Goal: Task Accomplishment & Management: Manage account settings

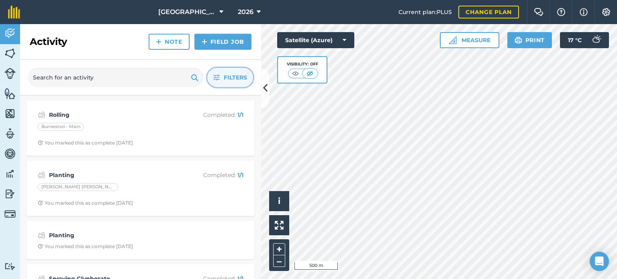
click at [231, 73] on span "Filters" at bounding box center [235, 77] width 23 height 9
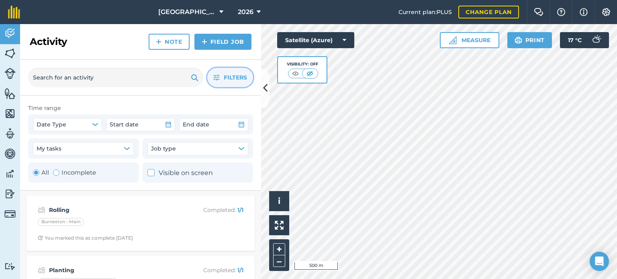
click at [72, 174] on label "Incomplete" at bounding box center [74, 173] width 43 height 10
radio input "false"
radio input "true"
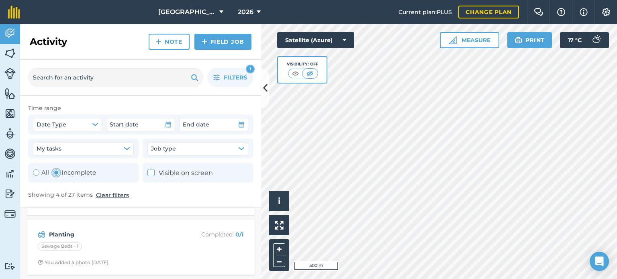
scroll to position [40, 0]
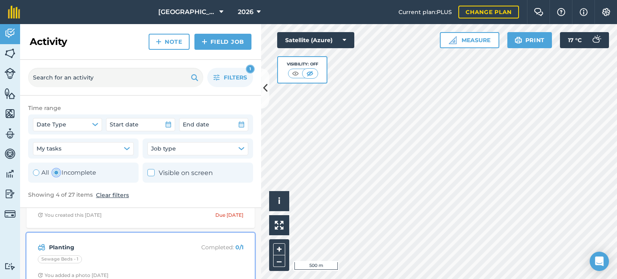
click at [59, 248] on strong "Planting" at bounding box center [112, 247] width 127 height 9
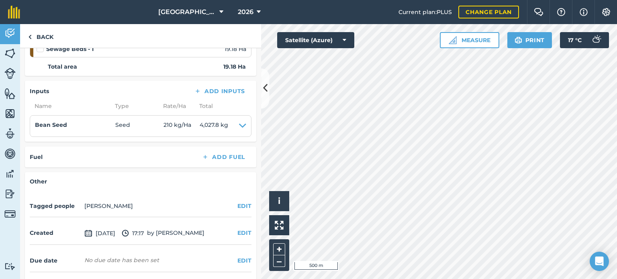
scroll to position [124, 0]
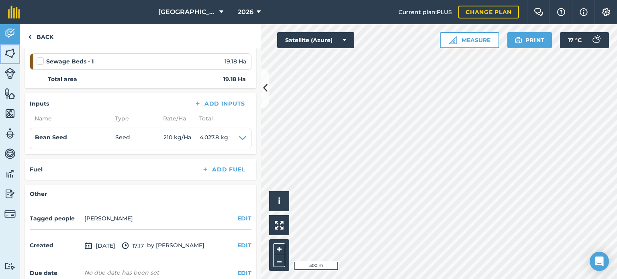
click at [12, 50] on img at bounding box center [9, 53] width 11 height 12
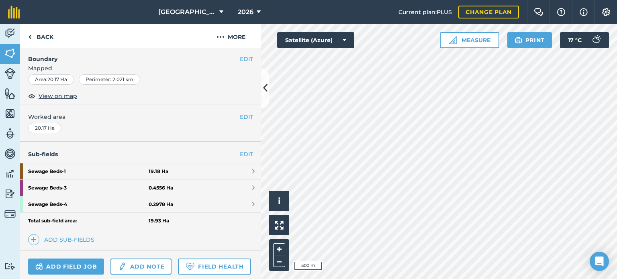
scroll to position [120, 0]
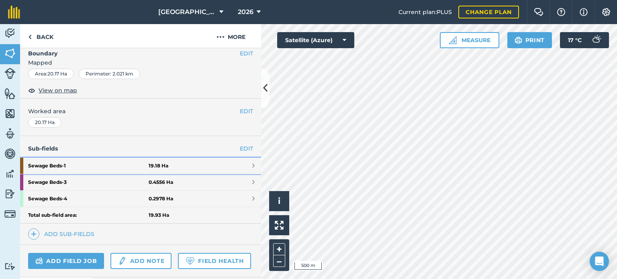
click at [66, 162] on strong "Sewage Beds - 1" at bounding box center [88, 166] width 120 height 16
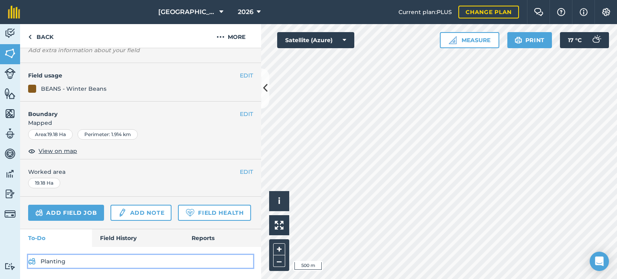
click at [51, 259] on link "Planting" at bounding box center [140, 261] width 225 height 13
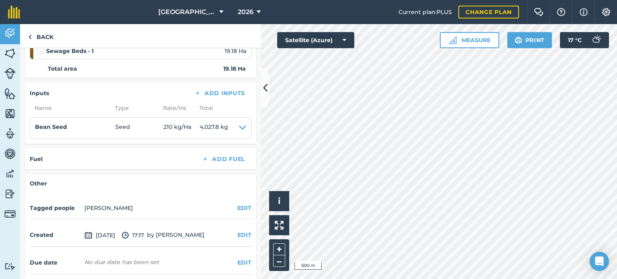
scroll to position [120, 0]
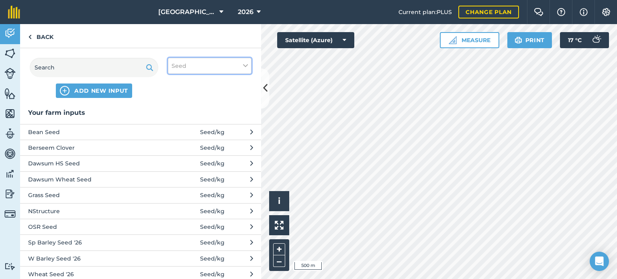
click at [181, 67] on span "Seed" at bounding box center [178, 65] width 15 height 9
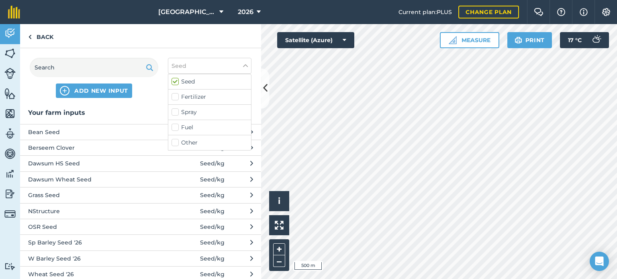
click at [185, 82] on label "Seed" at bounding box center [209, 81] width 76 height 8
click at [177, 82] on input "Seed" at bounding box center [173, 79] width 5 height 5
checkbox input "false"
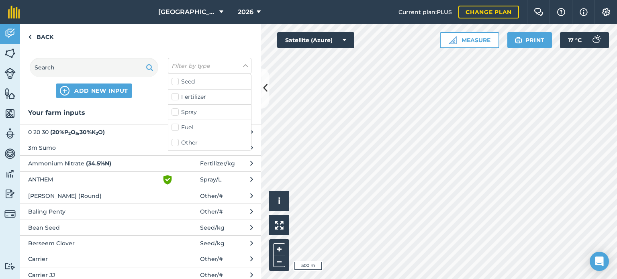
click at [176, 143] on label "Other" at bounding box center [209, 143] width 76 height 8
click at [176, 143] on input "Other" at bounding box center [173, 141] width 5 height 5
checkbox input "true"
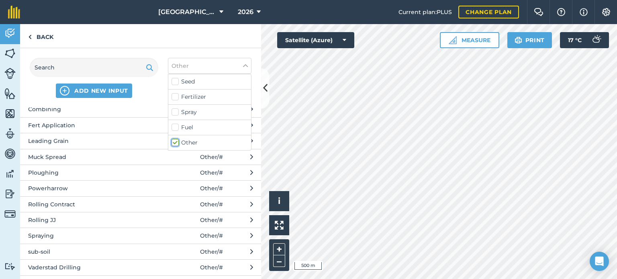
scroll to position [138, 0]
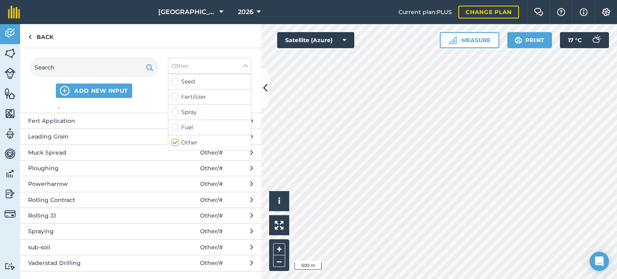
click at [80, 265] on span "Vaderstad Drilling" at bounding box center [93, 263] width 131 height 9
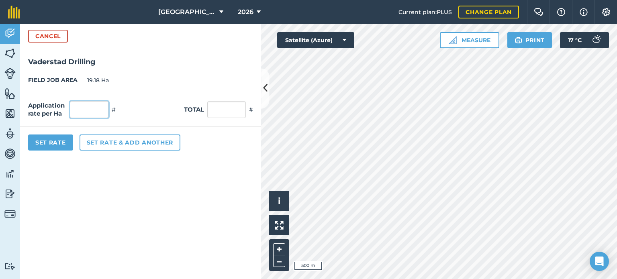
click at [82, 106] on input "text" at bounding box center [89, 109] width 39 height 17
type input "1"
type input "19.18"
click at [63, 146] on button "Set Rate" at bounding box center [50, 143] width 45 height 16
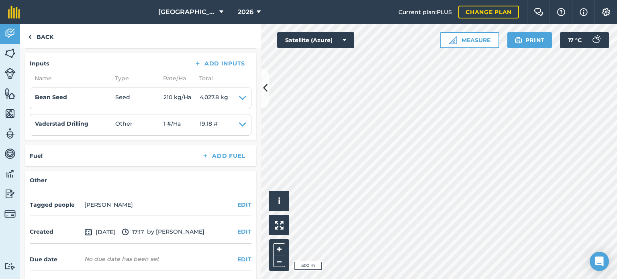
scroll to position [150, 0]
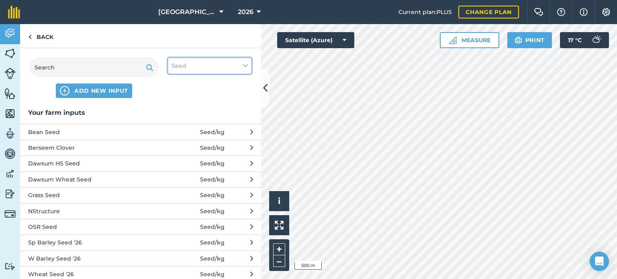
click at [190, 63] on button "Seed" at bounding box center [210, 66] width 84 height 16
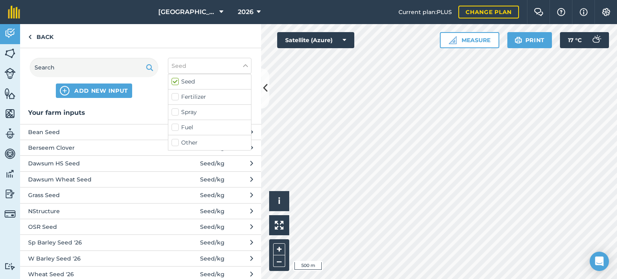
click at [189, 79] on label "Seed" at bounding box center [209, 81] width 76 height 8
click at [177, 79] on input "Seed" at bounding box center [173, 79] width 5 height 5
checkbox input "false"
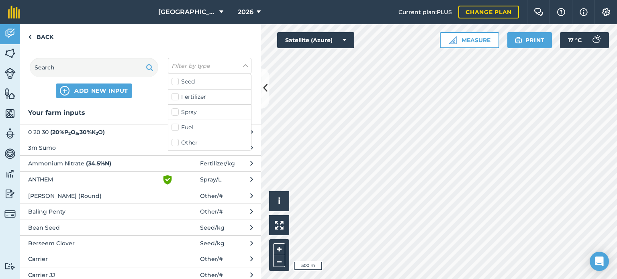
click at [177, 137] on div "Other" at bounding box center [209, 142] width 83 height 15
click at [177, 142] on label "Other" at bounding box center [209, 143] width 76 height 8
click at [177, 142] on input "Other" at bounding box center [173, 141] width 5 height 5
checkbox input "true"
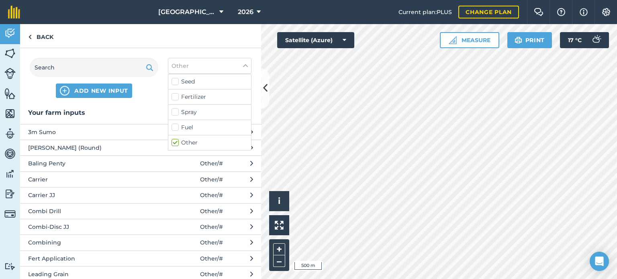
click at [38, 130] on span "3m Sumo" at bounding box center [93, 132] width 131 height 9
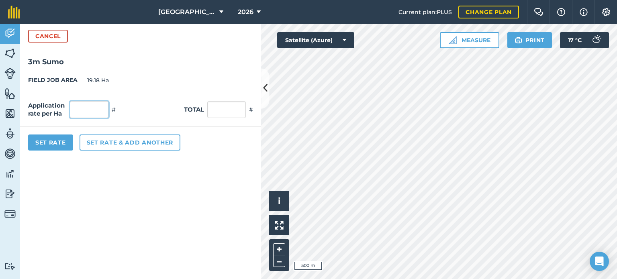
click at [87, 106] on input "text" at bounding box center [89, 109] width 39 height 17
type input "1"
type input "19.18"
click at [65, 142] on button "Set Rate" at bounding box center [50, 143] width 45 height 16
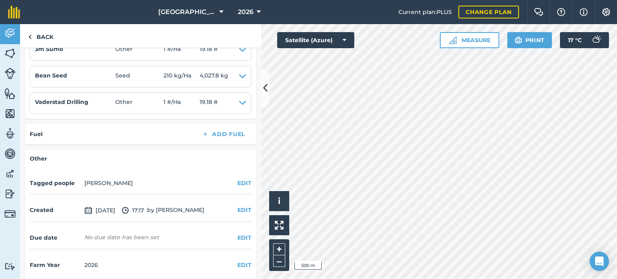
scroll to position [217, 0]
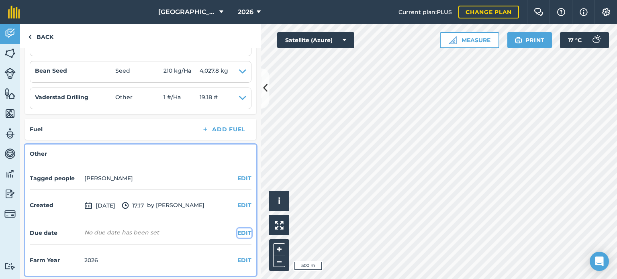
click at [239, 231] on button "EDIT" at bounding box center [244, 232] width 14 height 9
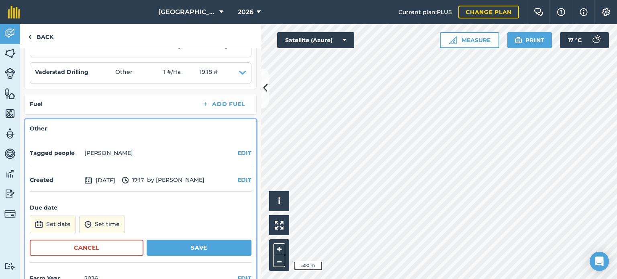
scroll to position [260, 0]
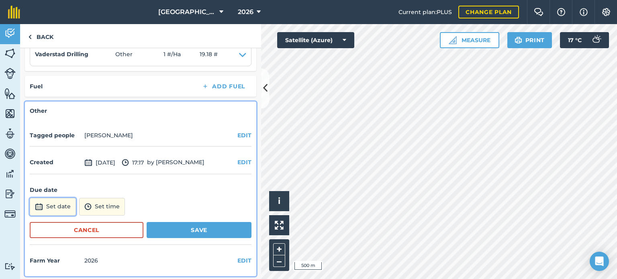
click at [55, 205] on button "Set date" at bounding box center [53, 207] width 46 height 18
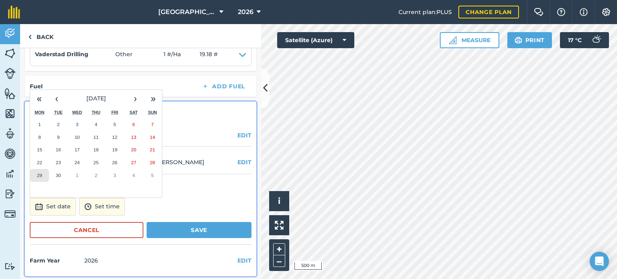
click at [42, 171] on button "29" at bounding box center [39, 175] width 19 height 13
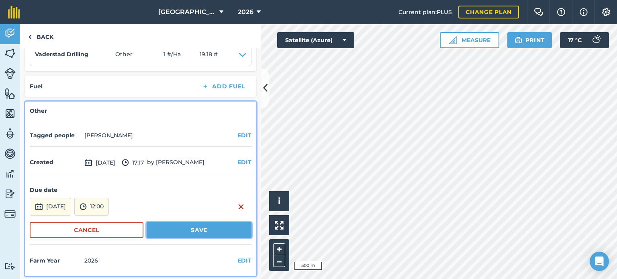
click at [173, 230] on button "Save" at bounding box center [199, 230] width 105 height 16
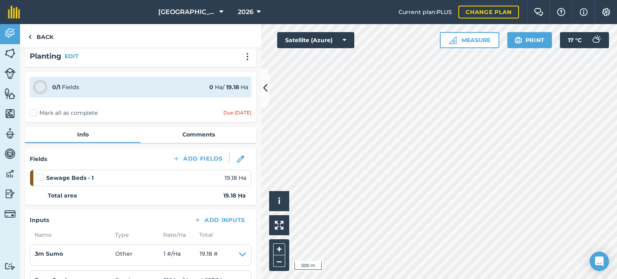
scroll to position [0, 0]
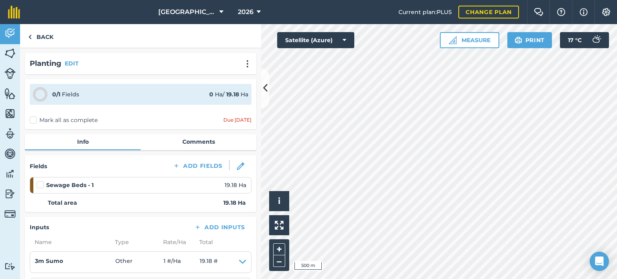
click at [32, 118] on label "Mark all as complete" at bounding box center [64, 120] width 68 height 8
click at [32, 118] on input "Mark all as complete" at bounding box center [32, 118] width 5 height 5
checkbox input "false"
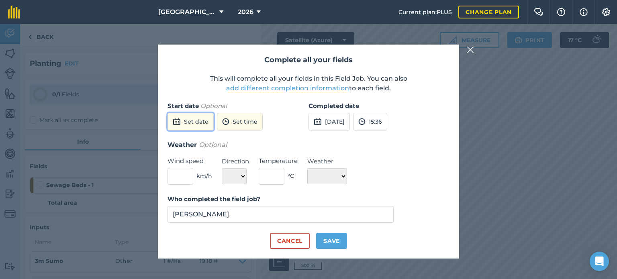
click at [201, 124] on button "Set date" at bounding box center [190, 122] width 46 height 18
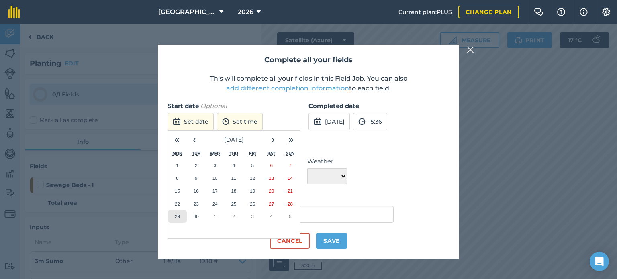
click at [180, 218] on button "29" at bounding box center [177, 216] width 19 height 13
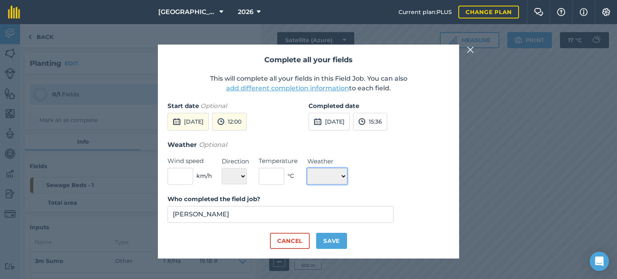
click at [336, 177] on select "☀️ Sunny 🌧 Rainy ⛅️ Cloudy 🌨 Snow ❄️ Icy" at bounding box center [327, 176] width 40 height 16
select select "Sunny"
click at [307, 168] on select "☀️ Sunny 🌧 Rainy ⛅️ Cloudy 🌨 Snow ❄️ Icy" at bounding box center [327, 176] width 40 height 16
click at [333, 240] on button "Save" at bounding box center [331, 241] width 31 height 16
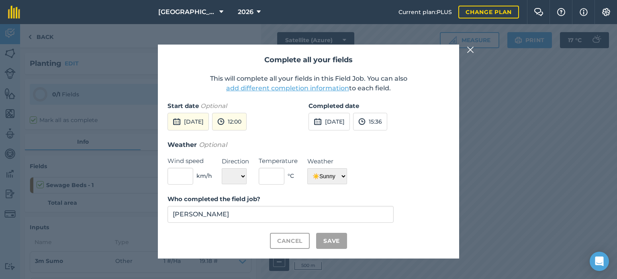
checkbox input "true"
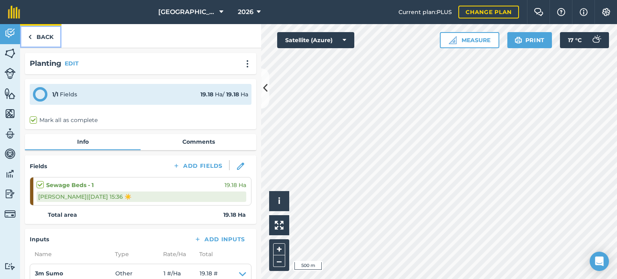
click at [42, 37] on link "Back" at bounding box center [40, 36] width 41 height 24
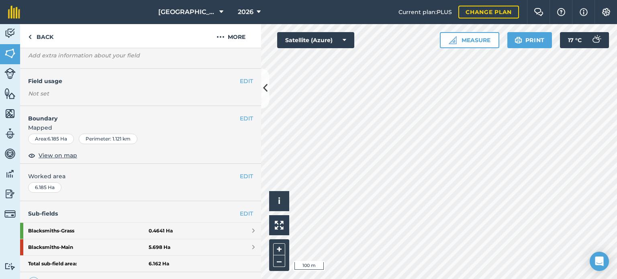
scroll to position [161, 0]
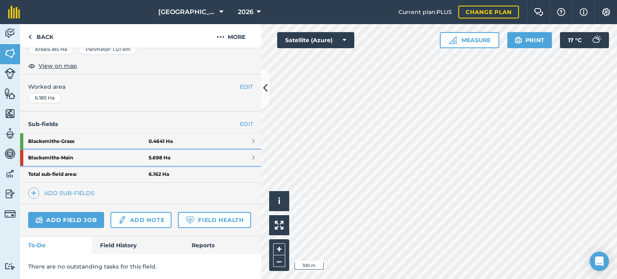
click at [69, 150] on strong "Blacksmiths - Main" at bounding box center [88, 158] width 120 height 16
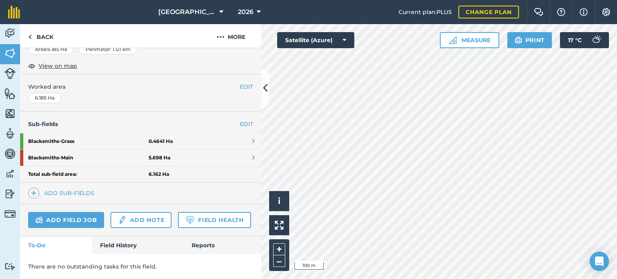
scroll to position [82, 0]
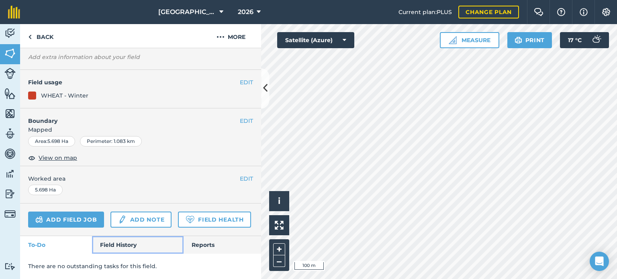
click at [106, 246] on link "Field History" at bounding box center [137, 245] width 91 height 18
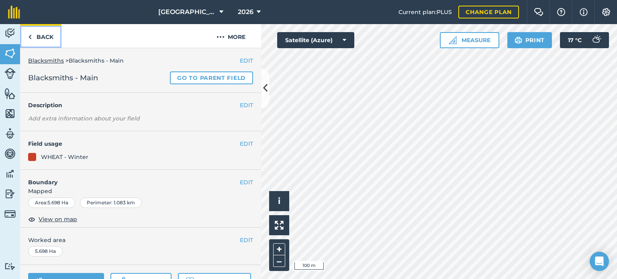
click at [34, 38] on link "Back" at bounding box center [40, 36] width 41 height 24
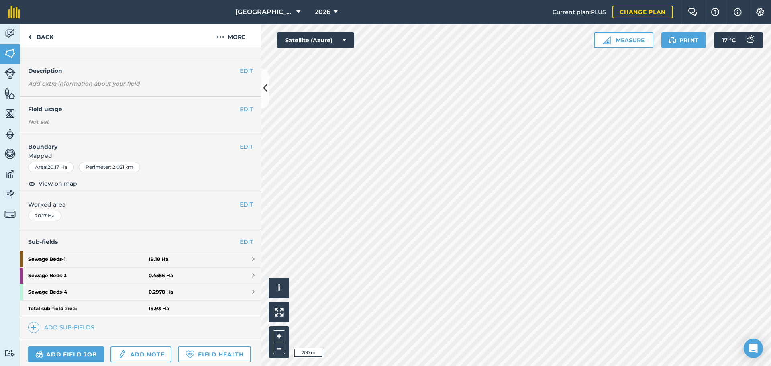
scroll to position [40, 0]
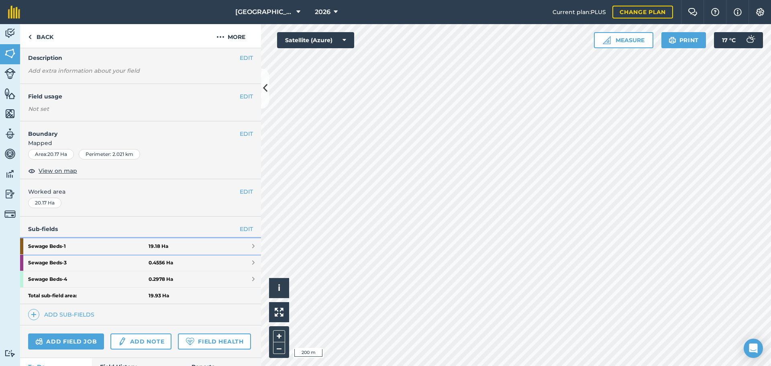
click at [63, 245] on strong "Sewage Beds - 1" at bounding box center [88, 246] width 120 height 16
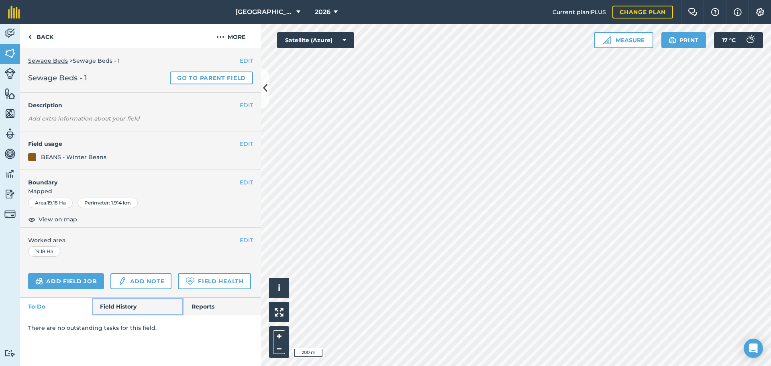
click at [110, 279] on link "Field History" at bounding box center [137, 307] width 91 height 18
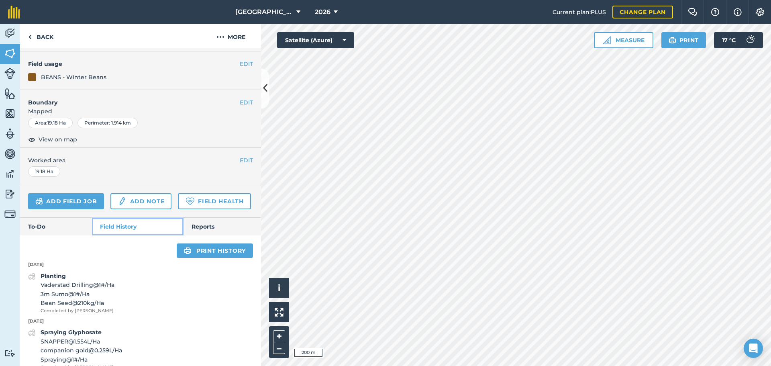
scroll to position [116, 0]
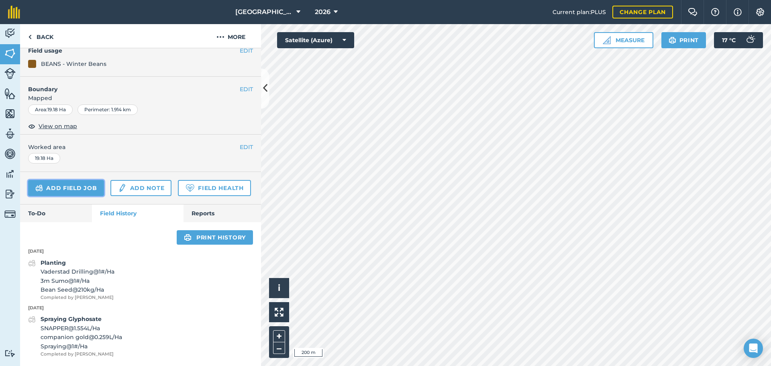
click at [84, 180] on link "Add field job" at bounding box center [66, 188] width 76 height 16
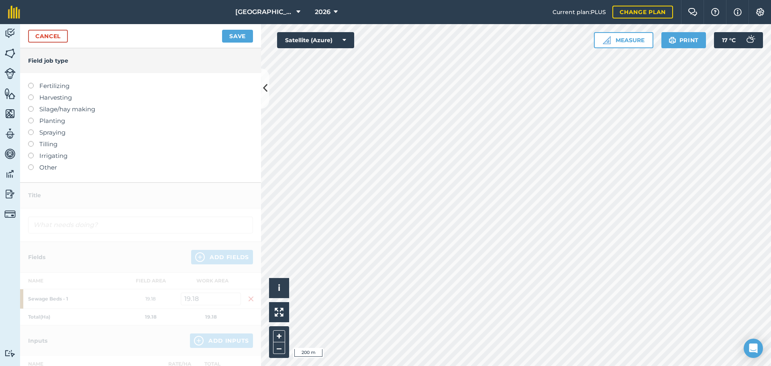
click at [50, 130] on label "Spraying" at bounding box center [140, 133] width 225 height 10
type input "Spraying"
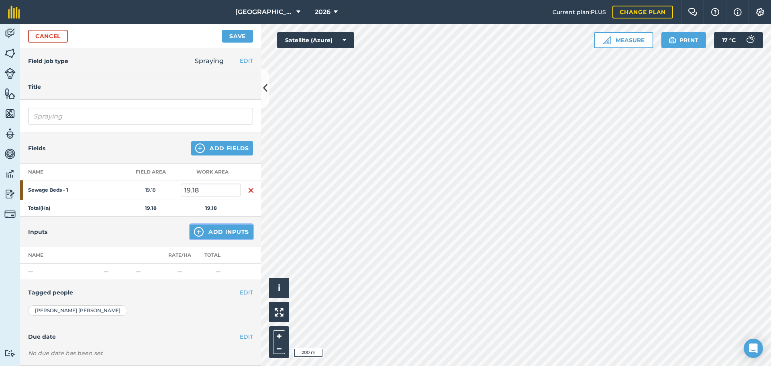
click at [207, 236] on button "Add Inputs" at bounding box center [221, 231] width 63 height 14
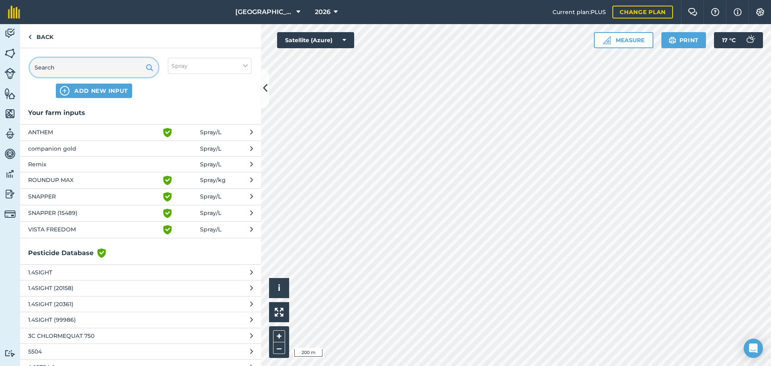
click at [94, 61] on input "text" at bounding box center [94, 67] width 128 height 19
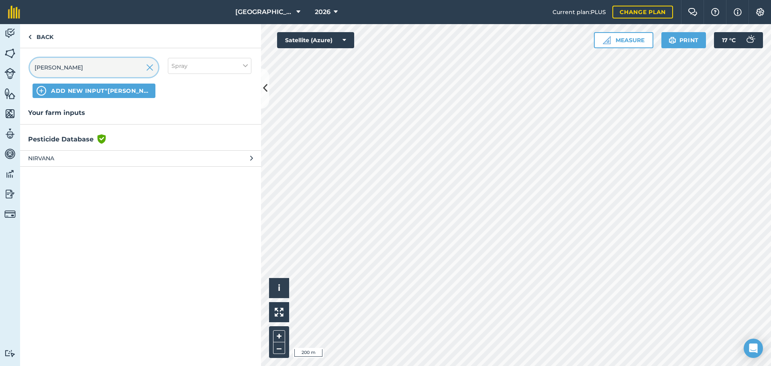
type input "[PERSON_NAME]"
click at [53, 161] on span "NIRVANA" at bounding box center [93, 158] width 131 height 9
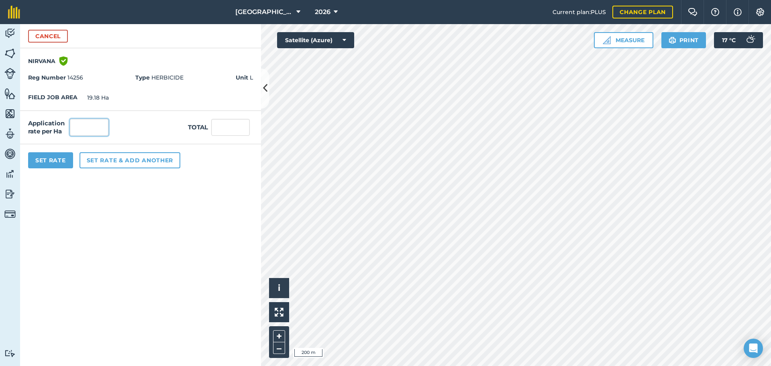
click at [77, 127] on input "text" at bounding box center [89, 127] width 39 height 17
type input "2.073"
type input "39.76"
click at [222, 124] on input "39.76" at bounding box center [230, 127] width 39 height 17
click at [61, 159] on button "Set Rate" at bounding box center [50, 160] width 45 height 16
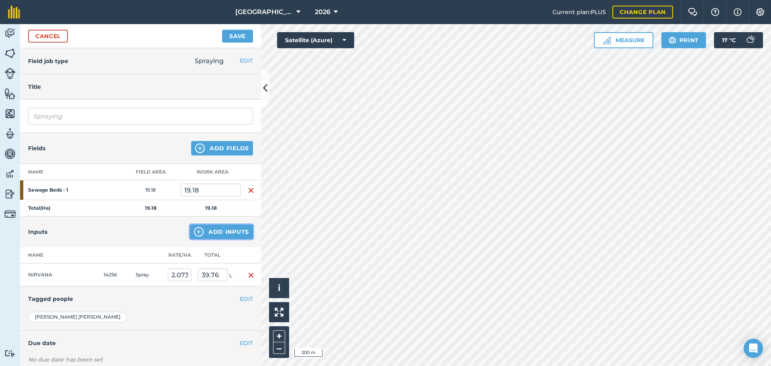
click at [207, 230] on button "Add Inputs" at bounding box center [221, 231] width 63 height 14
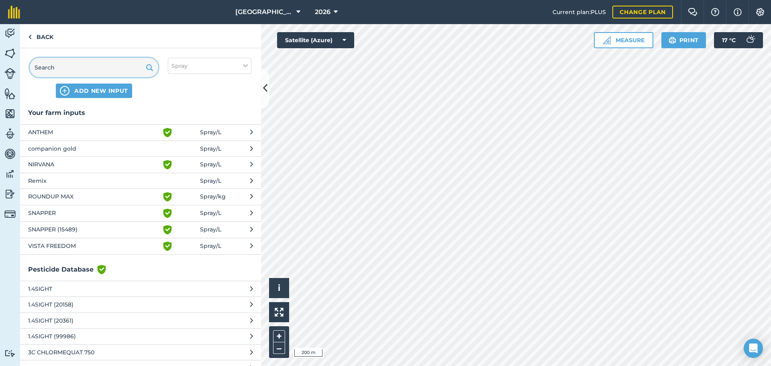
click at [65, 65] on input "text" at bounding box center [94, 67] width 128 height 19
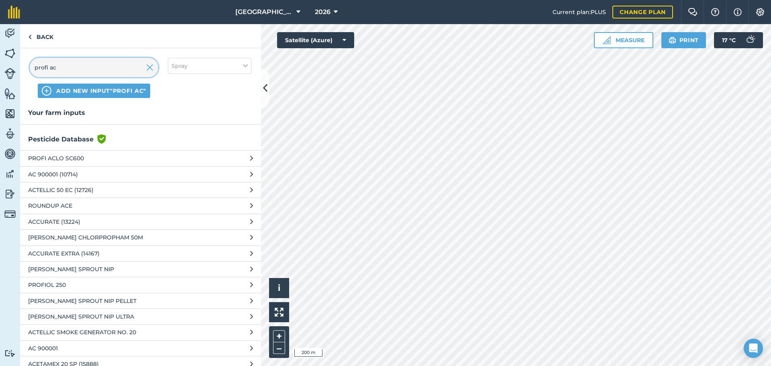
type input "profi ac"
click at [67, 159] on span "PROFI ACLO SC600" at bounding box center [93, 158] width 131 height 9
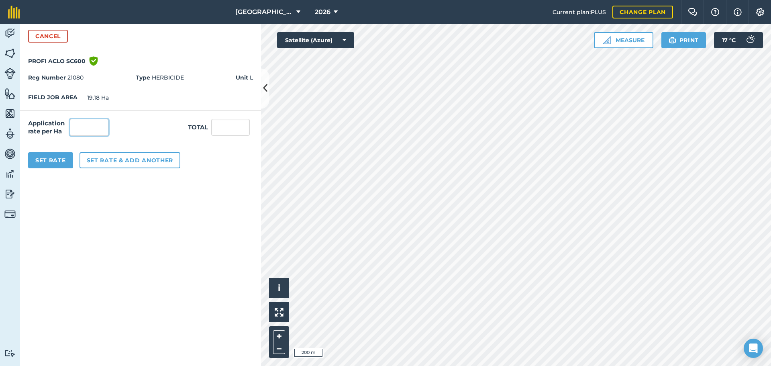
click at [81, 125] on input "text" at bounding box center [89, 127] width 39 height 17
type input "1.295"
type input "24.838"
click at [60, 160] on button "Set Rate" at bounding box center [50, 160] width 45 height 16
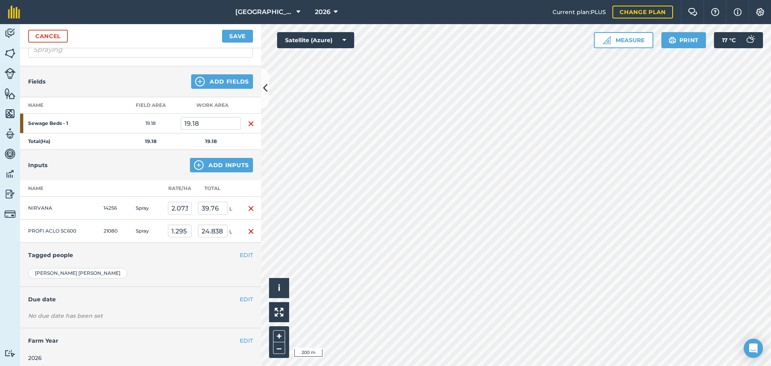
scroll to position [71, 0]
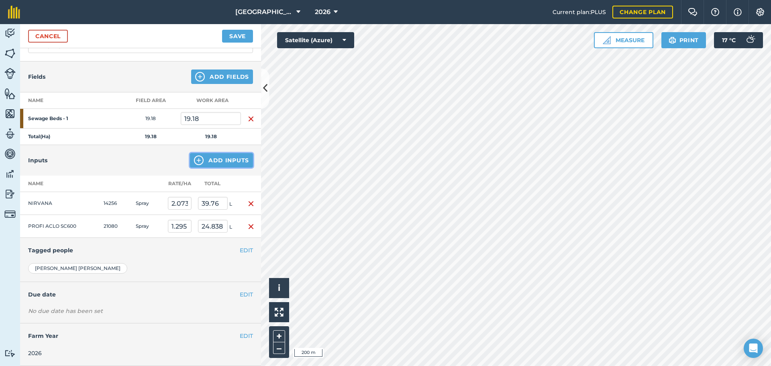
click at [196, 160] on img at bounding box center [199, 160] width 10 height 10
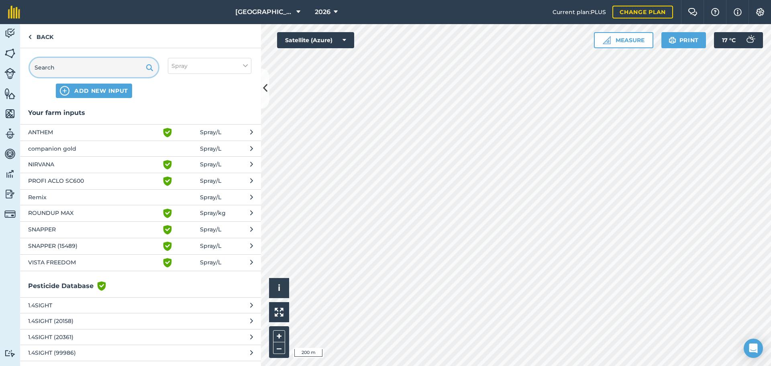
click at [88, 68] on input "text" at bounding box center [94, 67] width 128 height 19
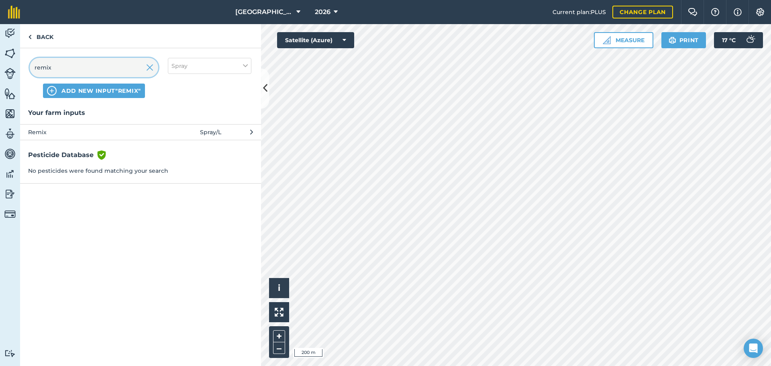
type input "remix"
click at [43, 132] on span "Remix" at bounding box center [93, 132] width 131 height 9
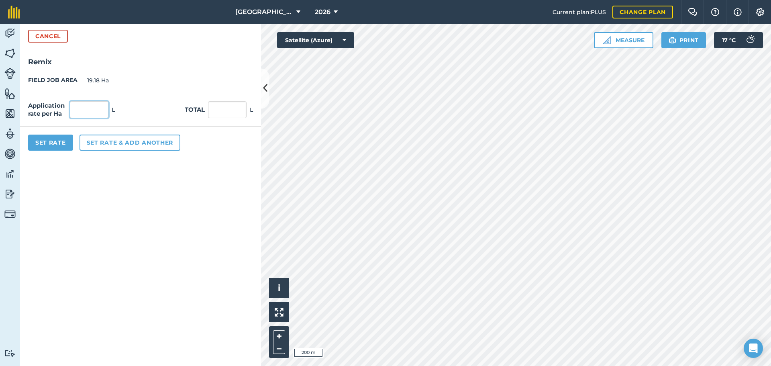
click at [78, 108] on input "text" at bounding box center [89, 109] width 39 height 17
type input "0.2"
type input "3.836"
click at [63, 140] on button "Set Rate" at bounding box center [50, 143] width 45 height 16
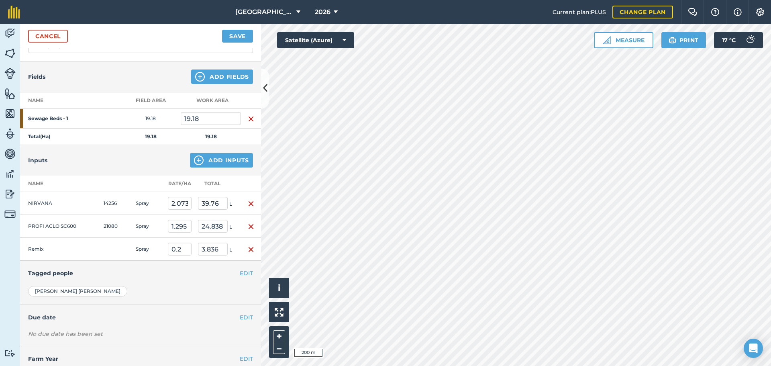
scroll to position [94, 0]
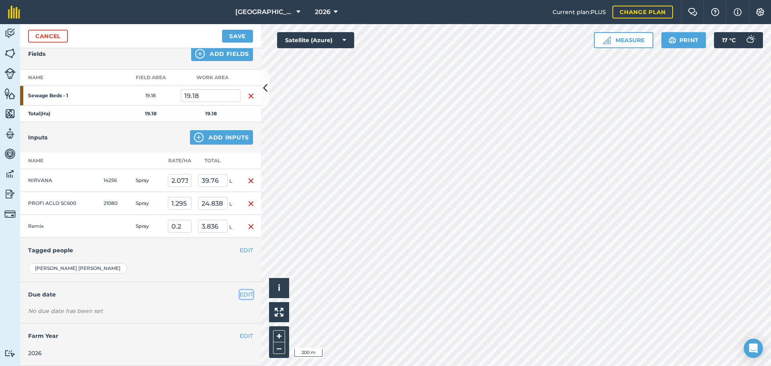
click at [240, 279] on button "EDIT" at bounding box center [246, 294] width 13 height 9
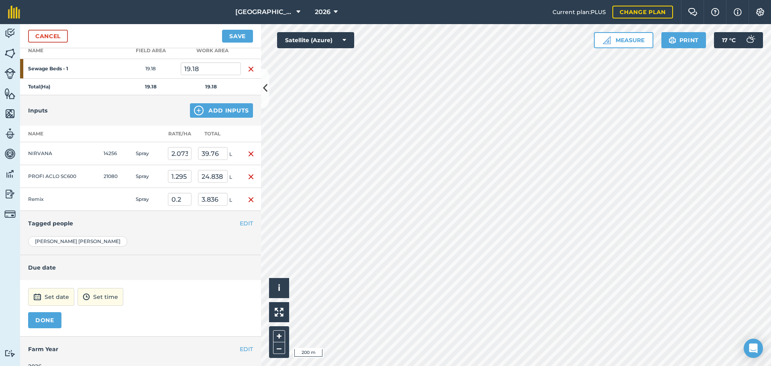
scroll to position [135, 0]
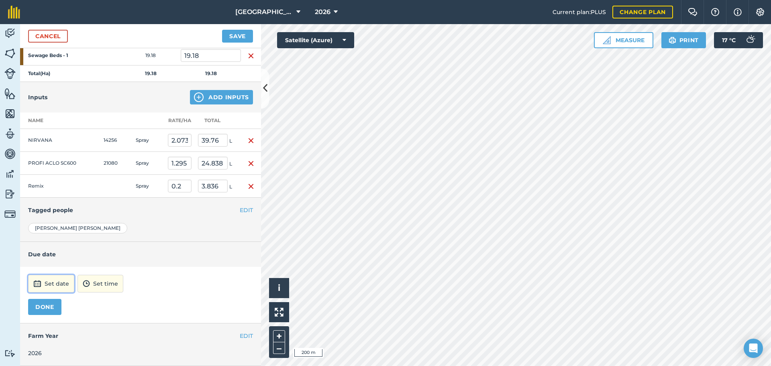
click at [65, 279] on button "Set date" at bounding box center [51, 284] width 46 height 18
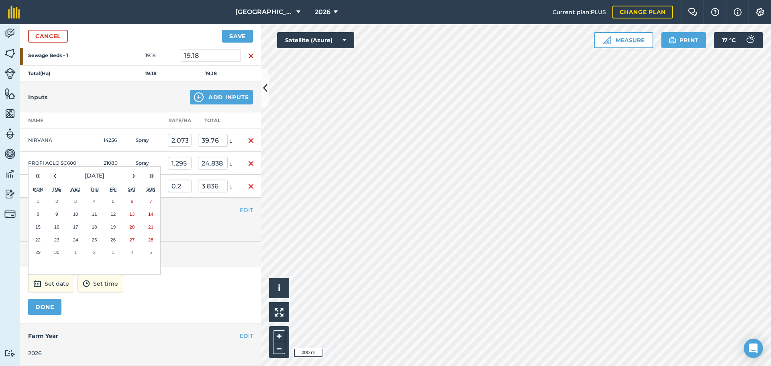
click at [57, 252] on abbr "30" at bounding box center [56, 251] width 5 height 5
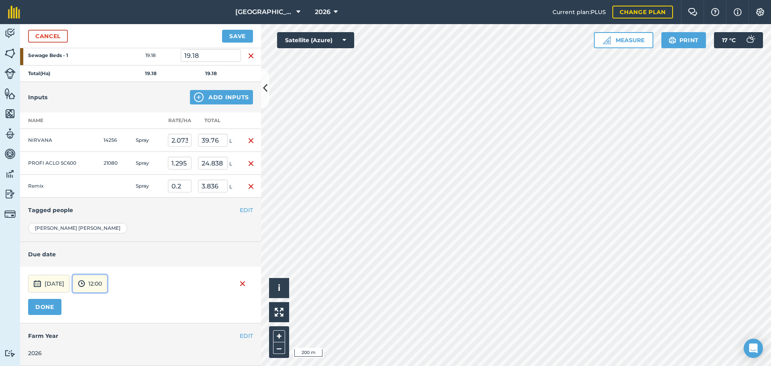
click at [107, 279] on button "12:00" at bounding box center [90, 284] width 35 height 18
click at [111, 279] on input "16:00" at bounding box center [92, 284] width 39 height 18
click at [122, 279] on img at bounding box center [117, 284] width 7 height 10
click at [47, 279] on button "DONE" at bounding box center [44, 307] width 33 height 16
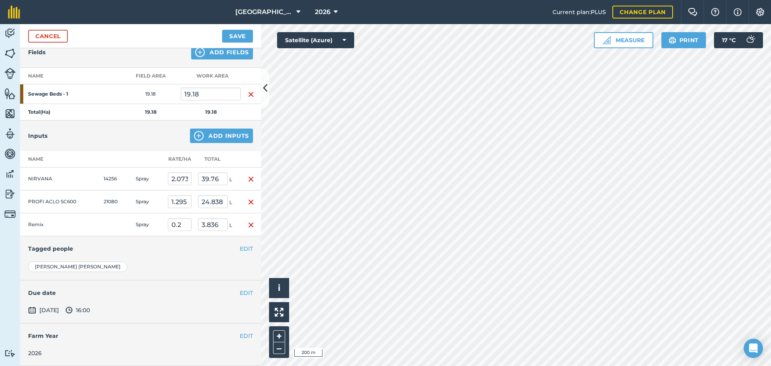
scroll to position [0, 0]
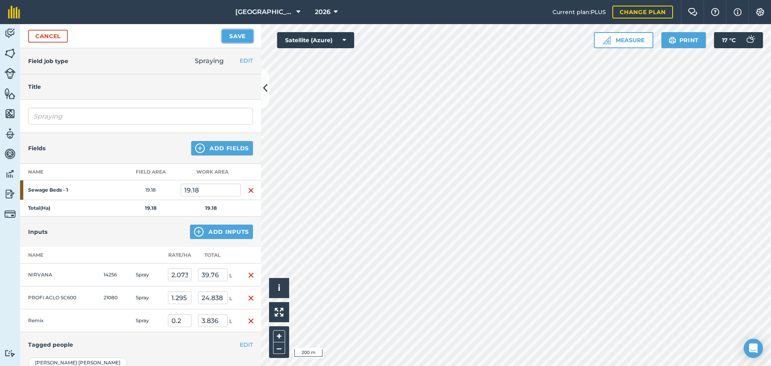
click at [247, 32] on button "Save" at bounding box center [237, 36] width 31 height 13
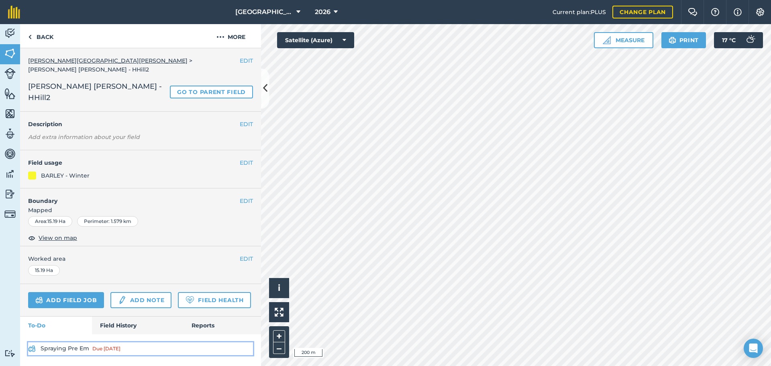
click at [87, 279] on link "Spraying Pre Em Due [DATE]" at bounding box center [140, 348] width 225 height 13
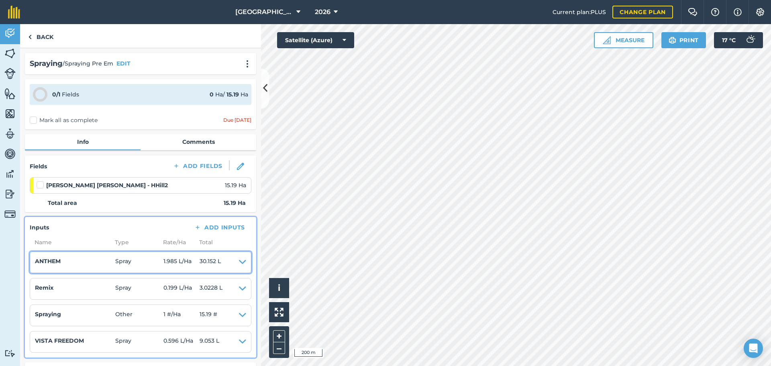
click at [239, 261] on icon at bounding box center [242, 262] width 7 height 11
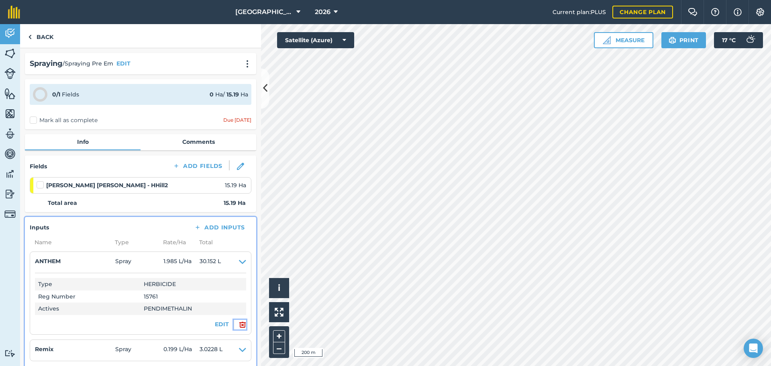
click at [239, 279] on img at bounding box center [242, 325] width 7 height 10
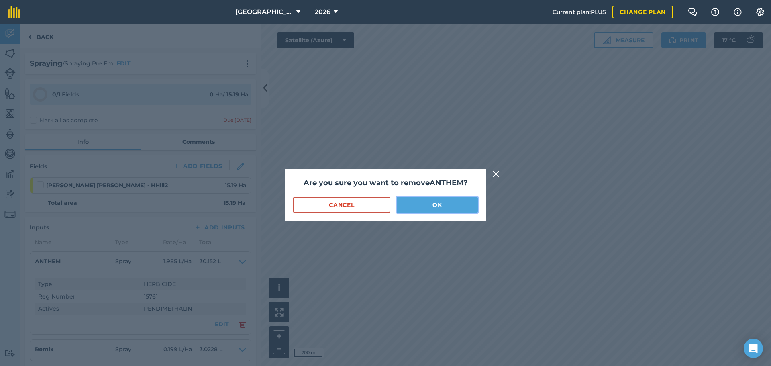
click at [433, 206] on button "OK" at bounding box center [437, 205] width 81 height 16
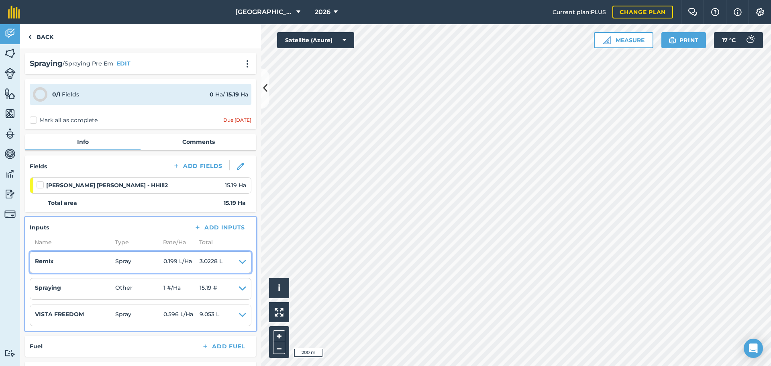
click at [239, 261] on icon at bounding box center [242, 262] width 7 height 11
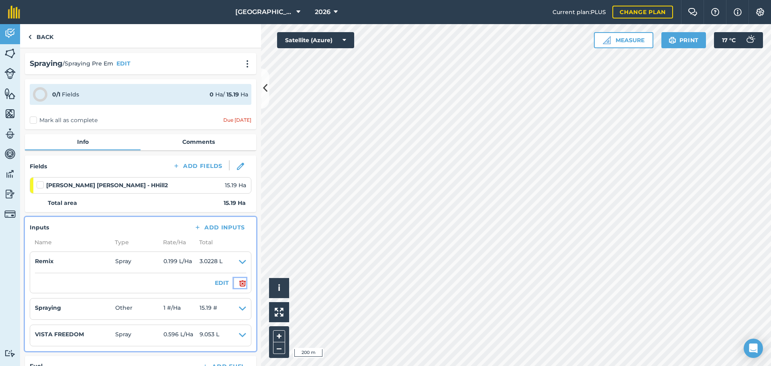
click at [239, 279] on img at bounding box center [242, 283] width 7 height 10
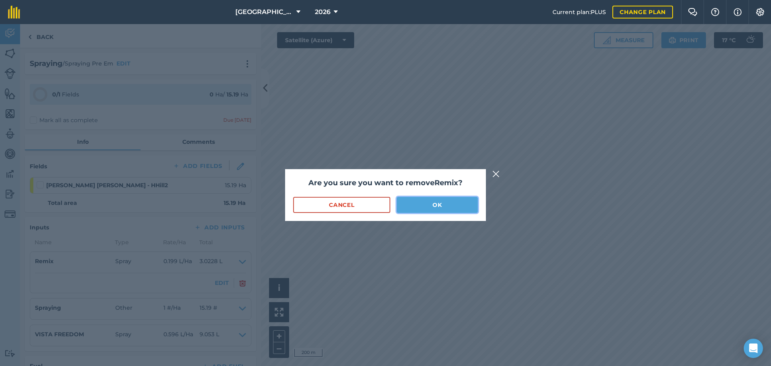
click at [448, 204] on button "OK" at bounding box center [437, 205] width 81 height 16
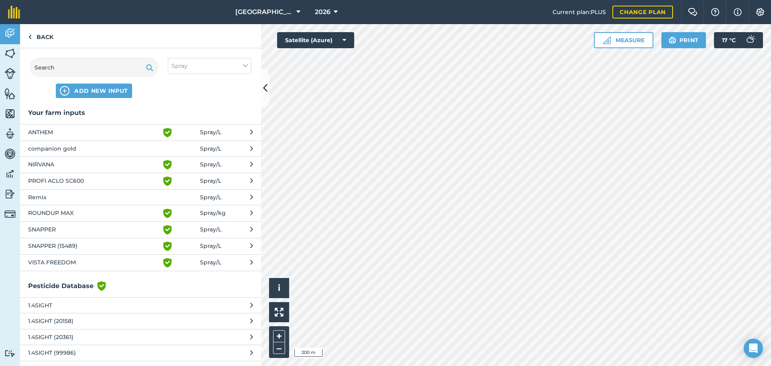
click at [55, 130] on span "ANTHEM" at bounding box center [93, 133] width 131 height 10
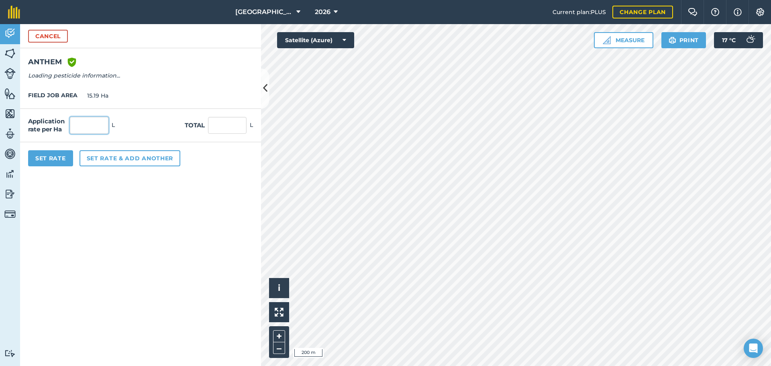
click at [81, 122] on input "text" at bounding box center [89, 125] width 39 height 17
type input "1.985"
type input "30.152"
click at [46, 157] on button "Set Rate" at bounding box center [50, 158] width 45 height 16
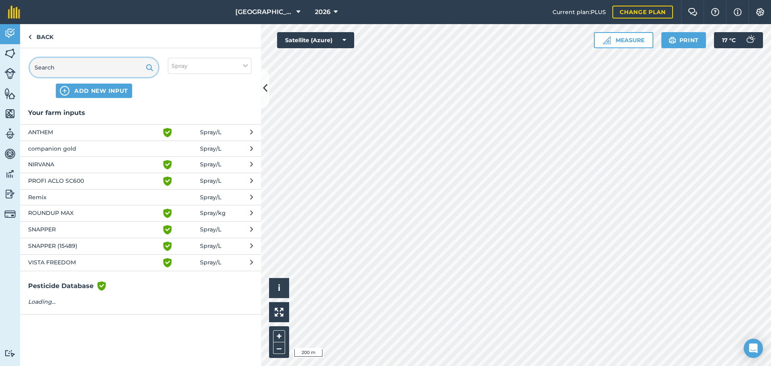
click at [53, 66] on input "text" at bounding box center [94, 67] width 128 height 19
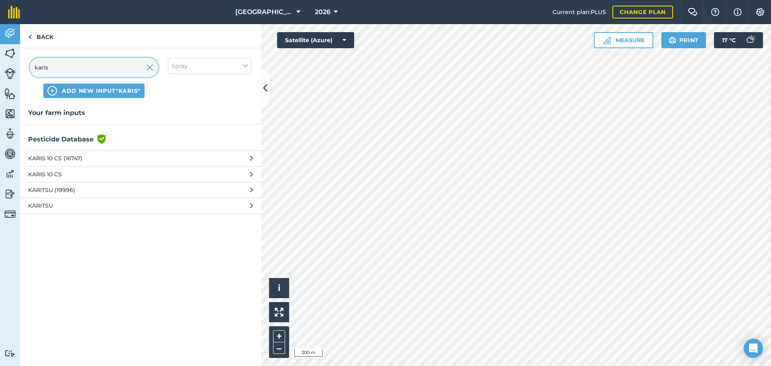
type input "karis"
click at [59, 174] on span "KARIS 10 CS" at bounding box center [93, 174] width 131 height 9
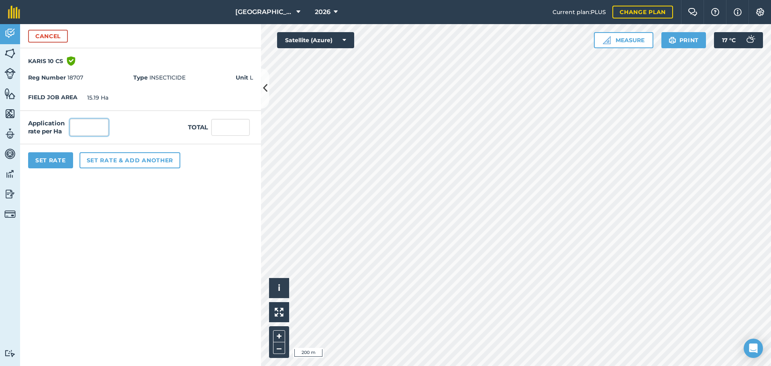
click at [79, 119] on input "text" at bounding box center [89, 127] width 39 height 17
type input "50"
type input "759.5"
click at [227, 126] on input "759.5" at bounding box center [230, 127] width 39 height 17
click at [89, 128] on input "50" at bounding box center [89, 127] width 39 height 17
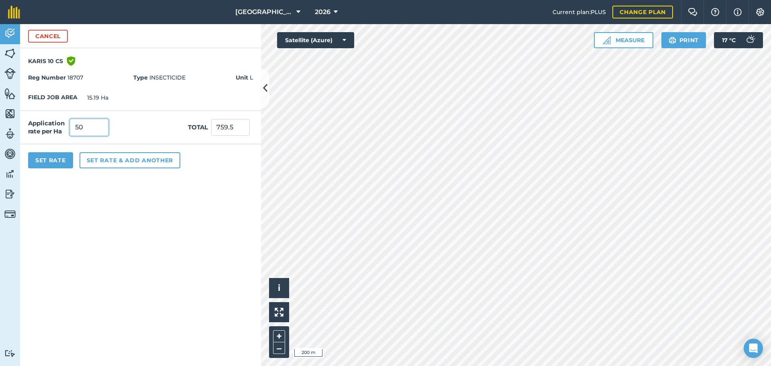
type input "5"
type input "0.05"
type input "0.76"
click at [215, 127] on input "0.76" at bounding box center [230, 127] width 39 height 17
click at [60, 159] on button "Set Rate" at bounding box center [50, 160] width 45 height 16
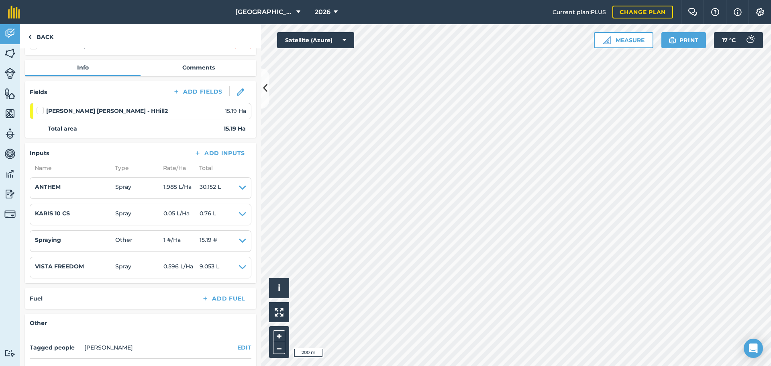
scroll to position [80, 0]
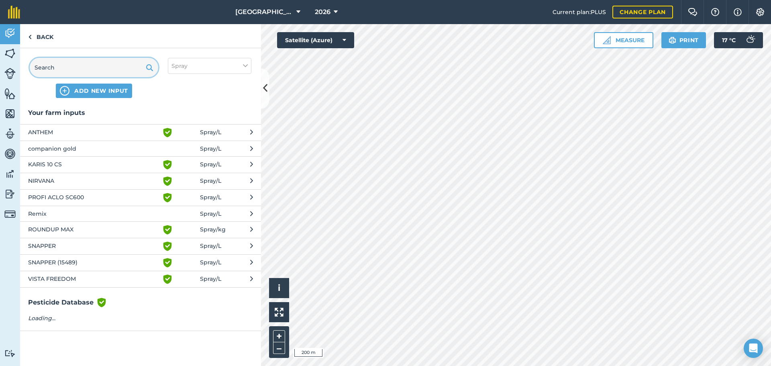
click at [69, 67] on input "text" at bounding box center [94, 67] width 128 height 19
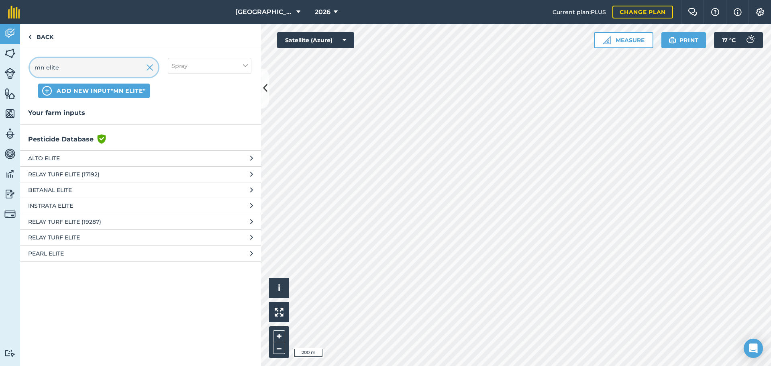
type input "mn elite"
click at [92, 91] on span "ADD NEW INPUT "mn elite"" at bounding box center [101, 91] width 89 height 8
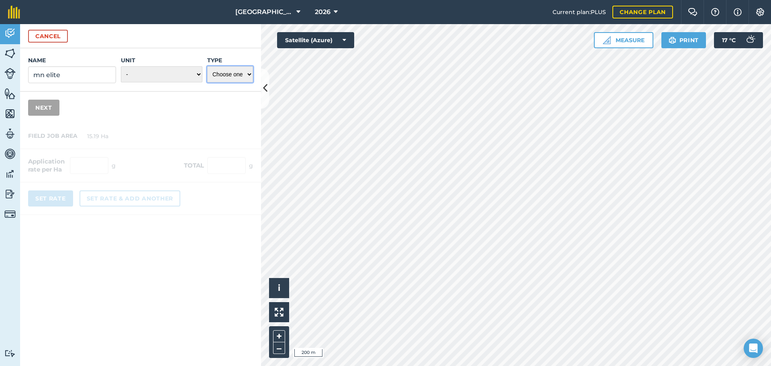
click at [220, 72] on select "Choose one Fertilizer Seed Spray Fuel Other" at bounding box center [230, 74] width 46 height 16
select select "SPRAY"
click at [207, 66] on select "Choose one Fertilizer Seed Spray Fuel Other" at bounding box center [230, 74] width 46 height 16
click at [158, 71] on select "- Grams/g Kilograms/kg Metric tonnes/t Millilitres/ml Litres/L Ounces/oz Pounds…" at bounding box center [162, 74] width 82 height 16
select select "LITRES"
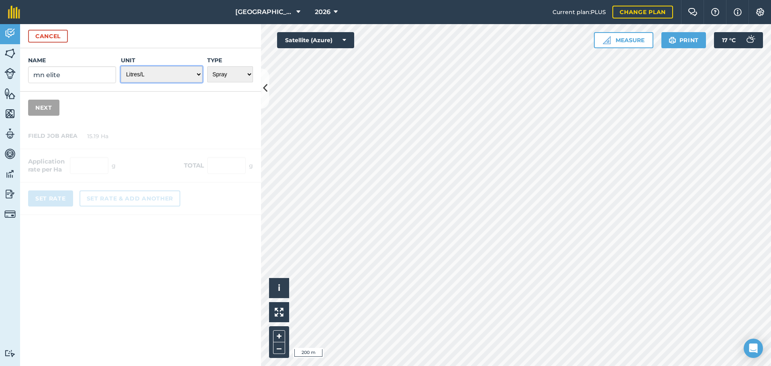
click at [121, 66] on select "- Grams/g Kilograms/kg Metric tonnes/t Millilitres/ml Litres/L Ounces/oz Pounds…" at bounding box center [162, 74] width 82 height 16
click at [50, 108] on button "Next" at bounding box center [43, 108] width 31 height 16
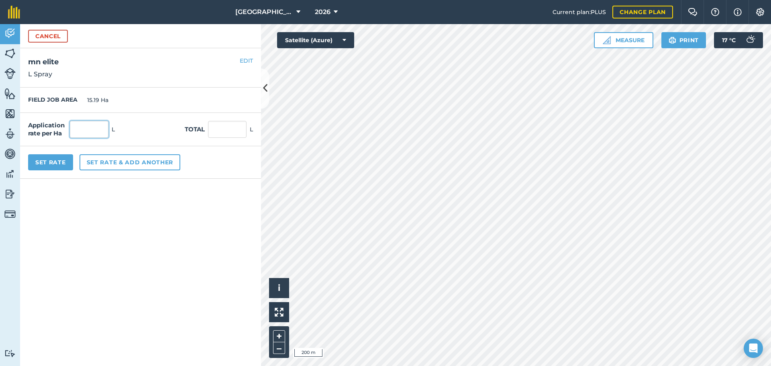
click at [83, 128] on input "text" at bounding box center [89, 129] width 39 height 17
type input "0.662"
type input "10.056"
click at [59, 161] on button "Set Rate" at bounding box center [50, 162] width 45 height 16
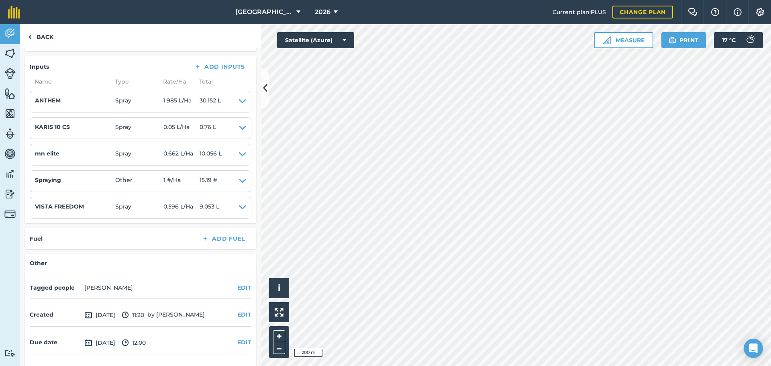
scroll to position [185, 0]
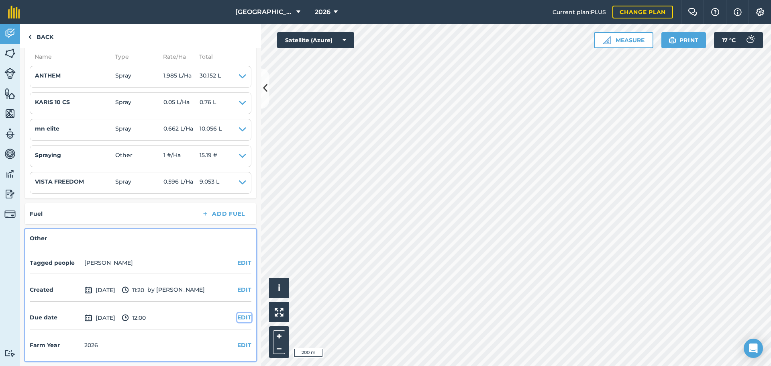
click at [237, 279] on button "EDIT" at bounding box center [244, 317] width 14 height 9
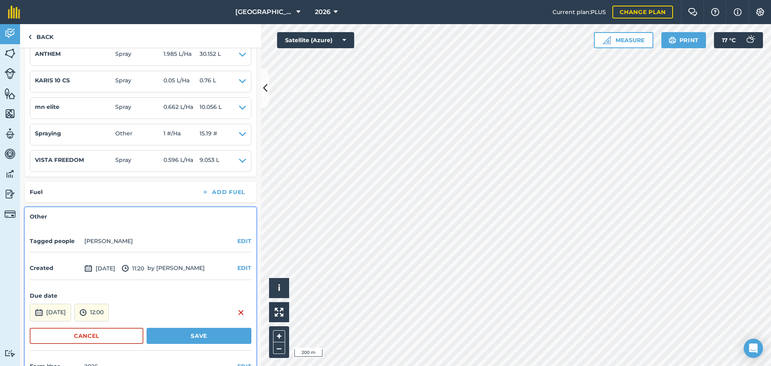
scroll to position [228, 0]
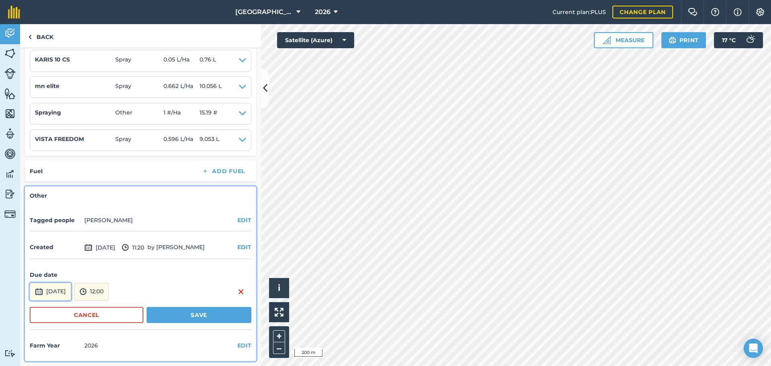
click at [71, 279] on button "[DATE]" at bounding box center [50, 292] width 41 height 18
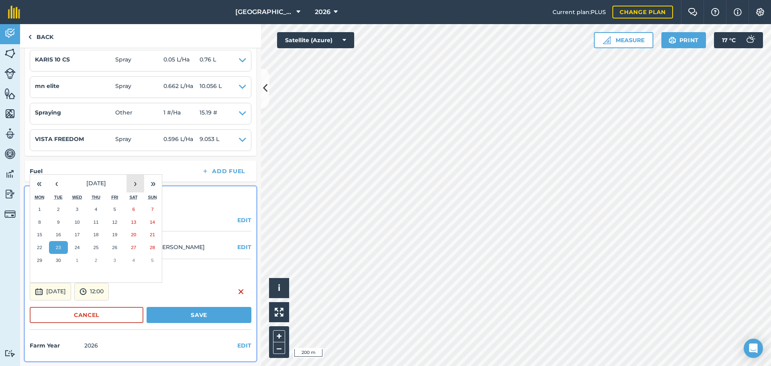
click at [134, 186] on button "›" at bounding box center [135, 184] width 18 height 18
click at [41, 222] on button "6" at bounding box center [39, 222] width 19 height 13
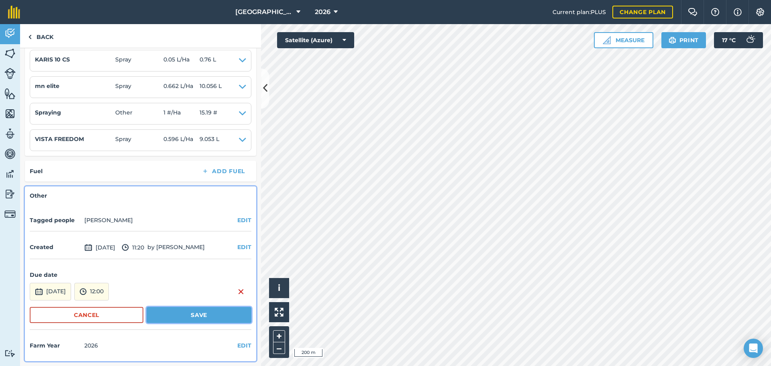
click at [161, 279] on button "Save" at bounding box center [199, 315] width 105 height 16
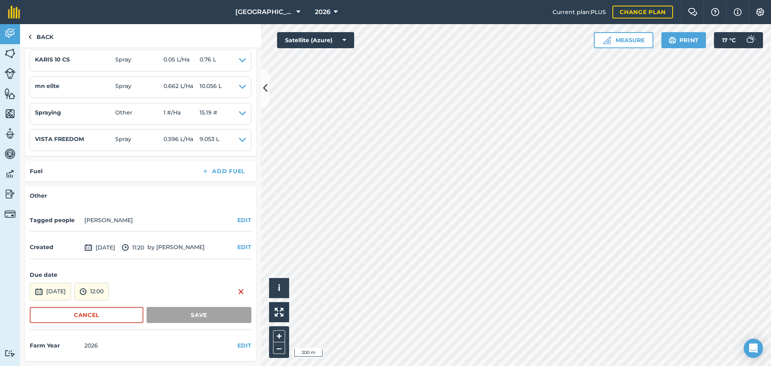
scroll to position [185, 0]
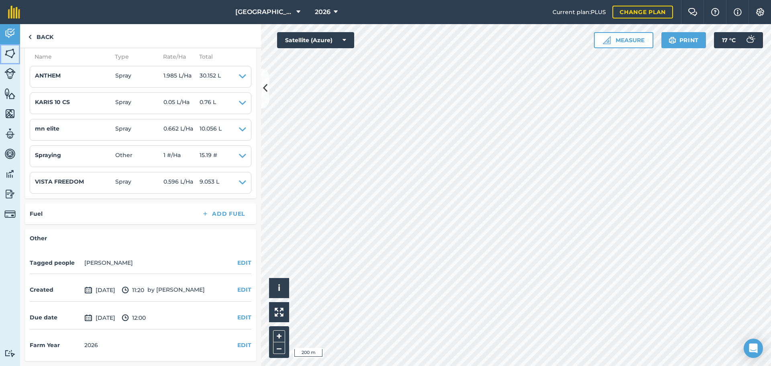
click at [11, 52] on img at bounding box center [9, 53] width 11 height 12
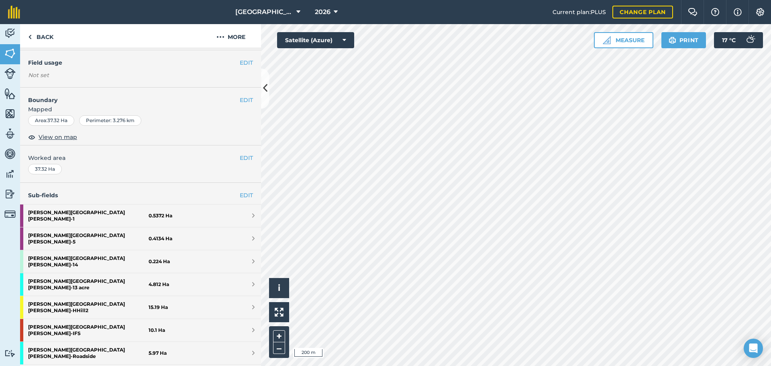
scroll to position [80, 0]
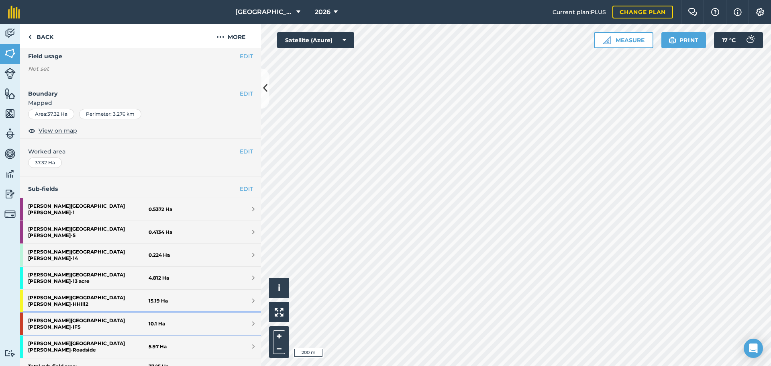
click at [69, 279] on strong "[PERSON_NAME] [PERSON_NAME] - IFS" at bounding box center [88, 323] width 120 height 22
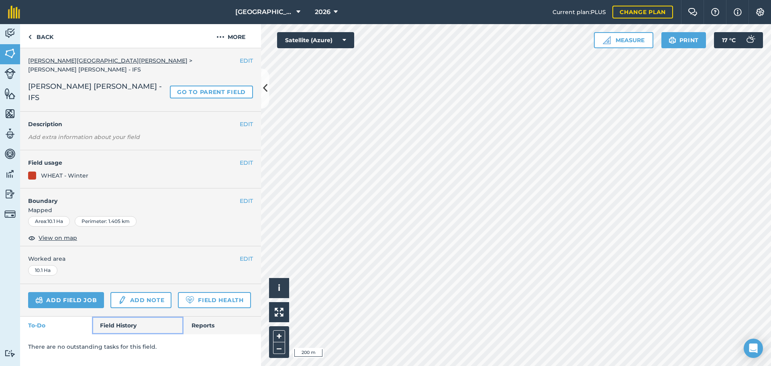
click at [123, 279] on link "Field History" at bounding box center [137, 325] width 91 height 18
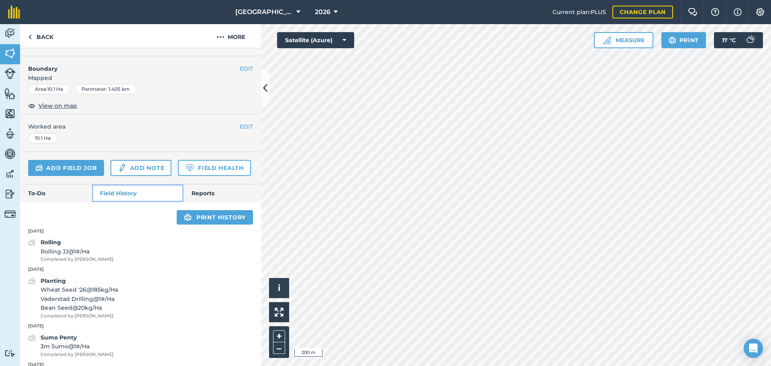
scroll to position [112, 0]
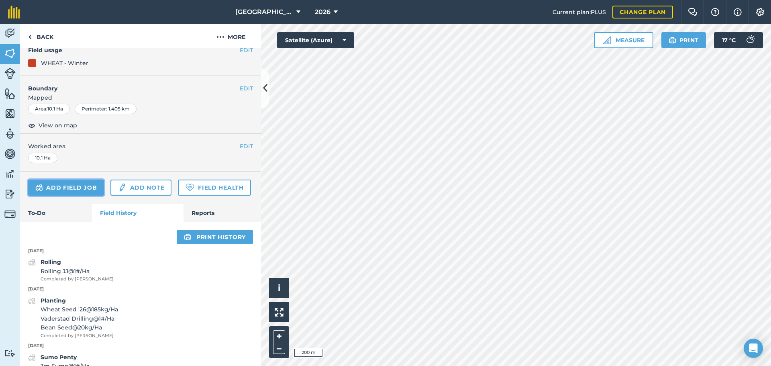
click at [90, 179] on link "Add field job" at bounding box center [66, 187] width 76 height 16
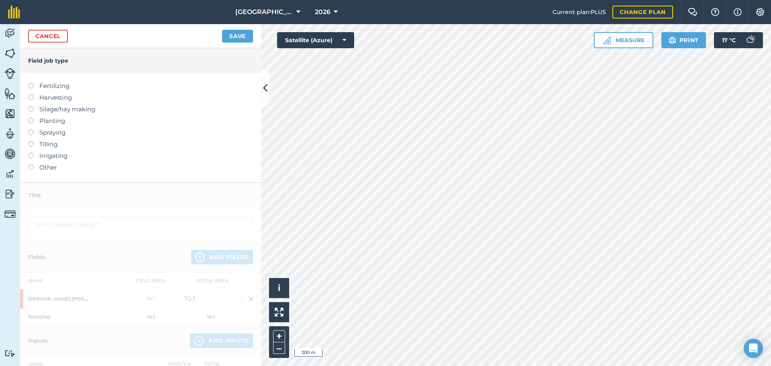
click at [32, 129] on label at bounding box center [33, 129] width 11 height 0
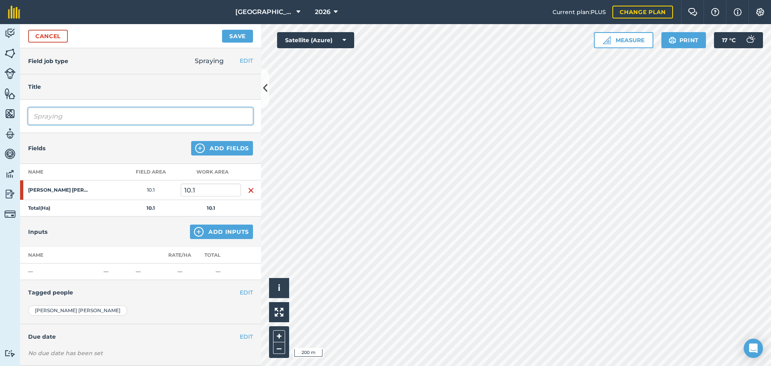
click at [76, 116] on input "Spraying" at bounding box center [140, 116] width 225 height 17
type input "Spraying Pre em"
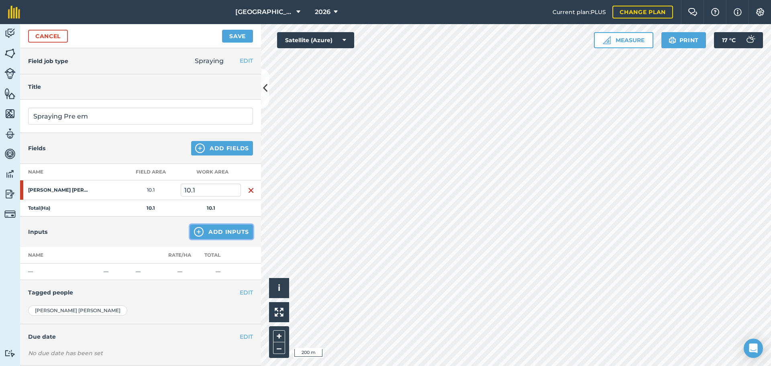
click at [196, 232] on img at bounding box center [199, 232] width 10 height 10
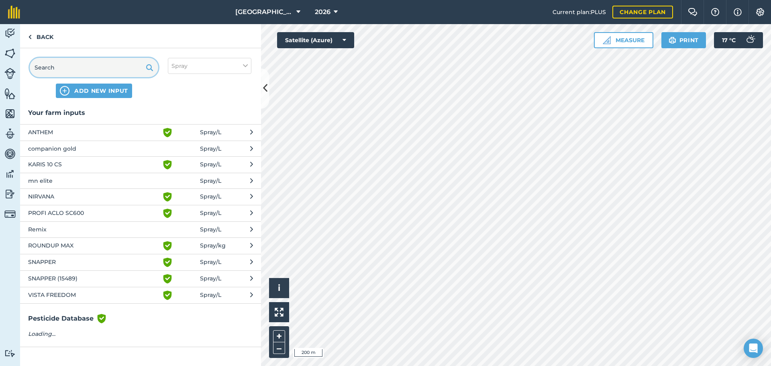
click at [49, 70] on input "text" at bounding box center [94, 67] width 128 height 19
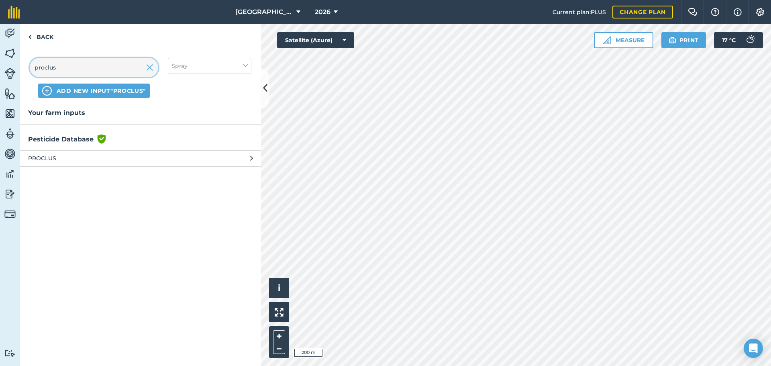
type input "proclus"
click at [55, 156] on span "PROCLUS" at bounding box center [93, 158] width 131 height 9
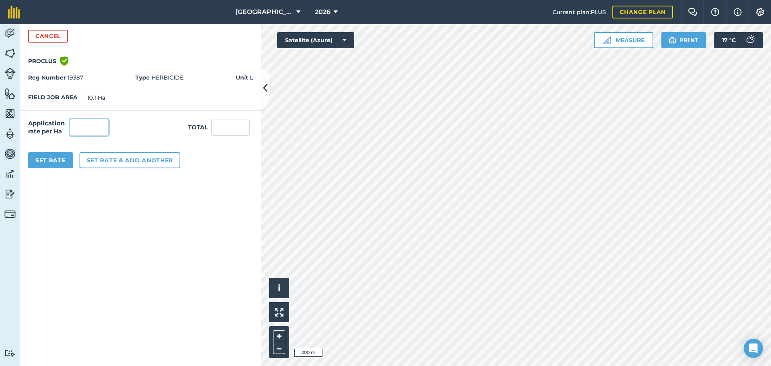
click at [81, 125] on input "text" at bounding box center [89, 127] width 39 height 17
type input "1.4"
type input "14.14"
click at [59, 159] on button "Set Rate" at bounding box center [50, 160] width 45 height 16
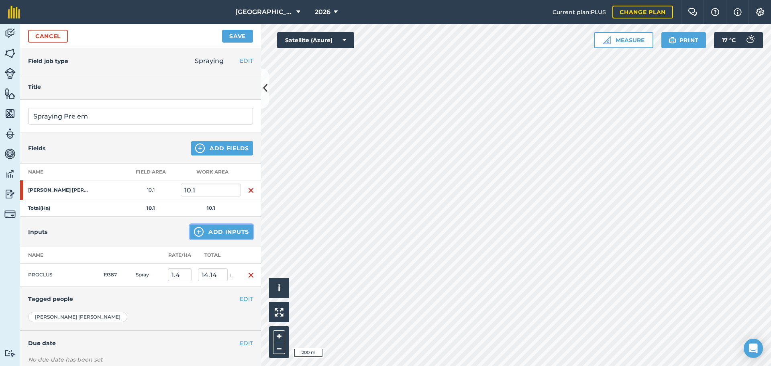
click at [209, 230] on button "Add Inputs" at bounding box center [221, 231] width 63 height 14
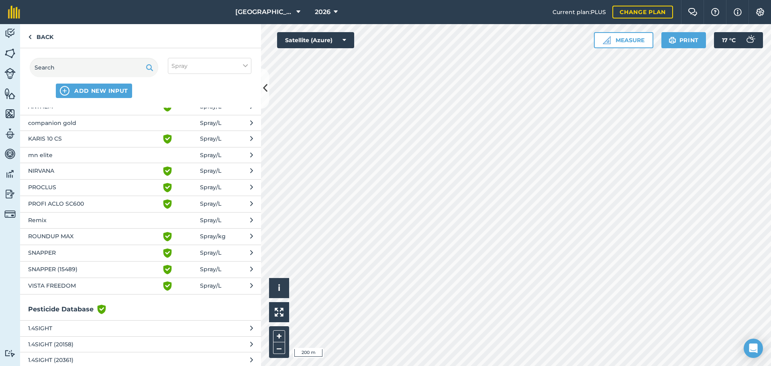
scroll to position [40, 0]
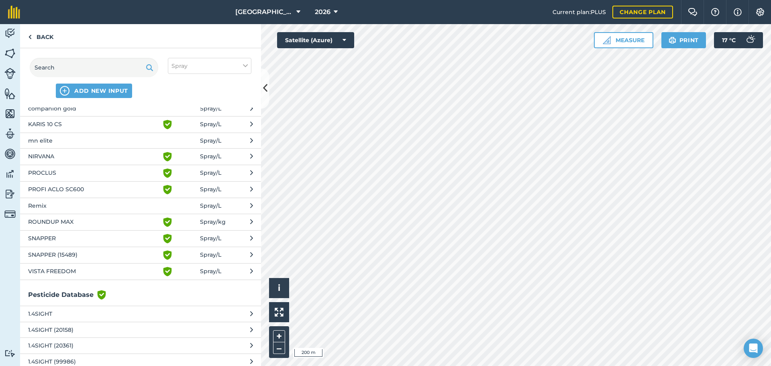
click at [67, 270] on span "VISTA FREEDOM" at bounding box center [93, 272] width 131 height 10
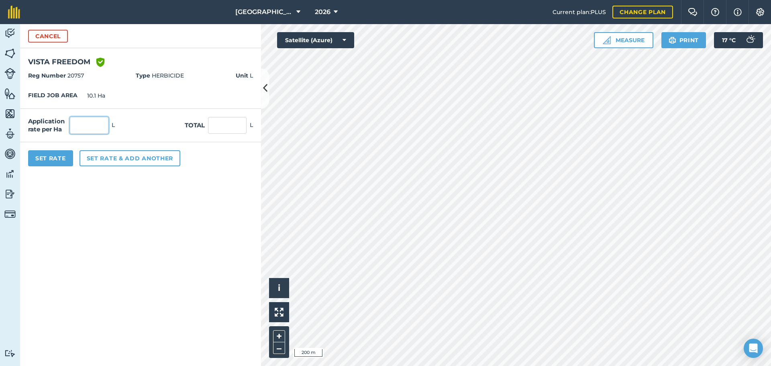
click at [80, 123] on input "text" at bounding box center [89, 125] width 39 height 17
type input "0.6"
type input "6.06"
click at [64, 159] on button "Set Rate" at bounding box center [50, 158] width 45 height 16
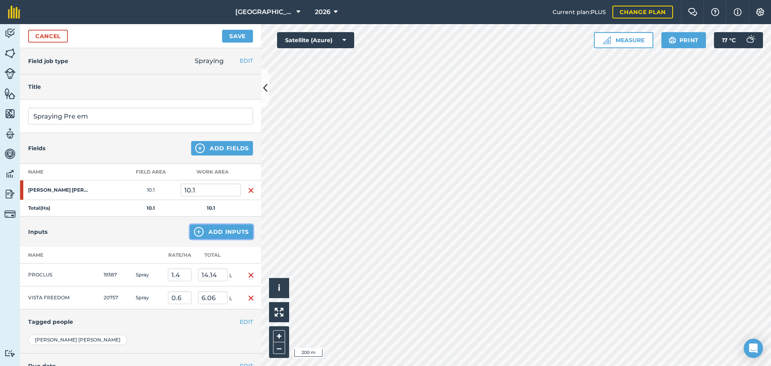
click at [201, 230] on button "Add Inputs" at bounding box center [221, 231] width 63 height 14
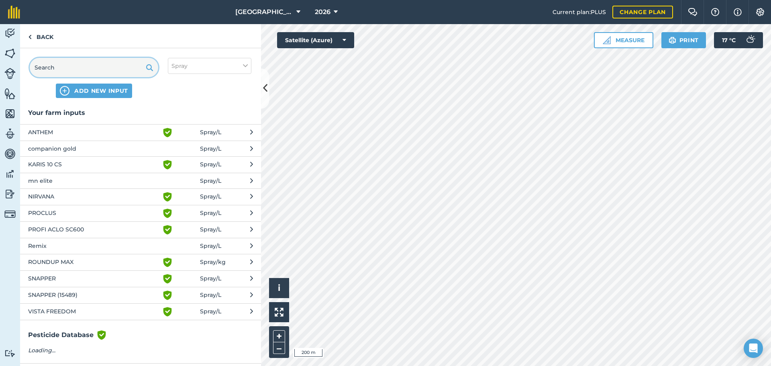
click at [62, 64] on input "text" at bounding box center [94, 67] width 128 height 19
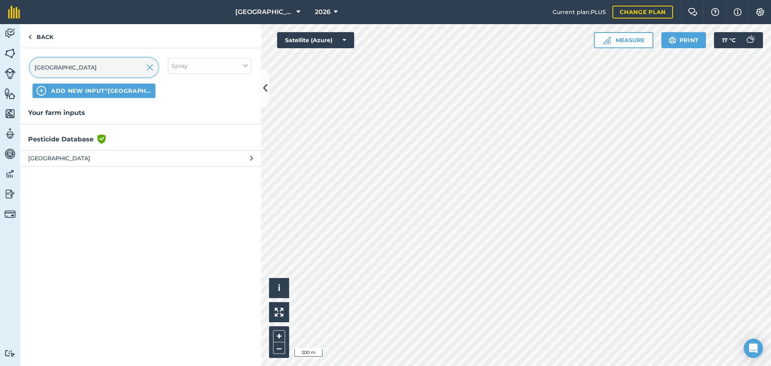
type input "[GEOGRAPHIC_DATA]"
click at [50, 159] on span "[GEOGRAPHIC_DATA]" at bounding box center [93, 158] width 131 height 9
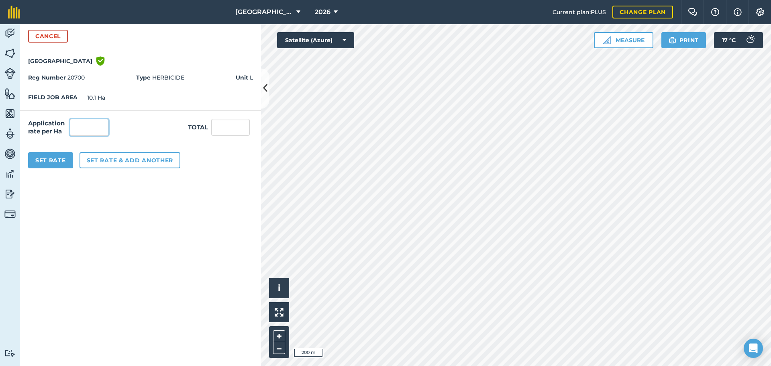
drag, startPoint x: 80, startPoint y: 126, endPoint x: 108, endPoint y: 128, distance: 28.2
click at [80, 126] on input "text" at bounding box center [89, 127] width 39 height 17
type input "2.959"
type input "29.886"
click at [58, 158] on button "Set Rate" at bounding box center [50, 160] width 45 height 16
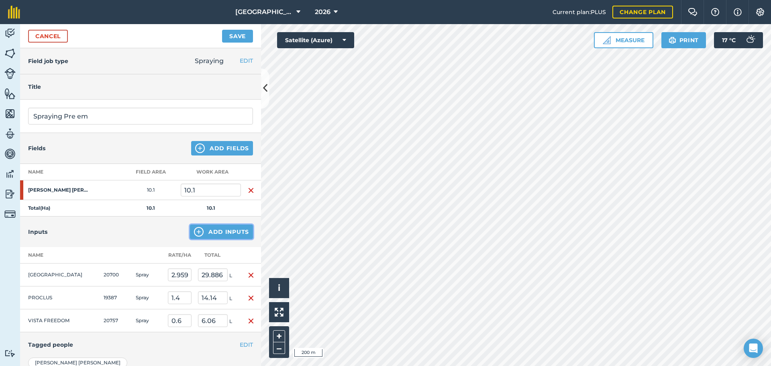
click at [201, 234] on button "Add Inputs" at bounding box center [221, 231] width 63 height 14
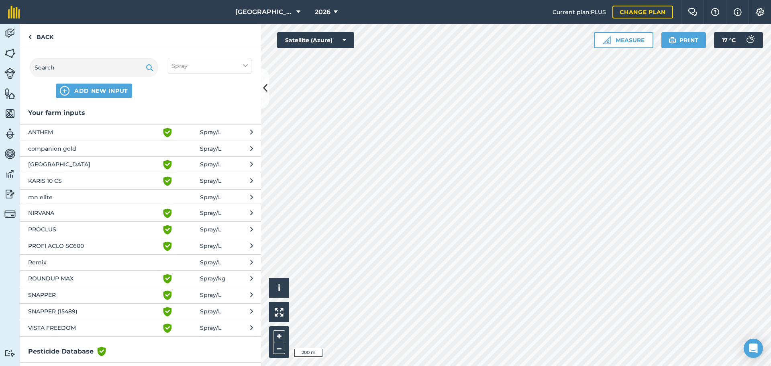
click at [53, 263] on span "Remix" at bounding box center [93, 262] width 131 height 9
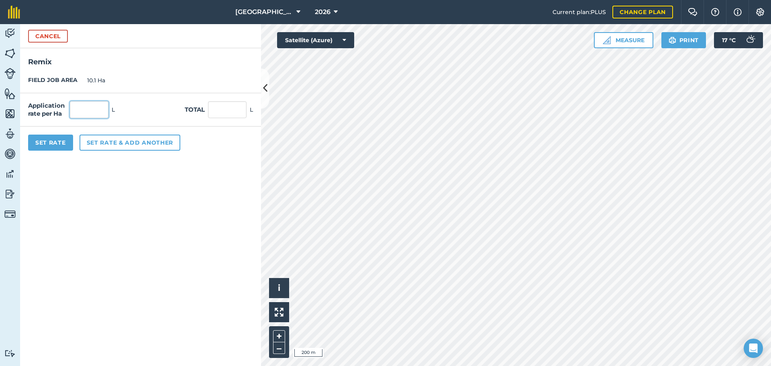
click at [82, 106] on input "text" at bounding box center [89, 109] width 39 height 17
click at [51, 39] on button "Cancel" at bounding box center [48, 36] width 40 height 13
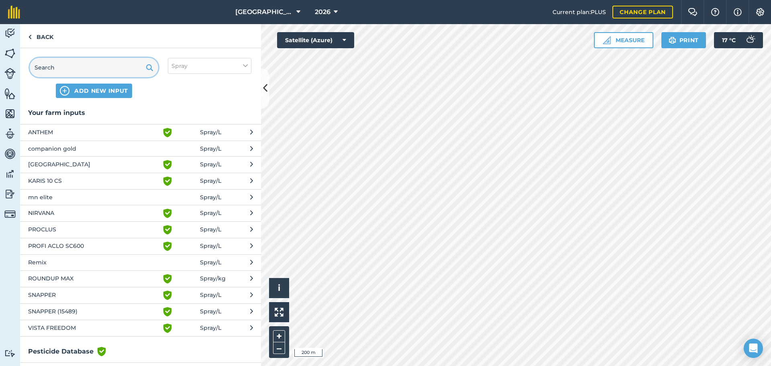
click at [74, 69] on input "text" at bounding box center [94, 67] width 128 height 19
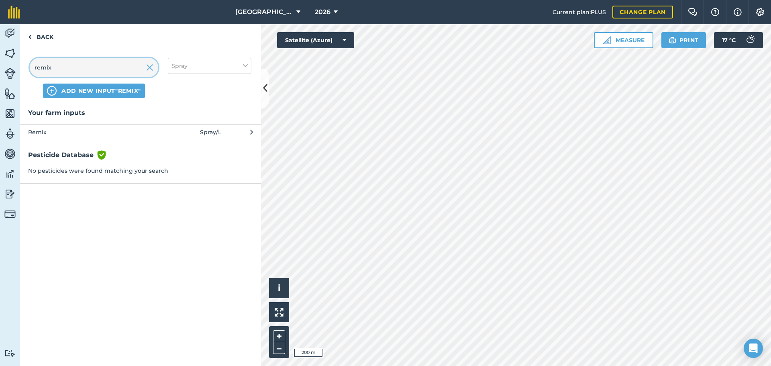
type input "remix"
click at [49, 131] on span "Remix" at bounding box center [93, 132] width 131 height 9
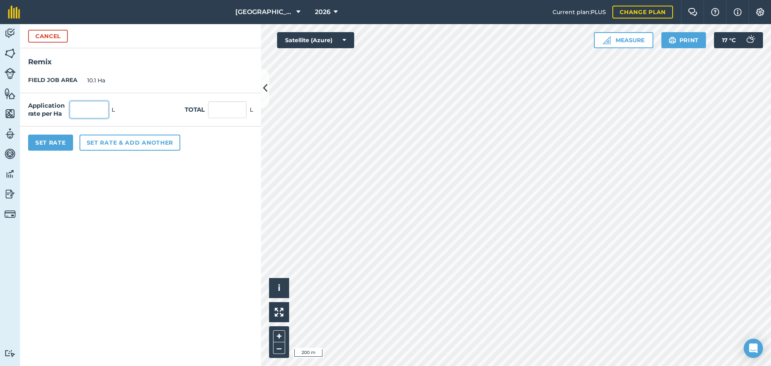
click at [81, 103] on input "text" at bounding box center [89, 109] width 39 height 17
type input "0.197"
type input "1.99"
click at [64, 141] on button "Set Rate" at bounding box center [50, 143] width 45 height 16
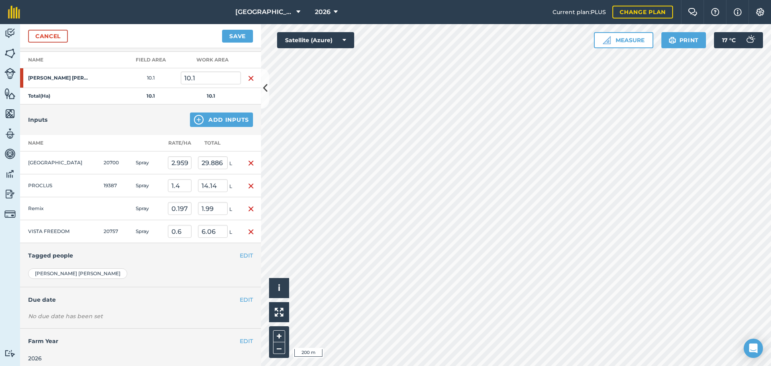
scroll to position [117, 0]
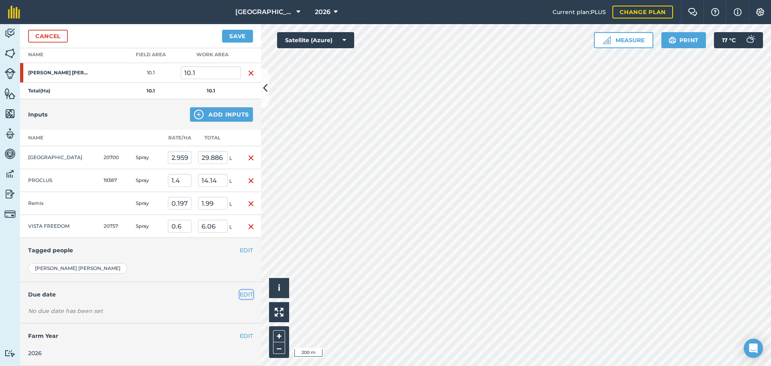
click at [240, 279] on button "EDIT" at bounding box center [246, 294] width 13 height 9
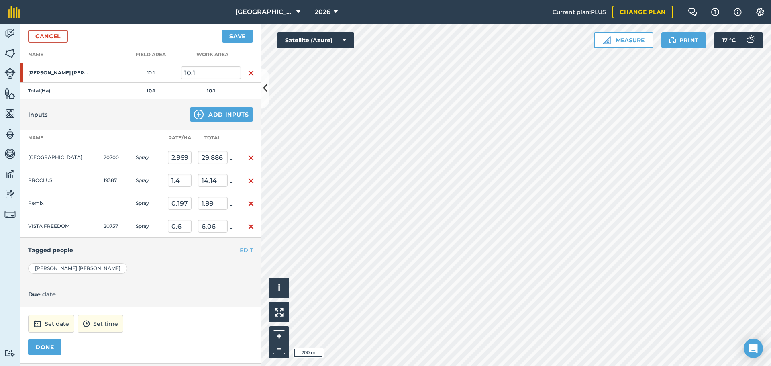
scroll to position [157, 0]
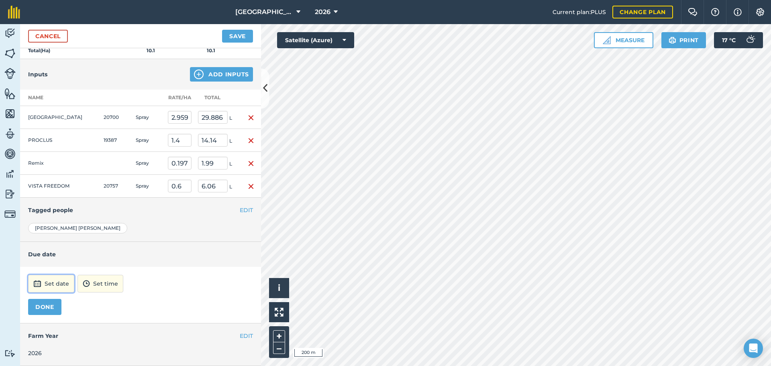
click at [53, 279] on button "Set date" at bounding box center [51, 284] width 46 height 18
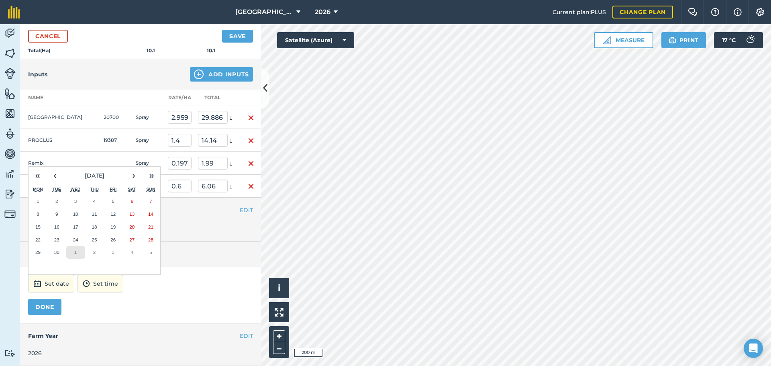
click at [78, 251] on button "1" at bounding box center [75, 252] width 19 height 13
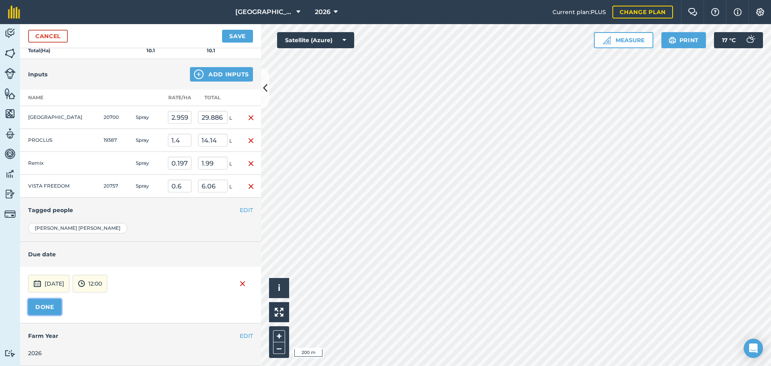
click at [55, 279] on button "DONE" at bounding box center [44, 307] width 33 height 16
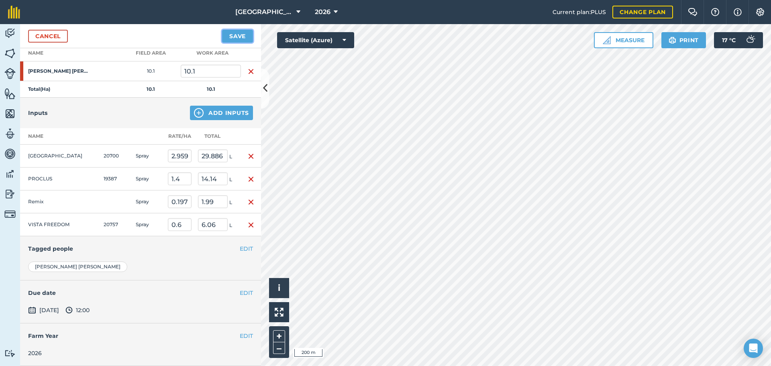
click at [227, 37] on button "Save" at bounding box center [237, 36] width 31 height 13
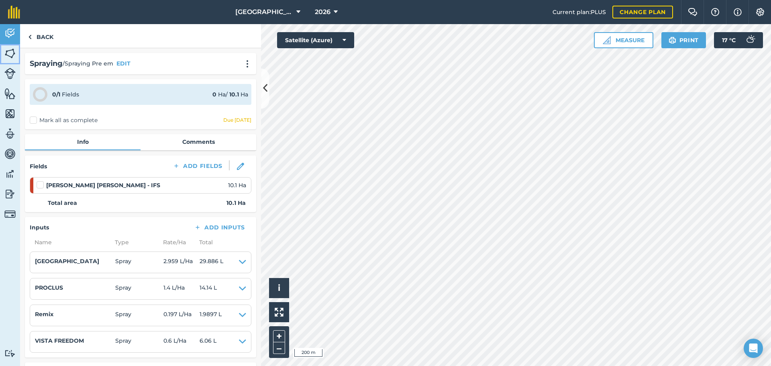
drag, startPoint x: 12, startPoint y: 53, endPoint x: 10, endPoint y: 57, distance: 4.5
click at [12, 53] on img at bounding box center [9, 53] width 11 height 12
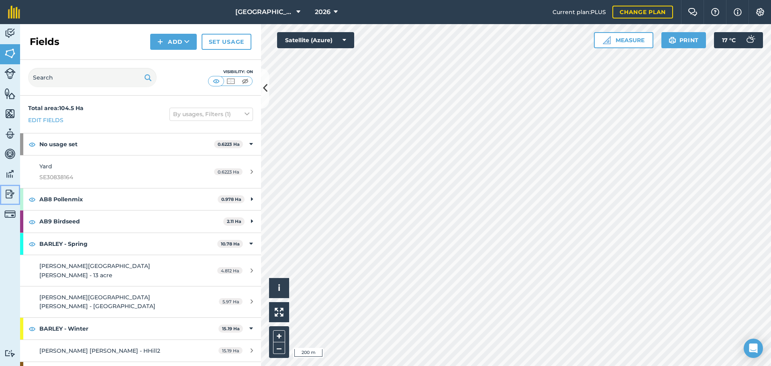
click at [9, 190] on img at bounding box center [9, 194] width 11 height 12
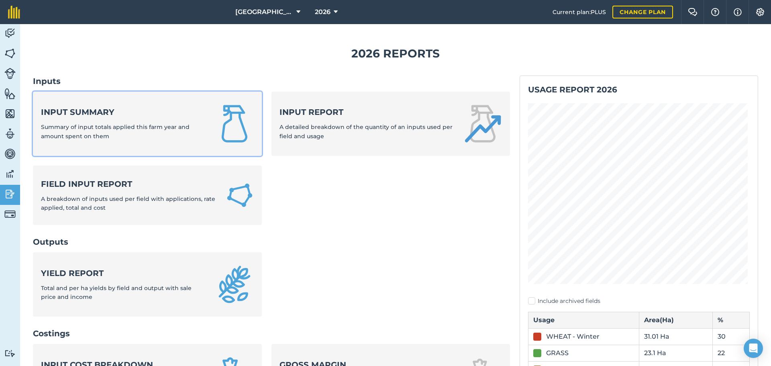
click at [128, 119] on div "Input summary Summary of input totals applied this farm year and amount spent o…" at bounding box center [123, 123] width 165 height 34
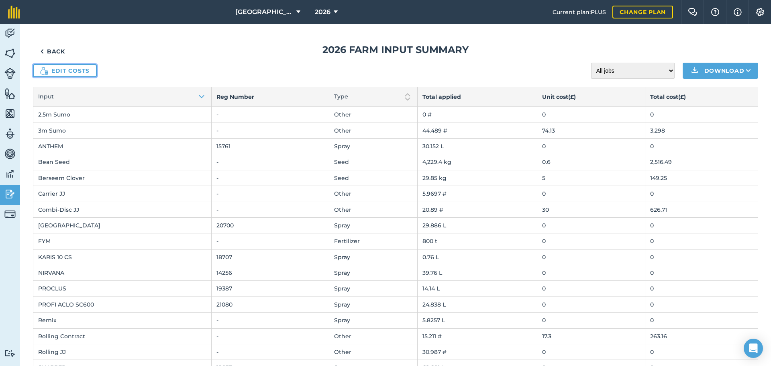
click at [90, 72] on link "Edit costs" at bounding box center [65, 70] width 64 height 13
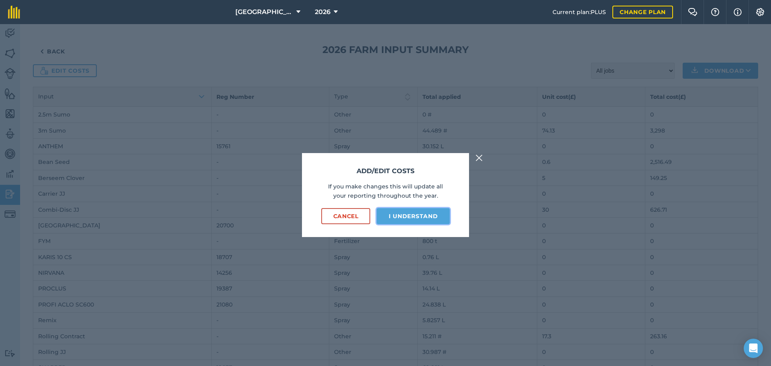
click at [394, 215] on button "I understand" at bounding box center [413, 216] width 73 height 16
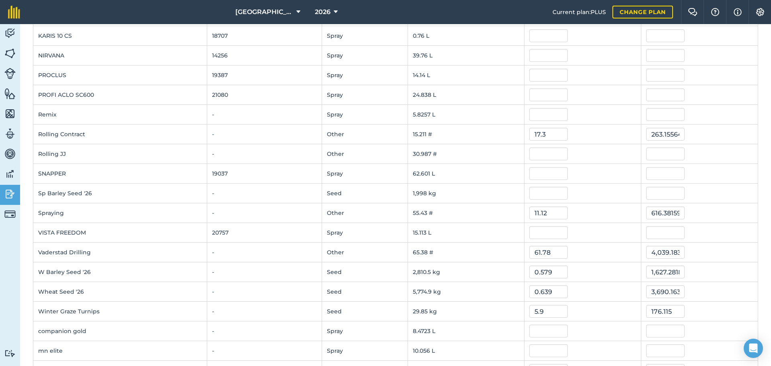
scroll to position [236, 0]
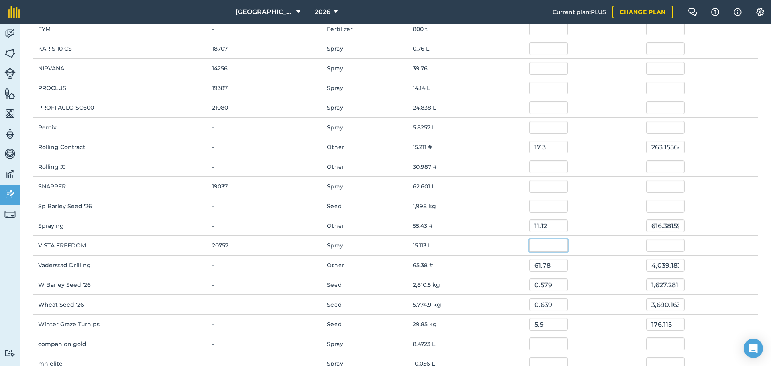
click at [544, 248] on input "text" at bounding box center [548, 245] width 39 height 13
type input "17.67"
type input "267.04672767000005"
click at [551, 205] on input "text" at bounding box center [548, 206] width 39 height 13
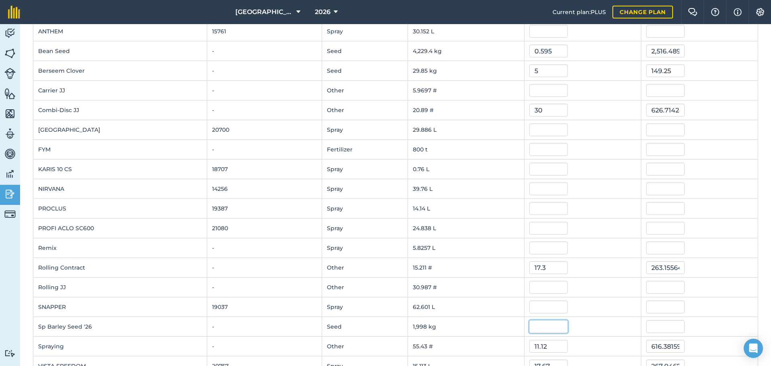
scroll to position [0, 0]
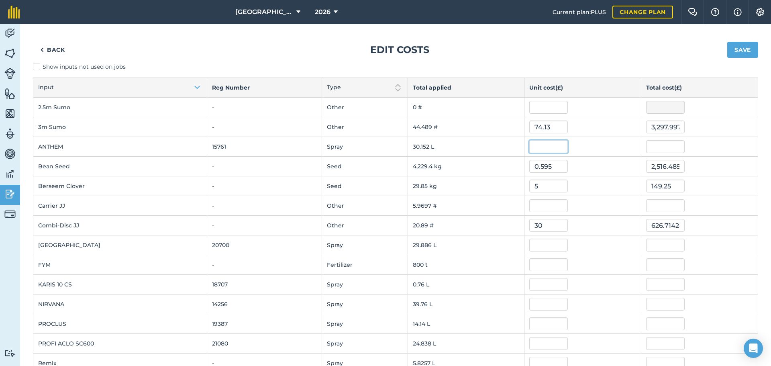
click at [540, 147] on input "text" at bounding box center [548, 146] width 39 height 13
type input "8.41"
type input "253.57958991"
click at [616, 146] on input "253.57958991" at bounding box center [665, 146] width 39 height 13
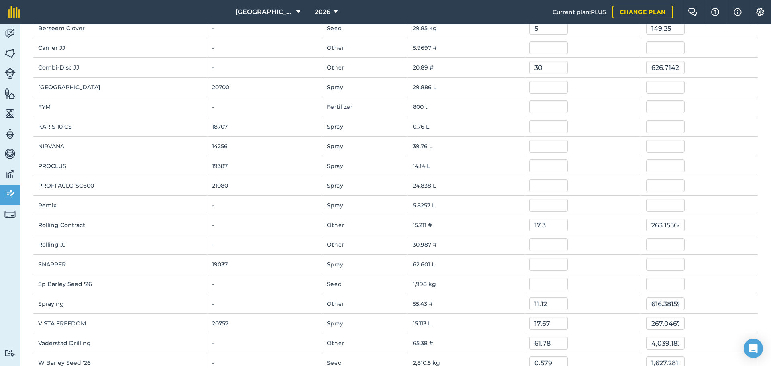
scroll to position [155, 0]
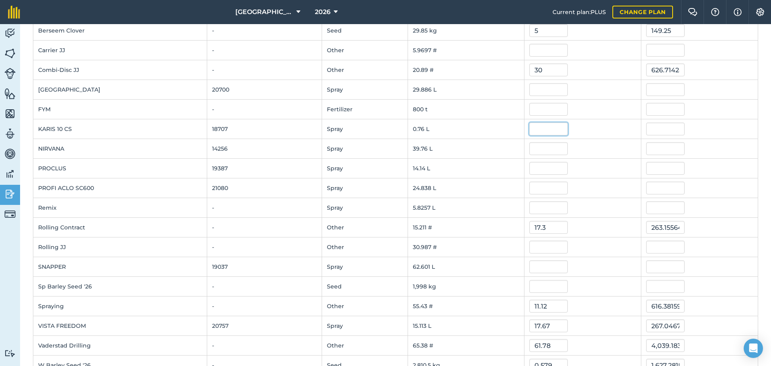
click at [546, 126] on input "text" at bounding box center [548, 128] width 39 height 13
type input "0.004"
type input "0.00304"
click at [616, 130] on input "0.00304" at bounding box center [665, 128] width 39 height 13
click at [544, 128] on input "0.004" at bounding box center [548, 128] width 39 height 13
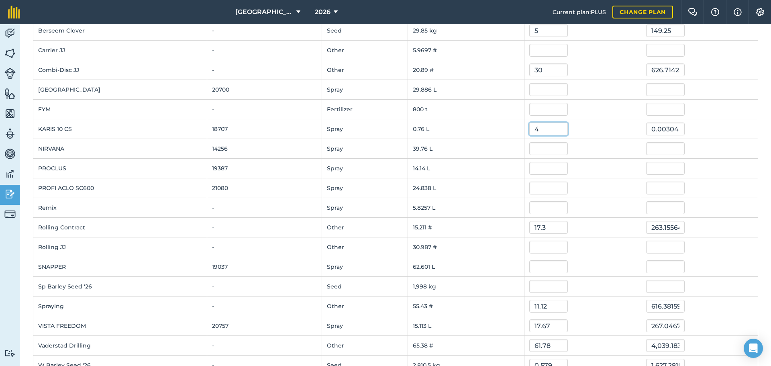
type input "4"
type input "3.04"
click at [547, 146] on input "text" at bounding box center [548, 148] width 39 height 13
click at [541, 128] on input "4" at bounding box center [548, 128] width 39 height 13
type input "40"
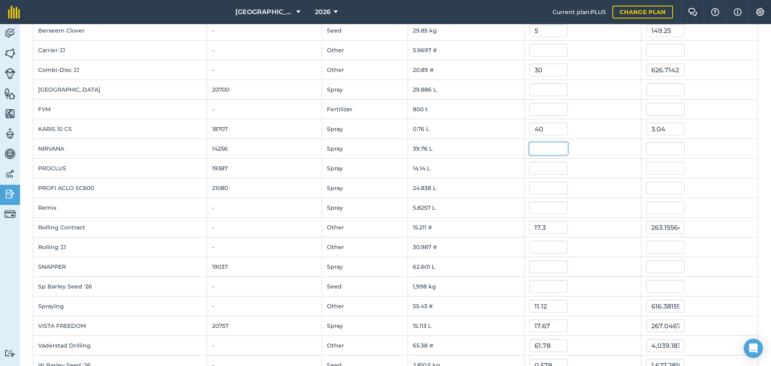
type input "30.4"
click at [535, 147] on input "text" at bounding box center [548, 148] width 39 height 13
click at [540, 127] on input "40" at bounding box center [548, 128] width 39 height 13
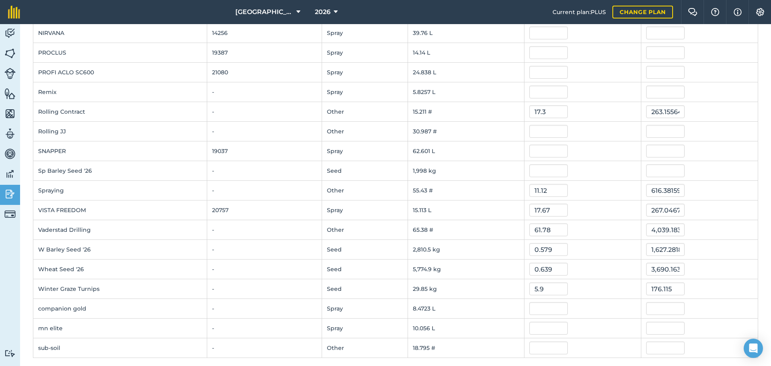
scroll to position [276, 0]
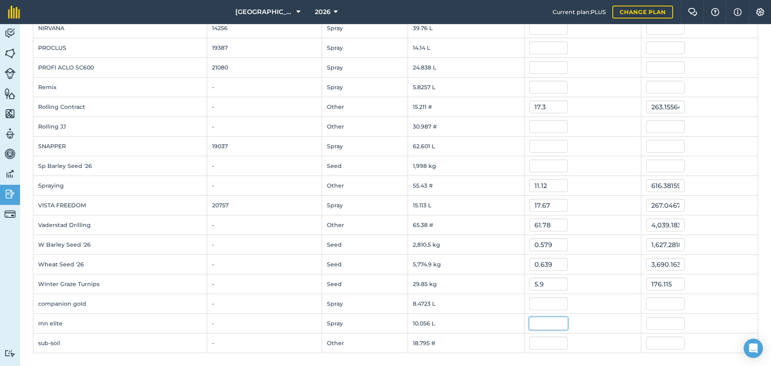
click at [540, 279] on input "text" at bounding box center [548, 323] width 39 height 13
type input "8.75"
type input "87.98807500000001"
click at [551, 279] on input "text" at bounding box center [548, 303] width 39 height 13
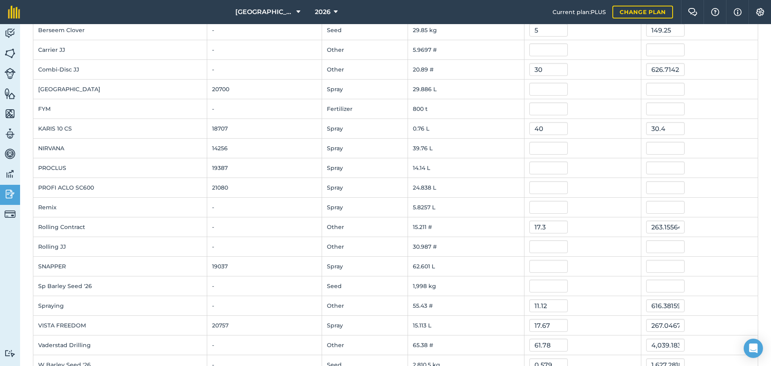
scroll to position [155, 0]
drag, startPoint x: 529, startPoint y: 147, endPoint x: 564, endPoint y: 157, distance: 36.3
click at [529, 147] on input "text" at bounding box center [548, 148] width 39 height 13
type input "8.41"
type input "334.38161682000003"
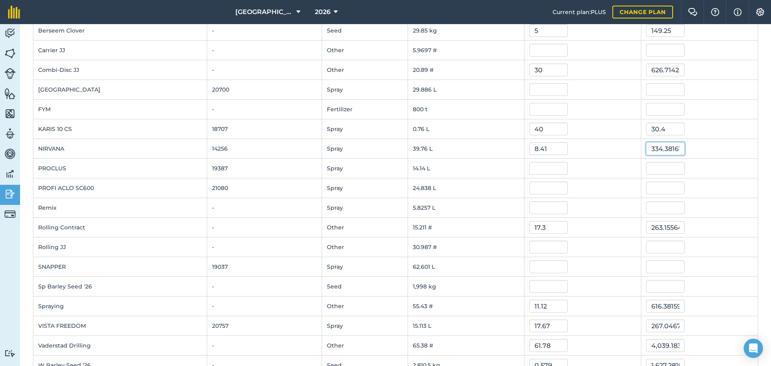
click at [616, 150] on input "334.38161682000003" at bounding box center [665, 148] width 39 height 13
click at [536, 188] on input "text" at bounding box center [548, 187] width 39 height 13
type input "21.18"
type input "526.07093682"
click at [540, 204] on input "text" at bounding box center [548, 207] width 39 height 13
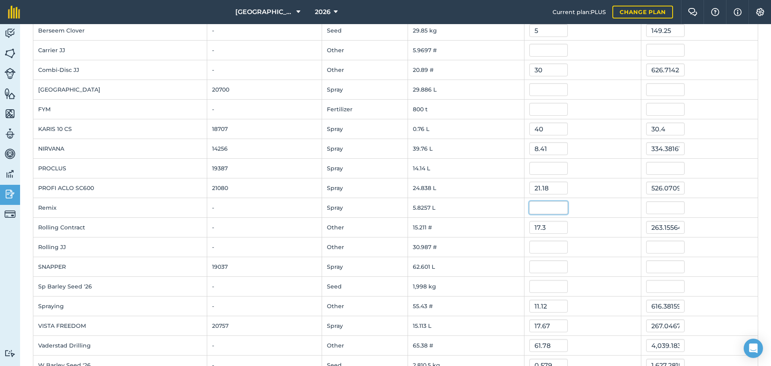
click at [538, 206] on input "text" at bounding box center [548, 207] width 39 height 13
type input "19.1"
type input "111.27087000000002"
click at [616, 208] on input "111.27087000000002" at bounding box center [665, 207] width 39 height 13
click at [540, 169] on input "text" at bounding box center [548, 168] width 39 height 13
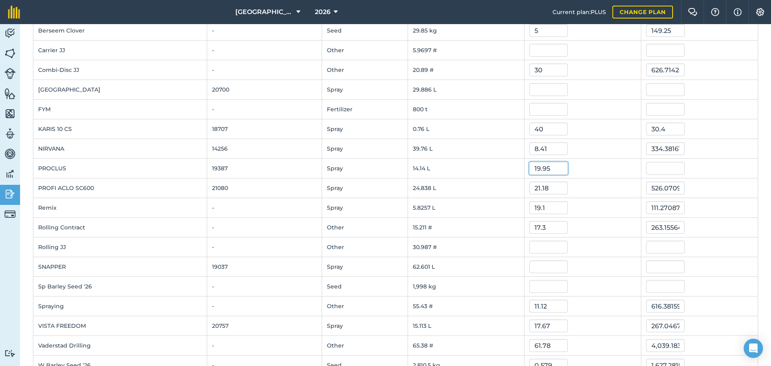
type input "19.95"
type input "282.09298005"
click at [616, 167] on input "282.09298005" at bounding box center [665, 168] width 39 height 13
click at [543, 86] on input "text" at bounding box center [548, 89] width 39 height 13
type input "6"
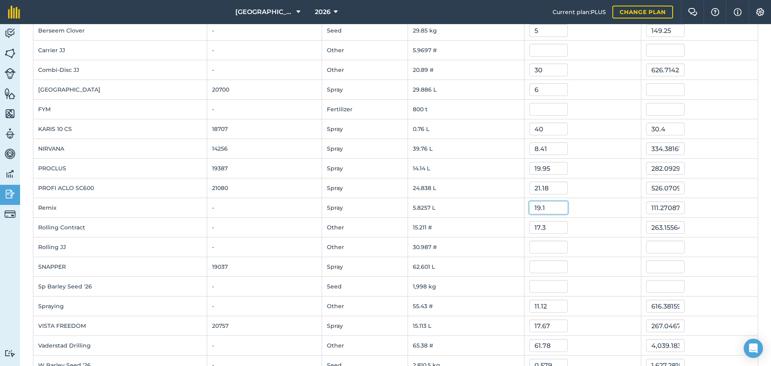
type input "179.3154"
click at [542, 207] on input "19.1" at bounding box center [548, 207] width 39 height 13
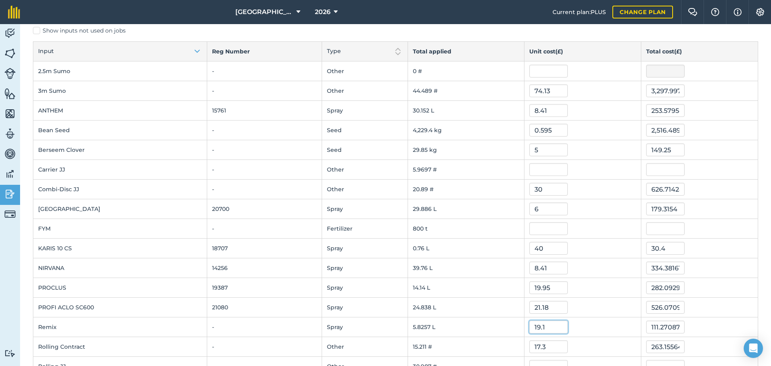
scroll to position [0, 0]
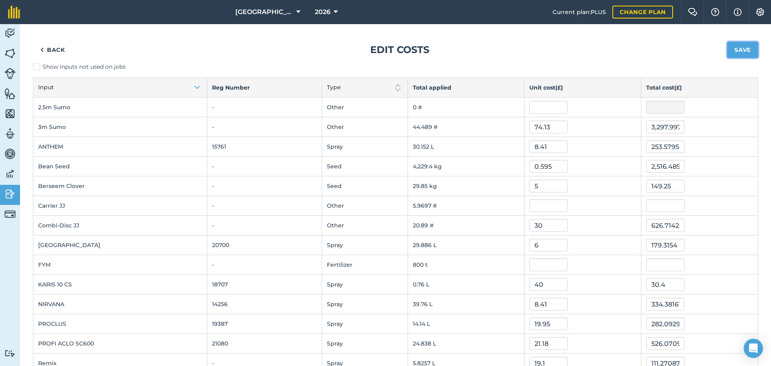
click at [616, 47] on button "Save" at bounding box center [742, 50] width 31 height 16
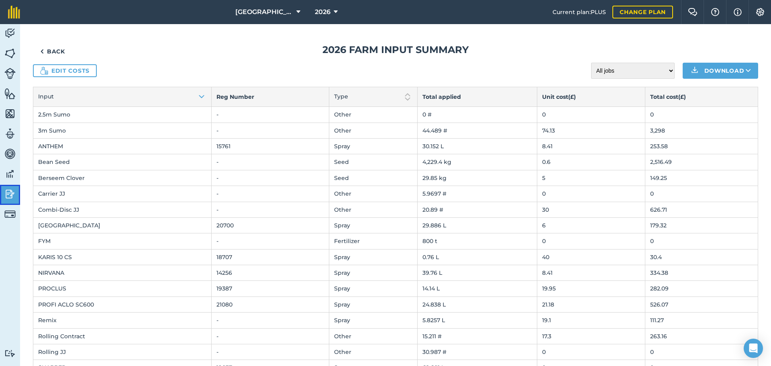
click at [9, 192] on img at bounding box center [9, 194] width 11 height 12
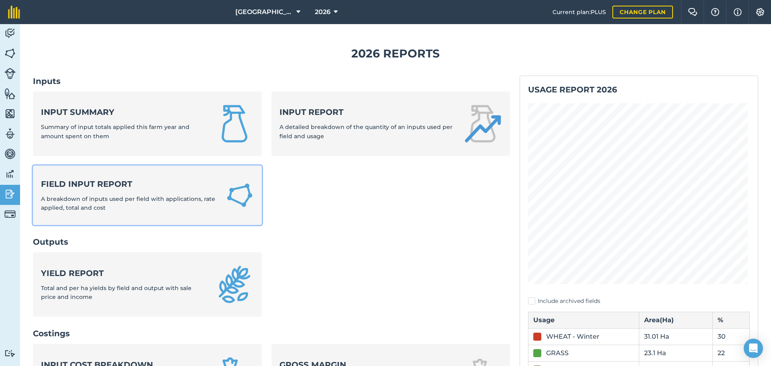
click at [101, 190] on div "Field Input Report A breakdown of inputs used per field with applications, rate…" at bounding box center [128, 195] width 175 height 34
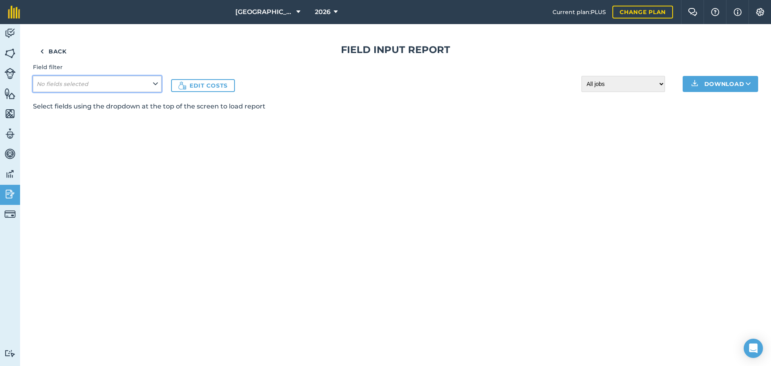
click at [78, 81] on em "No fields selected" at bounding box center [63, 83] width 52 height 7
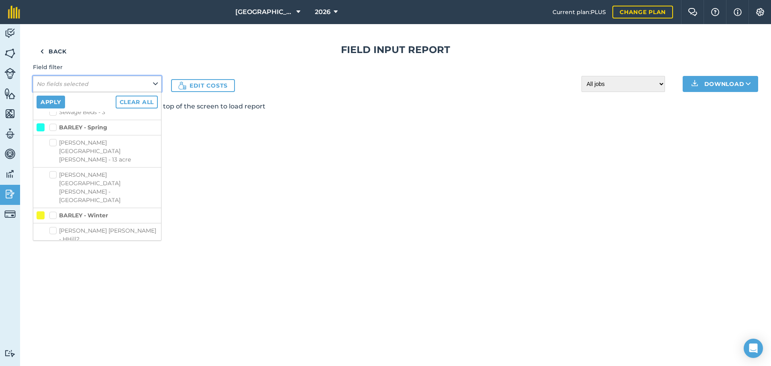
scroll to position [201, 0]
click at [55, 226] on label "[PERSON_NAME] [PERSON_NAME] - HHill2" at bounding box center [103, 234] width 108 height 17
click at [55, 226] on input "[PERSON_NAME] [PERSON_NAME] - HHill2" at bounding box center [51, 228] width 5 height 5
checkbox input "true"
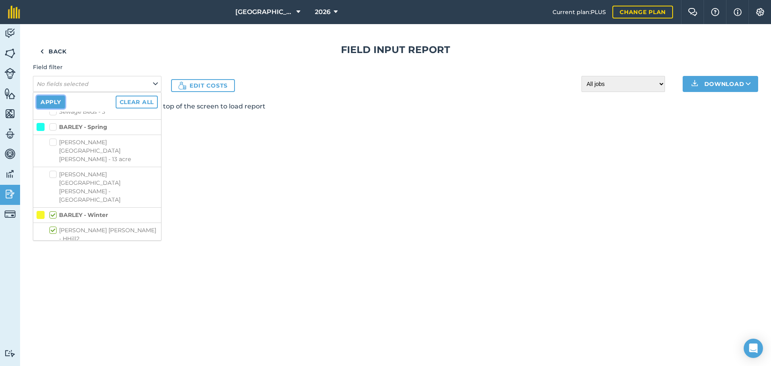
click at [47, 101] on button "Apply" at bounding box center [51, 102] width 29 height 13
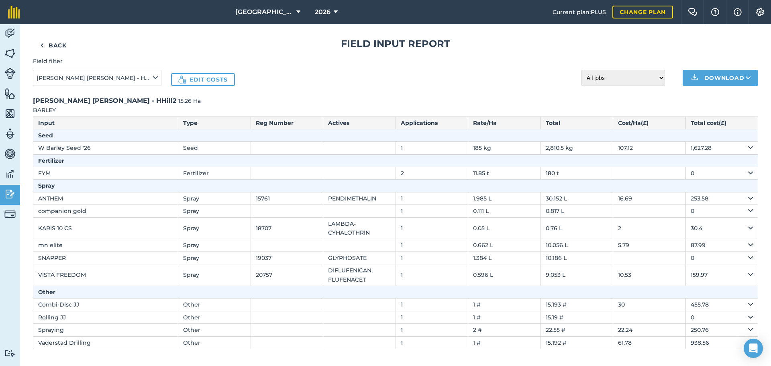
scroll to position [12, 0]
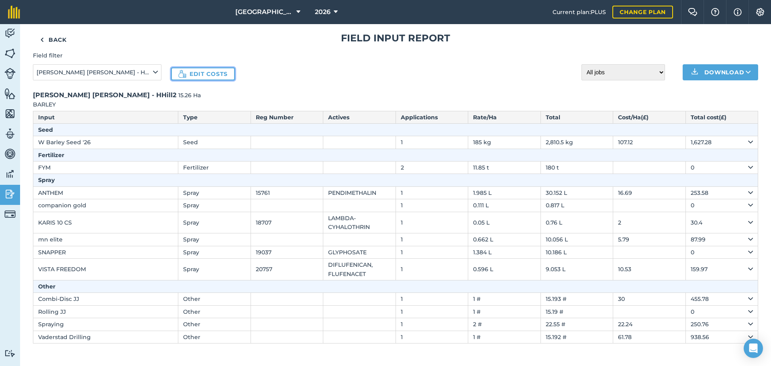
click at [188, 74] on link "Edit costs" at bounding box center [203, 73] width 64 height 13
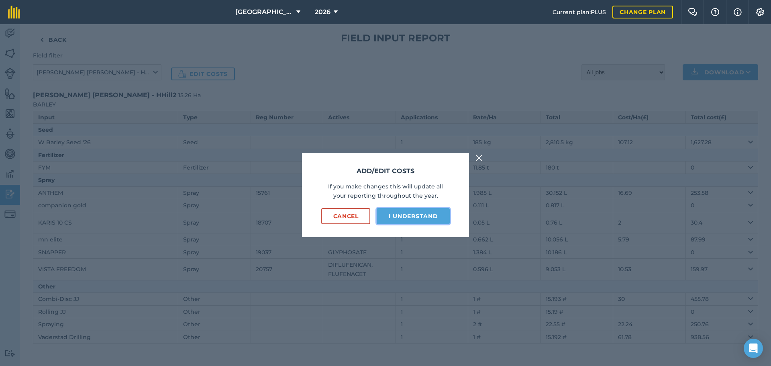
click at [404, 219] on button "I understand" at bounding box center [413, 216] width 73 height 16
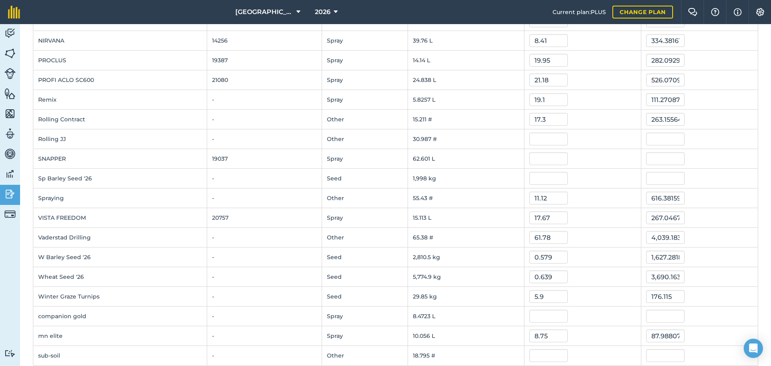
scroll to position [276, 0]
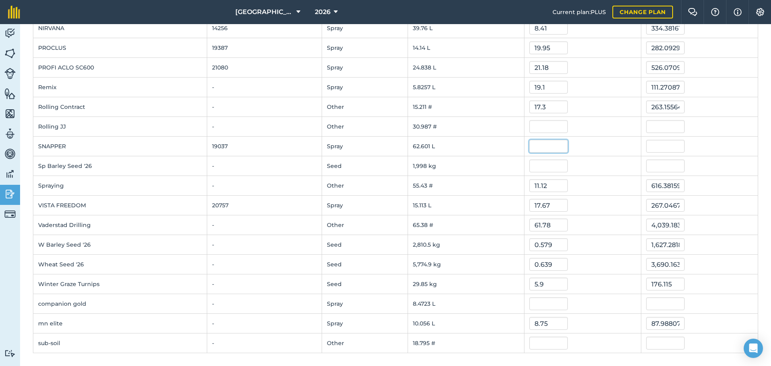
click at [532, 145] on input "text" at bounding box center [548, 146] width 39 height 13
type input "7.25"
type input "453.85522000000003"
click at [616, 149] on input "453.85522000000003" at bounding box center [665, 146] width 39 height 13
drag, startPoint x: 533, startPoint y: 303, endPoint x: 557, endPoint y: 300, distance: 24.0
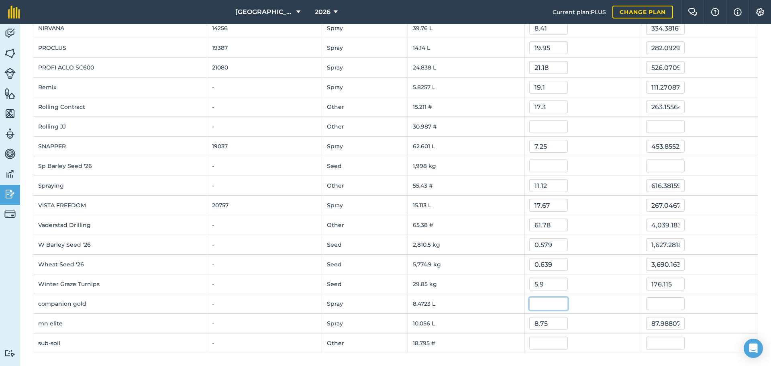
click at [534, 279] on input "text" at bounding box center [548, 303] width 39 height 13
type input "7.63"
type input "64.643500215"
click at [616, 279] on input "64.643500215" at bounding box center [665, 303] width 39 height 13
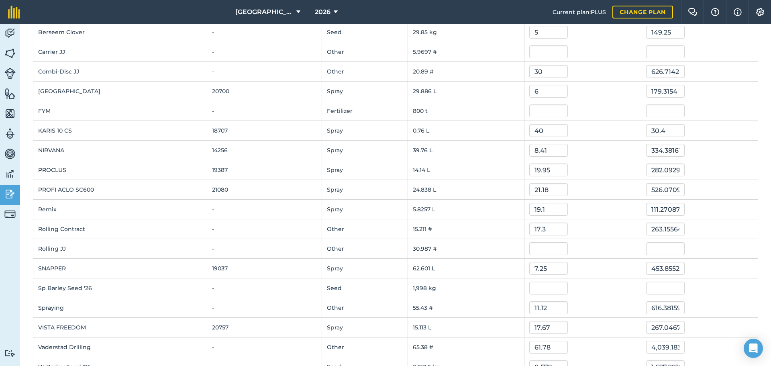
scroll to position [196, 0]
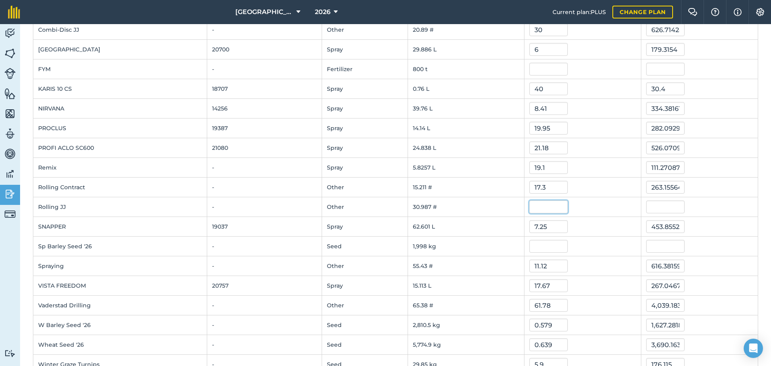
click at [530, 205] on input "text" at bounding box center [548, 206] width 39 height 13
type input "30"
type input "929.61369"
click at [616, 208] on input "929.61369" at bounding box center [665, 206] width 39 height 13
click at [542, 207] on input "30" at bounding box center [548, 206] width 39 height 13
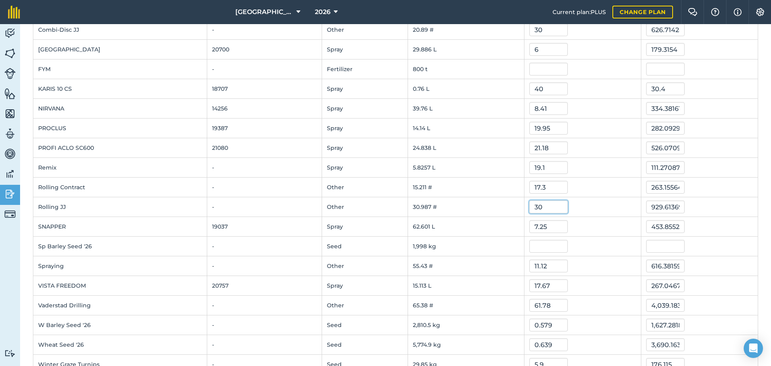
type input "3"
type input "10"
type input "309.87123"
click at [616, 205] on input "309.87123" at bounding box center [665, 206] width 39 height 13
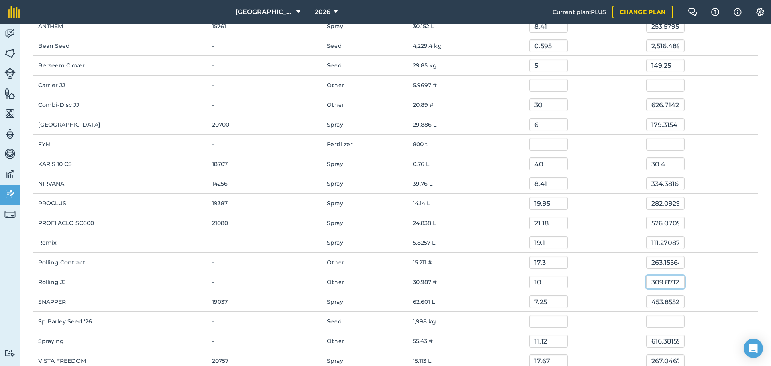
scroll to position [115, 0]
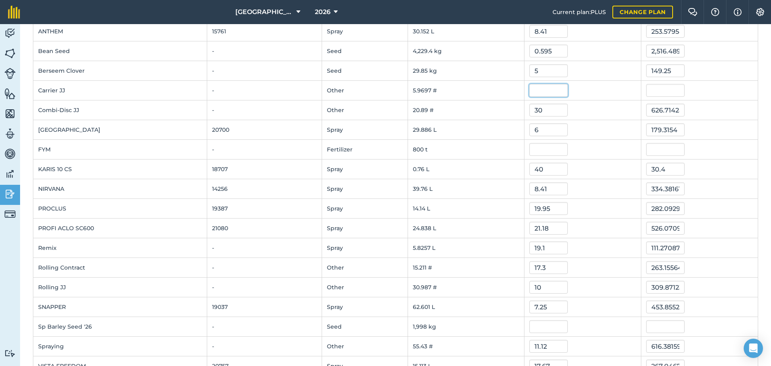
click at [538, 89] on input "text" at bounding box center [548, 90] width 39 height 13
type input "10"
type input "59.697323000000004"
drag, startPoint x: 642, startPoint y: 89, endPoint x: 650, endPoint y: 115, distance: 27.3
click at [616, 89] on input "59.697323000000004" at bounding box center [665, 90] width 39 height 13
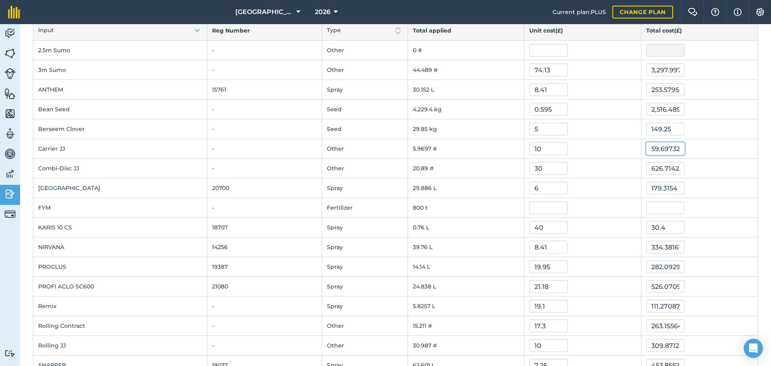
scroll to position [35, 0]
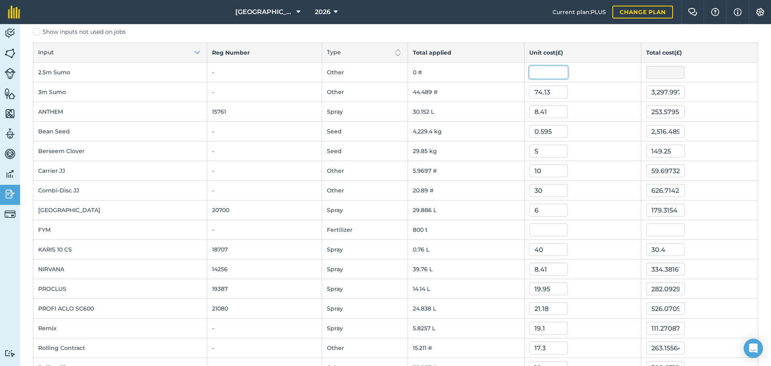
click at [548, 71] on input "text" at bounding box center [548, 72] width 39 height 13
click at [549, 93] on input "74.13" at bounding box center [548, 92] width 39 height 13
click at [540, 71] on input "10" at bounding box center [548, 72] width 39 height 13
type input "1"
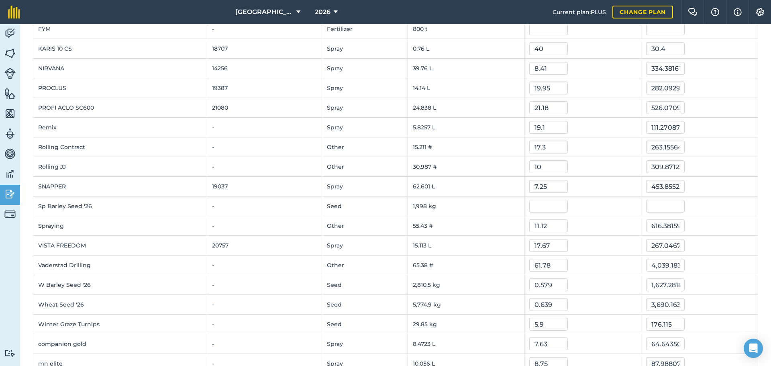
scroll to position [276, 0]
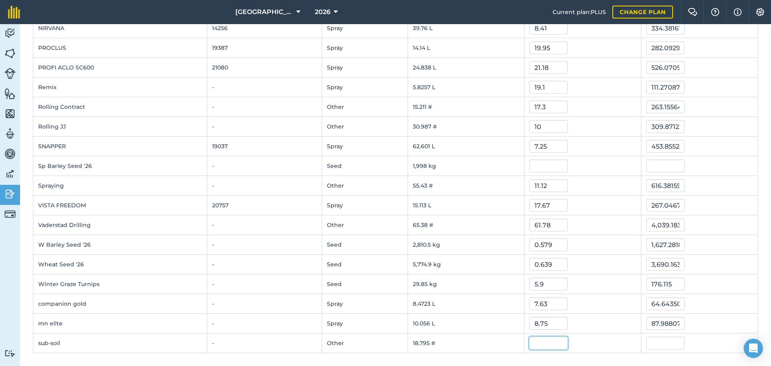
click at [538, 279] on input "text" at bounding box center [548, 342] width 39 height 13
type input "10"
type input "187.9502"
click at [616, 279] on input "187.9502" at bounding box center [665, 342] width 39 height 13
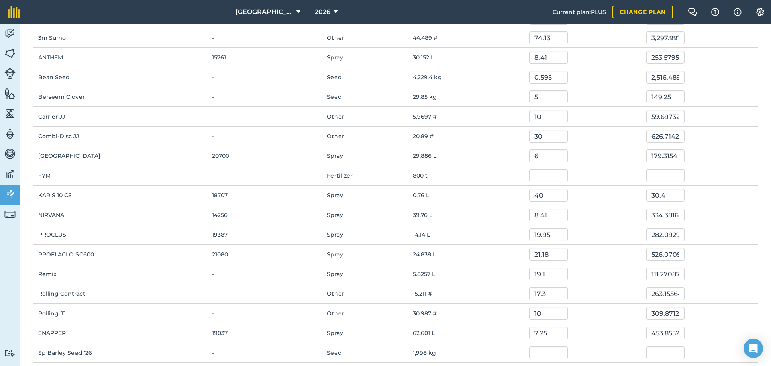
scroll to position [75, 0]
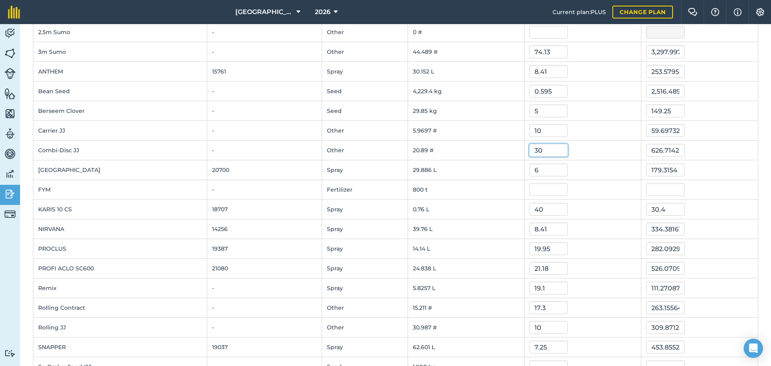
click at [540, 151] on input "30" at bounding box center [548, 150] width 39 height 13
type input "3"
type input "20"
type input "417.80952"
click at [537, 172] on input "6" at bounding box center [548, 169] width 39 height 13
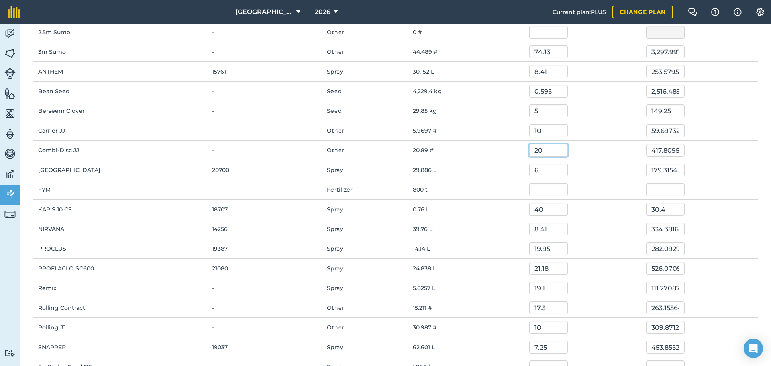
click at [538, 151] on input "20" at bounding box center [548, 150] width 39 height 13
type input "25"
type input "522.2619"
click at [539, 171] on input "6" at bounding box center [548, 169] width 39 height 13
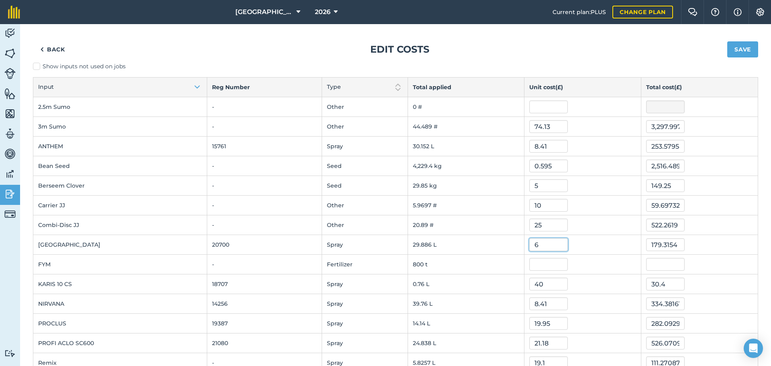
scroll to position [0, 0]
click at [616, 45] on button "Save" at bounding box center [742, 50] width 31 height 16
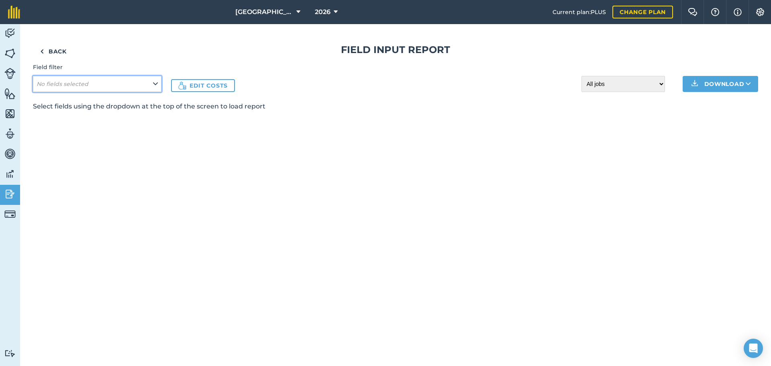
click at [75, 82] on em "No fields selected" at bounding box center [63, 83] width 52 height 7
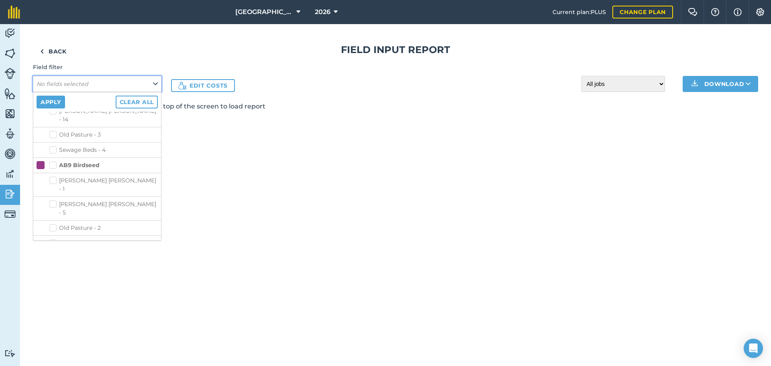
scroll to position [201, 0]
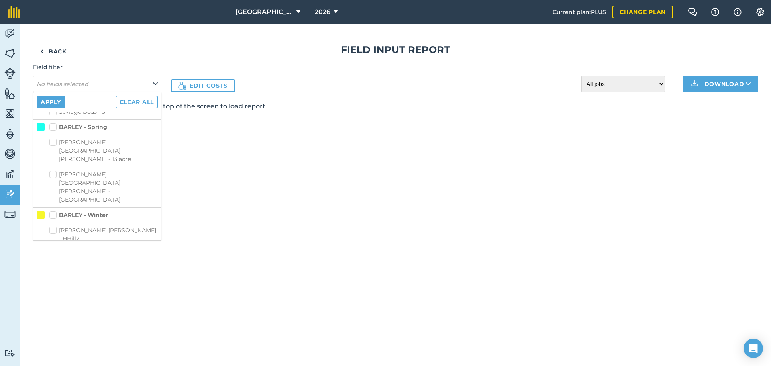
click at [57, 226] on label "[PERSON_NAME] [PERSON_NAME] - HHill2" at bounding box center [103, 234] width 108 height 17
click at [55, 226] on input "[PERSON_NAME] [PERSON_NAME] - HHill2" at bounding box center [51, 228] width 5 height 5
checkbox input "true"
click at [55, 98] on button "Apply" at bounding box center [51, 102] width 29 height 13
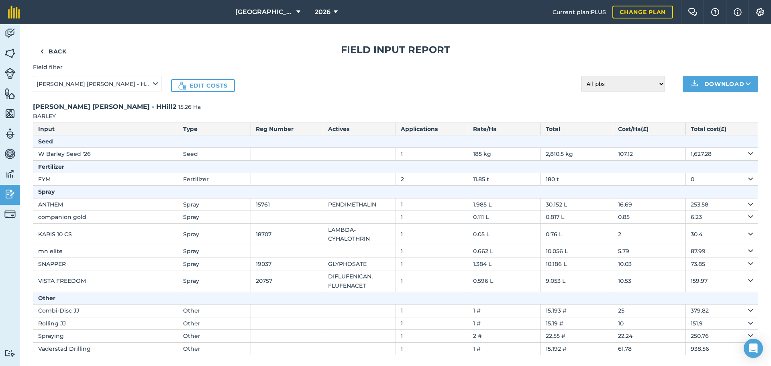
scroll to position [12, 0]
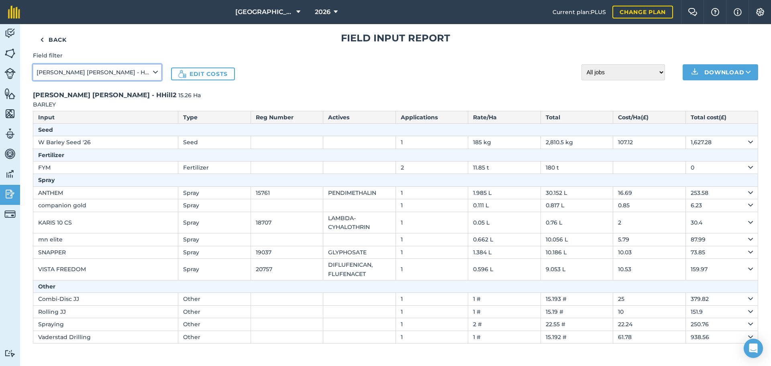
click at [156, 73] on icon at bounding box center [155, 72] width 5 height 9
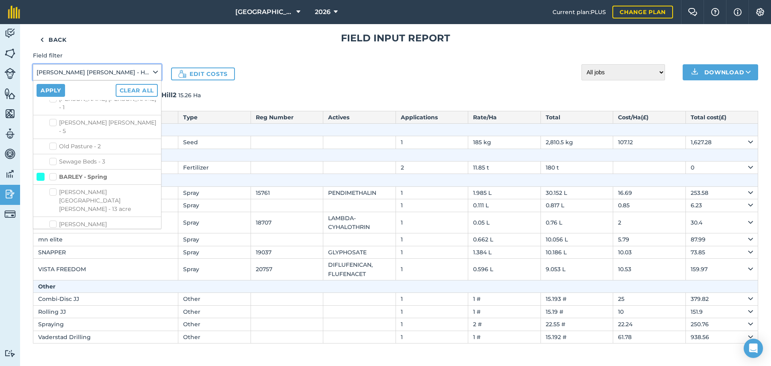
scroll to position [161, 0]
click at [54, 239] on label "BARLEY - Winter" at bounding box center [78, 243] width 59 height 8
click at [54, 239] on input "BARLEY - Winter" at bounding box center [51, 241] width 5 height 5
checkbox input "false"
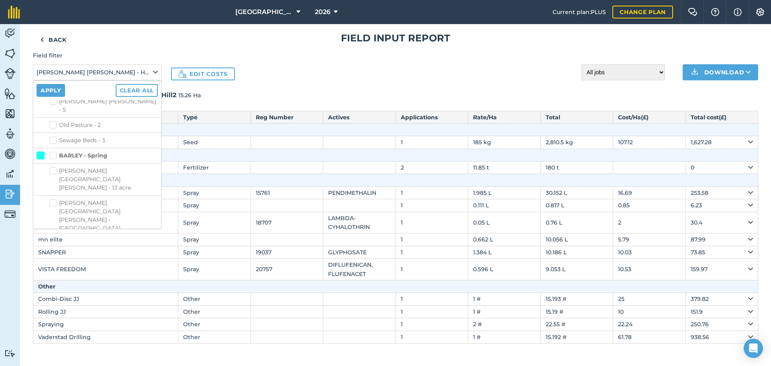
click at [53, 279] on label "Sewage Beds - 1" at bounding box center [103, 297] width 108 height 8
click at [53, 279] on input "Sewage Beds - 1" at bounding box center [51, 295] width 5 height 5
checkbox input "true"
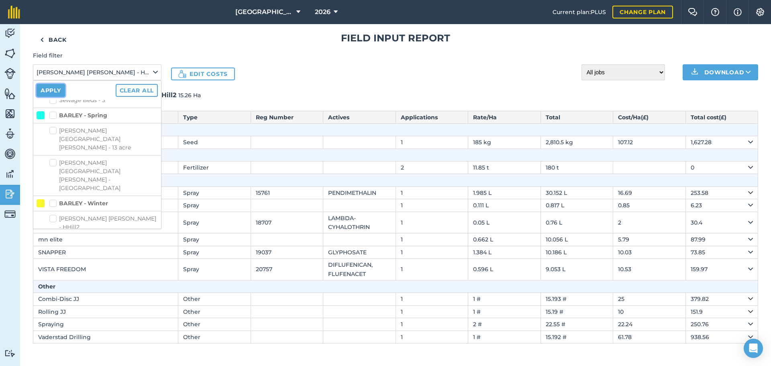
click at [49, 88] on button "Apply" at bounding box center [51, 90] width 29 height 13
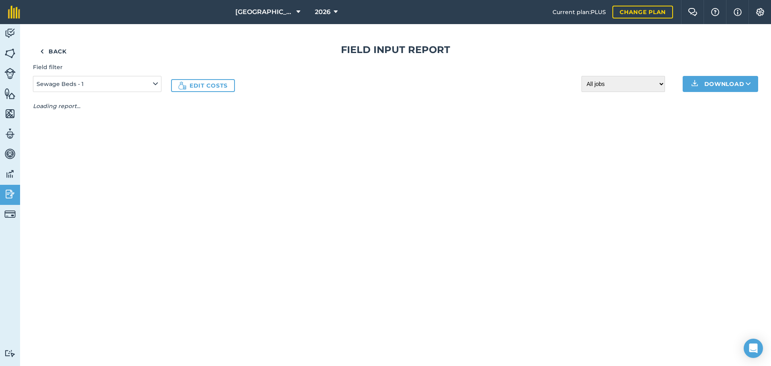
scroll to position [0, 0]
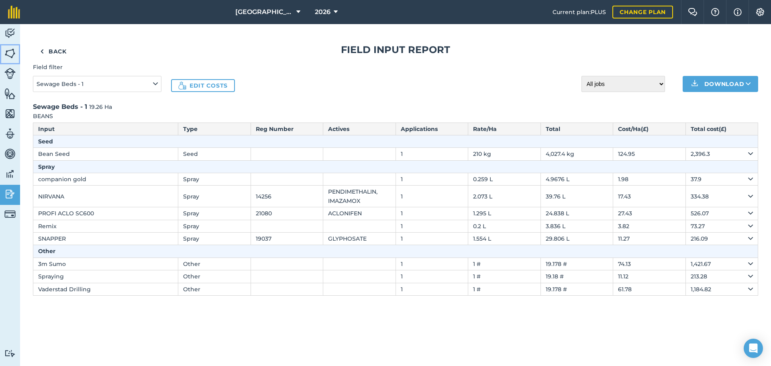
click at [10, 51] on img at bounding box center [9, 53] width 11 height 12
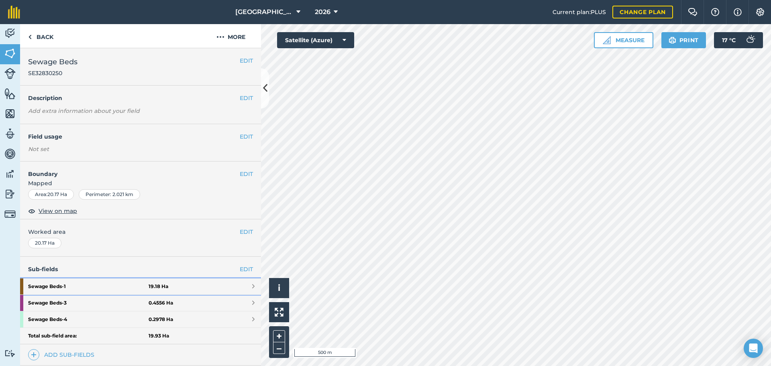
click at [84, 279] on strong "Sewage Beds - 1" at bounding box center [88, 286] width 120 height 16
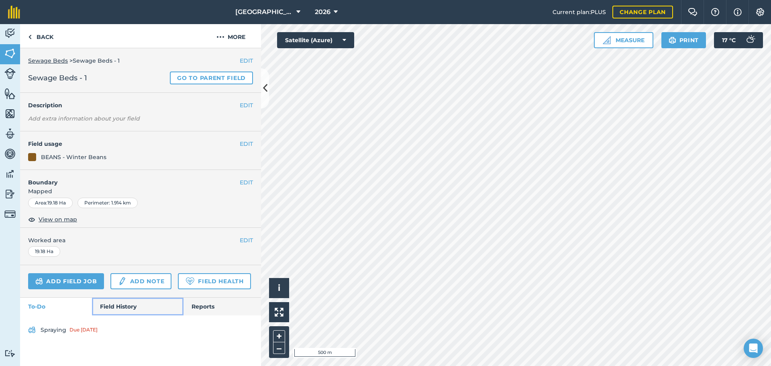
click at [113, 279] on link "Field History" at bounding box center [137, 307] width 91 height 18
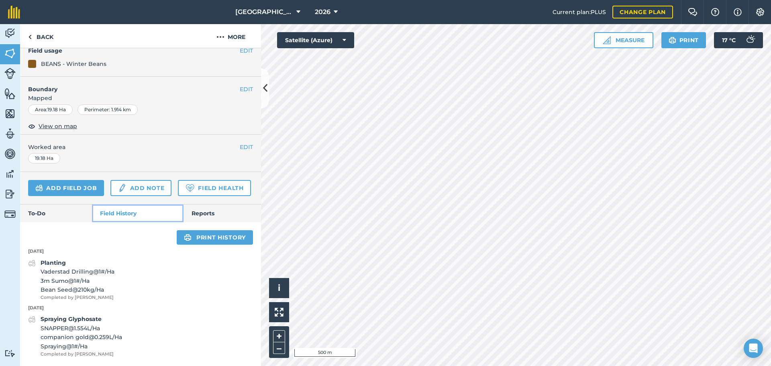
scroll to position [116, 0]
click at [40, 212] on link "To-Do" at bounding box center [56, 213] width 72 height 18
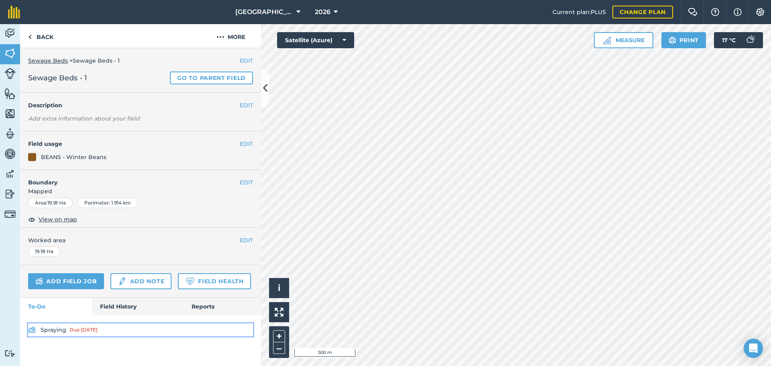
click at [57, 279] on link "Spraying Due [DATE]" at bounding box center [140, 329] width 225 height 13
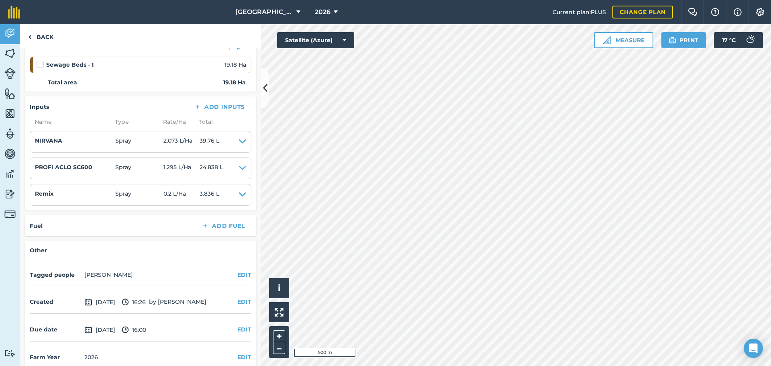
scroll to position [132, 0]
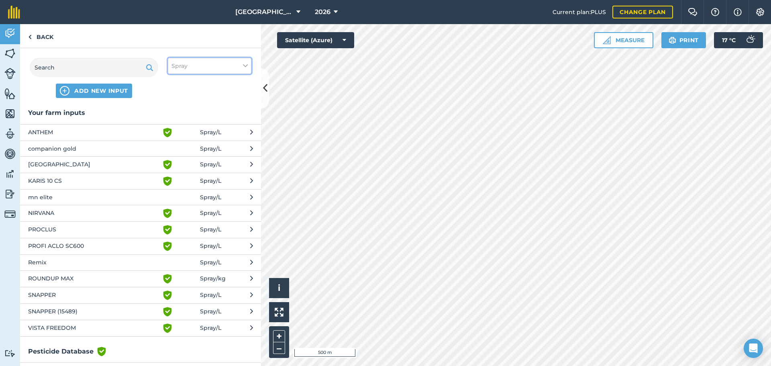
click at [190, 67] on button "Spray" at bounding box center [210, 66] width 84 height 16
click at [185, 142] on label "Other" at bounding box center [209, 143] width 76 height 8
click at [177, 142] on input "Other" at bounding box center [173, 141] width 5 height 5
checkbox input "true"
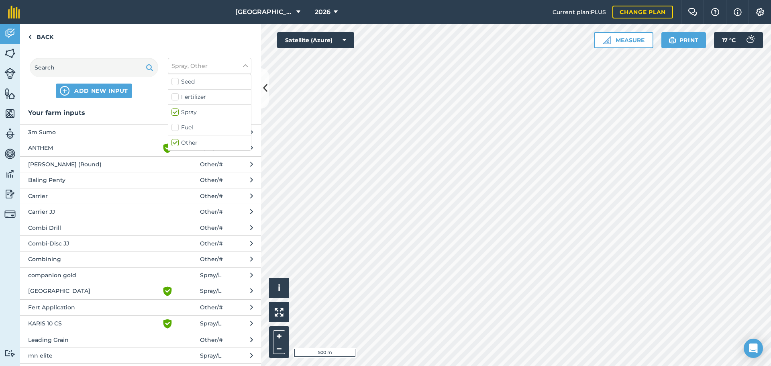
click at [177, 111] on label "Spray" at bounding box center [209, 112] width 76 height 8
click at [177, 111] on input "Spray" at bounding box center [173, 110] width 5 height 5
checkbox input "false"
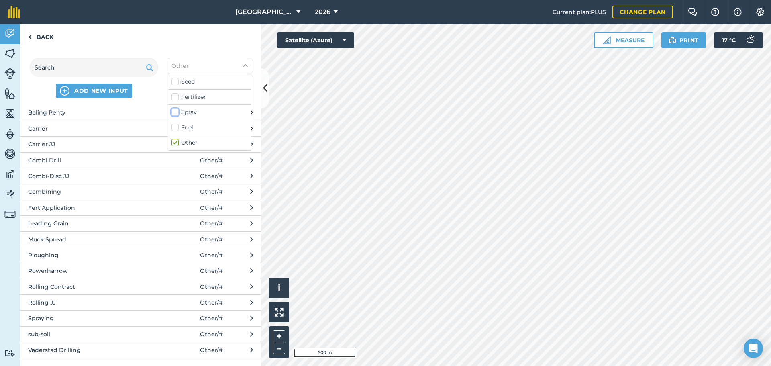
scroll to position [53, 0]
click at [57, 279] on span "Spraying" at bounding box center [93, 316] width 131 height 9
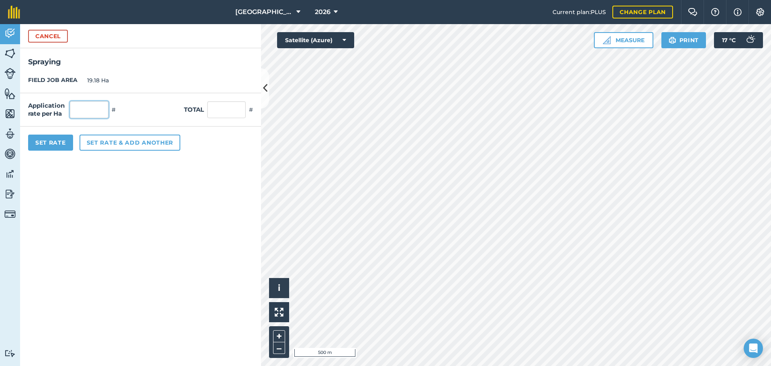
click at [78, 107] on input "text" at bounding box center [89, 109] width 39 height 17
type input "1"
type input "19.18"
click at [58, 141] on button "Set Rate" at bounding box center [50, 143] width 45 height 16
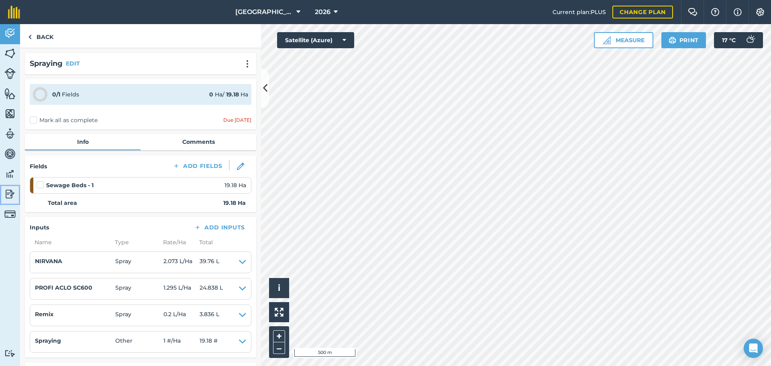
click at [12, 194] on img at bounding box center [9, 194] width 11 height 12
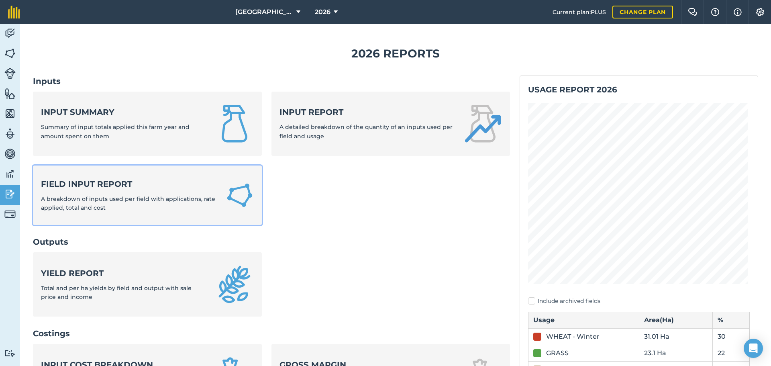
click at [88, 181] on strong "Field Input Report" at bounding box center [128, 183] width 175 height 11
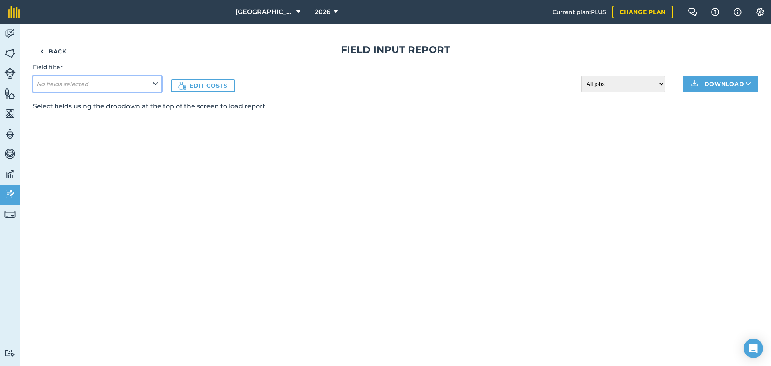
click at [75, 79] on span "No fields selected" at bounding box center [63, 83] width 53 height 9
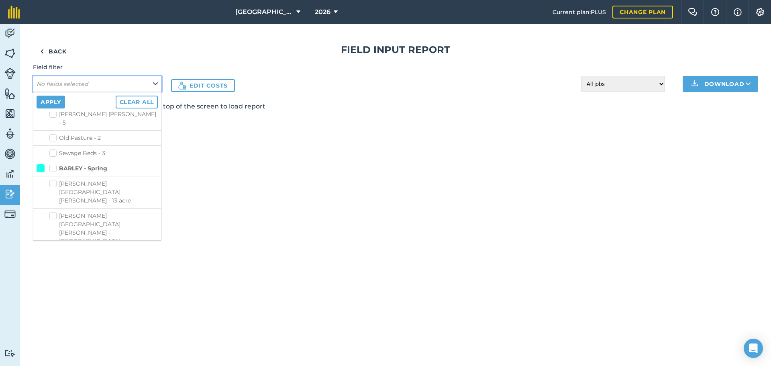
scroll to position [161, 0]
click at [55, 279] on label "BEANS - Winter Beans" at bounding box center [87, 294] width 76 height 8
click at [55, 279] on input "BEANS - Winter Beans" at bounding box center [51, 292] width 5 height 5
checkbox input "true"
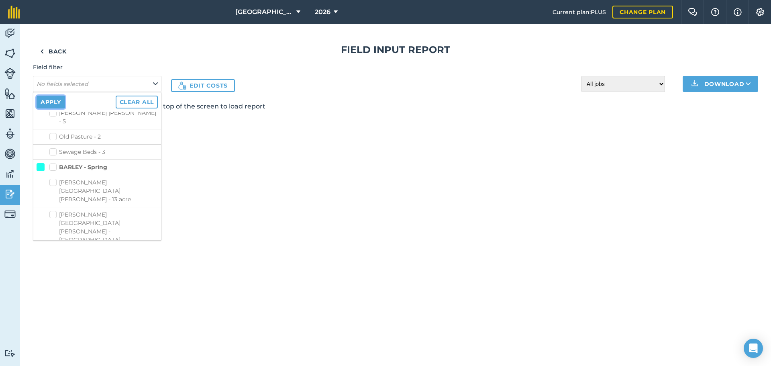
click at [56, 101] on button "Apply" at bounding box center [51, 102] width 29 height 13
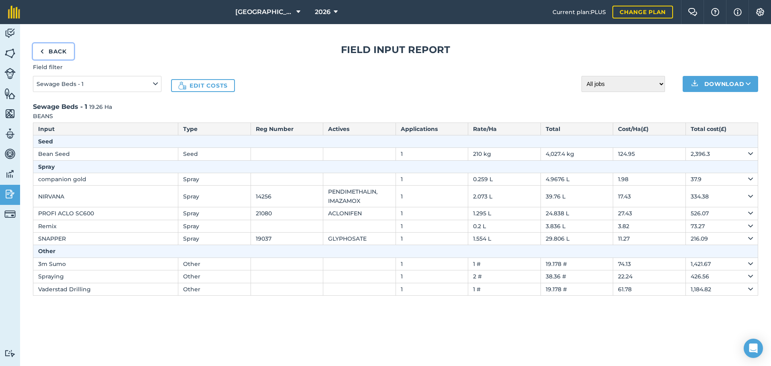
click at [54, 51] on link "Back" at bounding box center [53, 51] width 41 height 16
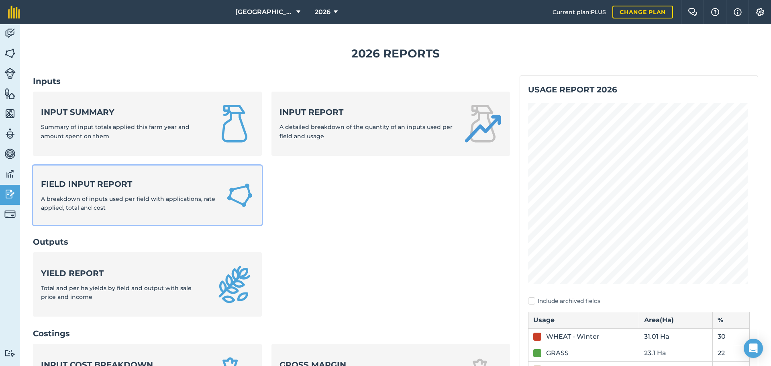
click at [66, 189] on strong "Field Input Report" at bounding box center [128, 183] width 175 height 11
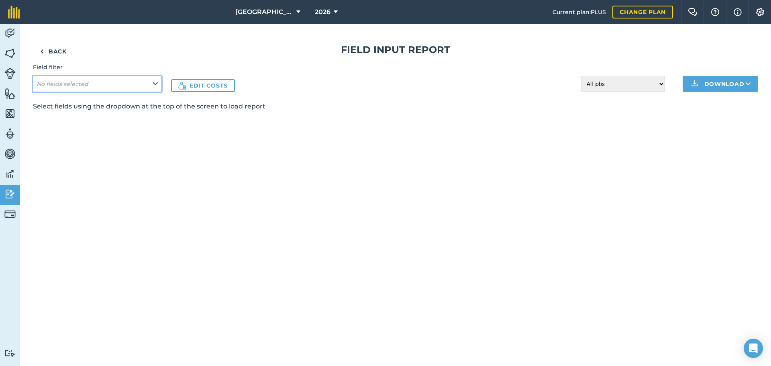
click at [58, 83] on em "No fields selected" at bounding box center [63, 83] width 52 height 7
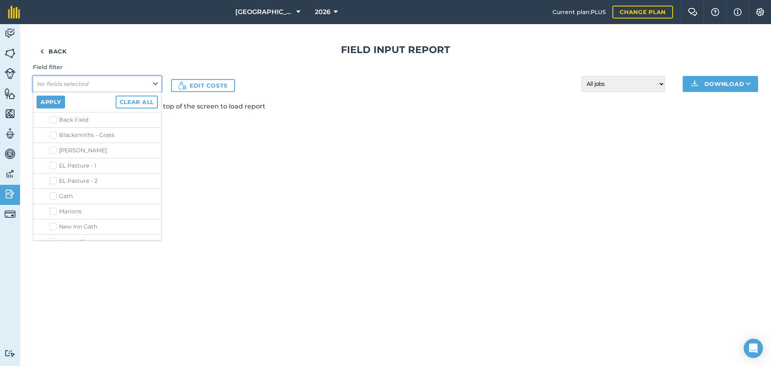
scroll to position [401, 0]
click at [53, 263] on label "WHEAT - Winter" at bounding box center [78, 267] width 58 height 8
click at [53, 263] on input "WHEAT - Winter" at bounding box center [51, 265] width 5 height 5
checkbox input "true"
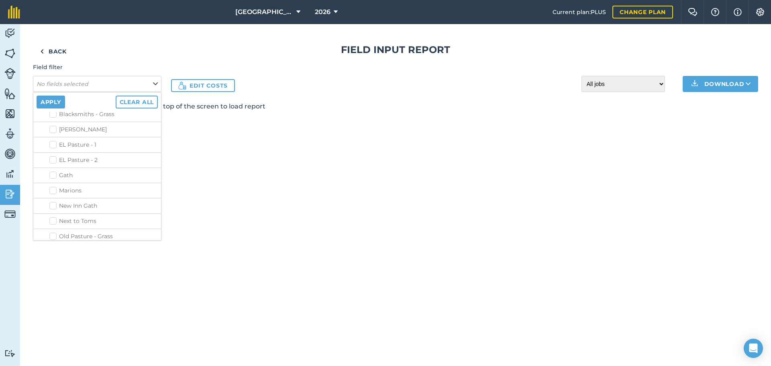
checkbox input "true"
click at [49, 101] on button "Apply" at bounding box center [51, 102] width 29 height 13
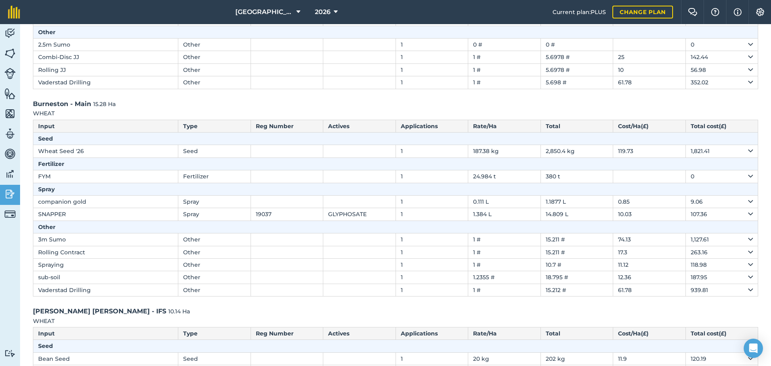
scroll to position [128, 0]
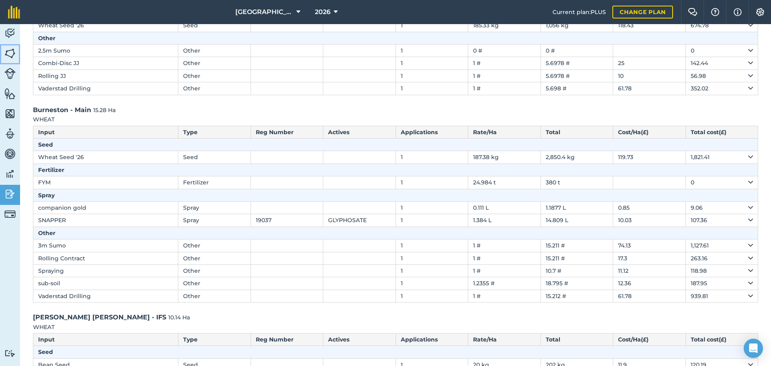
click at [12, 49] on img at bounding box center [9, 53] width 11 height 12
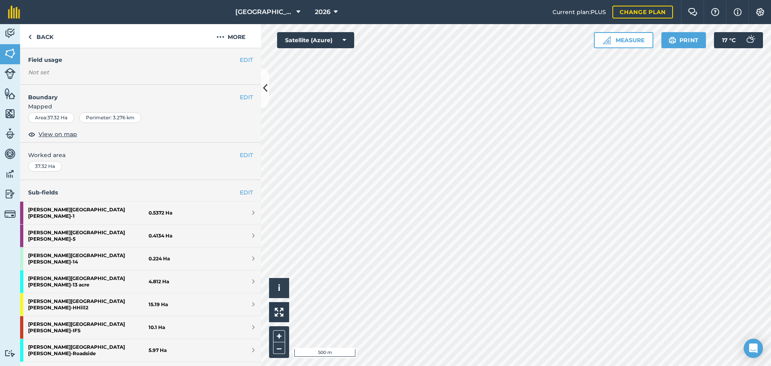
scroll to position [120, 0]
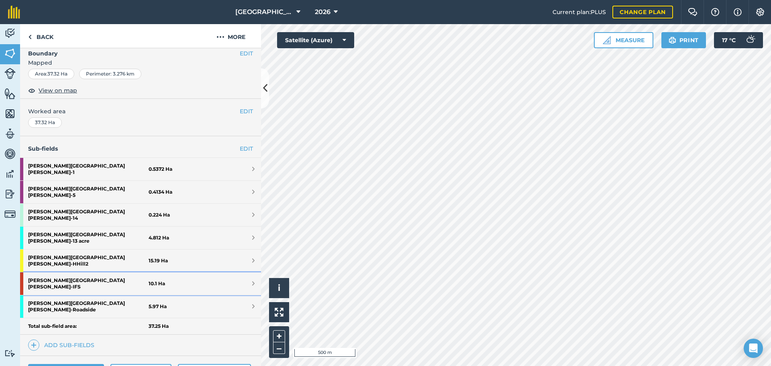
click at [58, 272] on strong "[PERSON_NAME] [PERSON_NAME] - IFS" at bounding box center [88, 283] width 120 height 22
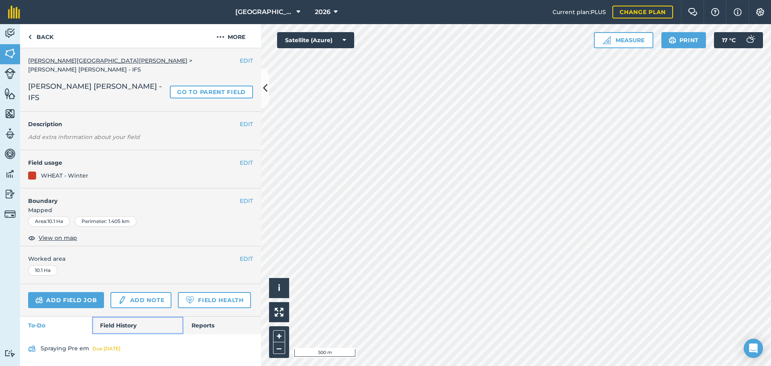
click at [122, 279] on link "Field History" at bounding box center [137, 325] width 91 height 18
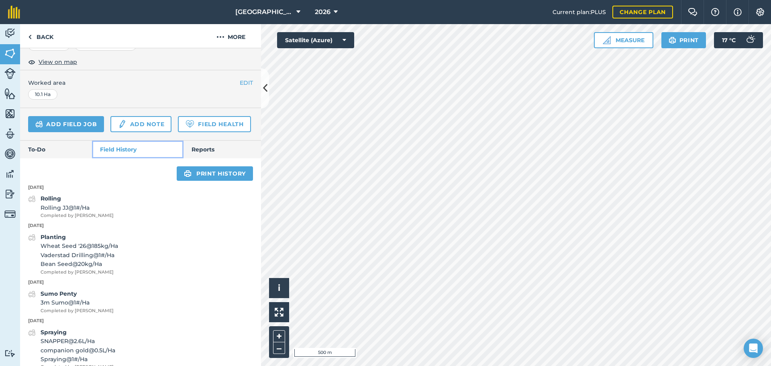
scroll to position [193, 0]
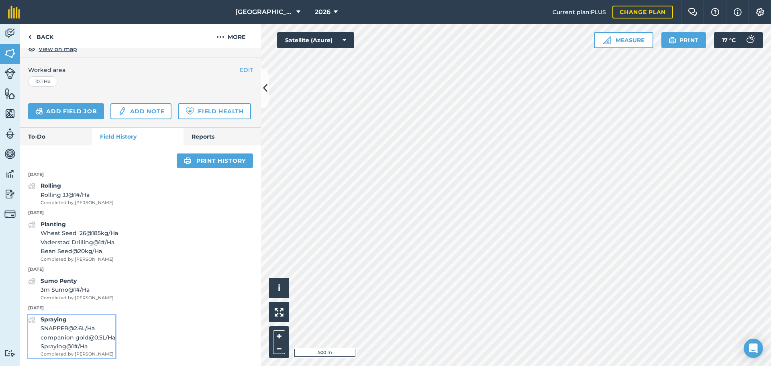
click at [75, 279] on div "Spraying SNAPPER @ 2.6 L / Ha companion gold @ 0.5 L / Ha Spraying @ 1 # / Ha C…" at bounding box center [78, 336] width 75 height 43
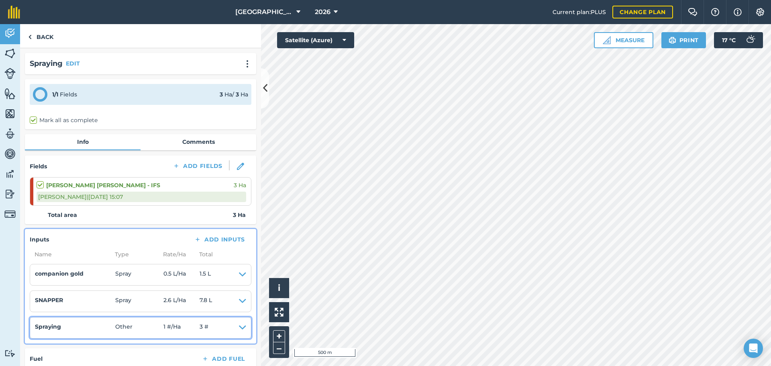
click at [239, 279] on icon at bounding box center [242, 327] width 7 height 11
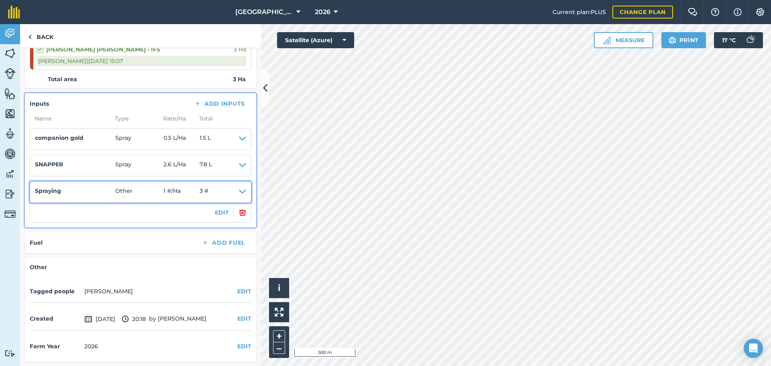
scroll to position [137, 0]
click at [216, 210] on button "EDIT" at bounding box center [222, 211] width 14 height 9
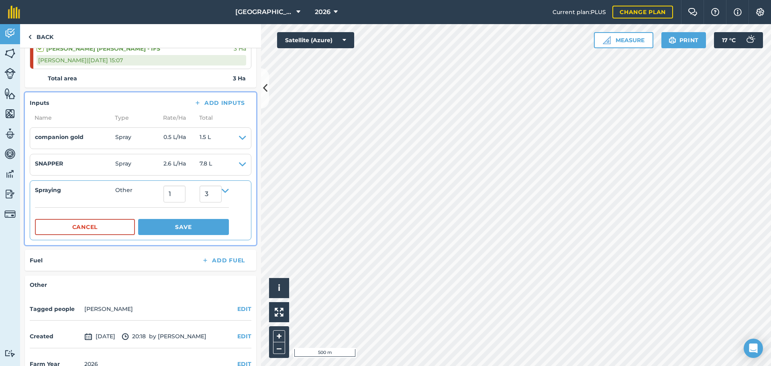
scroll to position [96, 0]
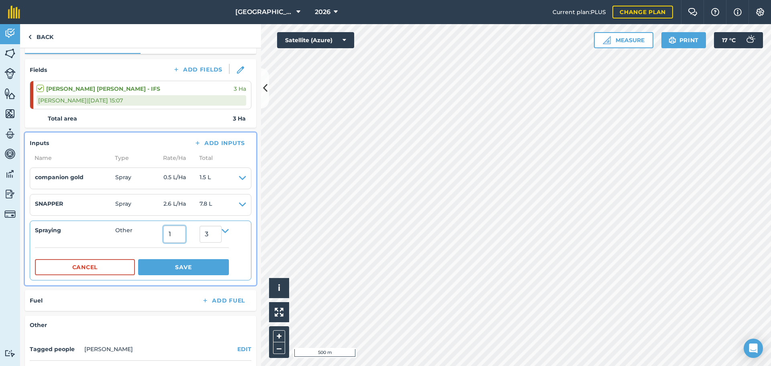
click at [175, 236] on input "1" at bounding box center [174, 234] width 22 height 17
type input "0.1"
type input "0.30000000000000004"
click at [210, 234] on input "0.30000000000000004" at bounding box center [211, 234] width 22 height 17
click at [177, 233] on input "0.1" at bounding box center [174, 234] width 22 height 17
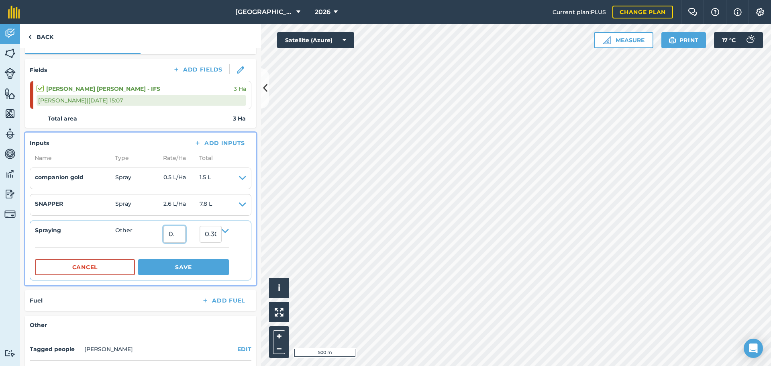
type input "0"
type input "1"
type input "3"
click at [208, 234] on input "3" at bounding box center [211, 234] width 22 height 17
click at [174, 269] on button "Save" at bounding box center [183, 267] width 91 height 16
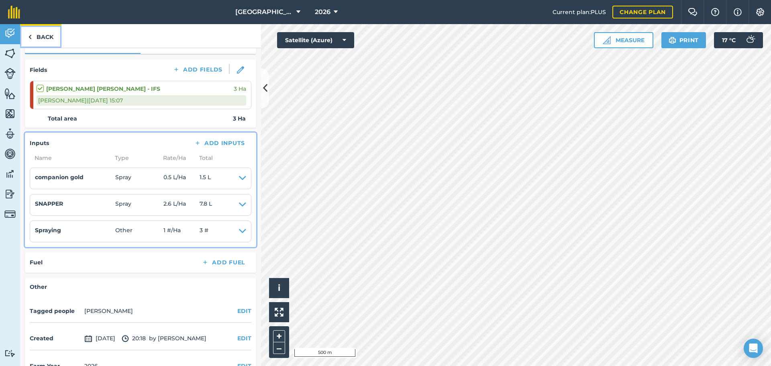
click at [49, 33] on link "Back" at bounding box center [40, 36] width 41 height 24
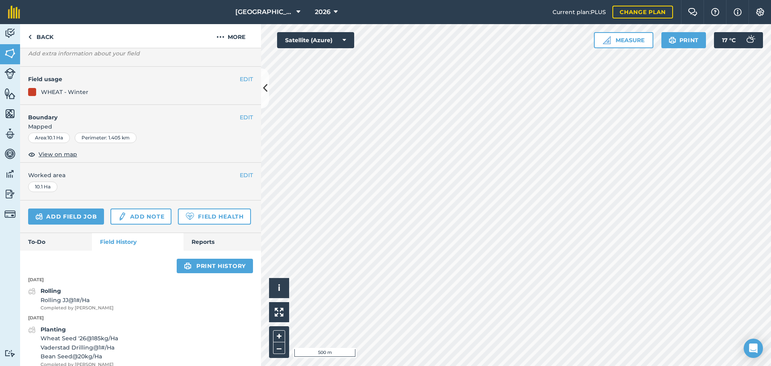
scroll to position [120, 0]
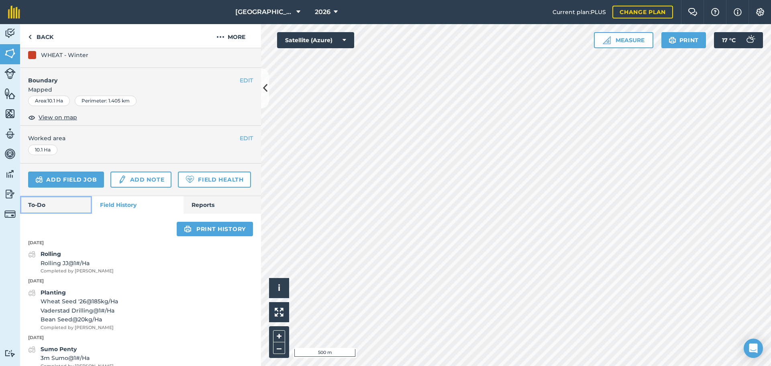
click at [54, 207] on link "To-Do" at bounding box center [56, 205] width 72 height 18
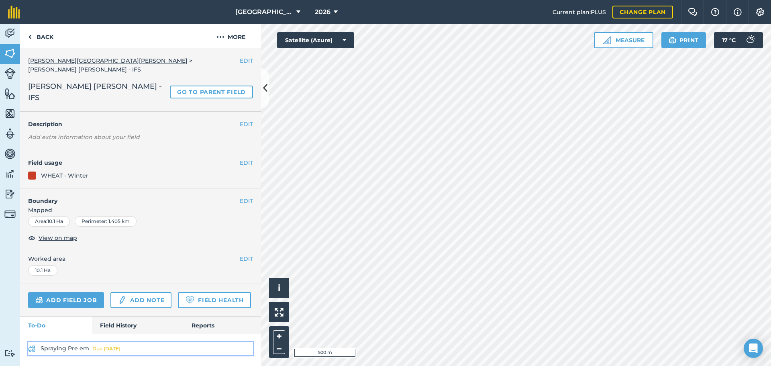
click at [84, 279] on link "Spraying Pre em Due [DATE]" at bounding box center [140, 348] width 225 height 13
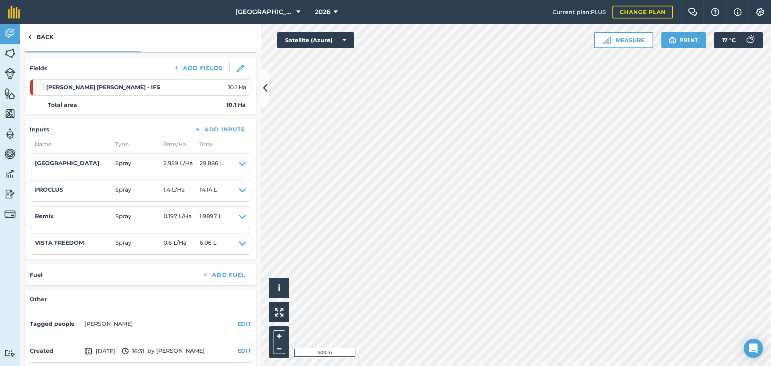
scroll to position [120, 0]
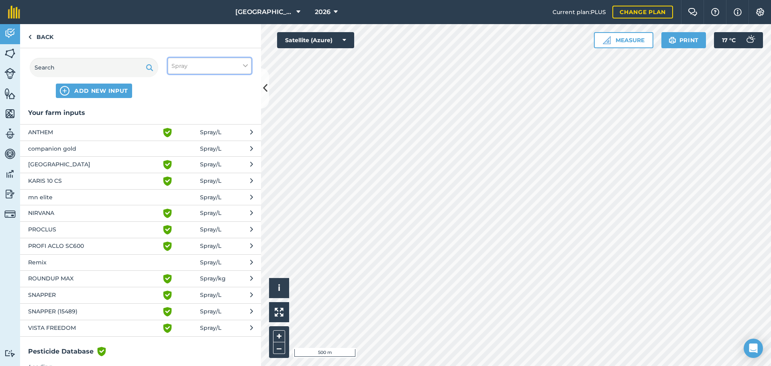
click at [204, 69] on button "Spray" at bounding box center [210, 66] width 84 height 16
click at [182, 145] on label "Other" at bounding box center [209, 143] width 76 height 8
click at [177, 144] on input "Other" at bounding box center [173, 141] width 5 height 5
checkbox input "true"
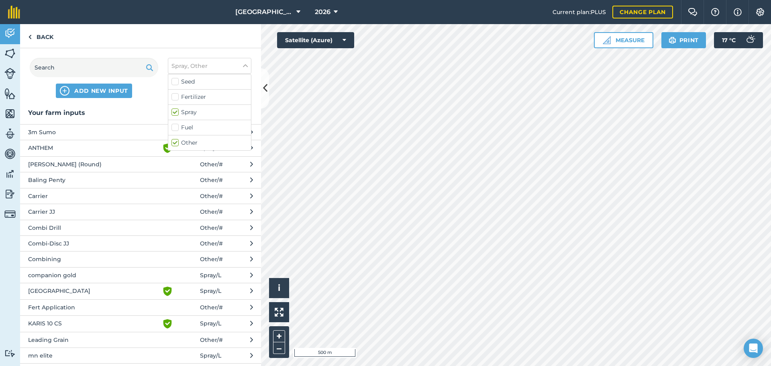
click at [176, 112] on label "Spray" at bounding box center [209, 112] width 76 height 8
click at [176, 112] on input "Spray" at bounding box center [173, 110] width 5 height 5
checkbox input "false"
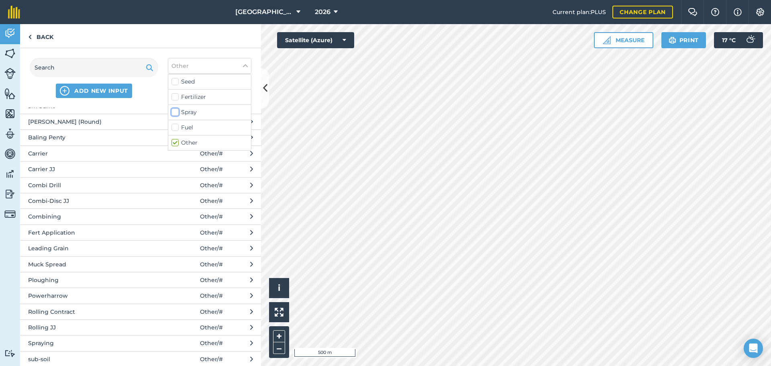
scroll to position [53, 0]
click at [43, 279] on span "Spraying" at bounding box center [93, 316] width 131 height 9
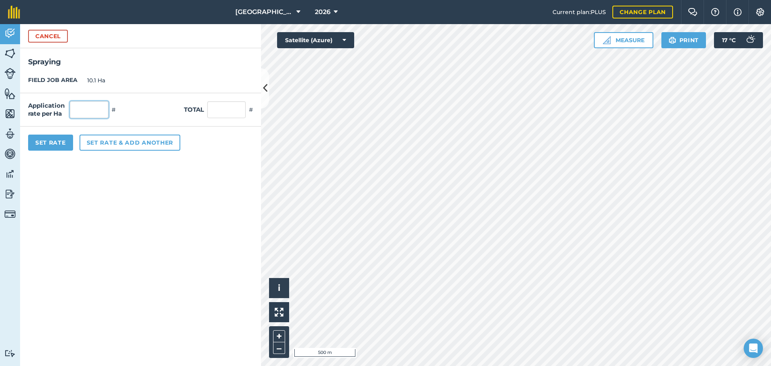
click at [88, 110] on input "text" at bounding box center [89, 109] width 39 height 17
type input "1"
type input "10.1"
click at [63, 144] on button "Set Rate" at bounding box center [50, 143] width 45 height 16
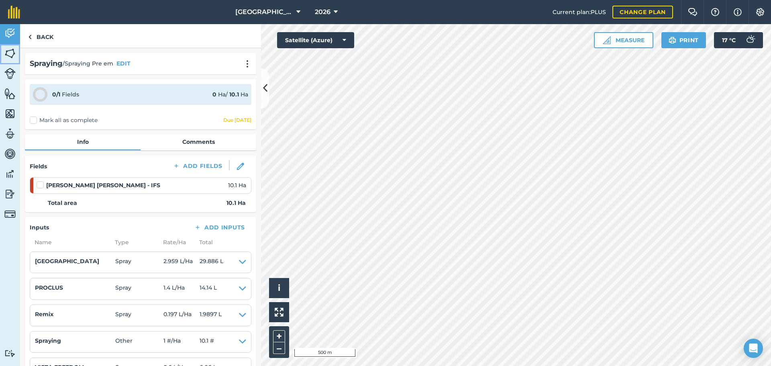
click at [13, 53] on img at bounding box center [9, 53] width 11 height 12
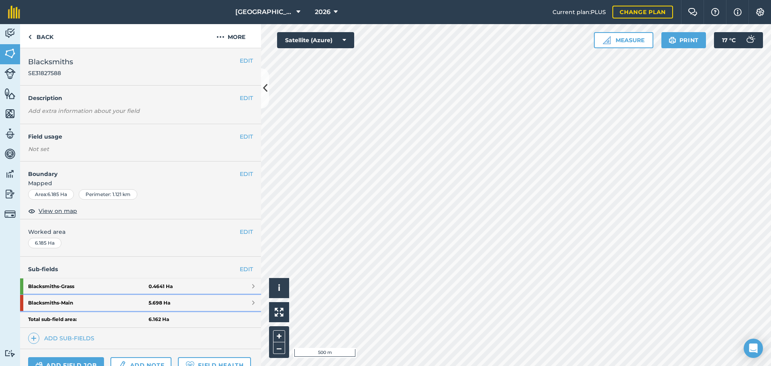
click at [139, 279] on strong "Blacksmiths - Main" at bounding box center [88, 303] width 120 height 16
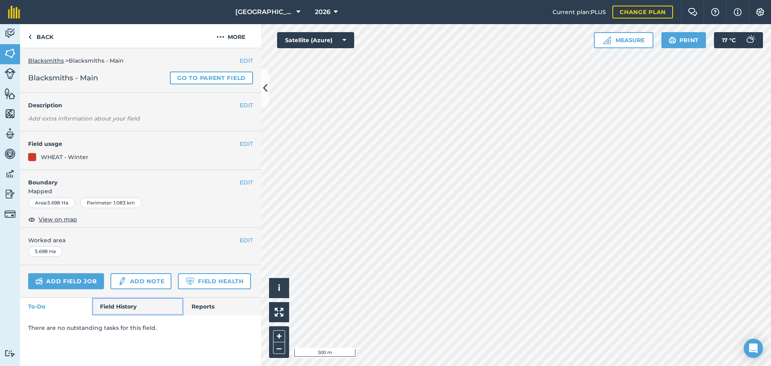
click at [129, 279] on link "Field History" at bounding box center [137, 307] width 91 height 18
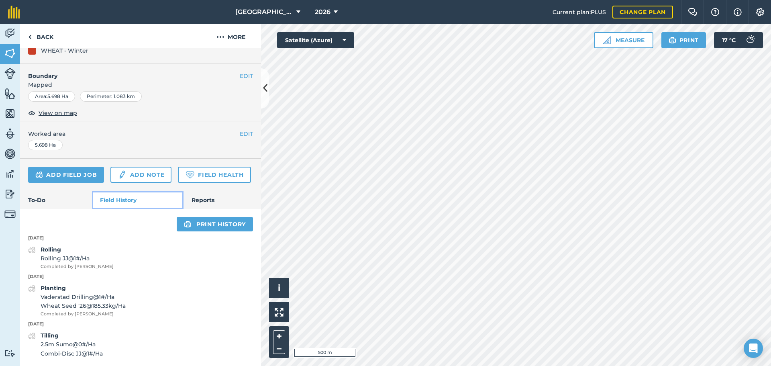
scroll to position [129, 0]
click at [87, 279] on span "2.5m Sumo @ 0 # / Ha" at bounding box center [72, 344] width 62 height 9
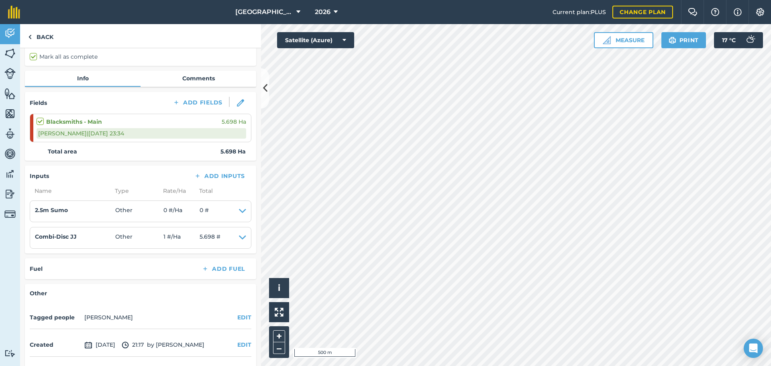
scroll to position [10, 0]
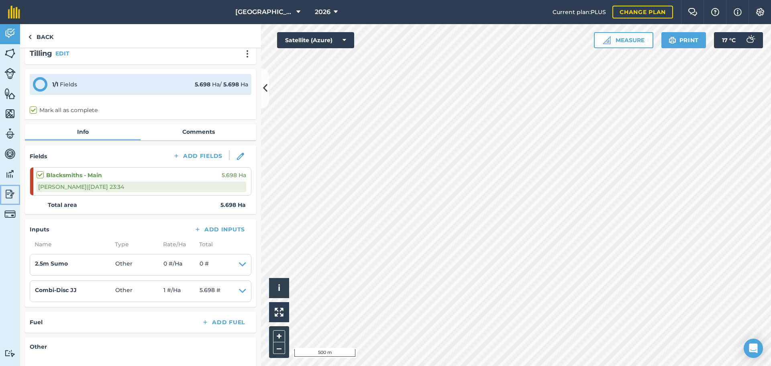
click at [12, 196] on img at bounding box center [9, 194] width 11 height 12
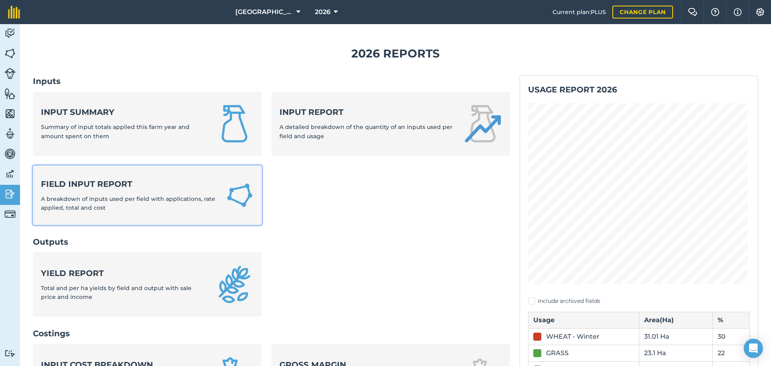
click at [101, 194] on div "Field Input Report A breakdown of inputs used per field with applications, rate…" at bounding box center [128, 195] width 175 height 34
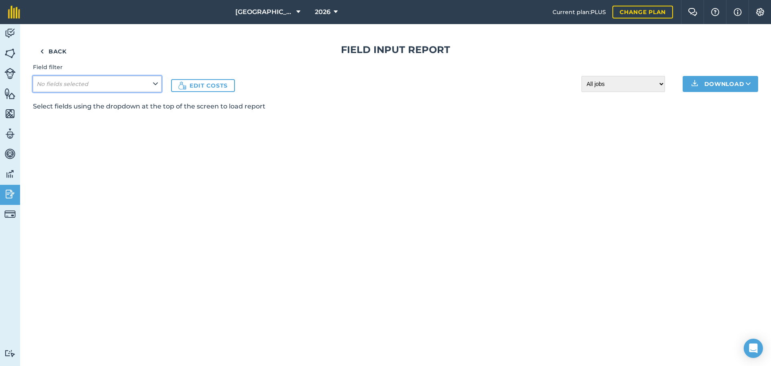
click at [66, 81] on em "No fields selected" at bounding box center [63, 83] width 52 height 7
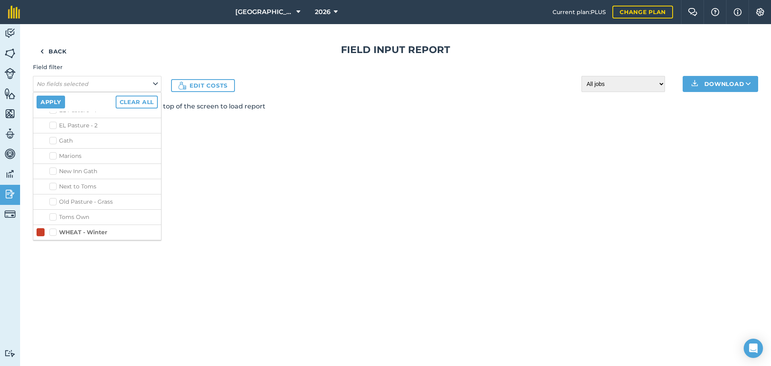
click at [55, 228] on label "WHEAT - Winter" at bounding box center [78, 232] width 58 height 8
click at [55, 228] on input "WHEAT - Winter" at bounding box center [51, 230] width 5 height 5
checkbox input "true"
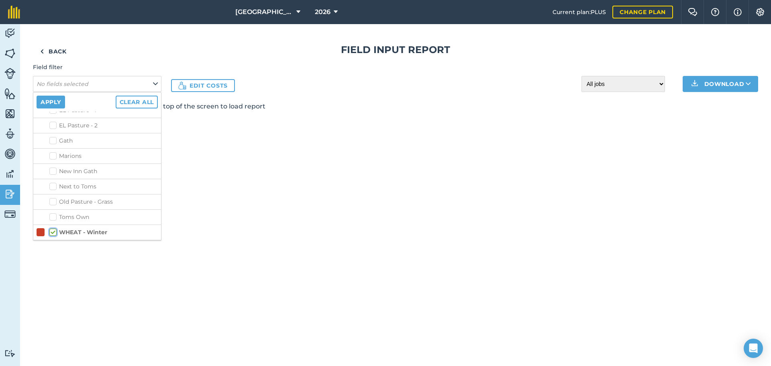
checkbox input "true"
click at [48, 101] on button "Apply" at bounding box center [51, 102] width 29 height 13
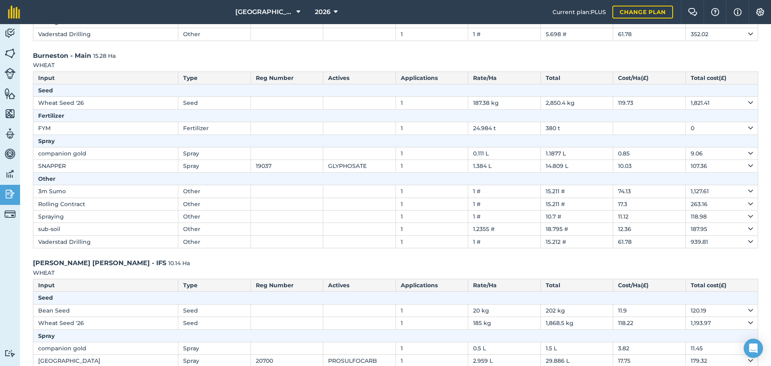
scroll to position [169, 0]
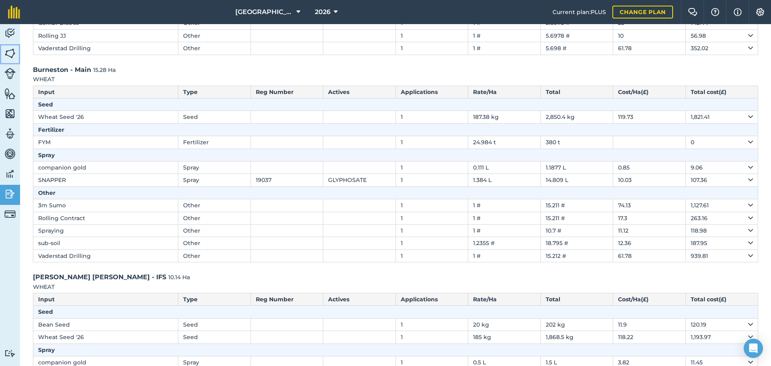
click at [6, 53] on img at bounding box center [9, 53] width 11 height 12
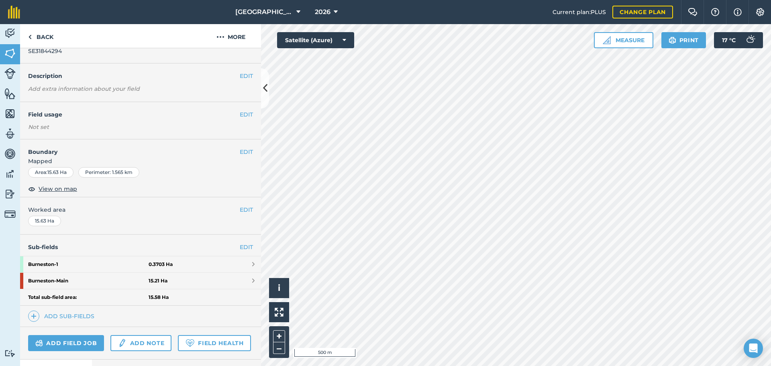
scroll to position [40, 0]
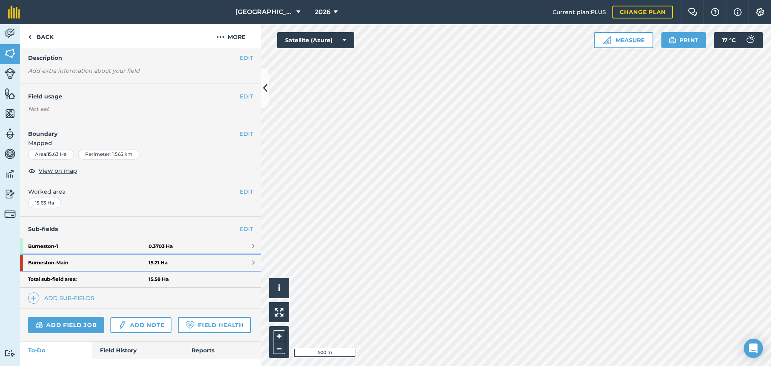
click at [77, 263] on strong "Burneston - Main" at bounding box center [88, 263] width 120 height 16
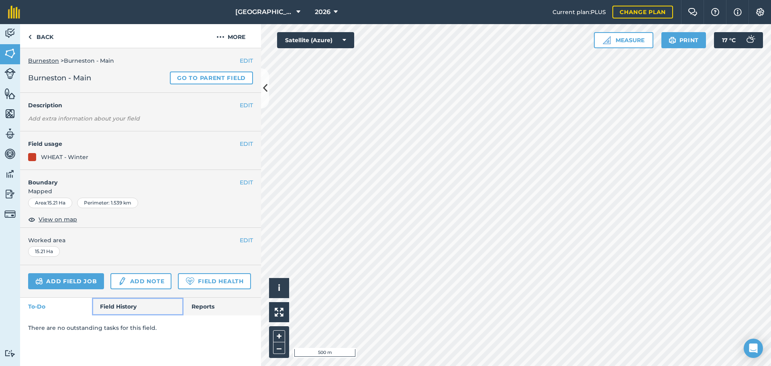
click at [122, 279] on link "Field History" at bounding box center [137, 307] width 91 height 18
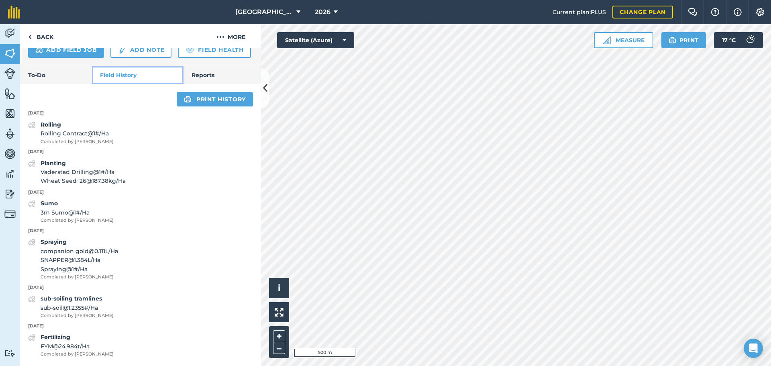
scroll to position [254, 0]
click at [91, 279] on strong "sub-soiling tramlines" at bounding box center [71, 298] width 61 height 7
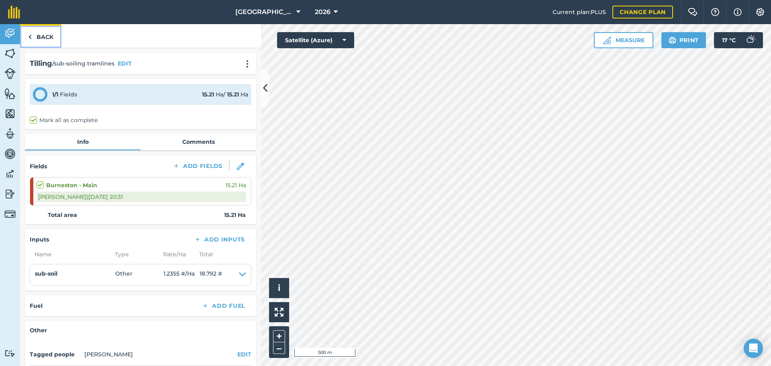
click at [45, 35] on link "Back" at bounding box center [40, 36] width 41 height 24
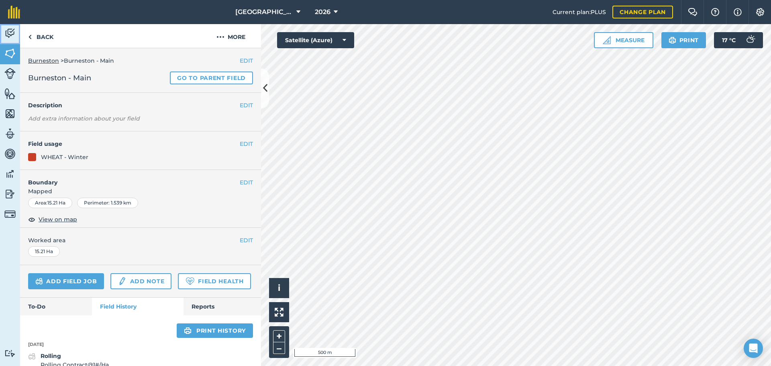
click at [11, 34] on img at bounding box center [9, 33] width 11 height 12
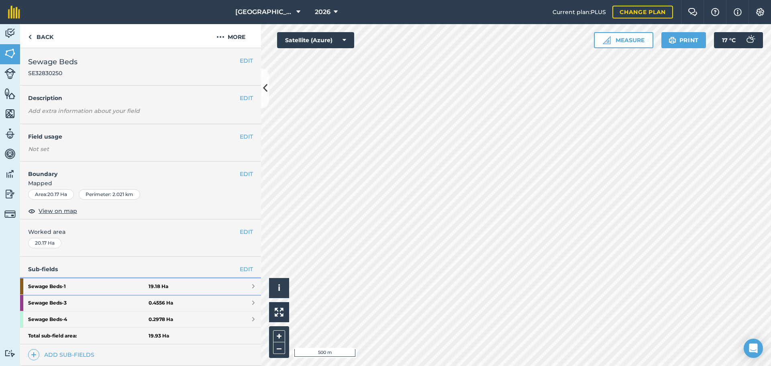
click at [61, 279] on strong "Sewage Beds - 1" at bounding box center [88, 286] width 120 height 16
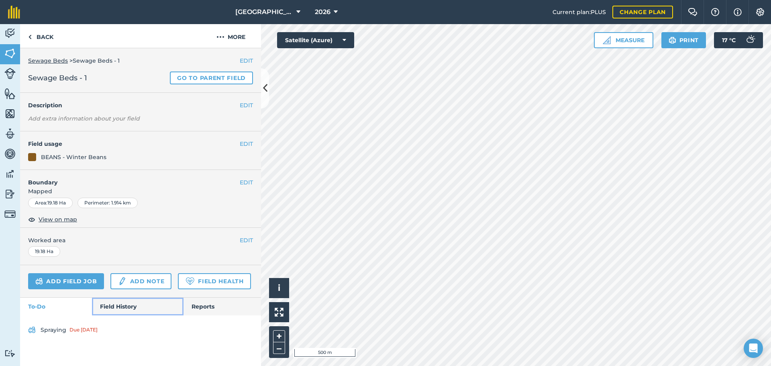
click at [125, 279] on link "Field History" at bounding box center [137, 307] width 91 height 18
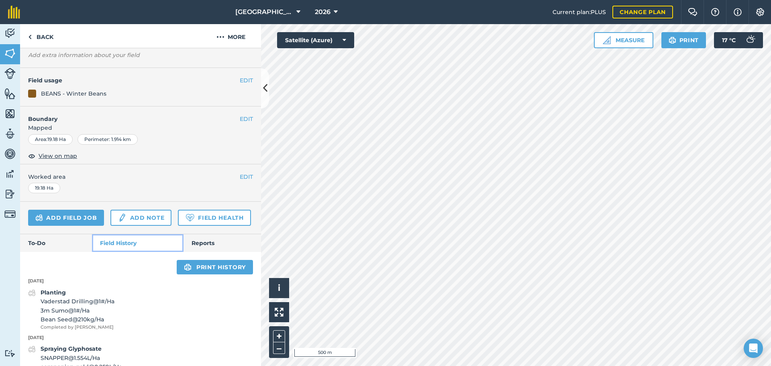
scroll to position [116, 0]
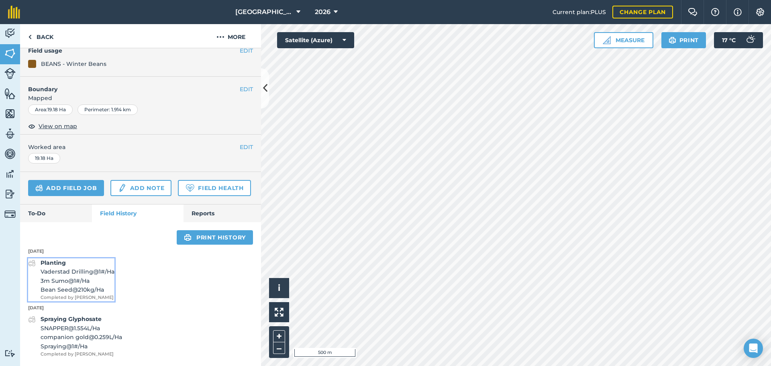
click at [71, 263] on div "Planting Vaderstad Drilling @ 1 # / Ha 3m Sumo @ 1 # / [PERSON_NAME] Seed @ 210…" at bounding box center [78, 279] width 74 height 43
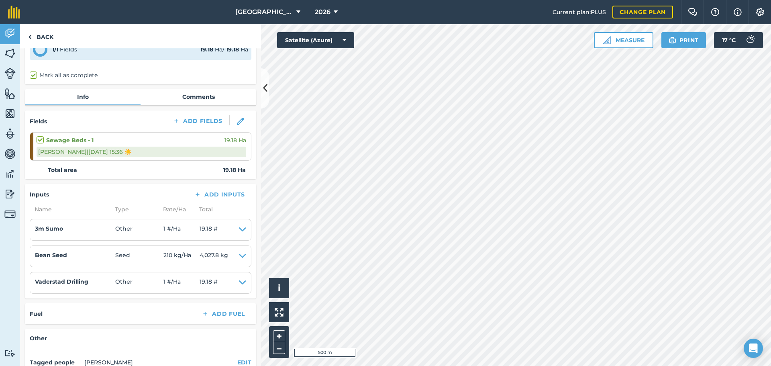
scroll to position [117, 0]
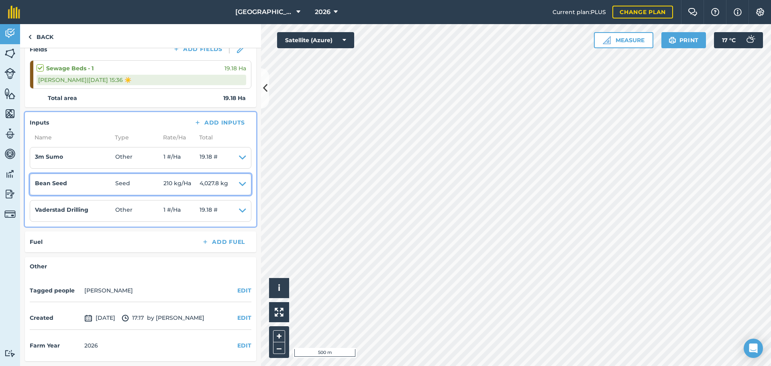
click at [239, 182] on icon at bounding box center [242, 184] width 7 height 11
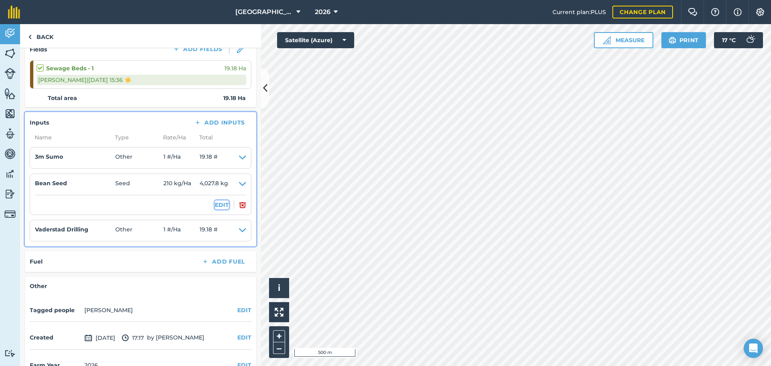
click at [215, 206] on button "EDIT" at bounding box center [222, 204] width 14 height 9
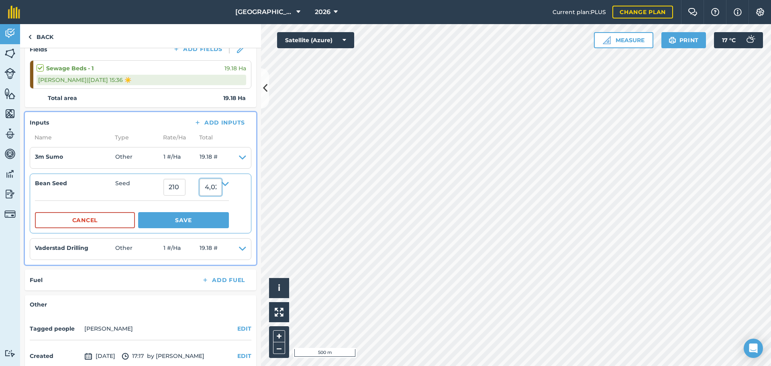
click at [220, 187] on input "4,027.7999999999997" at bounding box center [211, 187] width 22 height 17
type input "4"
type input "3000"
type input "156.41293013555787"
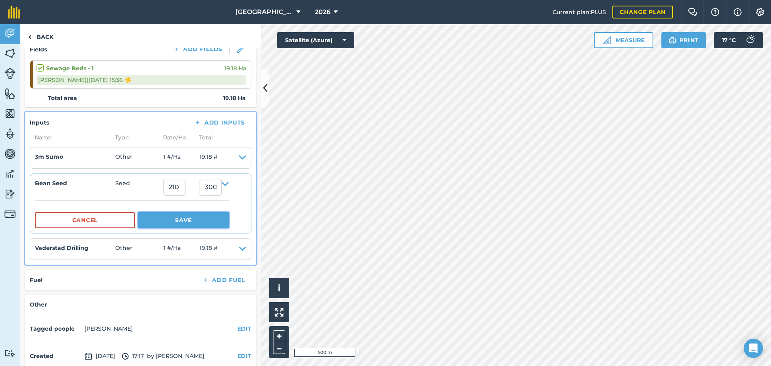
type input "3,000"
click at [211, 219] on button "Save" at bounding box center [183, 220] width 91 height 16
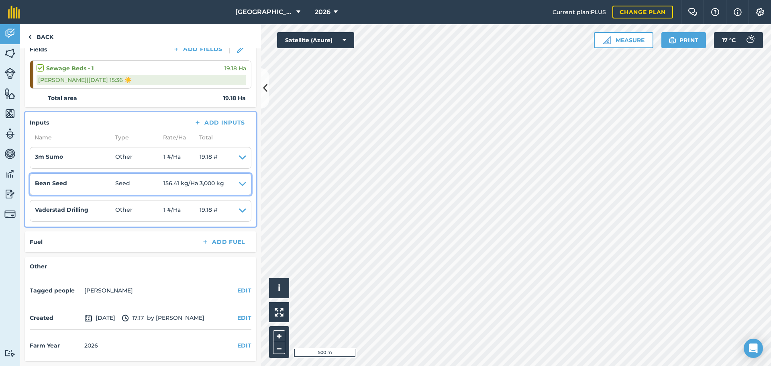
click at [239, 183] on icon at bounding box center [242, 184] width 7 height 11
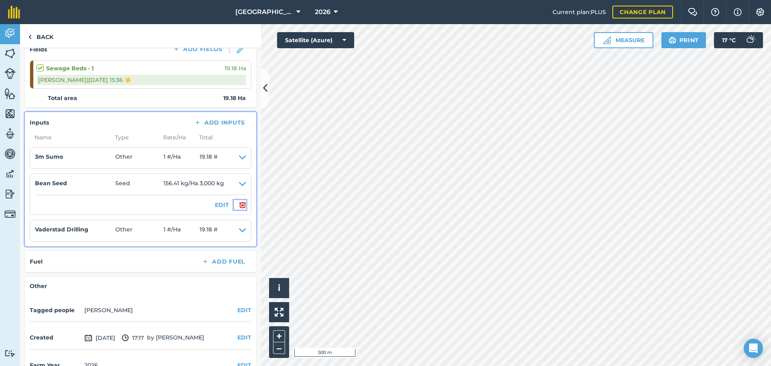
click at [239, 206] on img at bounding box center [242, 205] width 7 height 10
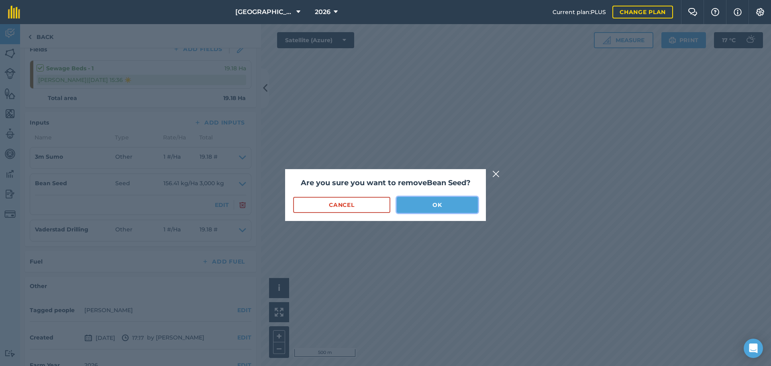
click at [416, 205] on button "OK" at bounding box center [437, 205] width 81 height 16
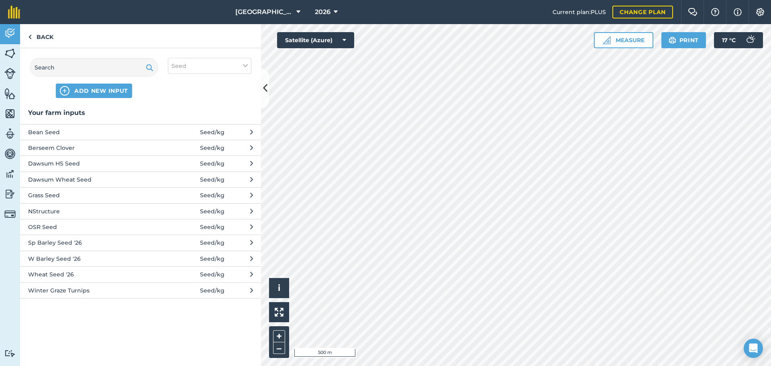
click at [60, 132] on span "Bean Seed" at bounding box center [93, 132] width 131 height 9
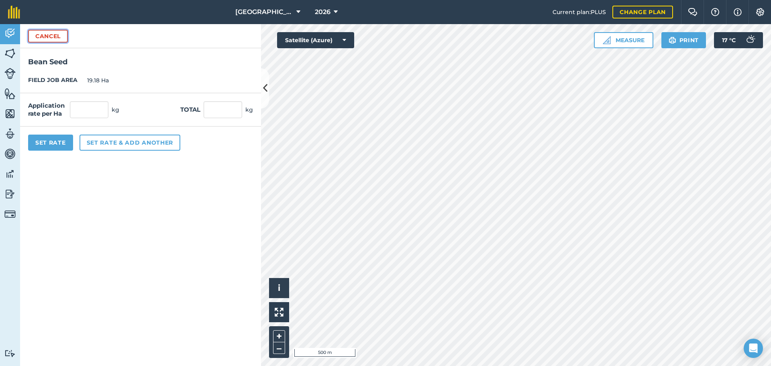
click at [48, 35] on button "Cancel" at bounding box center [48, 36] width 40 height 13
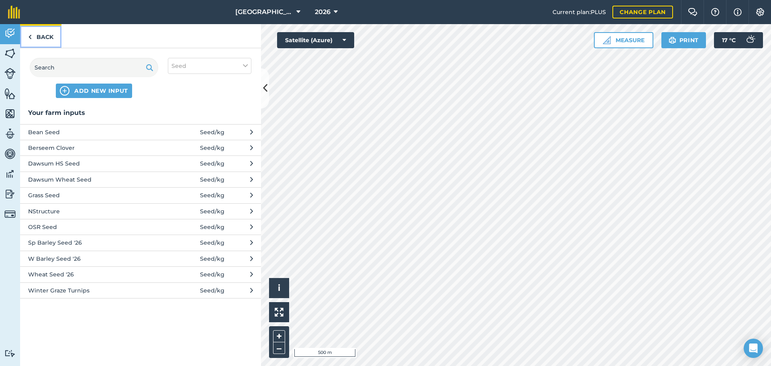
click at [44, 35] on link "Back" at bounding box center [40, 36] width 41 height 24
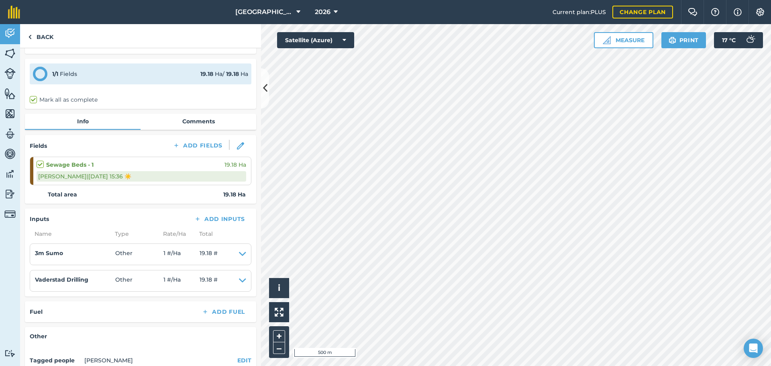
scroll to position [10, 0]
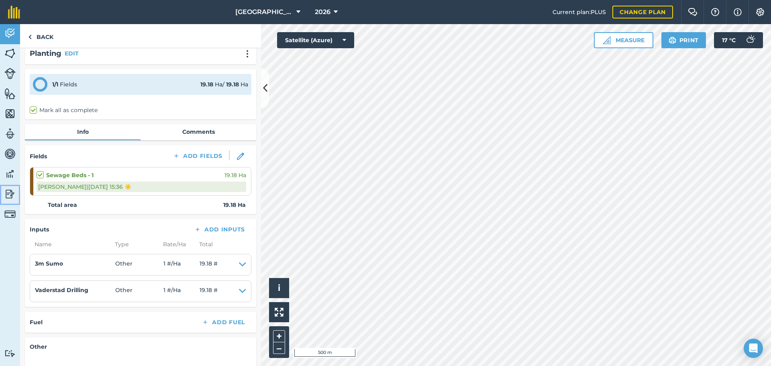
click at [7, 195] on img at bounding box center [9, 194] width 11 height 12
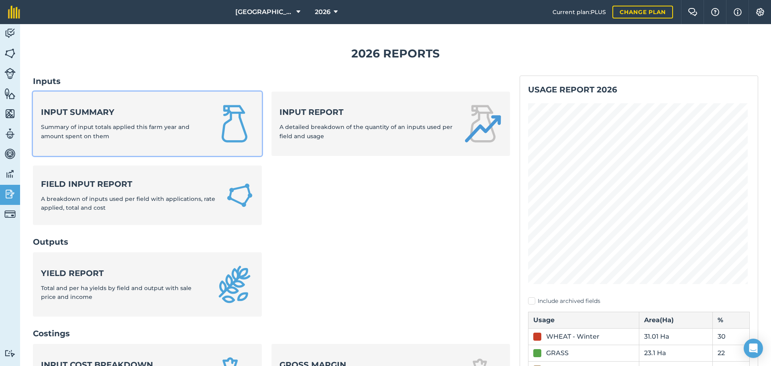
click at [116, 122] on div "Input summary Summary of input totals applied this farm year and amount spent o…" at bounding box center [123, 123] width 165 height 34
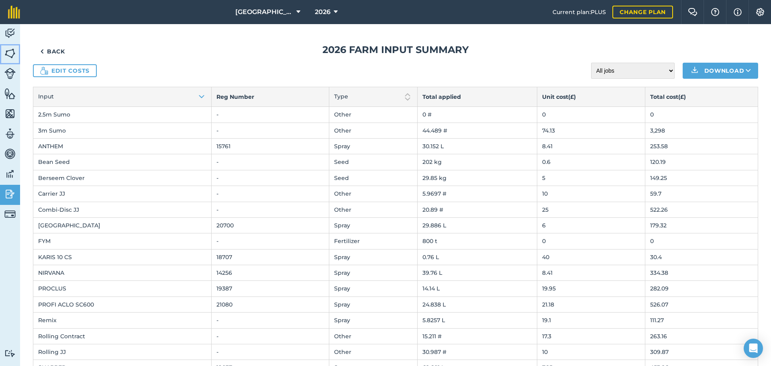
click at [13, 53] on img at bounding box center [9, 53] width 11 height 12
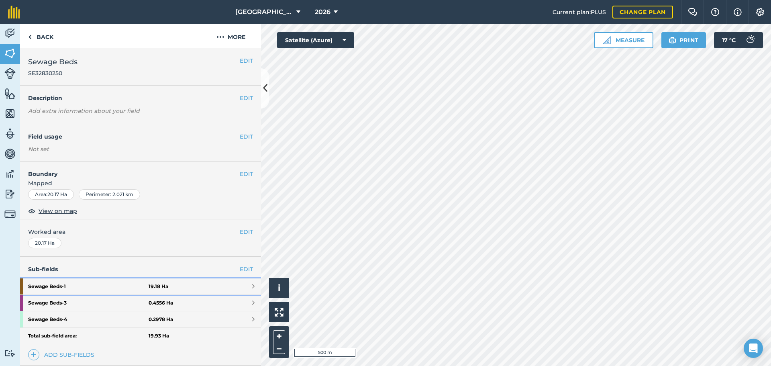
click at [61, 279] on strong "Sewage Beds - 1" at bounding box center [88, 286] width 120 height 16
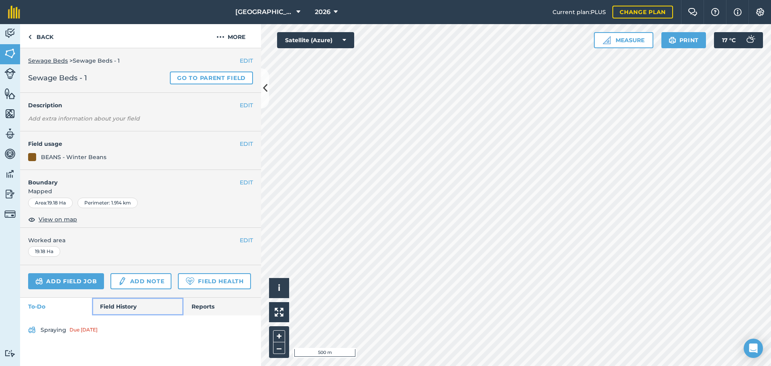
click at [104, 279] on link "Field History" at bounding box center [137, 307] width 91 height 18
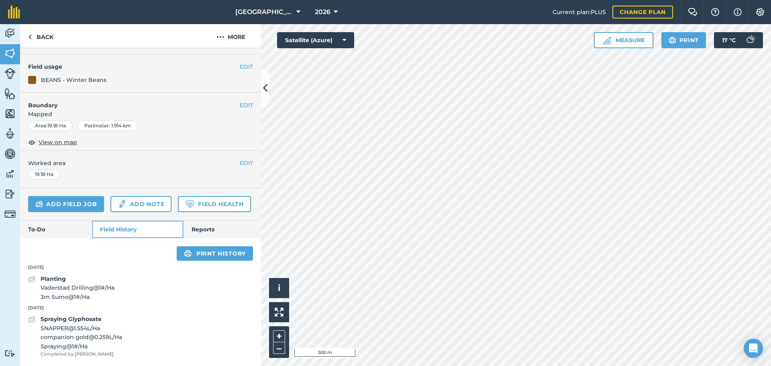
scroll to position [100, 0]
click at [76, 196] on link "Add field job" at bounding box center [66, 204] width 76 height 16
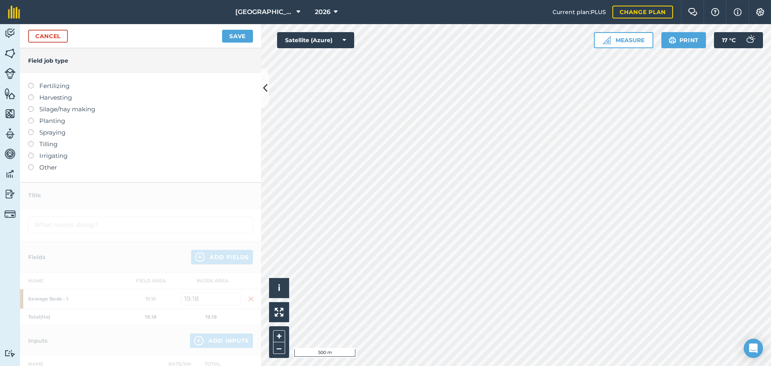
click at [32, 118] on label at bounding box center [33, 118] width 11 height 0
type input "Planting"
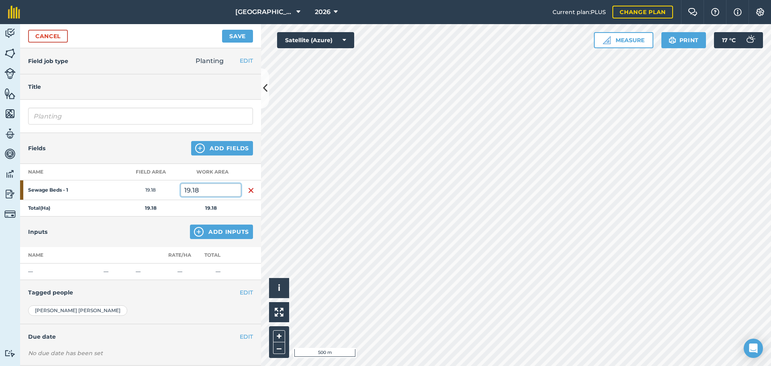
click at [205, 188] on input "19.18" at bounding box center [211, 189] width 60 height 13
type input "14.63"
click at [208, 232] on button "Add Inputs" at bounding box center [221, 231] width 63 height 14
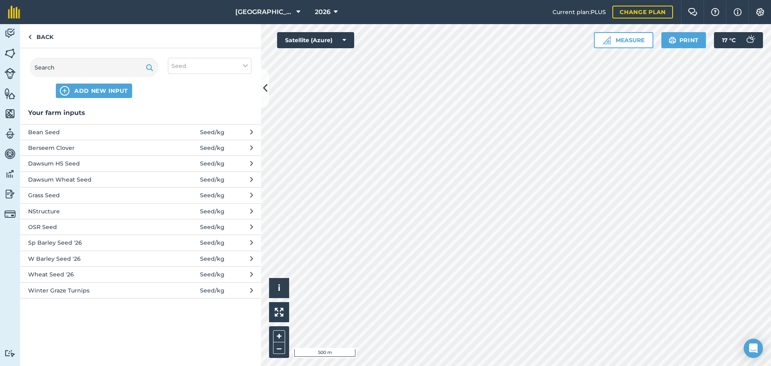
click at [57, 133] on span "Bean Seed" at bounding box center [93, 132] width 131 height 9
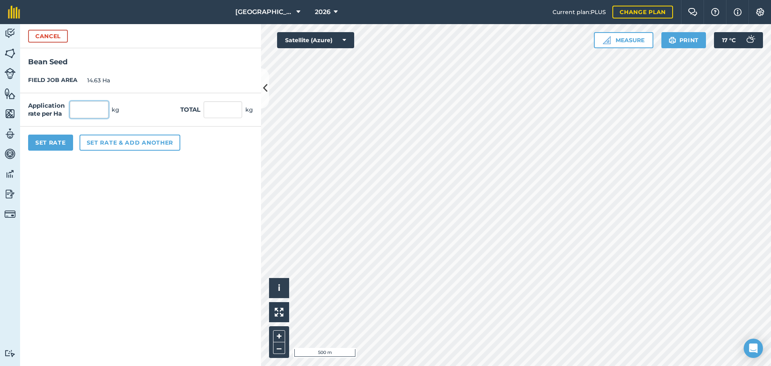
click at [84, 104] on input "text" at bounding box center [89, 109] width 39 height 17
type input "205"
type input "2,999.15"
click at [209, 110] on input "2,999.15" at bounding box center [223, 109] width 39 height 17
click at [59, 147] on button "Set Rate" at bounding box center [50, 143] width 45 height 16
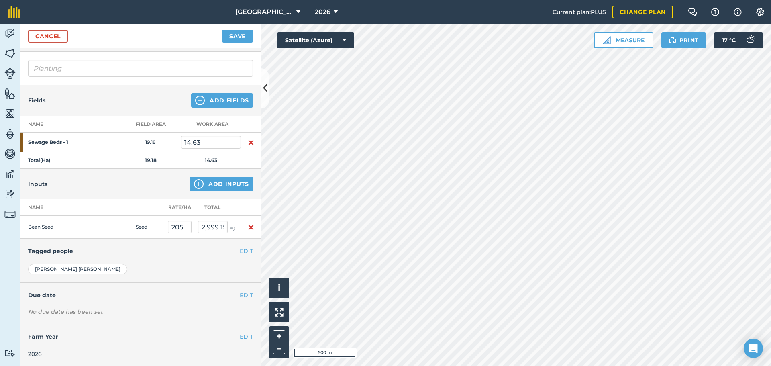
scroll to position [49, 0]
click at [54, 279] on h4 "Due date" at bounding box center [140, 294] width 225 height 9
click at [240, 279] on button "EDIT" at bounding box center [246, 294] width 13 height 9
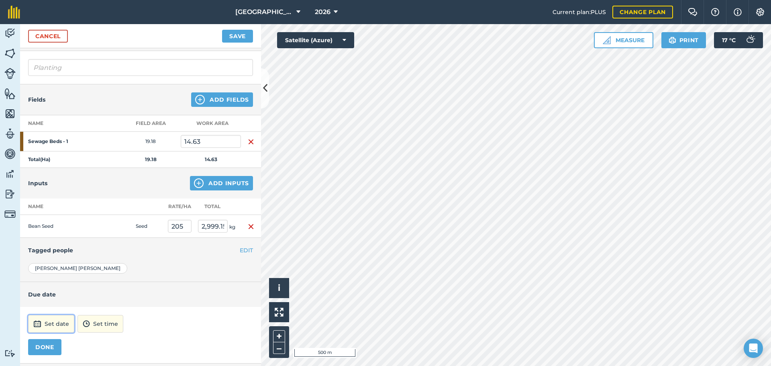
click at [59, 279] on button "Set date" at bounding box center [51, 324] width 46 height 18
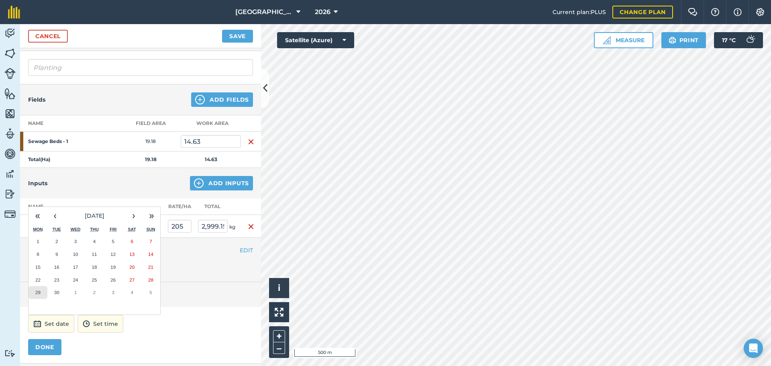
click at [39, 279] on abbr "29" at bounding box center [37, 291] width 5 height 5
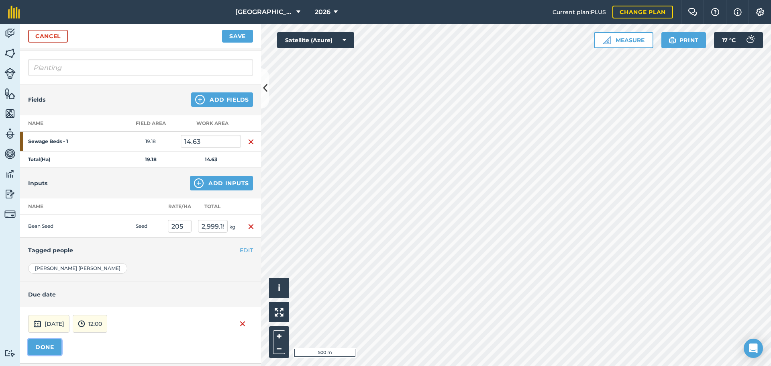
click at [54, 279] on button "DONE" at bounding box center [44, 347] width 33 height 16
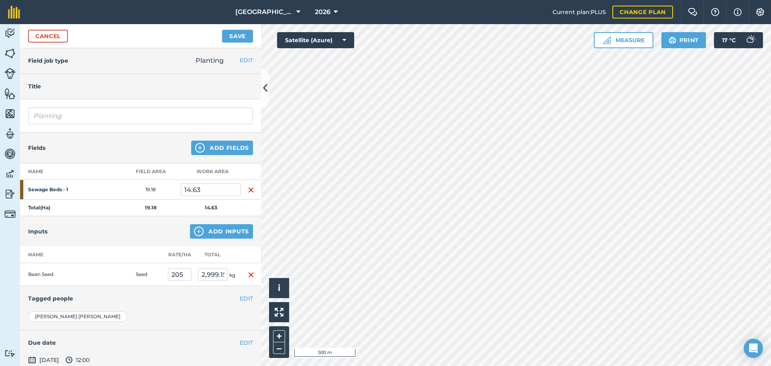
scroll to position [0, 0]
click at [87, 115] on input "Planting" at bounding box center [140, 116] width 225 height 17
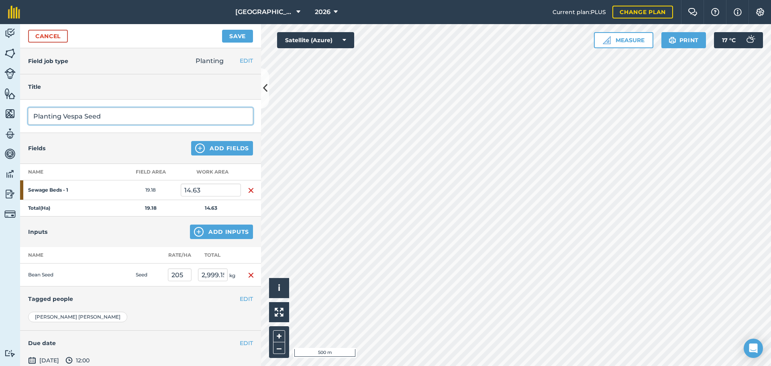
type input "Planting Vespa Seed"
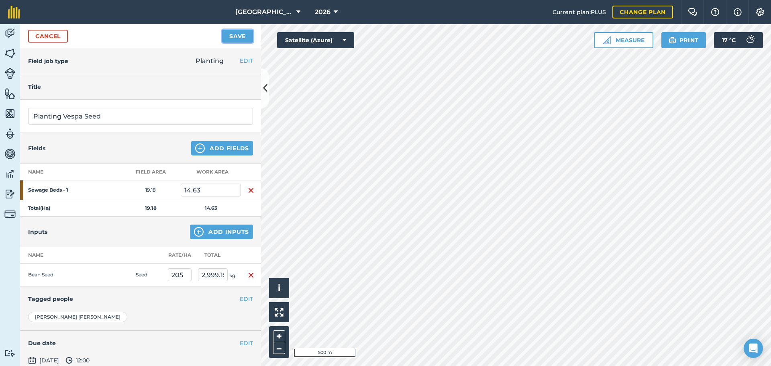
click at [230, 36] on button "Save" at bounding box center [237, 36] width 31 height 13
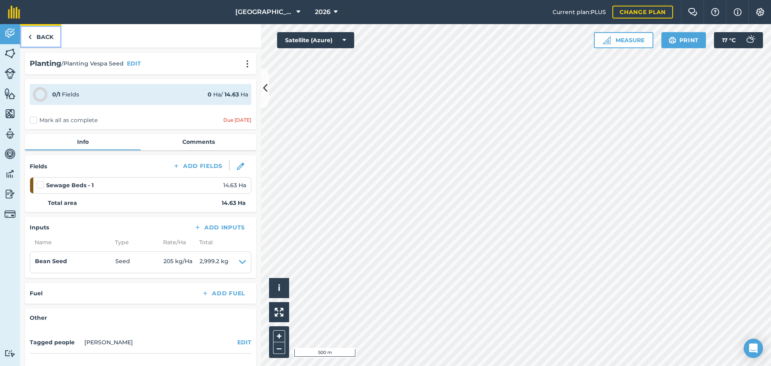
click at [44, 37] on link "Back" at bounding box center [40, 36] width 41 height 24
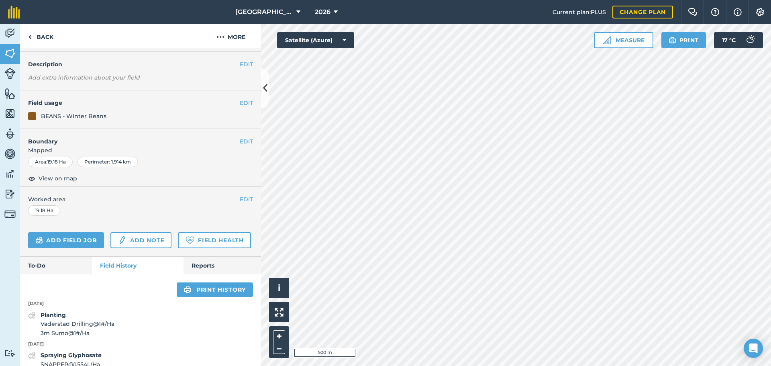
scroll to position [100, 0]
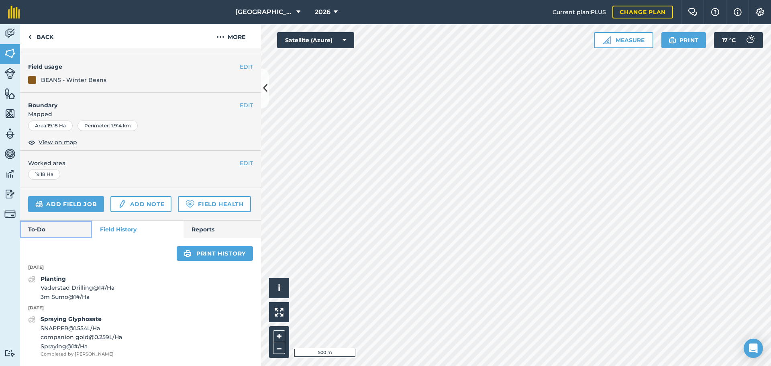
click at [58, 228] on link "To-Do" at bounding box center [56, 229] width 72 height 18
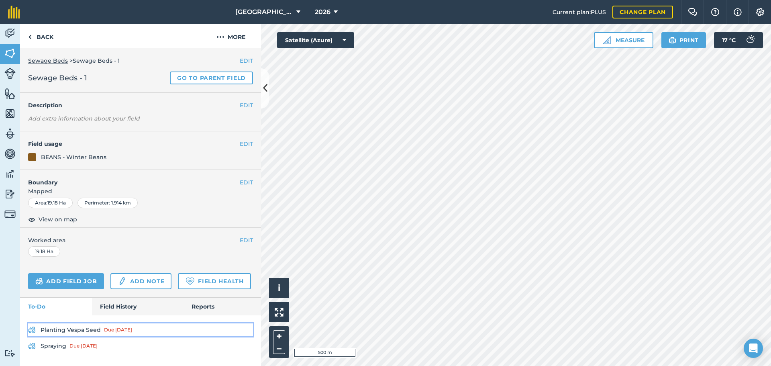
click at [96, 279] on link "Planting Vespa Seed Due [DATE]" at bounding box center [140, 329] width 225 height 13
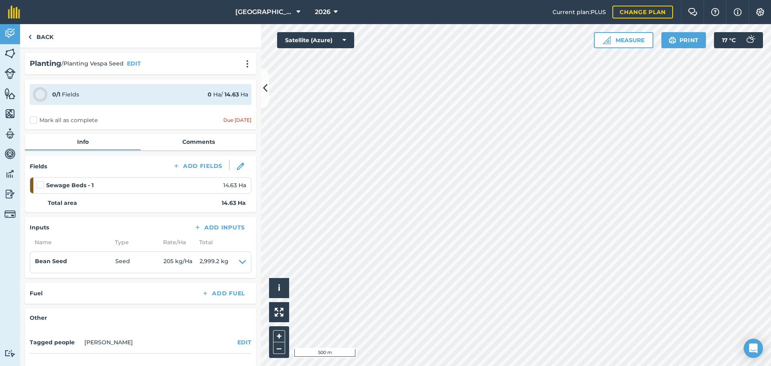
click at [34, 120] on label "Mark all as complete" at bounding box center [64, 120] width 68 height 8
click at [34, 120] on input "Mark all as complete" at bounding box center [32, 118] width 5 height 5
checkbox input "false"
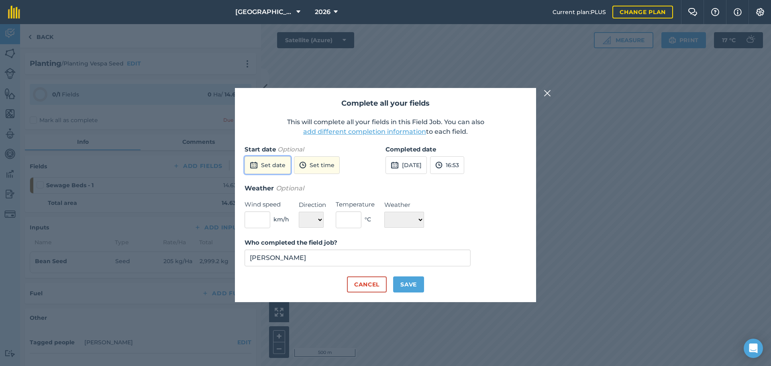
click at [273, 171] on button "Set date" at bounding box center [268, 165] width 46 height 18
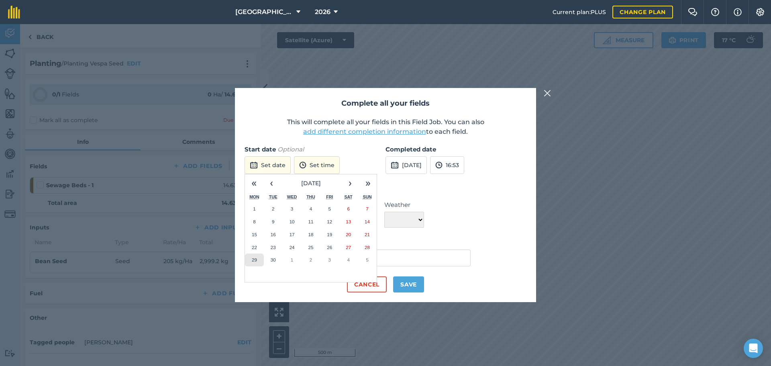
click at [256, 259] on abbr "29" at bounding box center [254, 259] width 5 height 5
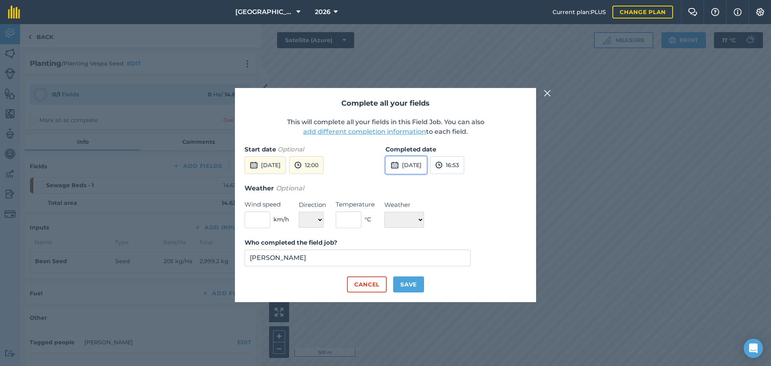
click at [418, 163] on button "[DATE]" at bounding box center [405, 165] width 41 height 18
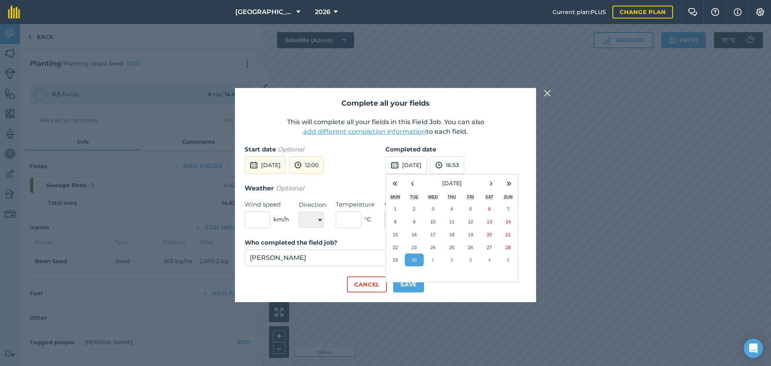
click at [415, 260] on abbr "30" at bounding box center [414, 259] width 5 height 5
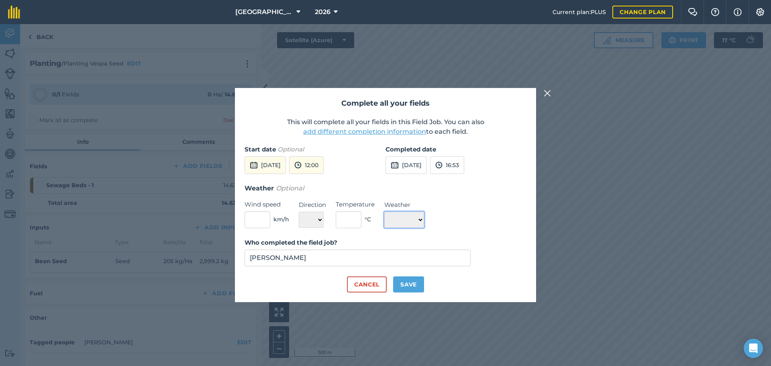
click at [420, 220] on select "☀️ Sunny 🌧 Rainy ⛅️ Cloudy 🌨 Snow ❄️ Icy" at bounding box center [404, 220] width 40 height 16
select select "Sunny"
click at [384, 212] on select "☀️ Sunny 🌧 Rainy ⛅️ Cloudy 🌨 Snow ❄️ Icy" at bounding box center [404, 220] width 40 height 16
click at [408, 279] on button "Save" at bounding box center [408, 284] width 31 height 16
checkbox input "true"
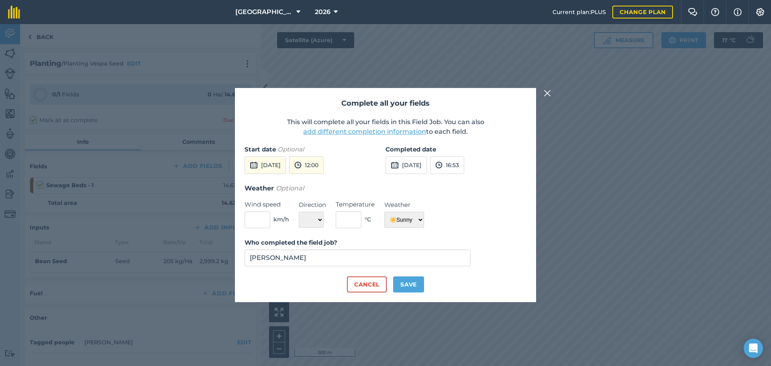
checkbox input "true"
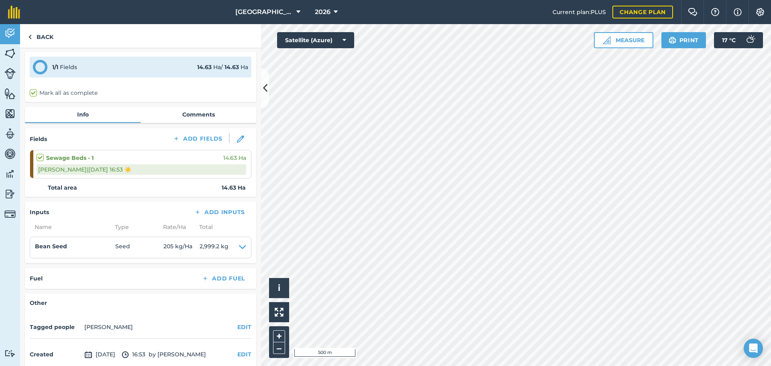
scroll to position [64, 0]
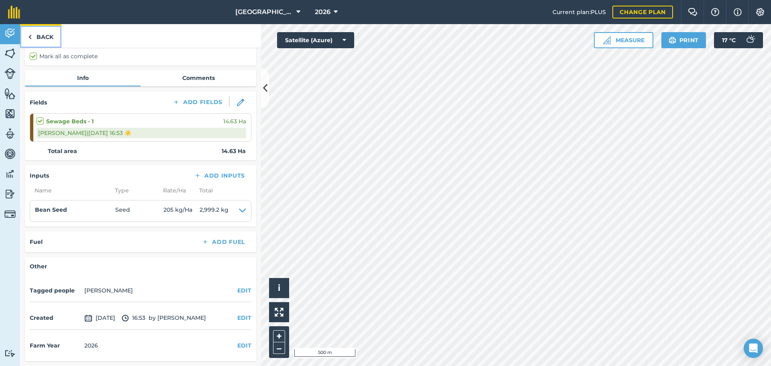
click at [39, 35] on link "Back" at bounding box center [40, 36] width 41 height 24
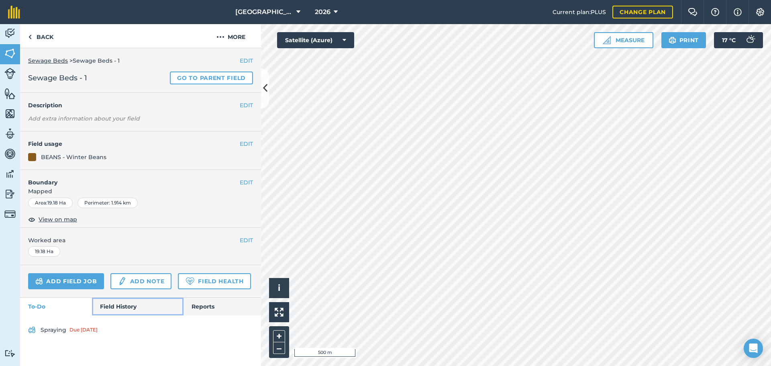
click at [129, 279] on link "Field History" at bounding box center [137, 307] width 91 height 18
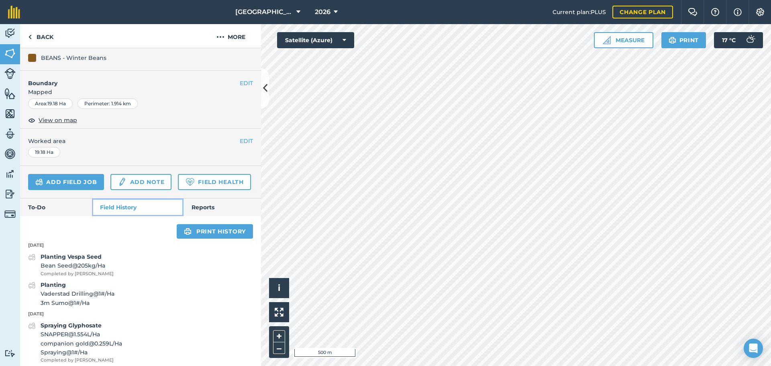
scroll to position [88, 0]
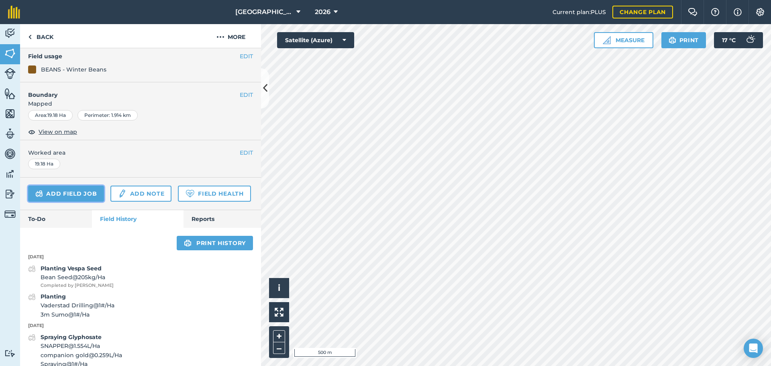
click at [82, 194] on link "Add field job" at bounding box center [66, 193] width 76 height 16
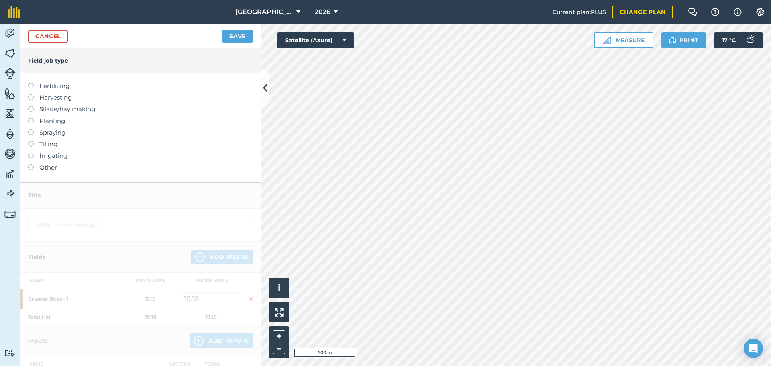
click at [38, 120] on label "Planting" at bounding box center [140, 121] width 225 height 10
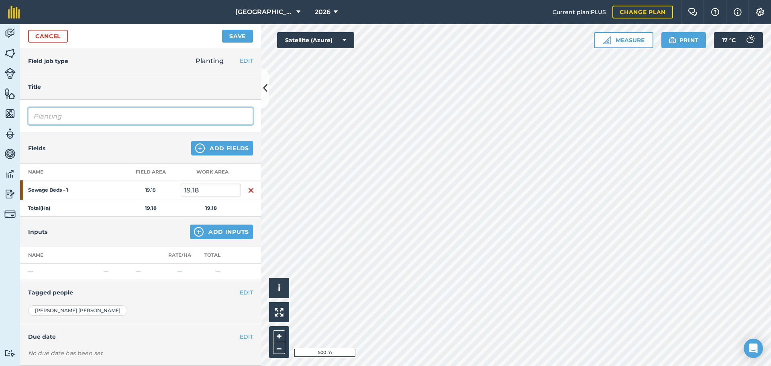
click at [93, 118] on input "Planting" at bounding box center [140, 116] width 225 height 17
type input "Planting HS Seed"
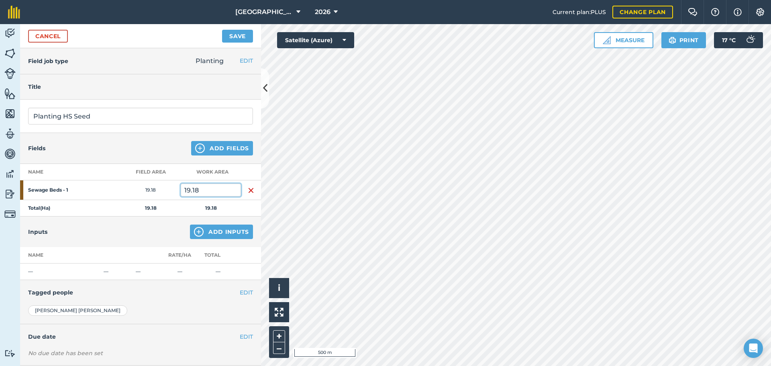
click at [203, 188] on input "19.18" at bounding box center [211, 189] width 60 height 13
type input "1"
type input "4.55"
click at [210, 232] on button "Add Inputs" at bounding box center [221, 231] width 63 height 14
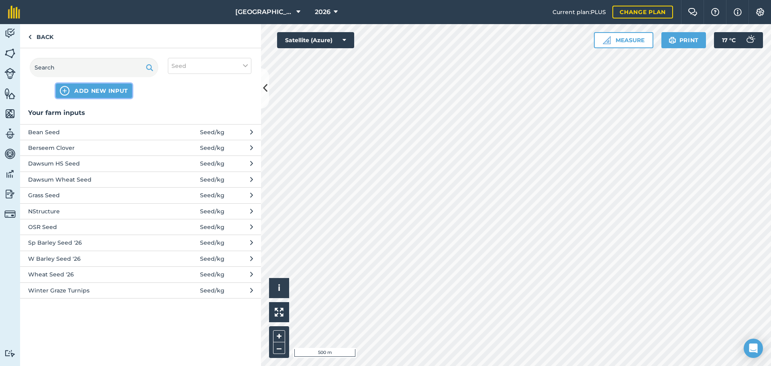
click at [85, 92] on span "ADD NEW INPUT" at bounding box center [101, 91] width 54 height 8
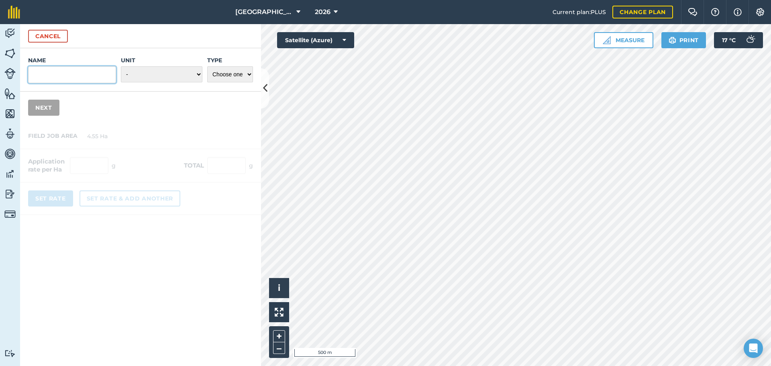
click at [69, 74] on input "Name" at bounding box center [72, 74] width 88 height 17
click at [69, 74] on input "[PERSON_NAME] seed" at bounding box center [72, 74] width 88 height 17
type input "[PERSON_NAME] Seed"
click at [151, 72] on select "- Grams/g Kilograms/kg Metric tonnes/t Millilitres/ml Litres/L Ounces/oz Pounds…" at bounding box center [162, 74] width 82 height 16
select select "KILOGRAMS"
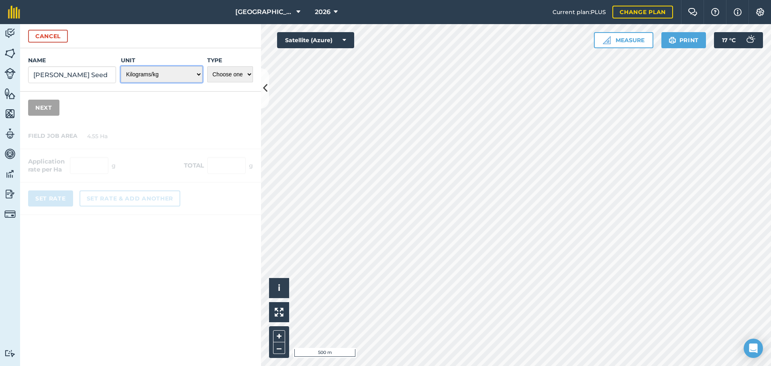
click at [121, 66] on select "- Grams/g Kilograms/kg Metric tonnes/t Millilitres/ml Litres/L Ounces/oz Pounds…" at bounding box center [162, 74] width 82 height 16
click at [225, 72] on select "Choose one Fertilizer Seed Spray Fuel Other" at bounding box center [230, 74] width 46 height 16
select select "SEED"
click at [207, 66] on select "Choose one Fertilizer Seed Spray Fuel Other" at bounding box center [230, 74] width 46 height 16
click at [48, 109] on button "Next" at bounding box center [43, 108] width 31 height 16
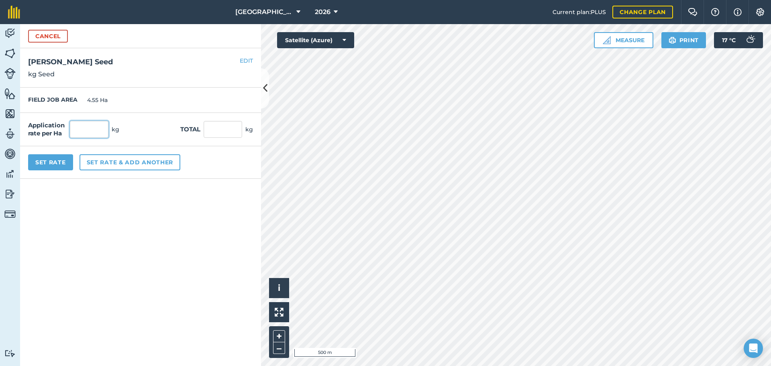
click at [83, 124] on input "text" at bounding box center [89, 129] width 39 height 17
type input "205"
type input "932.75"
click at [225, 130] on input "932.75" at bounding box center [223, 129] width 39 height 17
click at [71, 161] on button "Set Rate" at bounding box center [50, 162] width 45 height 16
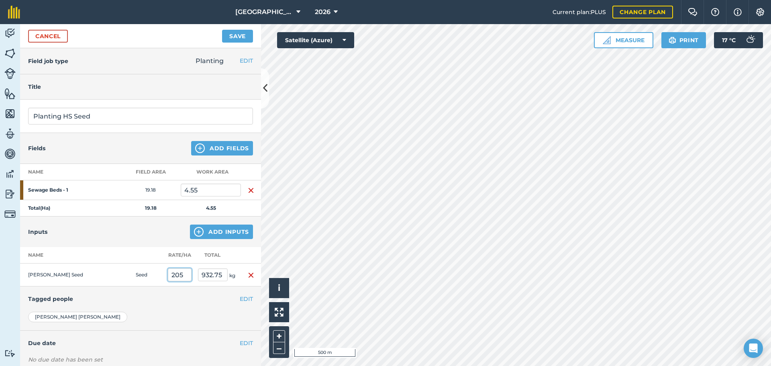
click at [187, 274] on input "205" at bounding box center [180, 274] width 24 height 13
type input "210"
type input "955.5"
click at [205, 273] on input "955.5" at bounding box center [213, 274] width 30 height 13
drag, startPoint x: 183, startPoint y: 272, endPoint x: 218, endPoint y: 285, distance: 36.7
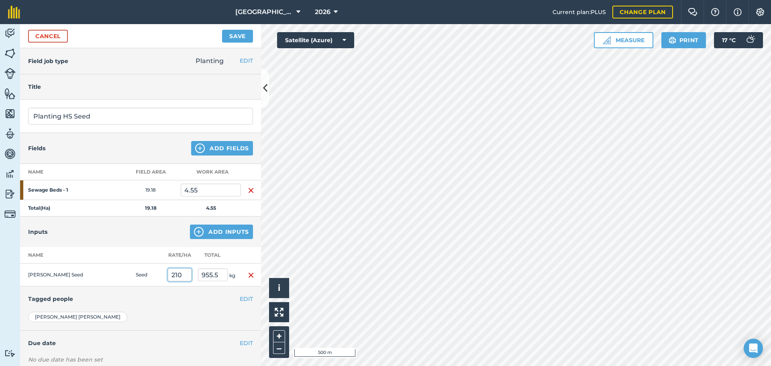
click at [185, 273] on input "210" at bounding box center [180, 274] width 24 height 13
type input "220"
type input "1,001"
click at [216, 276] on input "1,001" at bounding box center [213, 274] width 30 height 13
click at [204, 189] on input "4.55" at bounding box center [211, 189] width 60 height 13
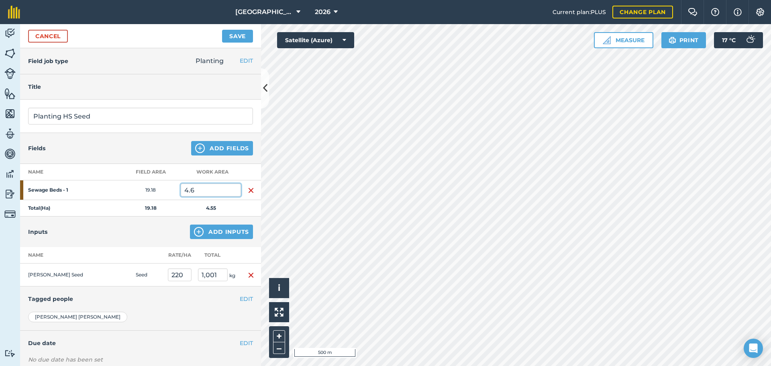
type input "4.6"
click at [208, 276] on input "1,001" at bounding box center [213, 274] width 30 height 13
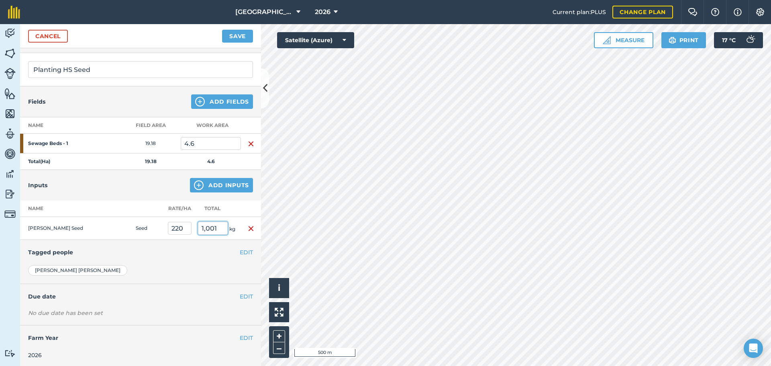
scroll to position [49, 0]
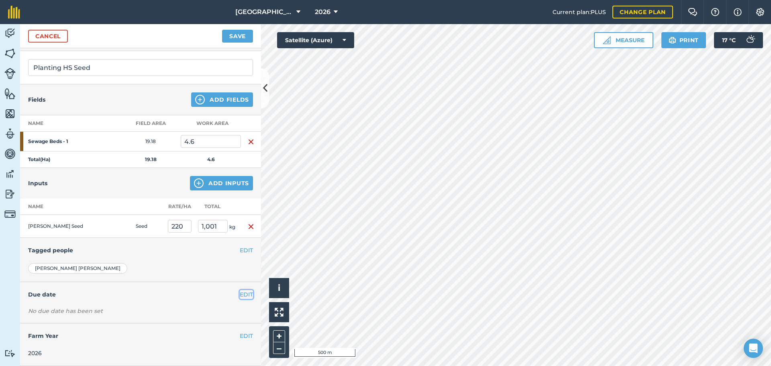
click at [240, 279] on button "EDIT" at bounding box center [246, 294] width 13 height 9
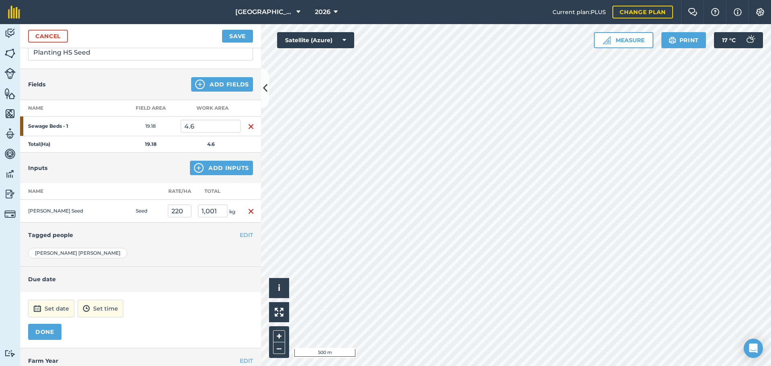
scroll to position [89, 0]
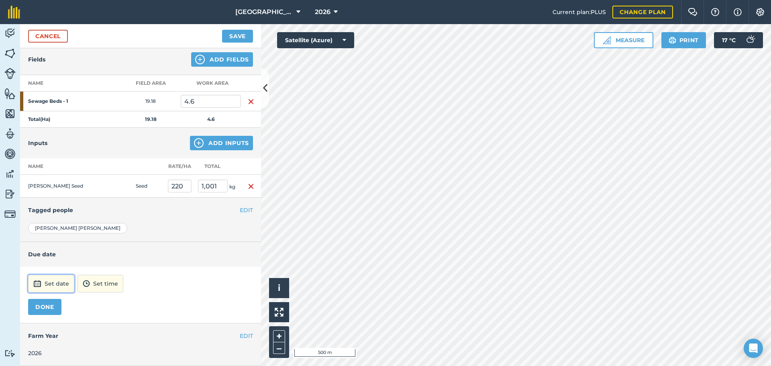
click at [62, 279] on button "Set date" at bounding box center [51, 284] width 46 height 18
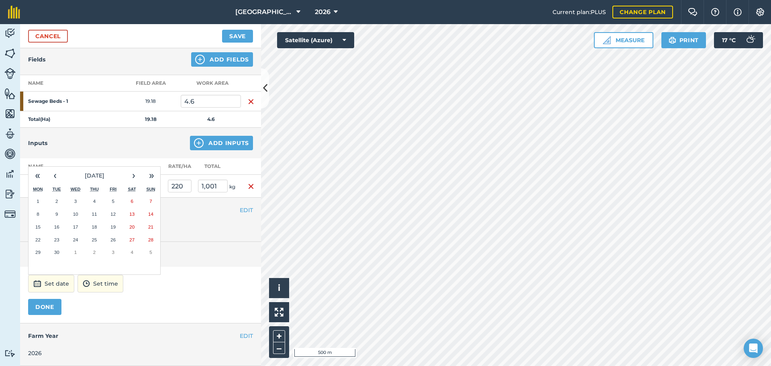
click at [58, 251] on abbr "30" at bounding box center [56, 251] width 5 height 5
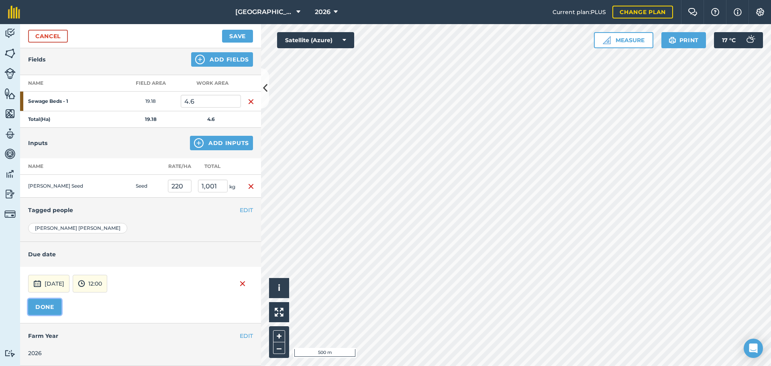
click at [53, 279] on button "DONE" at bounding box center [44, 307] width 33 height 16
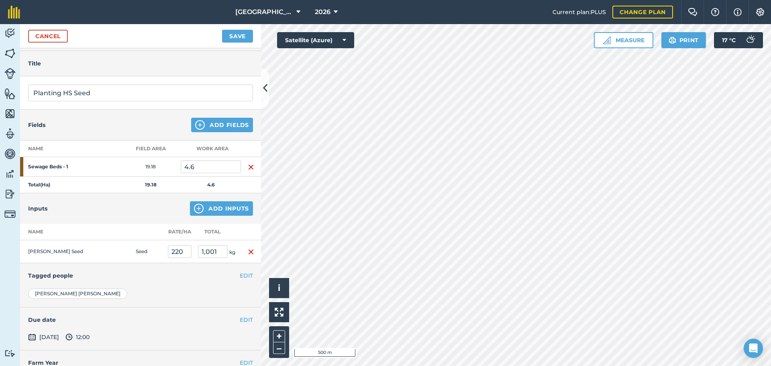
scroll to position [0, 0]
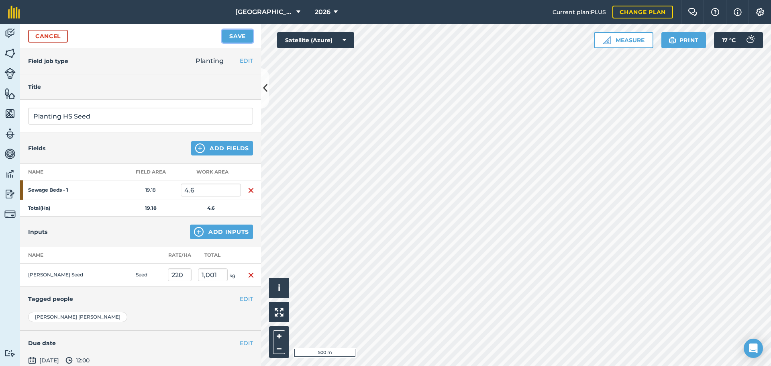
click at [232, 37] on button "Save" at bounding box center [237, 36] width 31 height 13
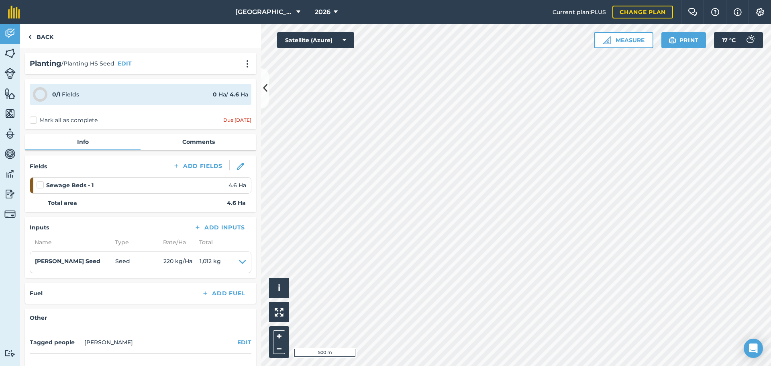
click at [33, 120] on label "Mark all as complete" at bounding box center [64, 120] width 68 height 8
click at [33, 120] on input "Mark all as complete" at bounding box center [32, 118] width 5 height 5
checkbox input "false"
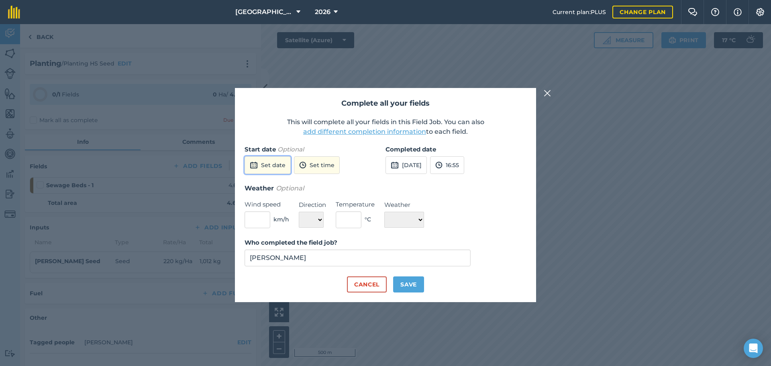
click at [273, 163] on button "Set date" at bounding box center [268, 165] width 46 height 18
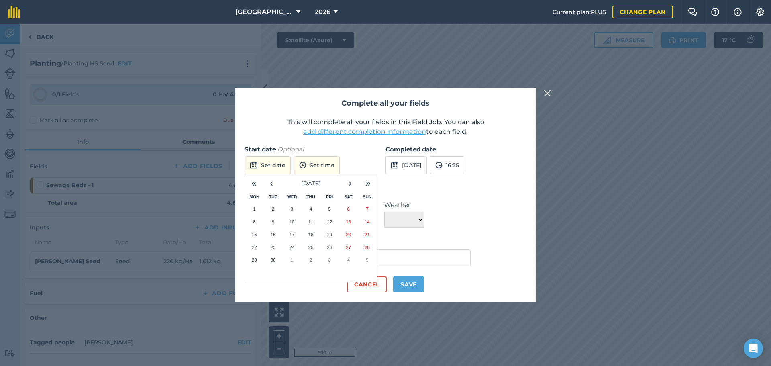
drag, startPoint x: 270, startPoint y: 260, endPoint x: 275, endPoint y: 260, distance: 4.4
click at [271, 261] on abbr "30" at bounding box center [273, 259] width 5 height 5
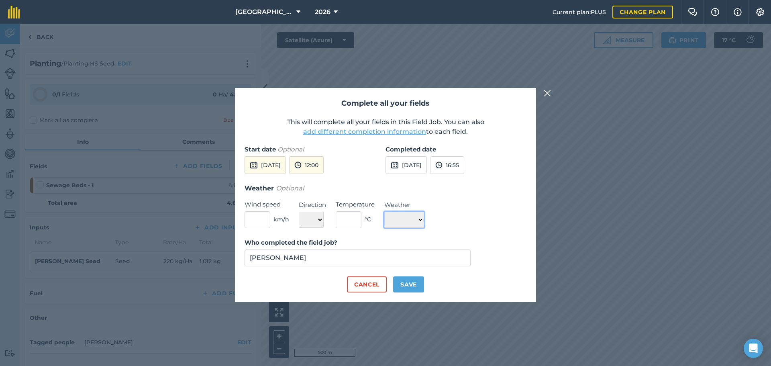
click at [421, 216] on select "☀️ Sunny 🌧 Rainy ⛅️ Cloudy 🌨 Snow ❄️ Icy" at bounding box center [404, 220] width 40 height 16
select select "Sunny"
click at [384, 212] on select "☀️ Sunny 🌧 Rainy ⛅️ Cloudy 🌨 Snow ❄️ Icy" at bounding box center [404, 220] width 40 height 16
click at [411, 279] on button "Save" at bounding box center [408, 284] width 31 height 16
checkbox input "true"
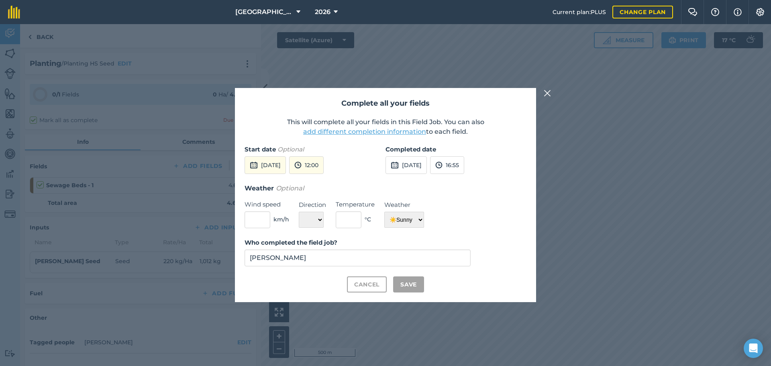
checkbox input "true"
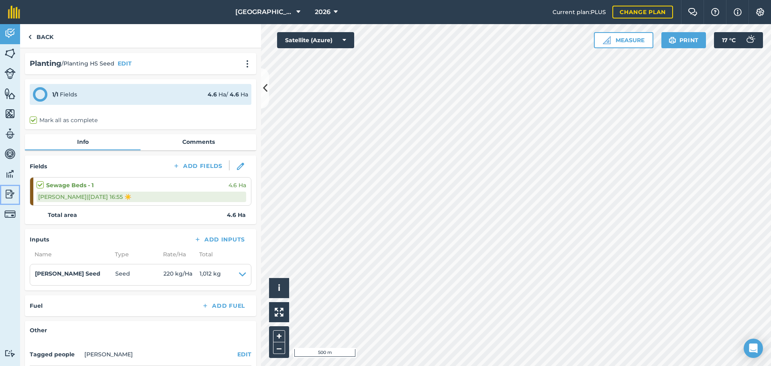
click at [14, 191] on img at bounding box center [9, 194] width 11 height 12
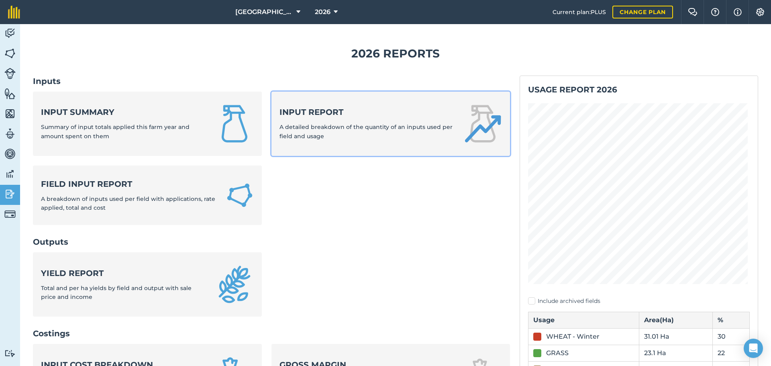
click at [307, 108] on strong "Input report" at bounding box center [366, 111] width 174 height 11
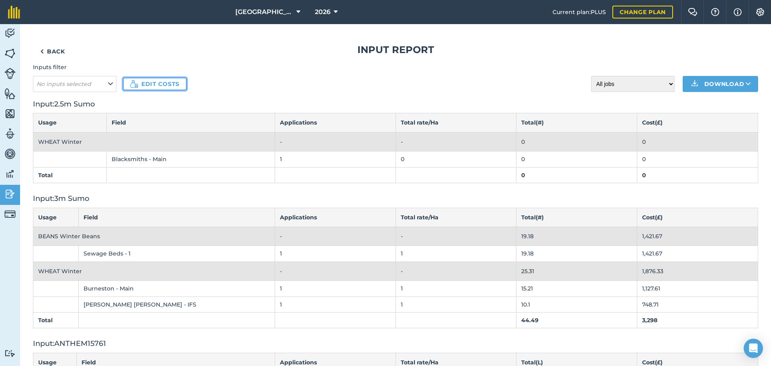
click at [178, 86] on link "Edit costs" at bounding box center [155, 83] width 64 height 13
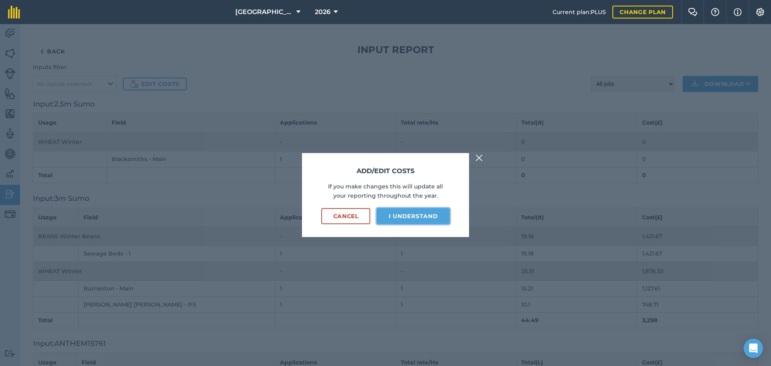
click at [397, 214] on button "I understand" at bounding box center [413, 216] width 73 height 16
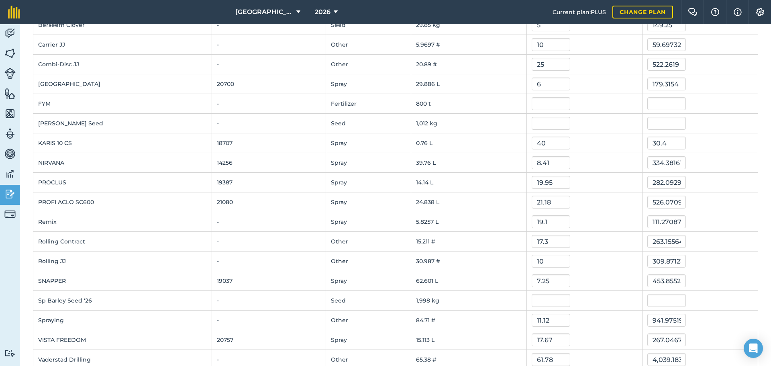
scroll to position [161, 0]
click at [535, 124] on input "text" at bounding box center [551, 123] width 39 height 13
type input "235"
type input "237,820"
click at [616, 124] on input "237,820" at bounding box center [666, 123] width 39 height 13
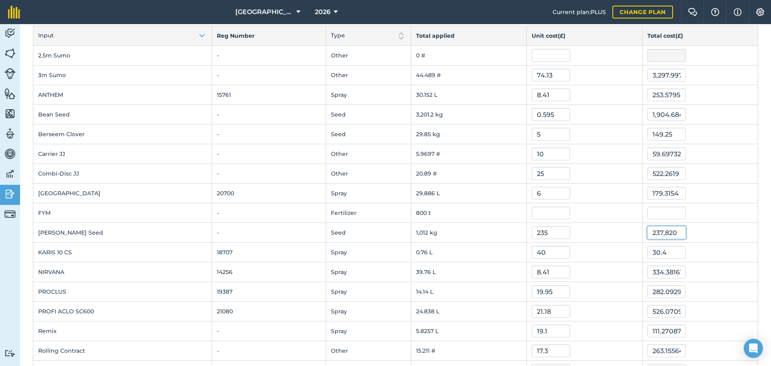
scroll to position [0, 0]
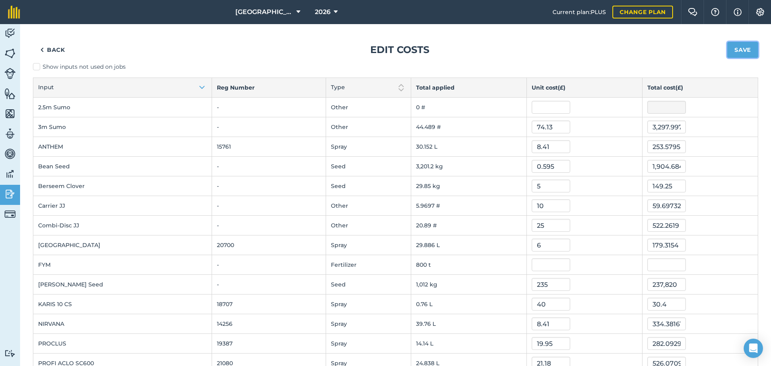
click at [616, 51] on button "Save" at bounding box center [742, 50] width 31 height 16
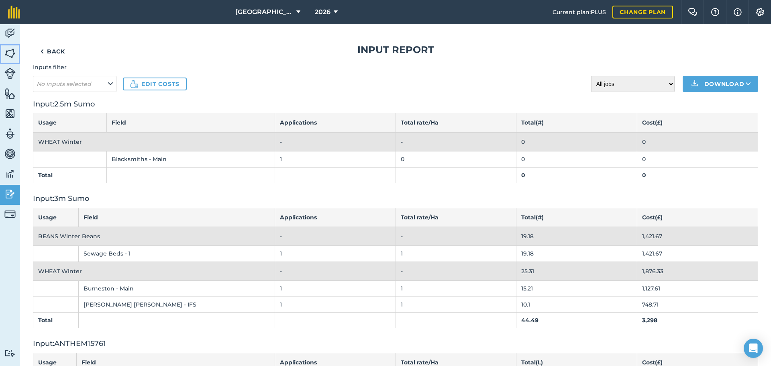
click at [10, 50] on img at bounding box center [9, 53] width 11 height 12
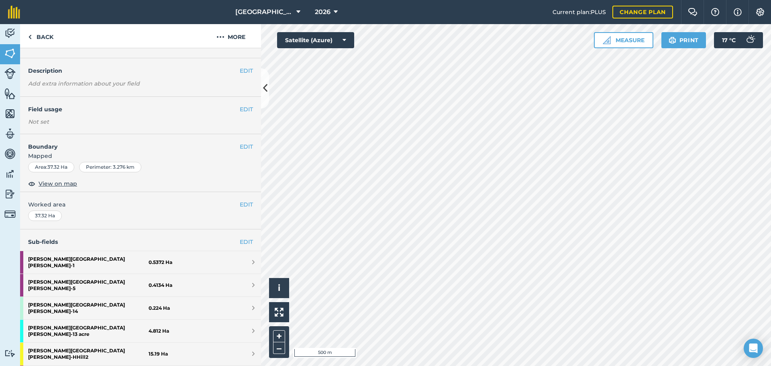
scroll to position [40, 0]
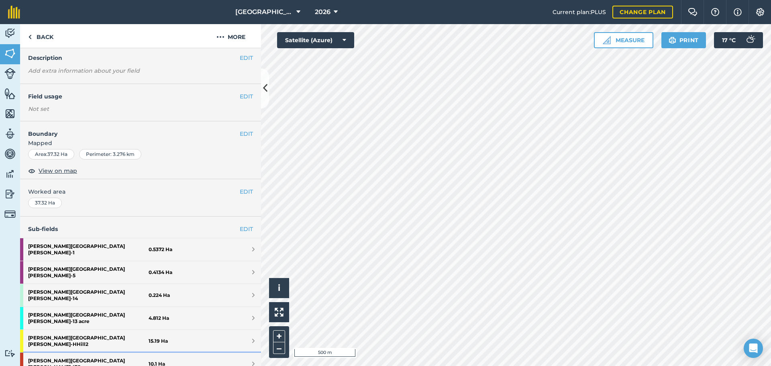
click at [63, 279] on strong "[PERSON_NAME] [PERSON_NAME] - IFS" at bounding box center [88, 364] width 120 height 22
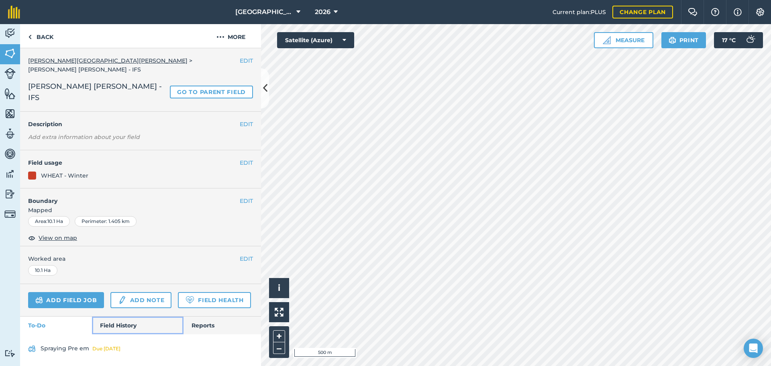
click at [120, 279] on link "Field History" at bounding box center [137, 325] width 91 height 18
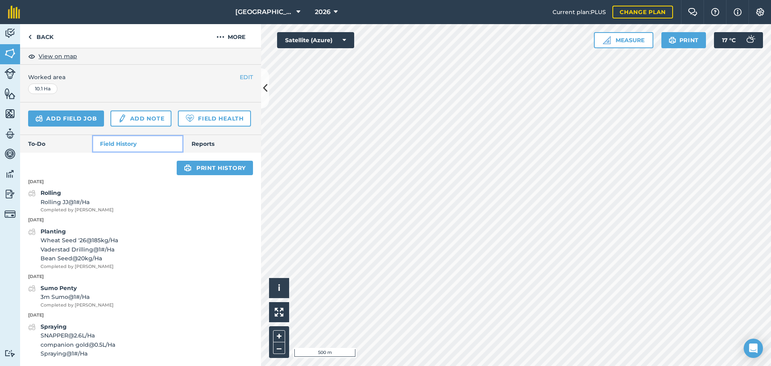
scroll to position [185, 0]
click at [86, 241] on span "Wheat Seed '26 @ 185 kg / Ha" at bounding box center [79, 240] width 77 height 9
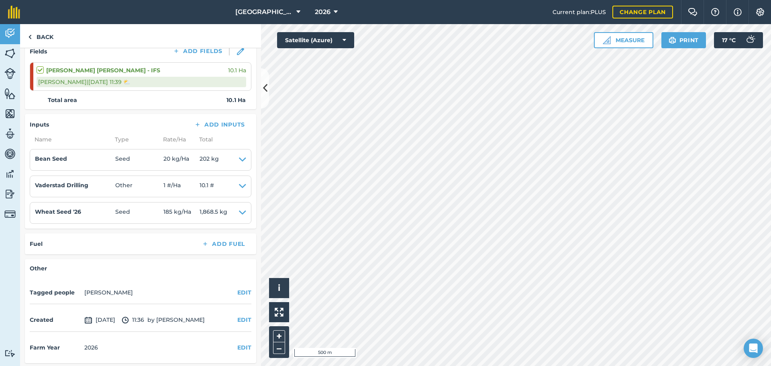
scroll to position [117, 0]
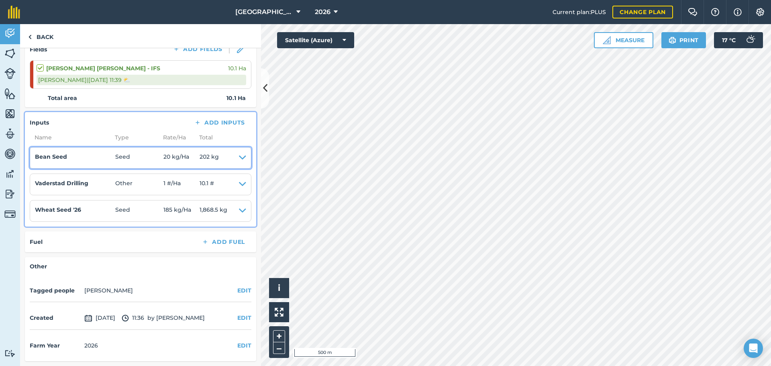
click at [239, 157] on icon at bounding box center [242, 157] width 7 height 11
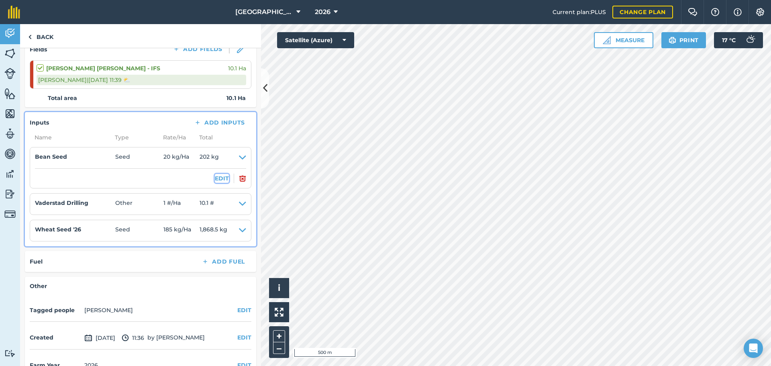
click at [218, 179] on button "EDIT" at bounding box center [222, 178] width 14 height 9
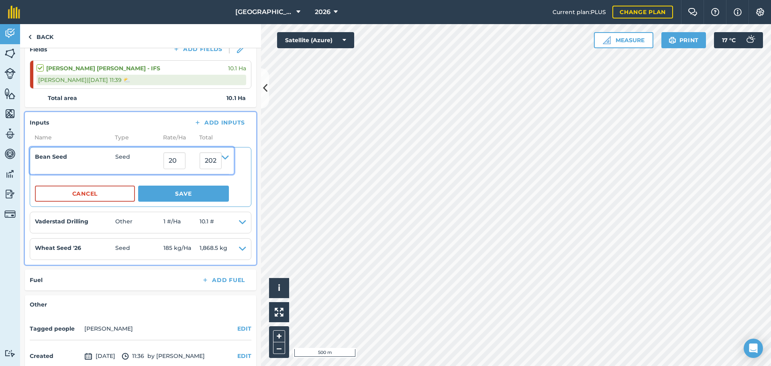
click at [63, 157] on h4 "Bean Seed" at bounding box center [75, 156] width 80 height 9
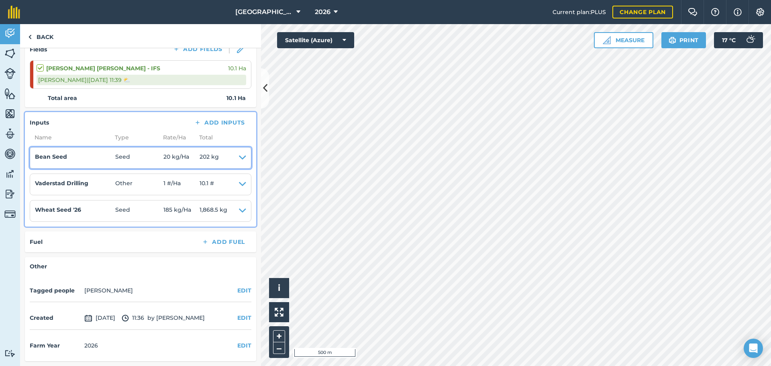
click at [239, 157] on icon at bounding box center [242, 157] width 7 height 11
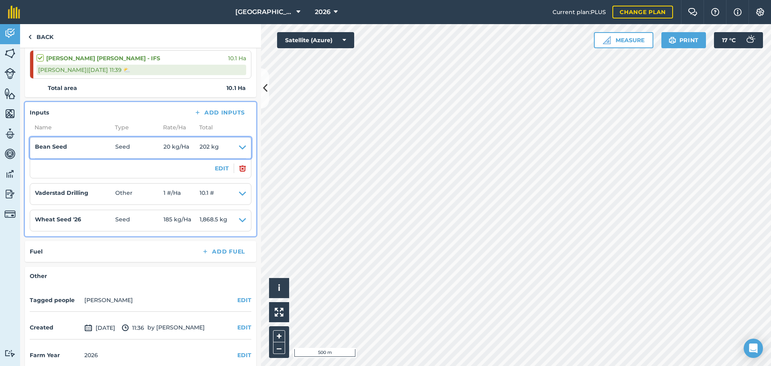
scroll to position [137, 0]
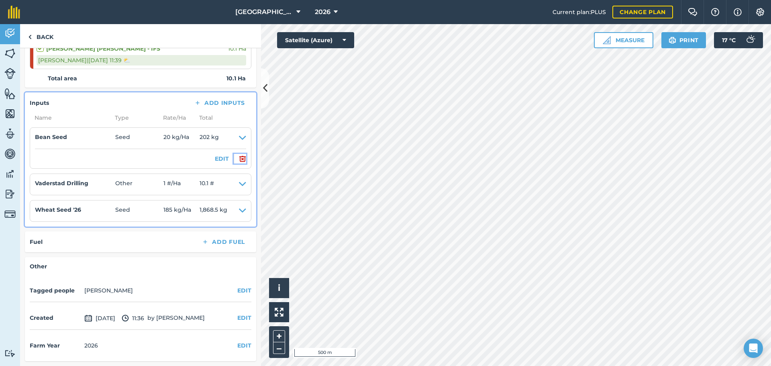
click at [239, 157] on img at bounding box center [242, 159] width 7 height 10
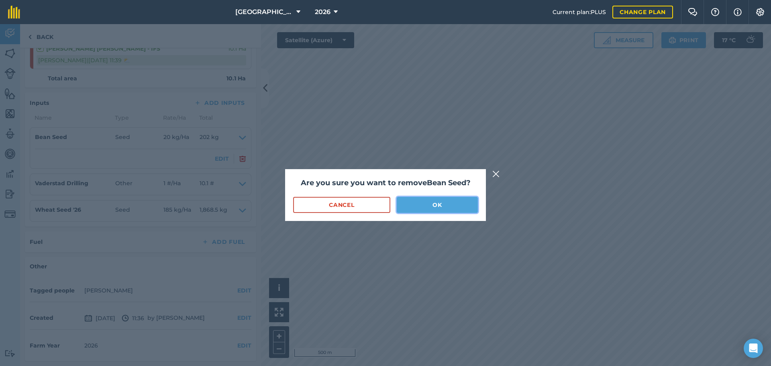
click at [408, 206] on button "OK" at bounding box center [437, 205] width 81 height 16
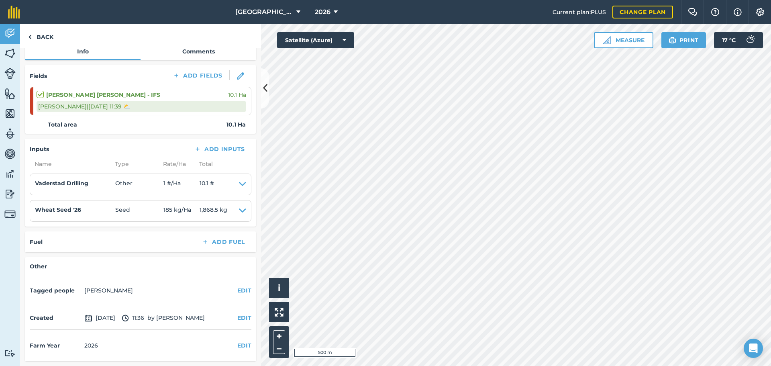
scroll to position [0, 0]
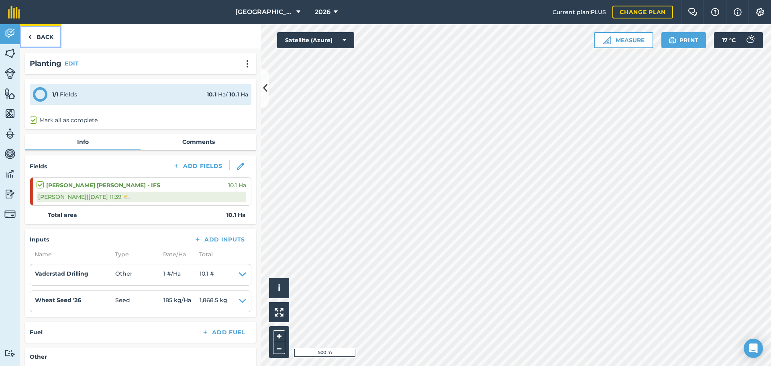
click at [45, 33] on link "Back" at bounding box center [40, 36] width 41 height 24
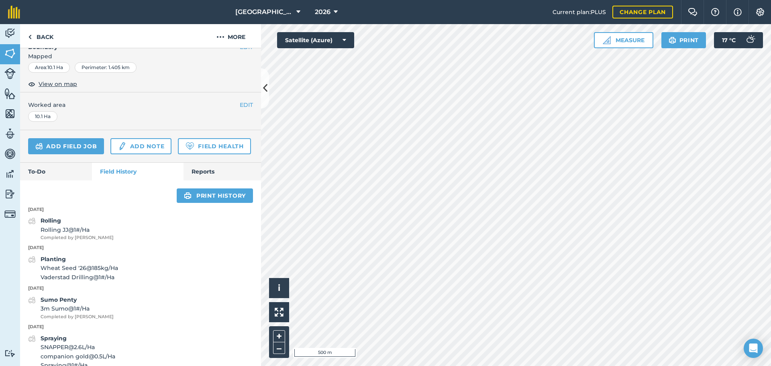
scroll to position [161, 0]
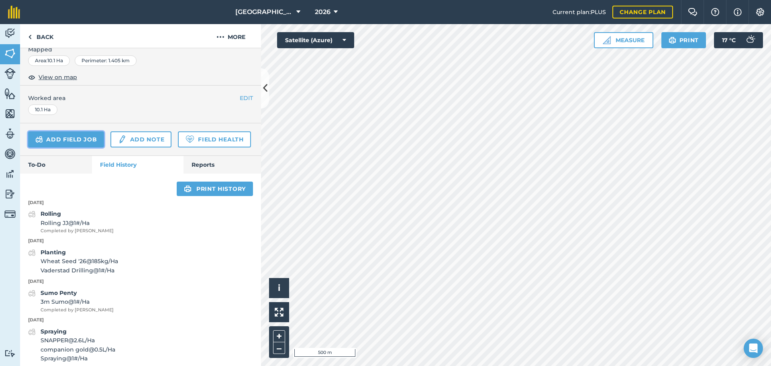
click at [84, 131] on link "Add field job" at bounding box center [66, 139] width 76 height 16
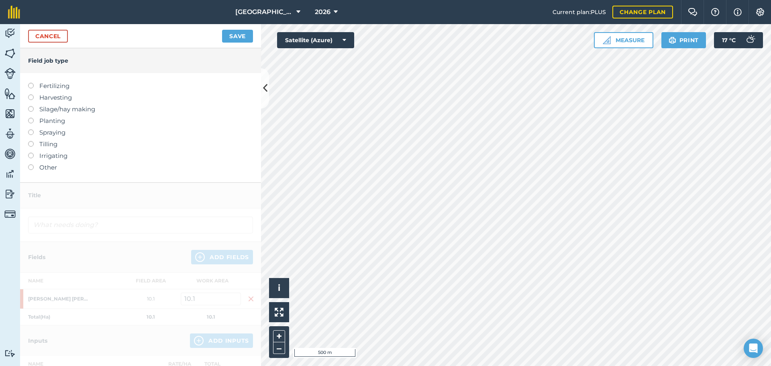
click at [42, 123] on label "Planting" at bounding box center [140, 121] width 225 height 10
type input "Planting"
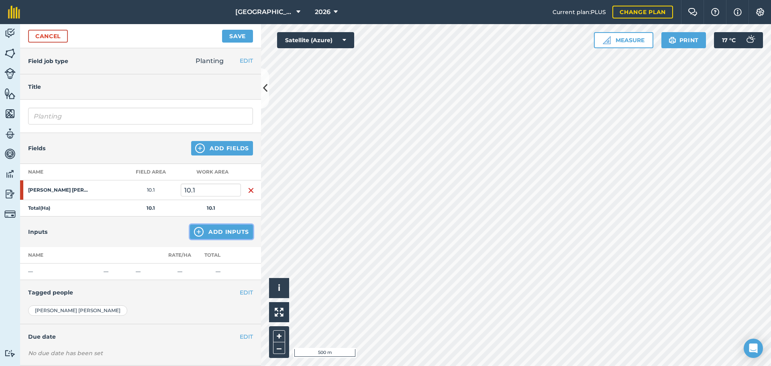
click at [203, 228] on button "Add Inputs" at bounding box center [221, 231] width 63 height 14
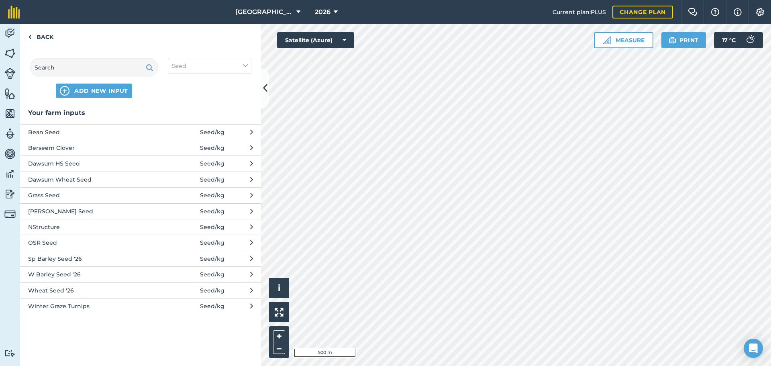
click at [68, 213] on span "[PERSON_NAME] Seed" at bounding box center [93, 211] width 131 height 9
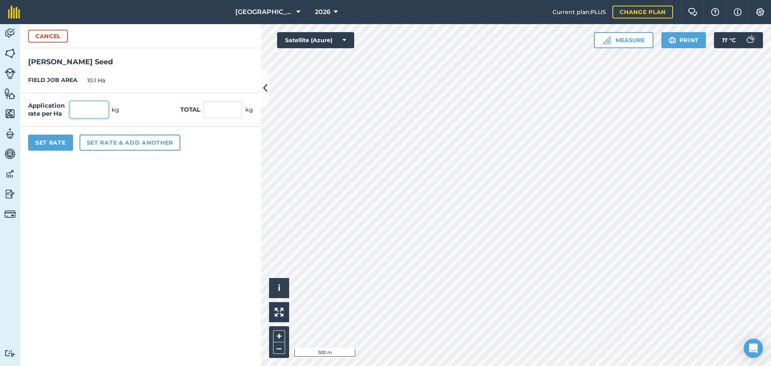
click at [88, 105] on input "text" at bounding box center [89, 109] width 39 height 17
type input "20"
type input "202"
click at [59, 144] on button "Set Rate" at bounding box center [50, 143] width 45 height 16
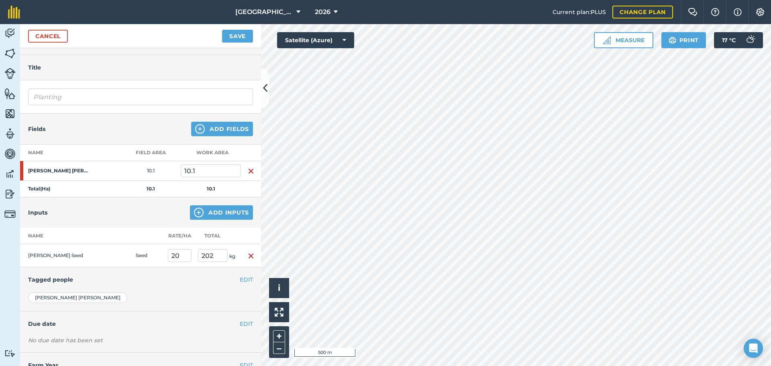
scroll to position [49, 0]
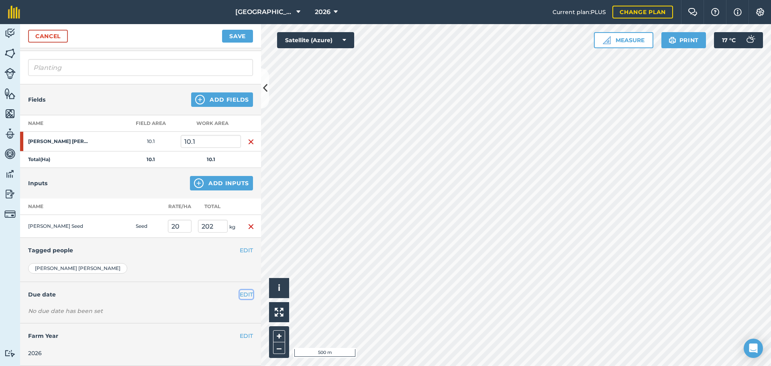
click at [243, 279] on button "EDIT" at bounding box center [246, 294] width 13 height 9
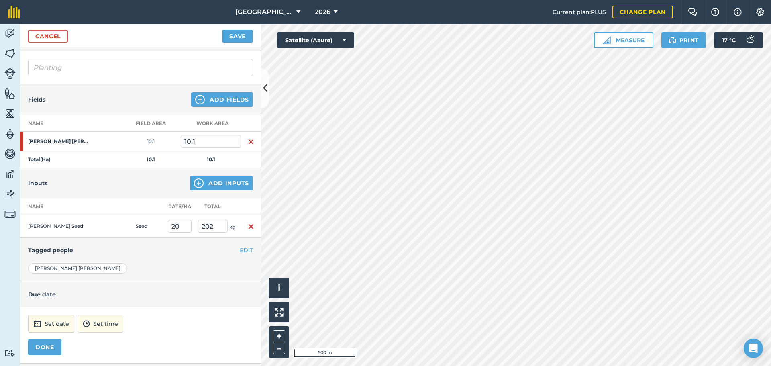
scroll to position [89, 0]
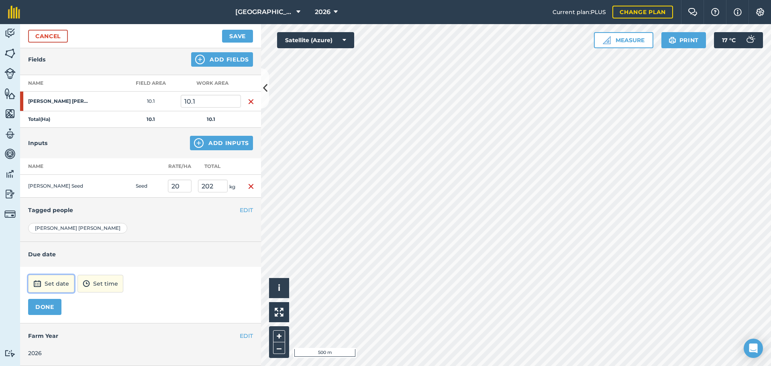
click at [55, 279] on button "Set date" at bounding box center [51, 284] width 46 height 18
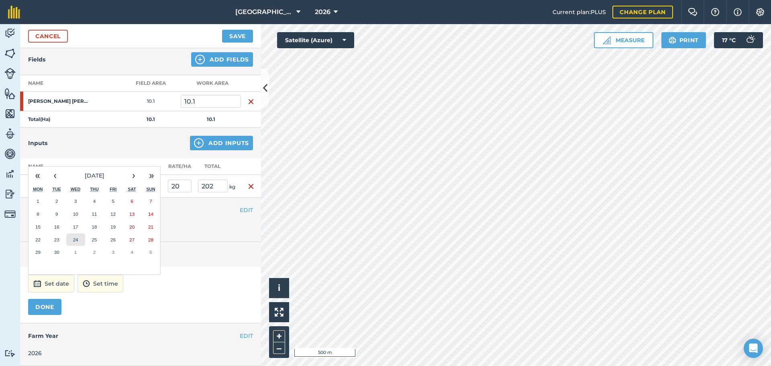
click at [77, 238] on abbr "24" at bounding box center [75, 239] width 5 height 5
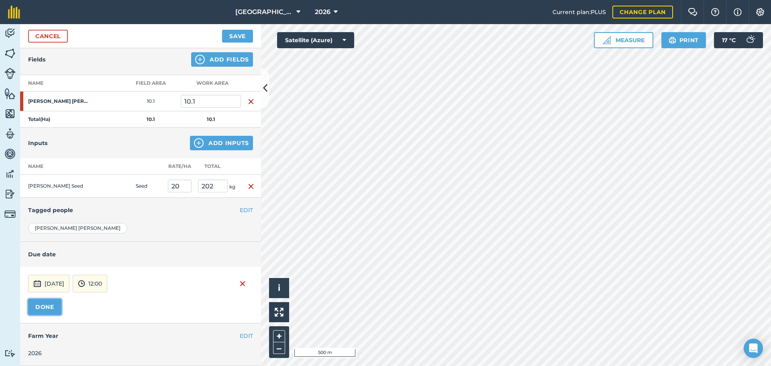
click at [51, 279] on button "DONE" at bounding box center [44, 307] width 33 height 16
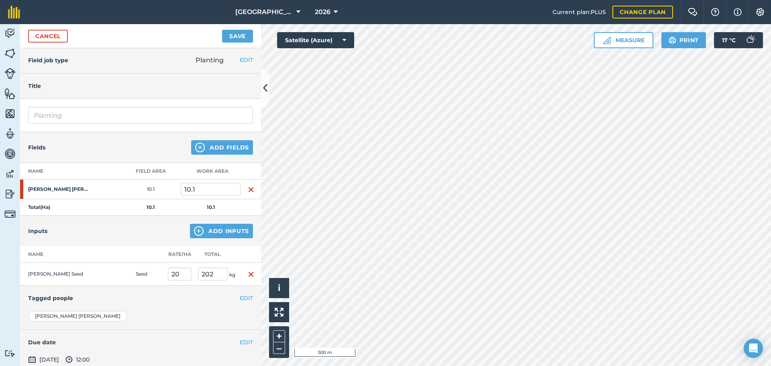
scroll to position [0, 0]
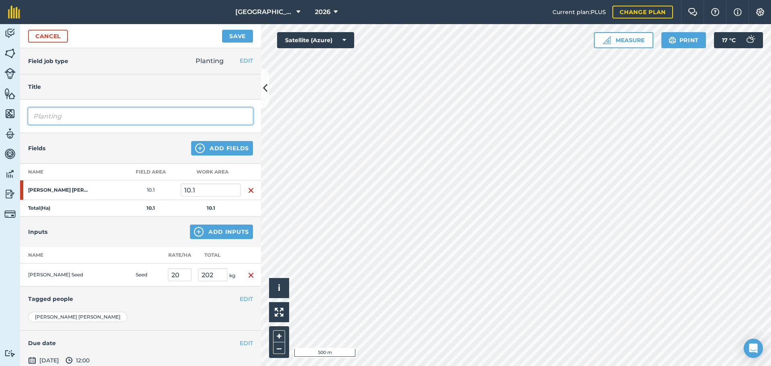
click at [86, 117] on input "Planting" at bounding box center [140, 116] width 225 height 17
type input "Planting Companion Crop"
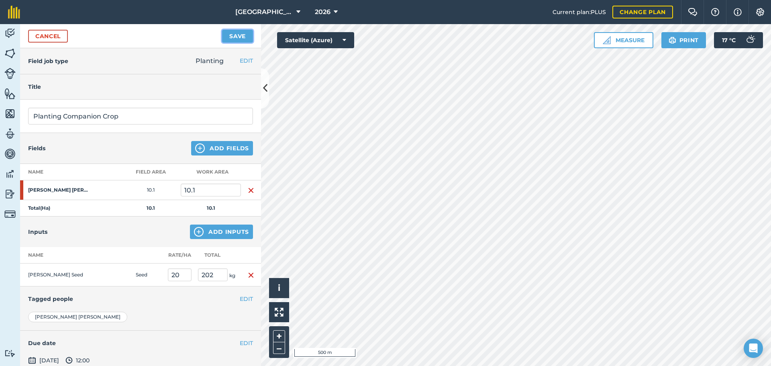
click at [232, 38] on button "Save" at bounding box center [237, 36] width 31 height 13
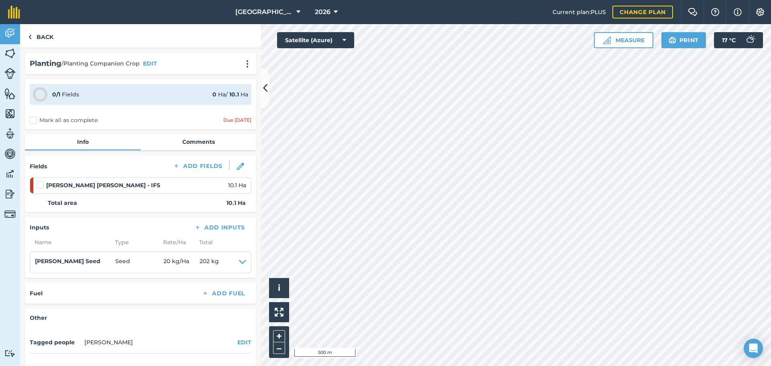
click at [40, 121] on label "Mark all as complete" at bounding box center [64, 120] width 68 height 8
click at [35, 121] on input "Mark all as complete" at bounding box center [32, 118] width 5 height 5
checkbox input "false"
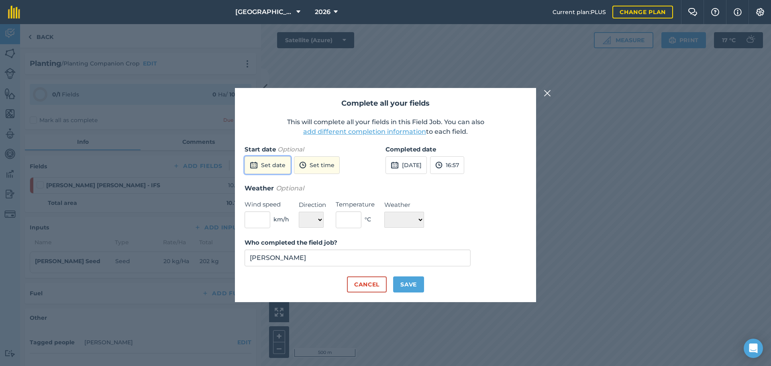
click at [266, 164] on button "Set date" at bounding box center [268, 165] width 46 height 18
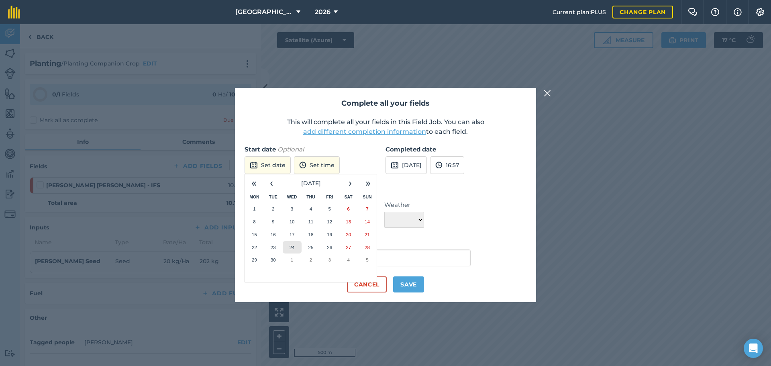
click at [292, 247] on abbr "24" at bounding box center [291, 247] width 5 height 5
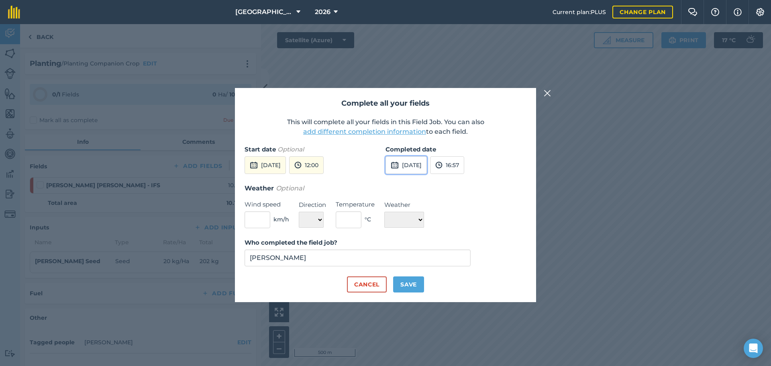
click at [427, 163] on button "[DATE]" at bounding box center [405, 165] width 41 height 18
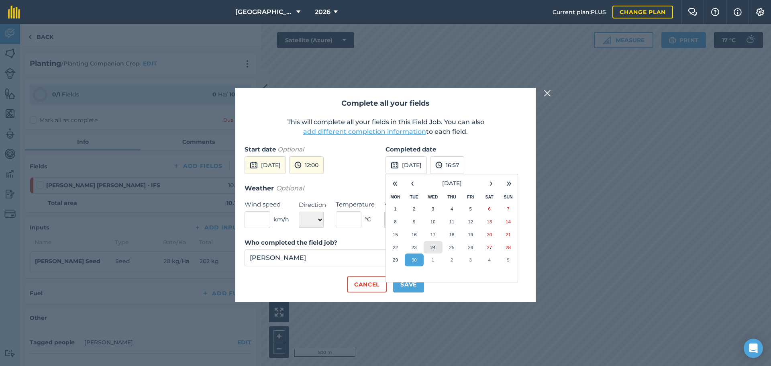
click at [431, 247] on abbr "24" at bounding box center [432, 247] width 5 height 5
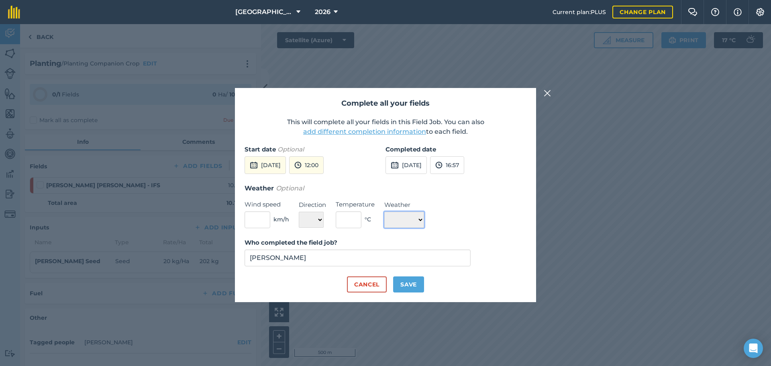
click at [420, 223] on select "☀️ Sunny 🌧 Rainy ⛅️ Cloudy 🌨 Snow ❄️ Icy" at bounding box center [404, 220] width 40 height 16
select select "Sunny"
click at [384, 212] on select "☀️ Sunny 🌧 Rainy ⛅️ Cloudy 🌨 Snow ❄️ Icy" at bounding box center [404, 220] width 40 height 16
click at [415, 279] on button "Save" at bounding box center [408, 284] width 31 height 16
checkbox input "true"
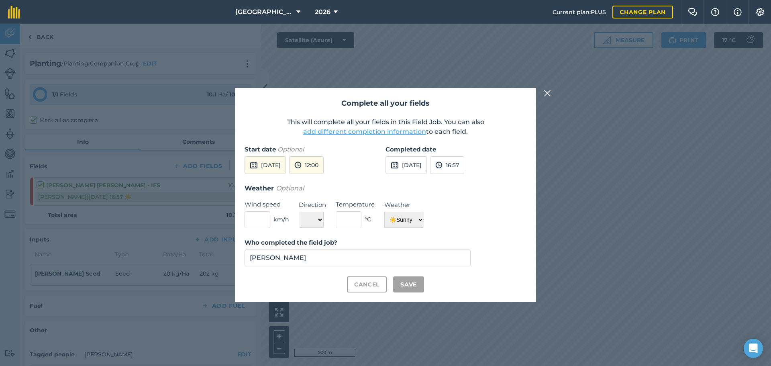
checkbox input "true"
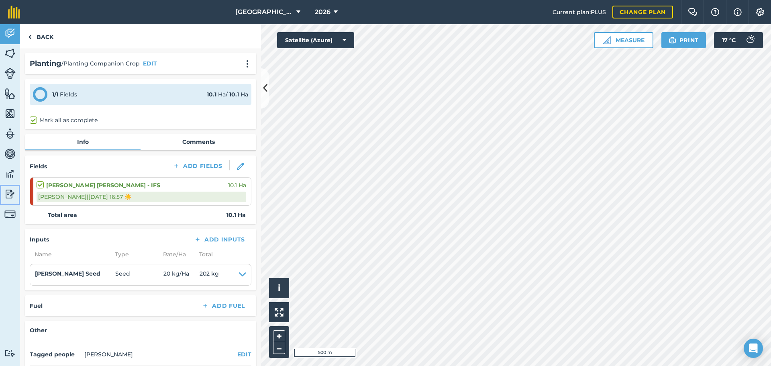
click at [8, 192] on img at bounding box center [9, 194] width 11 height 12
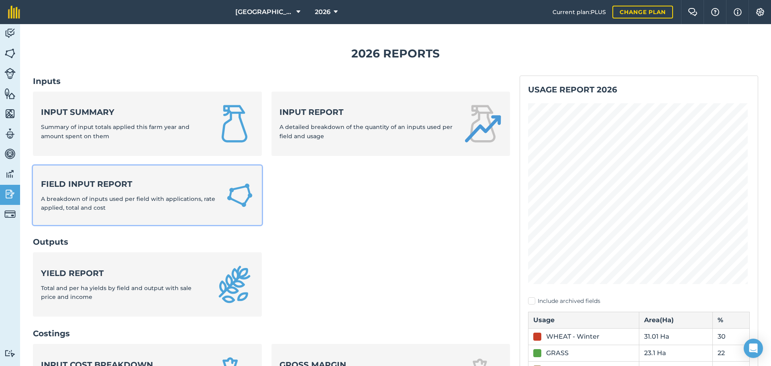
click at [97, 187] on strong "Field Input Report" at bounding box center [128, 183] width 175 height 11
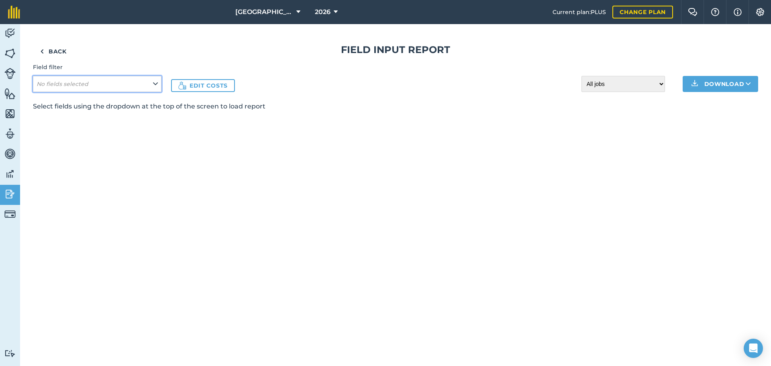
click at [71, 83] on em "No fields selected" at bounding box center [63, 83] width 52 height 7
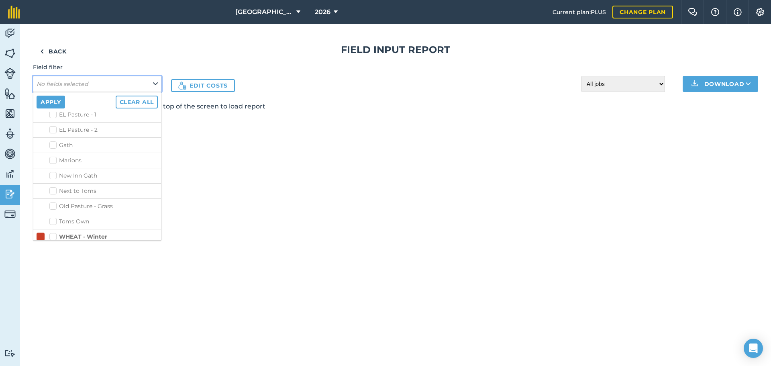
scroll to position [436, 0]
click at [53, 274] on label "[PERSON_NAME] [PERSON_NAME] - IFS" at bounding box center [103, 282] width 108 height 17
click at [53, 274] on input "[PERSON_NAME] [PERSON_NAME] - IFS" at bounding box center [51, 276] width 5 height 5
checkbox input "true"
drag, startPoint x: 57, startPoint y: 101, endPoint x: 154, endPoint y: 147, distance: 107.4
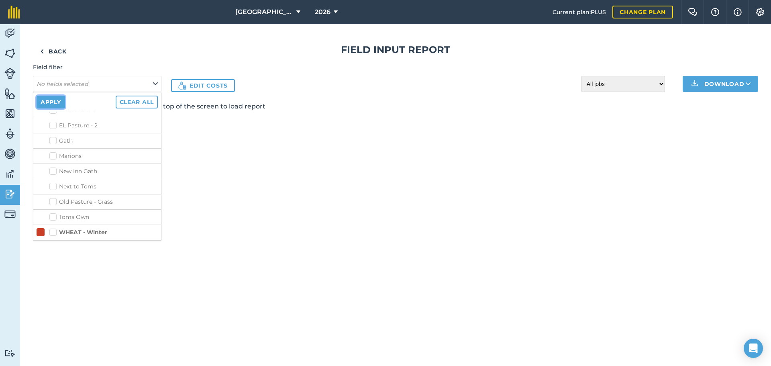
click at [57, 101] on button "Apply" at bounding box center [51, 102] width 29 height 13
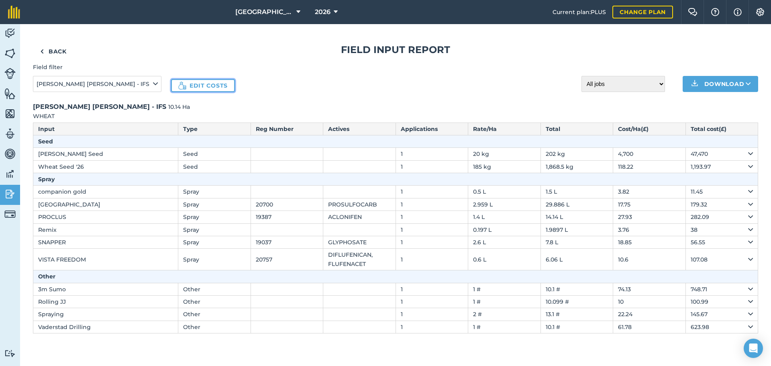
click at [198, 85] on link "Edit costs" at bounding box center [203, 85] width 64 height 13
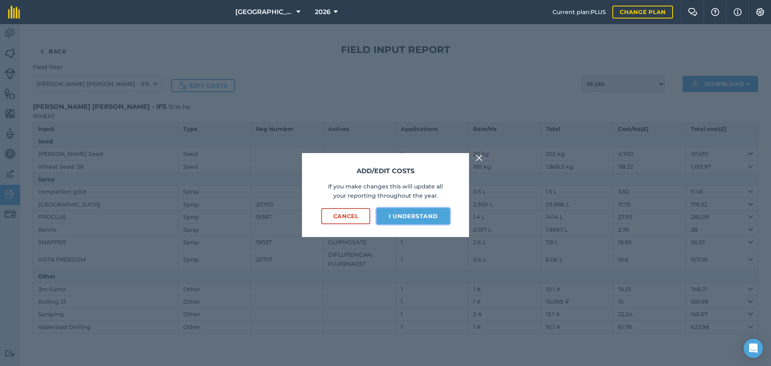
click at [395, 217] on button "I understand" at bounding box center [413, 216] width 73 height 16
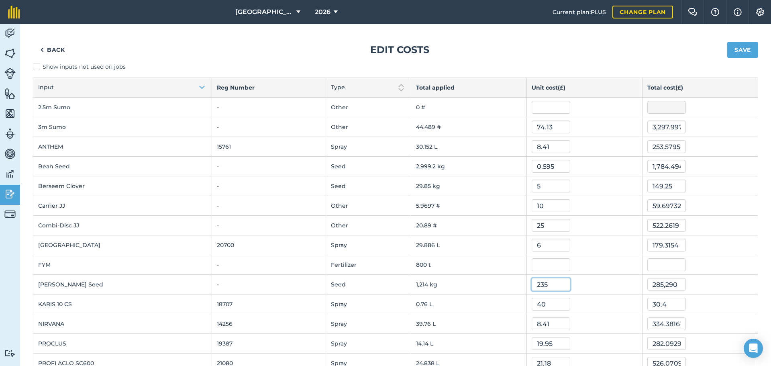
click at [545, 279] on input "235" at bounding box center [551, 284] width 39 height 13
type input "0.235"
type input "285.28999999999996"
click at [616, 53] on button "Save" at bounding box center [742, 50] width 31 height 16
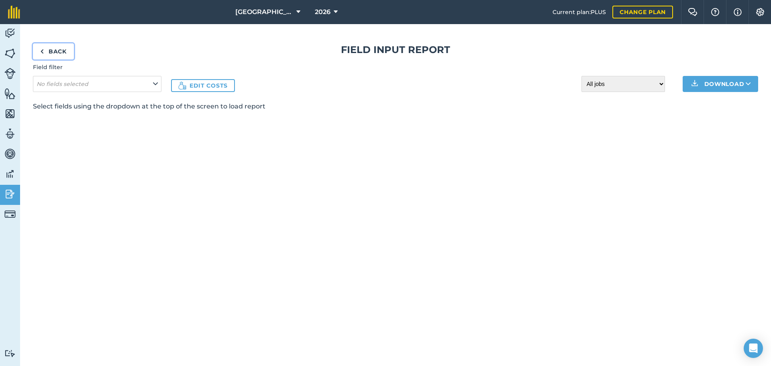
click at [47, 51] on link "Back" at bounding box center [53, 51] width 41 height 16
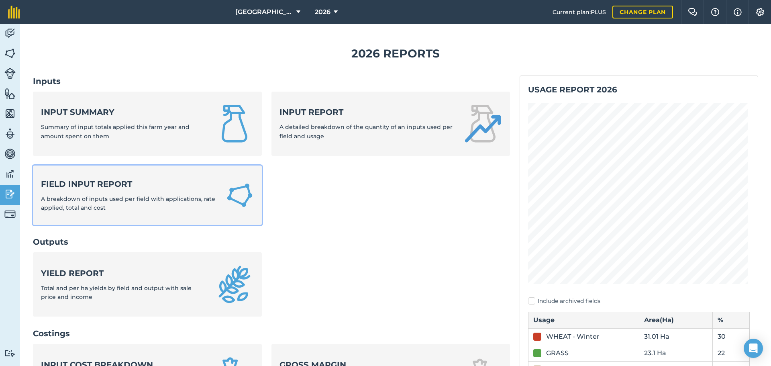
click at [119, 185] on strong "Field Input Report" at bounding box center [128, 183] width 175 height 11
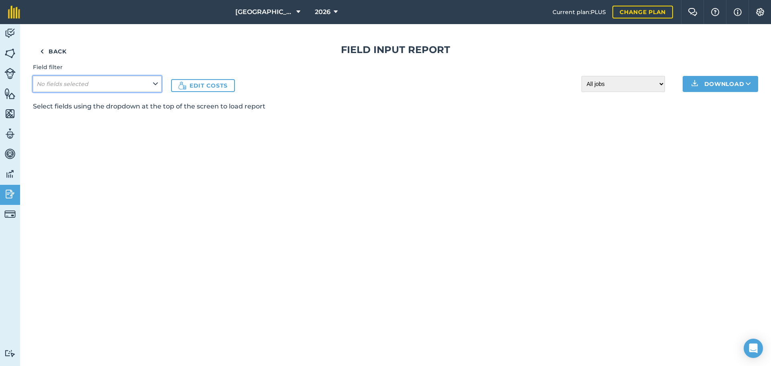
click at [104, 85] on button "No fields selected" at bounding box center [97, 84] width 128 height 16
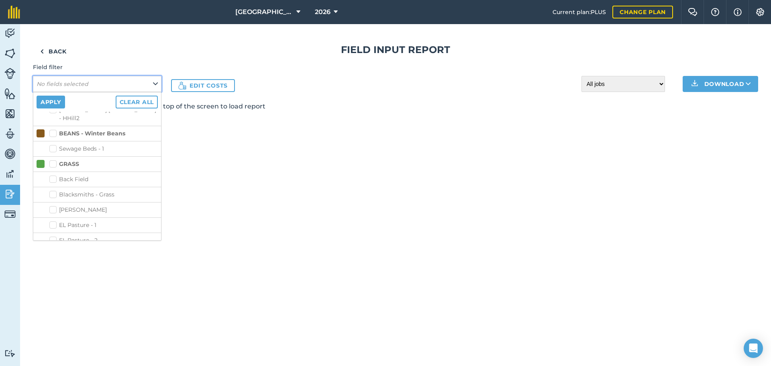
scroll to position [436, 0]
click at [56, 274] on label "[PERSON_NAME] [PERSON_NAME] - IFS" at bounding box center [103, 282] width 108 height 17
click at [55, 274] on input "[PERSON_NAME] [PERSON_NAME] - IFS" at bounding box center [51, 276] width 5 height 5
checkbox input "true"
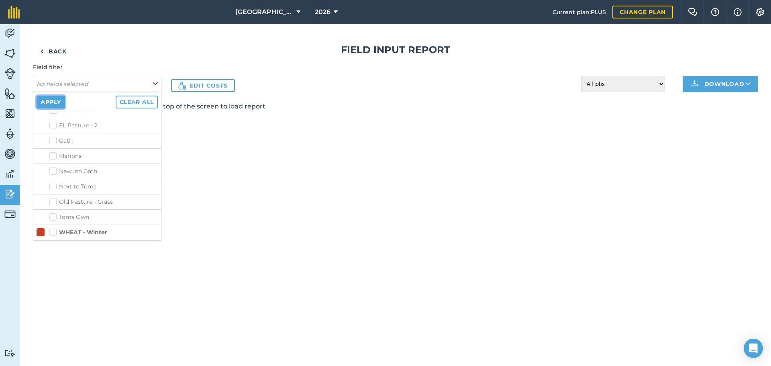
click at [55, 100] on button "Apply" at bounding box center [51, 102] width 29 height 13
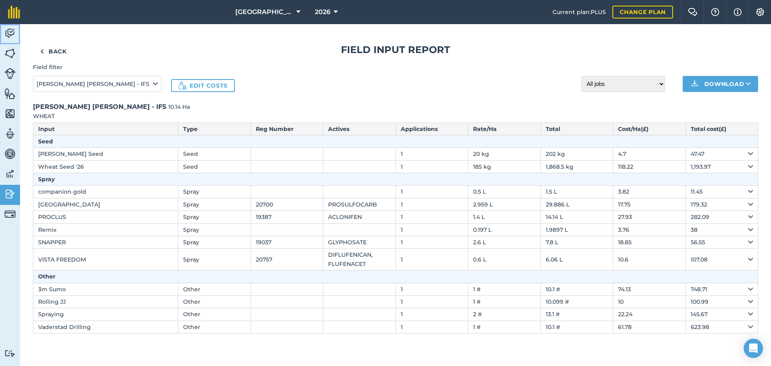
click at [13, 31] on img at bounding box center [9, 33] width 11 height 12
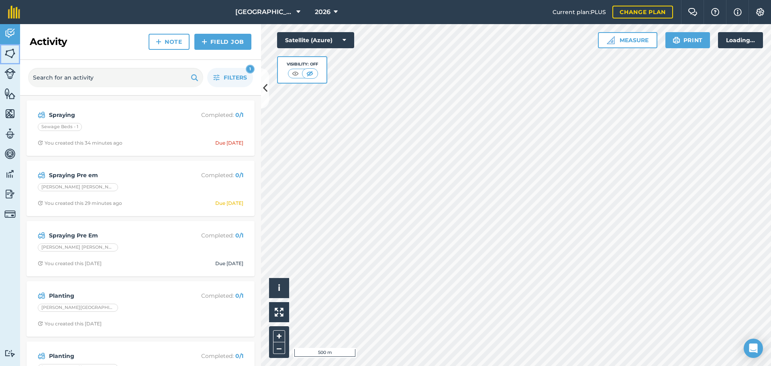
click at [13, 51] on img at bounding box center [9, 53] width 11 height 12
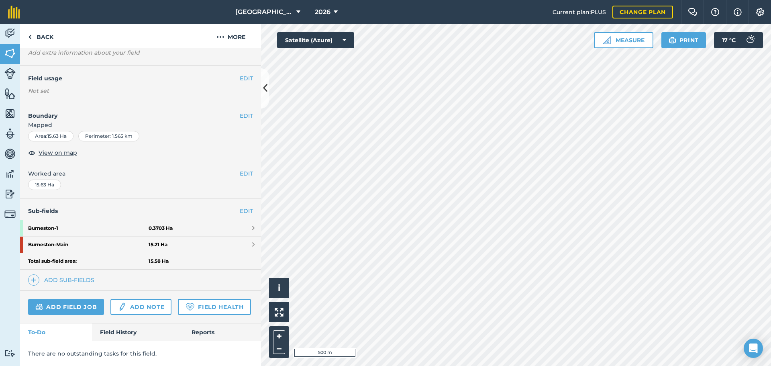
scroll to position [81, 0]
click at [116, 236] on strong "Burneston - Main" at bounding box center [88, 244] width 120 height 16
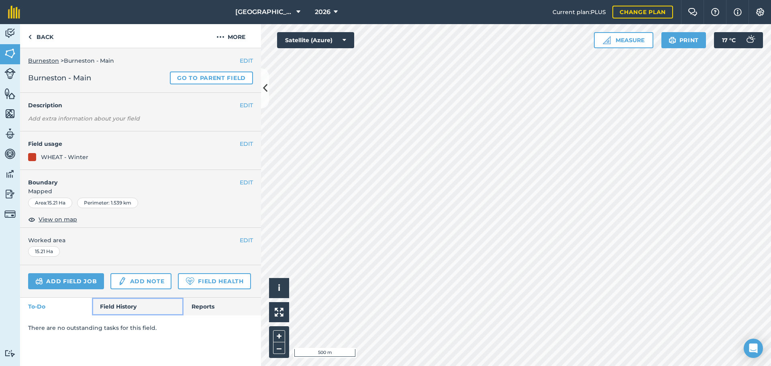
click at [122, 279] on link "Field History" at bounding box center [137, 307] width 91 height 18
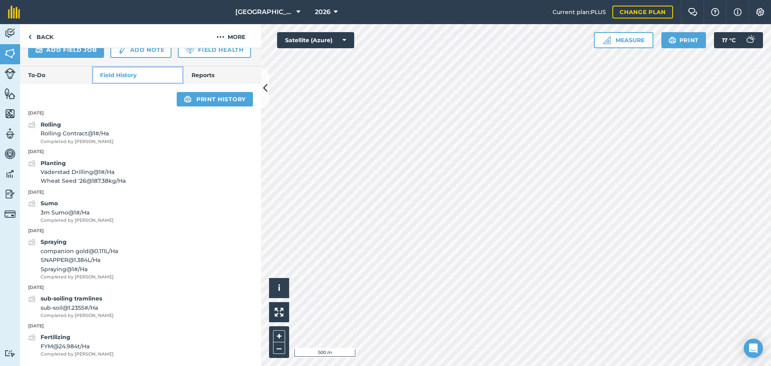
scroll to position [254, 0]
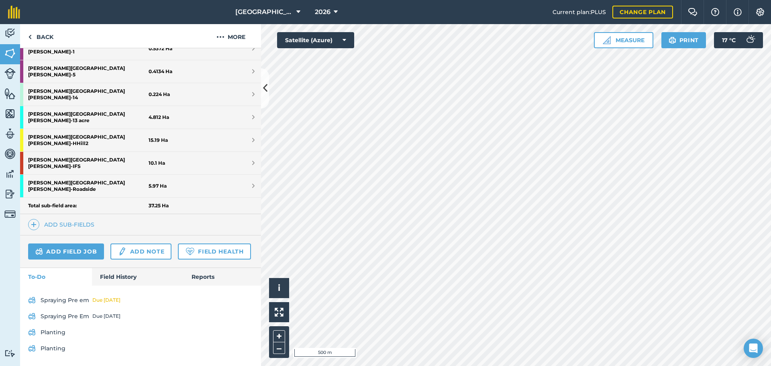
scroll to position [218, 0]
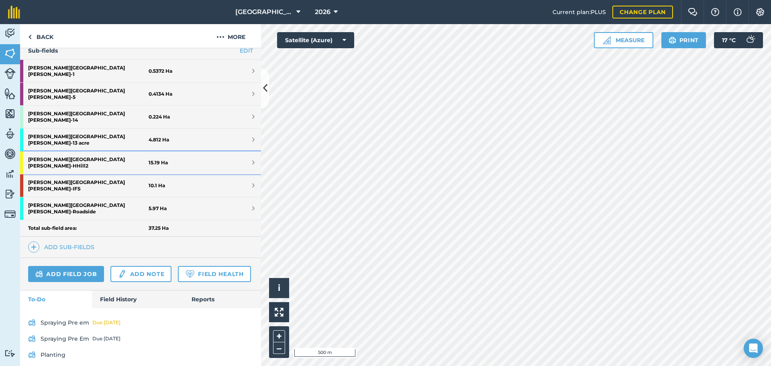
click at [71, 151] on strong "[PERSON_NAME] [PERSON_NAME] - HHill2" at bounding box center [88, 162] width 120 height 22
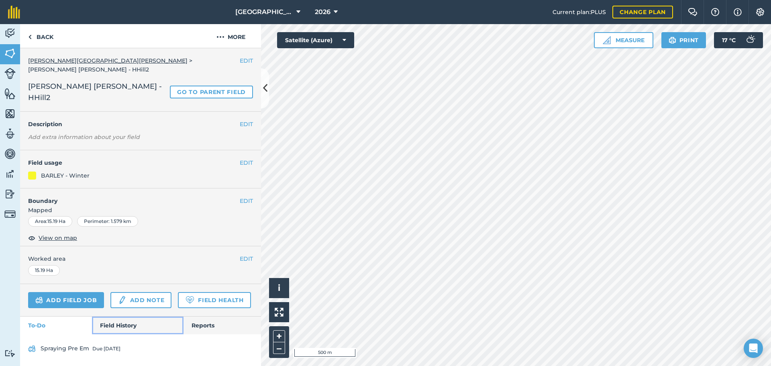
click at [123, 279] on link "Field History" at bounding box center [137, 325] width 91 height 18
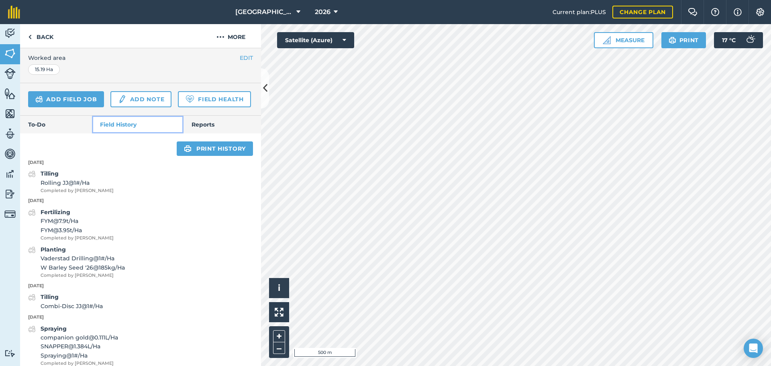
scroll to position [214, 0]
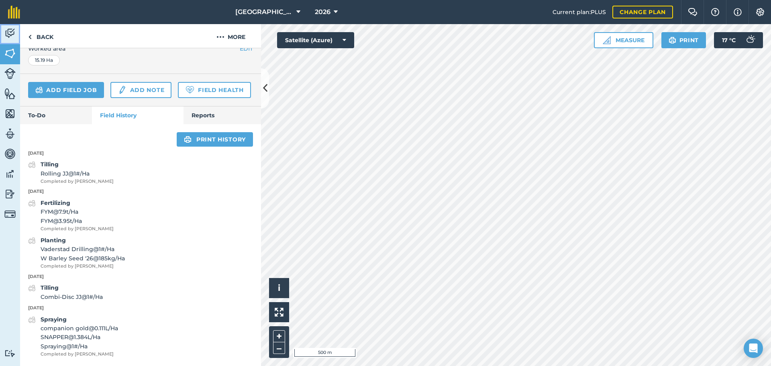
click at [12, 32] on img at bounding box center [9, 33] width 11 height 12
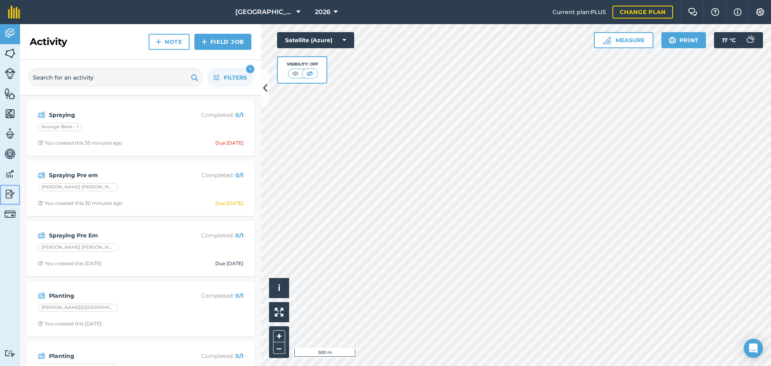
click at [6, 196] on img at bounding box center [9, 194] width 11 height 12
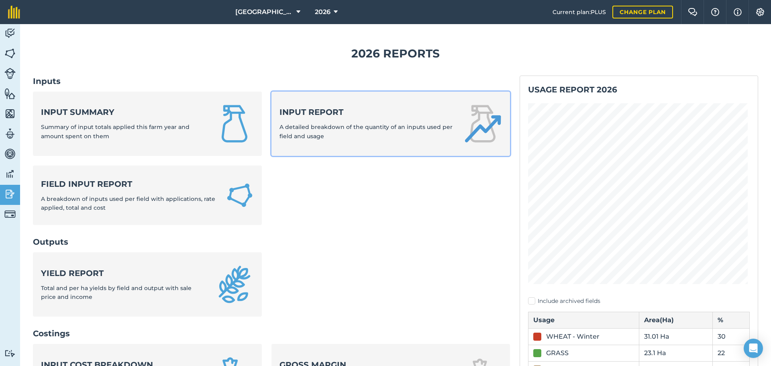
click at [303, 114] on strong "Input report" at bounding box center [366, 111] width 174 height 11
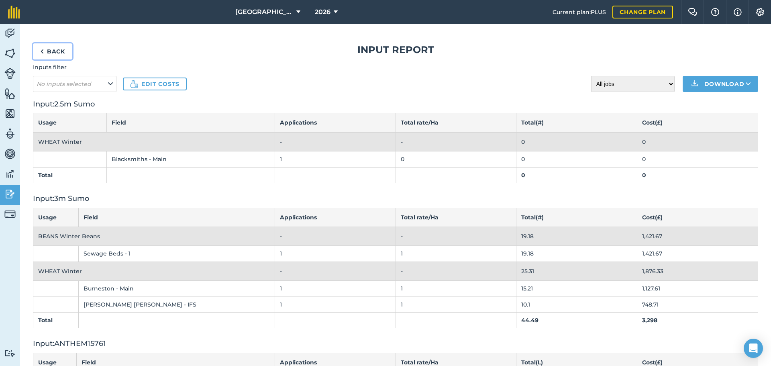
click at [60, 51] on link "Back" at bounding box center [52, 51] width 39 height 16
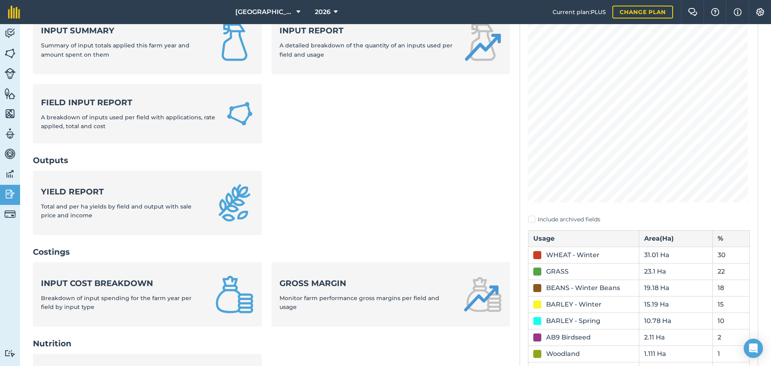
scroll to position [120, 0]
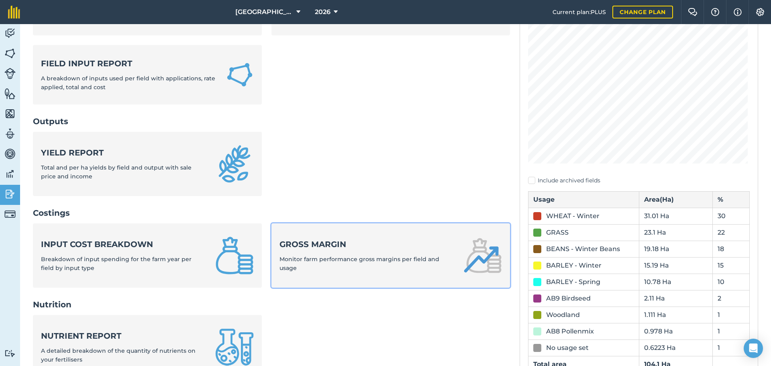
click at [311, 245] on strong "Gross margin" at bounding box center [366, 243] width 174 height 11
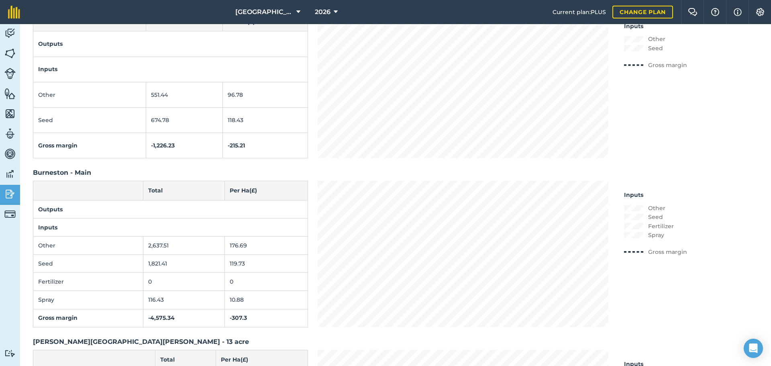
scroll to position [161, 0]
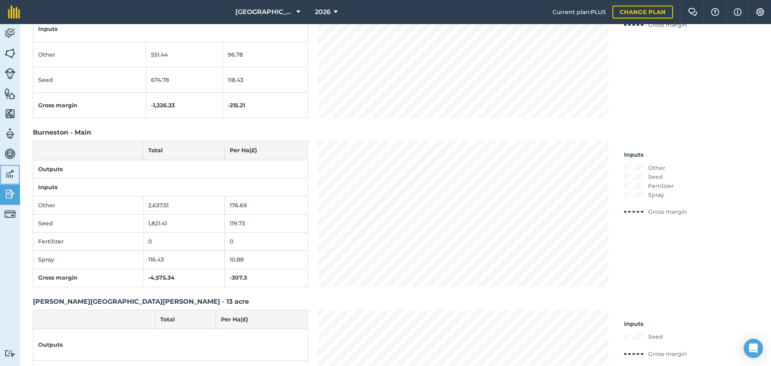
click at [11, 173] on img at bounding box center [9, 174] width 11 height 12
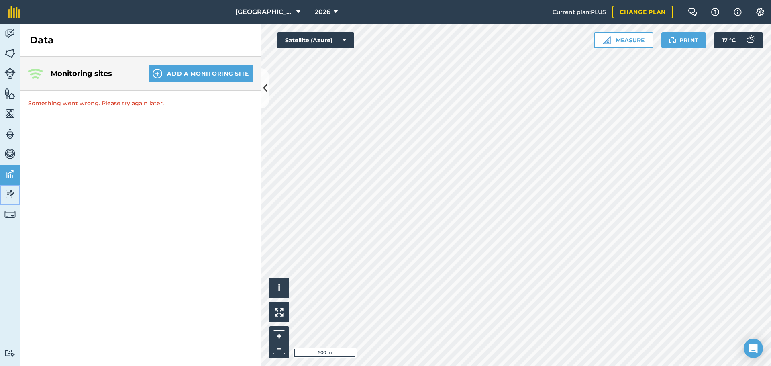
click at [8, 197] on img at bounding box center [9, 194] width 11 height 12
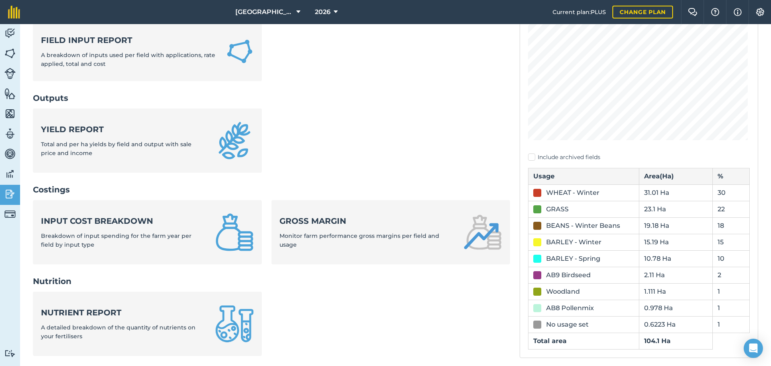
scroll to position [161, 0]
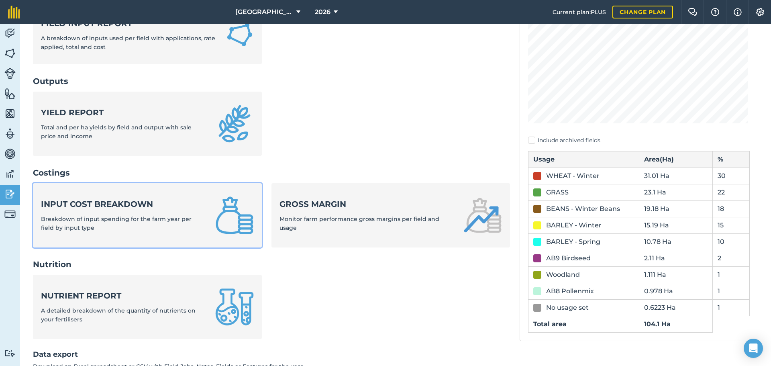
click at [103, 205] on strong "Input cost breakdown" at bounding box center [123, 203] width 165 height 11
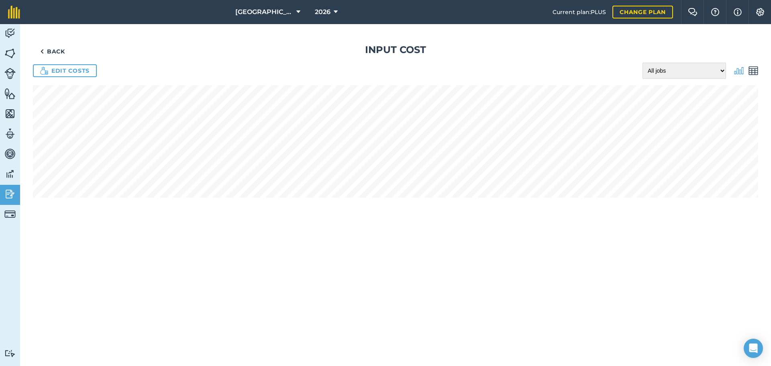
click at [616, 71] on img at bounding box center [753, 71] width 10 height 10
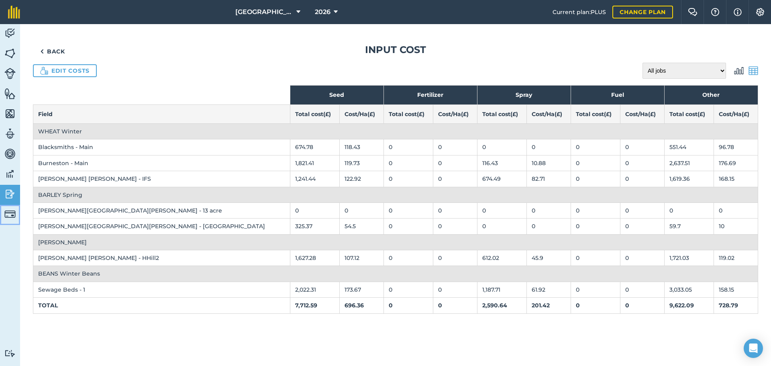
click at [9, 218] on img at bounding box center [9, 213] width 11 height 11
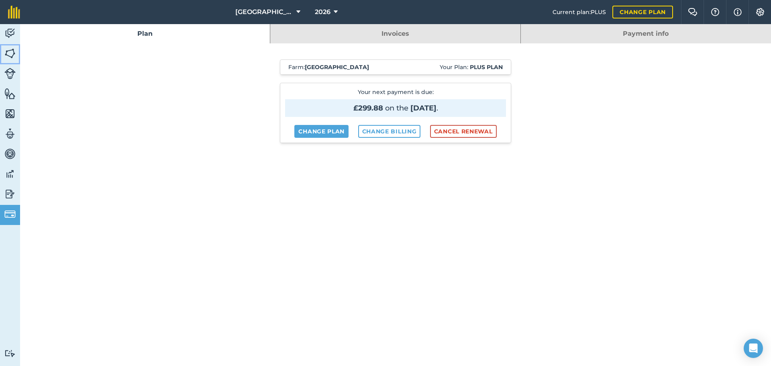
click at [10, 52] on img at bounding box center [9, 53] width 11 height 12
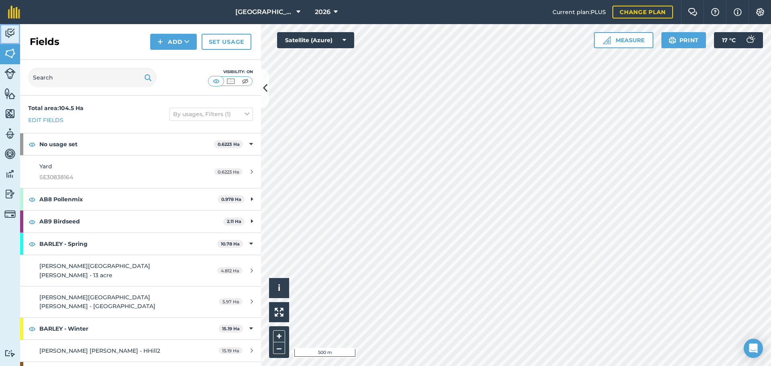
click at [12, 32] on img at bounding box center [9, 33] width 11 height 12
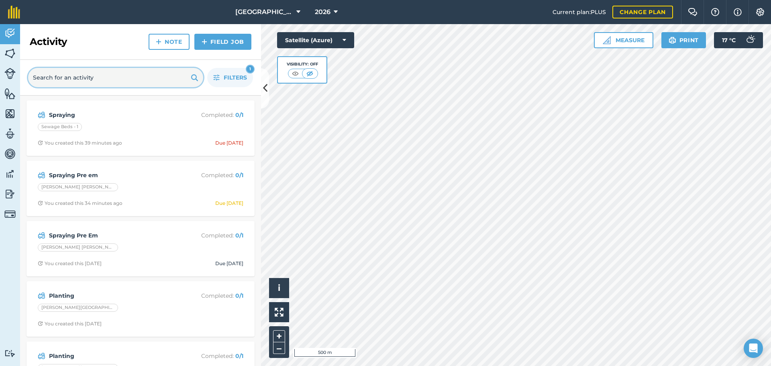
click at [75, 80] on input "text" at bounding box center [115, 77] width 175 height 19
click at [219, 78] on icon "button" at bounding box center [216, 77] width 6 height 6
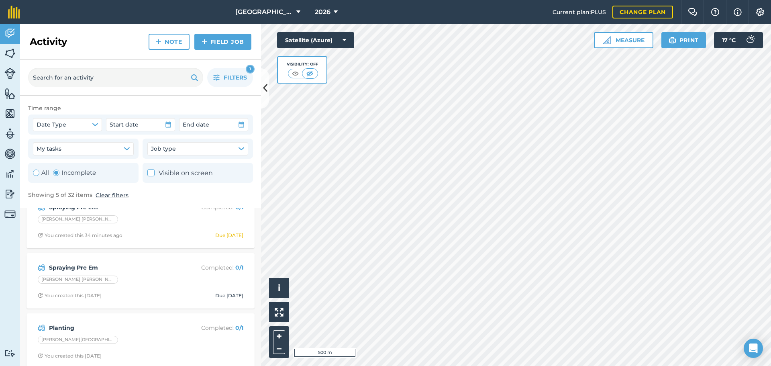
scroll to position [68, 0]
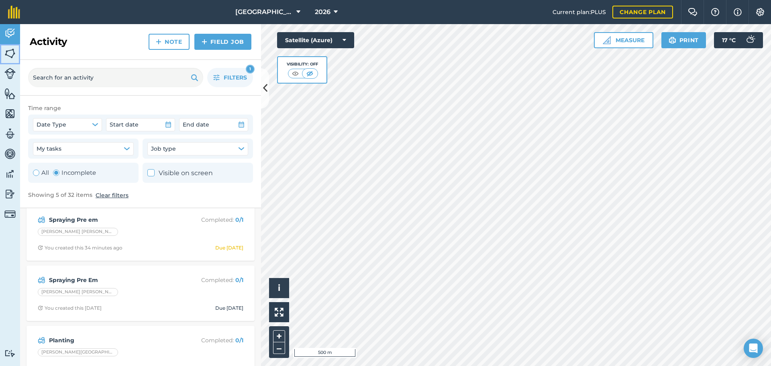
click at [10, 53] on img at bounding box center [9, 53] width 11 height 12
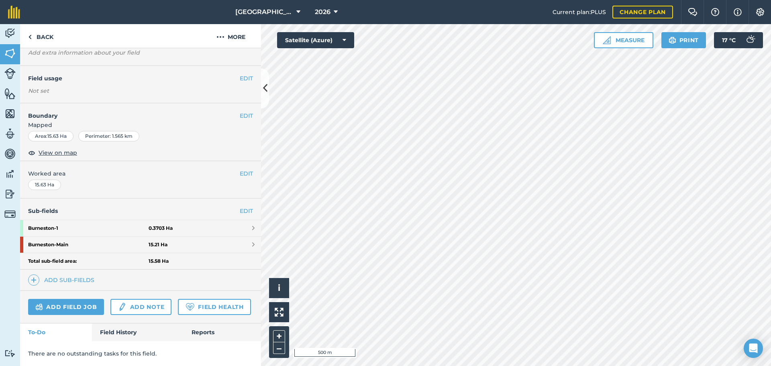
scroll to position [81, 0]
click at [110, 279] on link "Field History" at bounding box center [137, 332] width 91 height 18
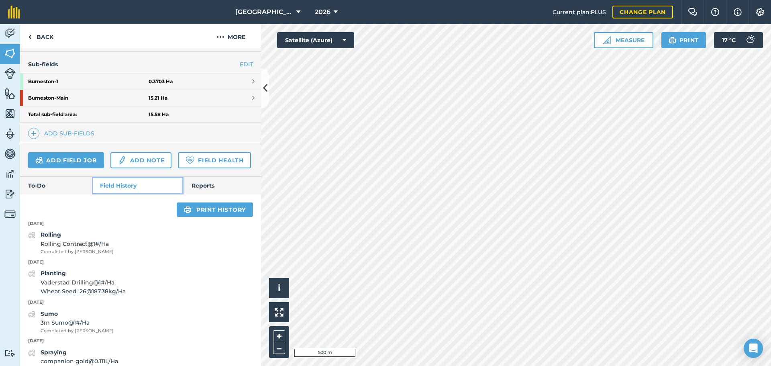
scroll to position [161, 0]
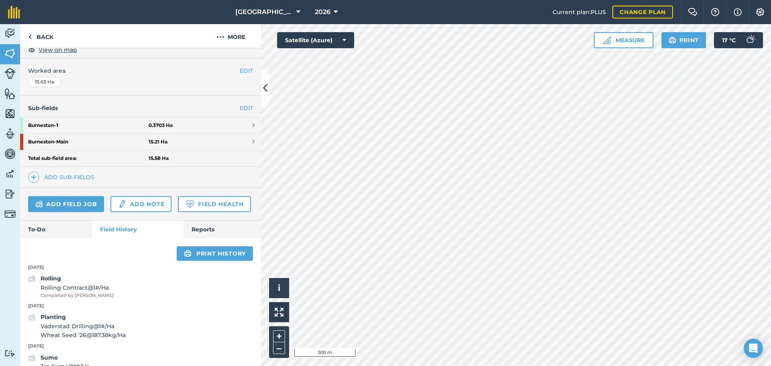
click at [52, 220] on div "Add field job Add note Field Health" at bounding box center [140, 204] width 241 height 33
click at [51, 238] on link "To-Do" at bounding box center [56, 229] width 72 height 18
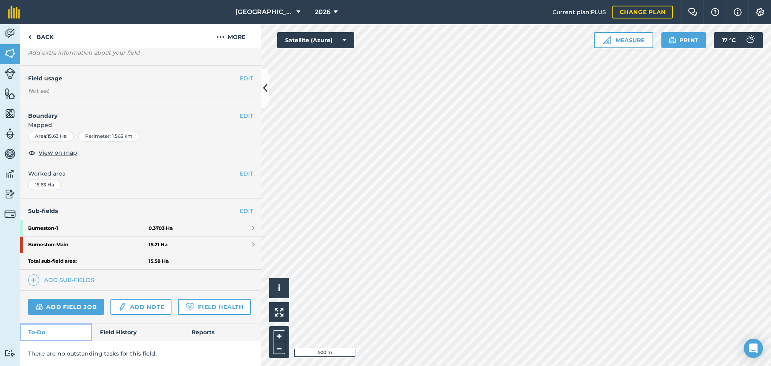
scroll to position [81, 0]
click at [61, 236] on strong "Burneston - Main" at bounding box center [88, 244] width 120 height 16
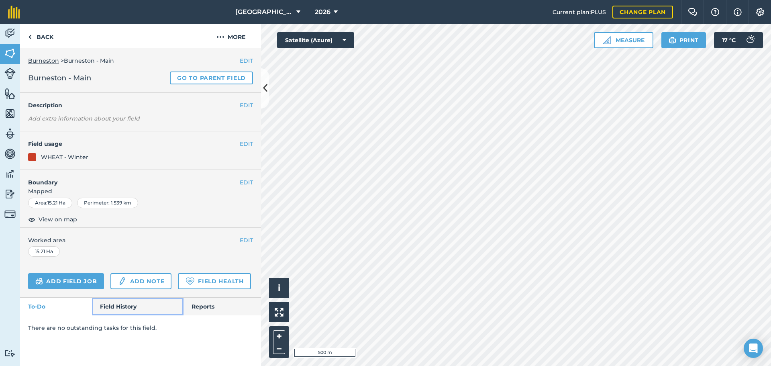
click at [110, 279] on link "Field History" at bounding box center [137, 307] width 91 height 18
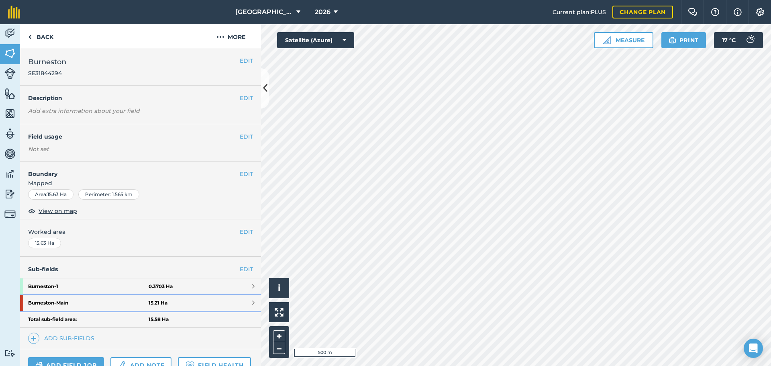
click at [72, 279] on strong "Burneston - Main" at bounding box center [88, 303] width 120 height 16
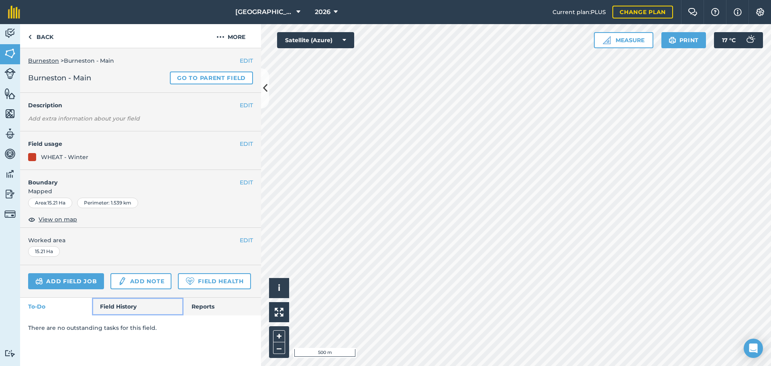
click at [121, 279] on link "Field History" at bounding box center [137, 307] width 91 height 18
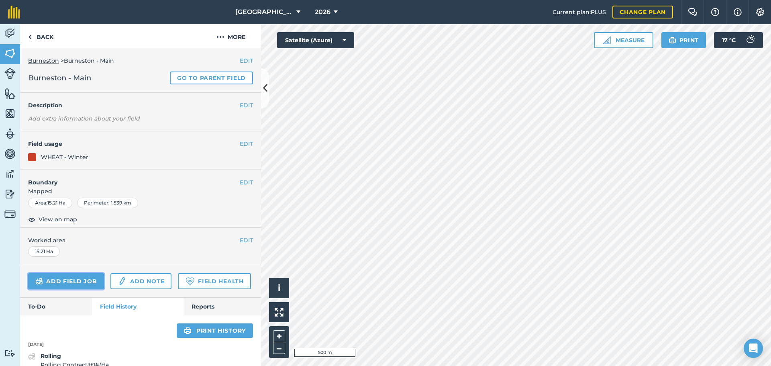
click at [77, 279] on link "Add field job" at bounding box center [66, 281] width 76 height 16
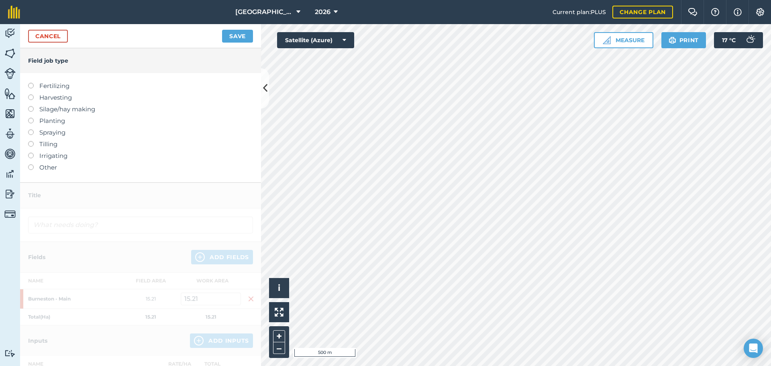
click at [49, 132] on label "Spraying" at bounding box center [140, 133] width 225 height 10
type input "Spraying"
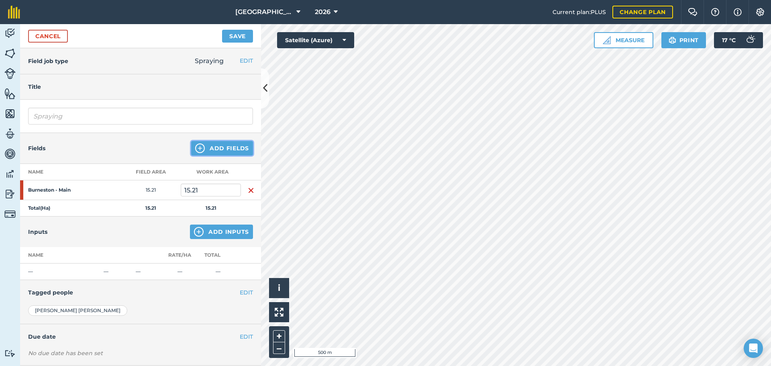
click at [220, 147] on button "Add Fields" at bounding box center [222, 148] width 62 height 14
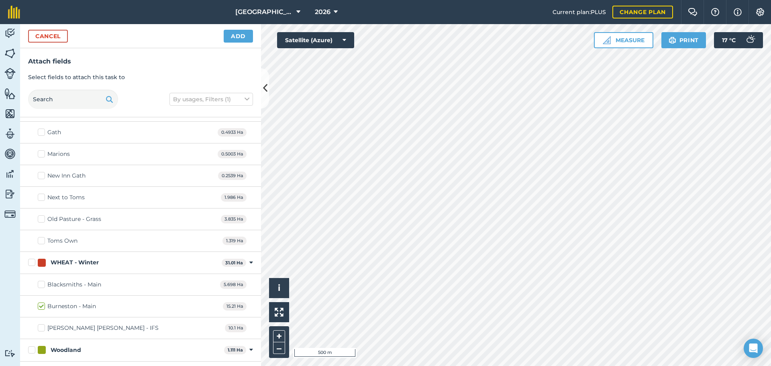
scroll to position [559, 0]
click at [39, 279] on label "Blacksmiths - Main" at bounding box center [69, 284] width 63 height 8
click at [39, 279] on input "Blacksmiths - Main" at bounding box center [40, 282] width 5 height 5
checkbox input "true"
click at [239, 38] on button "Add" at bounding box center [238, 36] width 29 height 13
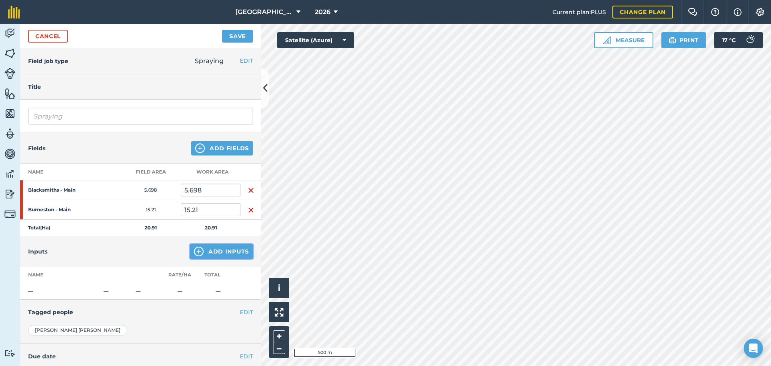
click at [205, 254] on button "Add Inputs" at bounding box center [221, 251] width 63 height 14
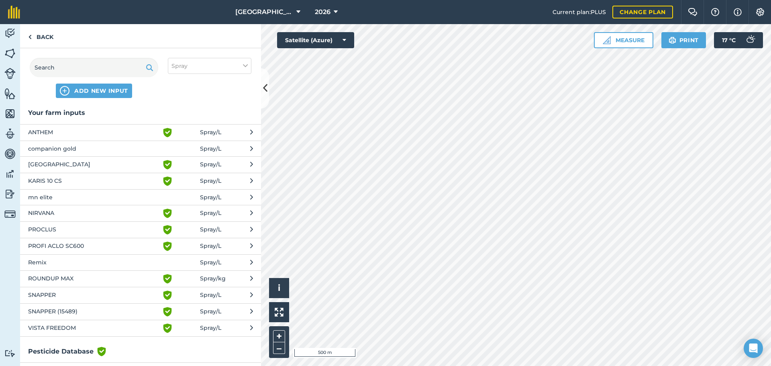
click at [66, 279] on span "VISTA FREEDOM" at bounding box center [93, 328] width 131 height 10
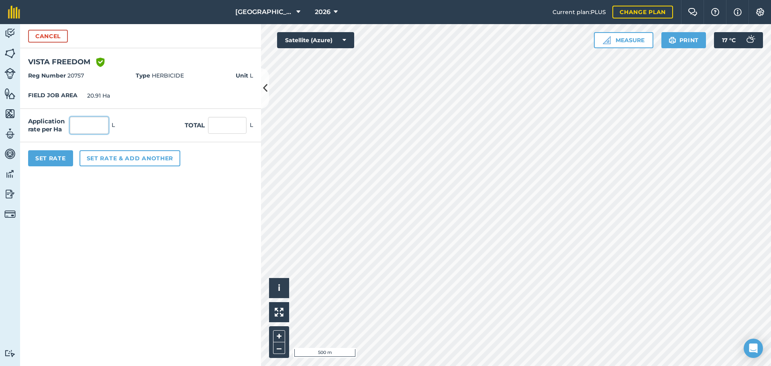
click at [85, 124] on input "text" at bounding box center [89, 125] width 39 height 17
type input "0.596"
type input "12.462"
click at [47, 158] on button "Set Rate" at bounding box center [50, 158] width 45 height 16
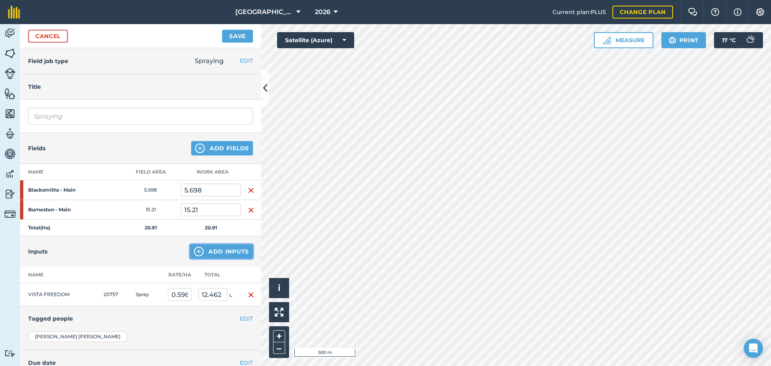
click at [194, 250] on img at bounding box center [199, 252] width 10 height 10
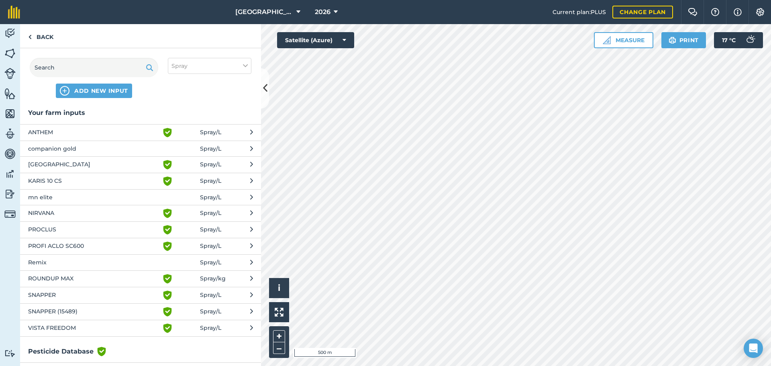
click at [57, 128] on span "ANTHEM" at bounding box center [93, 133] width 131 height 10
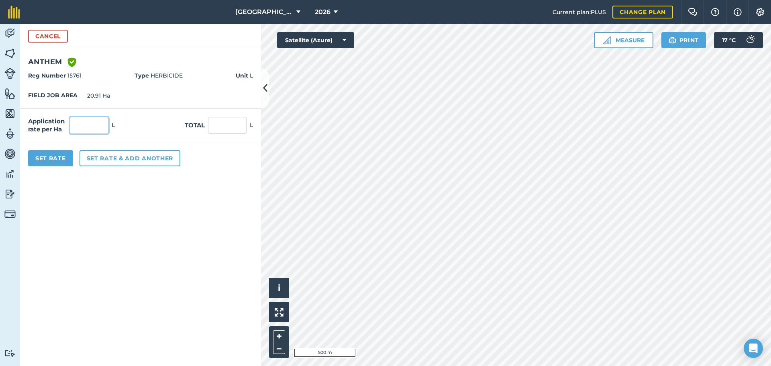
click at [85, 124] on input "text" at bounding box center [89, 125] width 39 height 17
type input "1.908"
type input "39.896"
click at [58, 154] on button "Set Rate" at bounding box center [50, 158] width 45 height 16
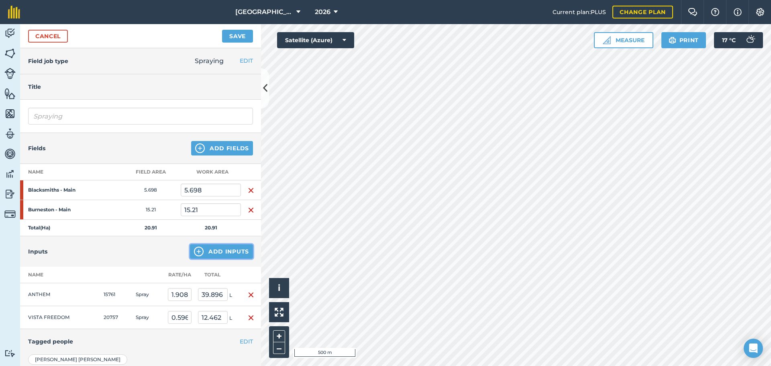
click at [224, 249] on button "Add Inputs" at bounding box center [221, 251] width 63 height 14
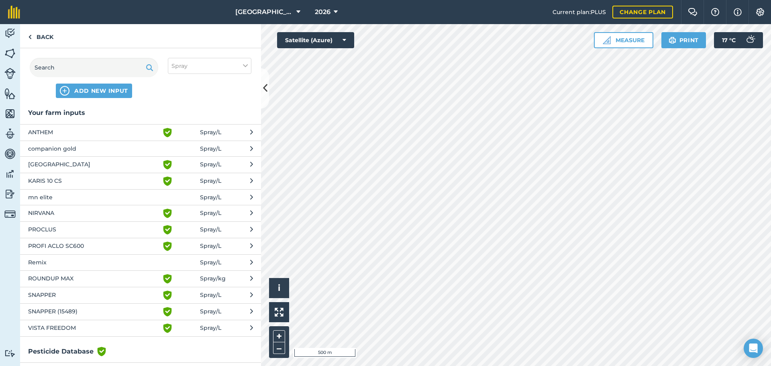
click at [47, 261] on span "Remix" at bounding box center [93, 262] width 131 height 9
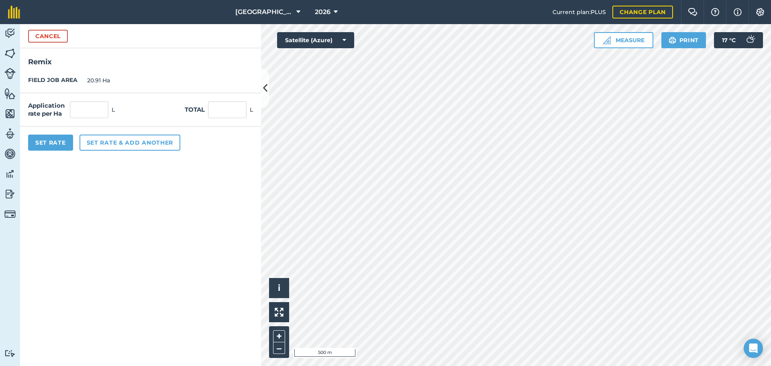
click at [79, 99] on div "Application rate per Ha L Total L" at bounding box center [140, 109] width 241 height 33
click at [86, 108] on input "text" at bounding box center [89, 109] width 39 height 17
type input "0.191"
type input "3.994"
click at [57, 142] on button "Set Rate" at bounding box center [50, 143] width 45 height 16
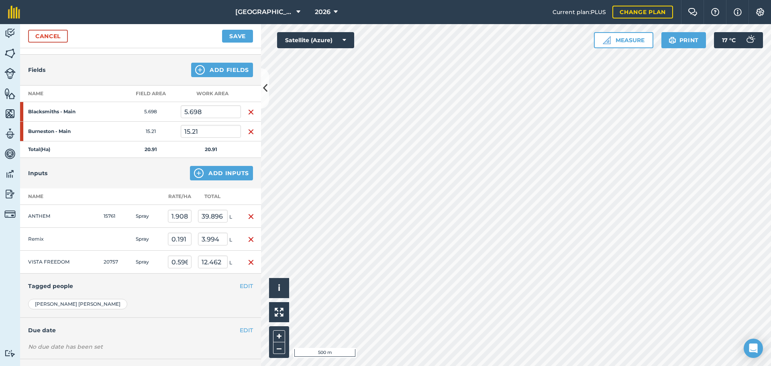
scroll to position [80, 0]
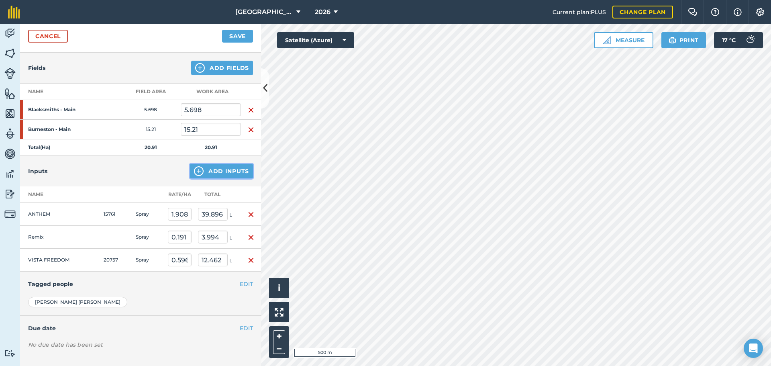
click at [211, 173] on button "Add Inputs" at bounding box center [221, 171] width 63 height 14
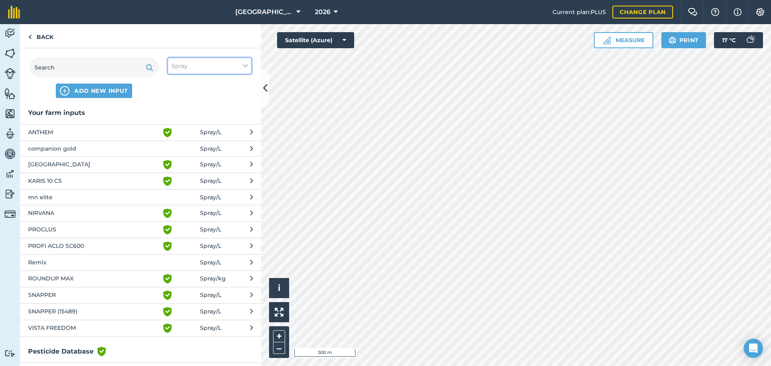
click at [192, 64] on button "Spray" at bounding box center [210, 66] width 84 height 16
click at [187, 110] on label "Spray" at bounding box center [209, 112] width 76 height 8
click at [177, 110] on input "Spray" at bounding box center [173, 110] width 5 height 5
checkbox input "false"
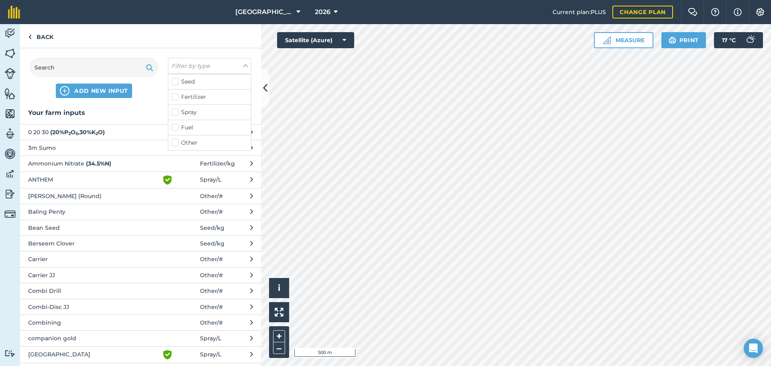
click at [184, 140] on label "Other" at bounding box center [209, 143] width 76 height 8
click at [177, 140] on input "Other" at bounding box center [173, 141] width 5 height 5
checkbox input "true"
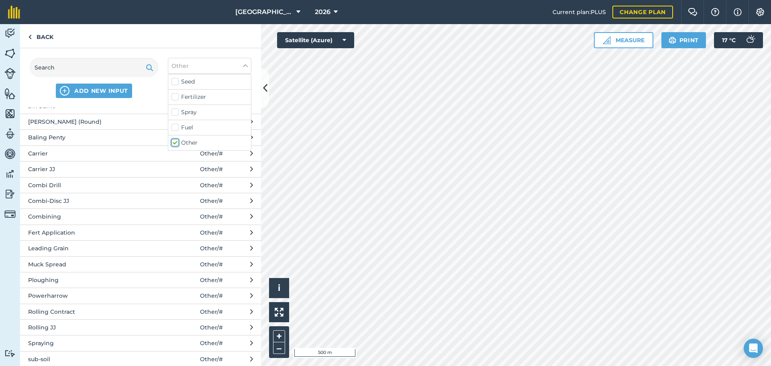
scroll to position [53, 0]
click at [41, 279] on span "Spraying" at bounding box center [93, 316] width 131 height 9
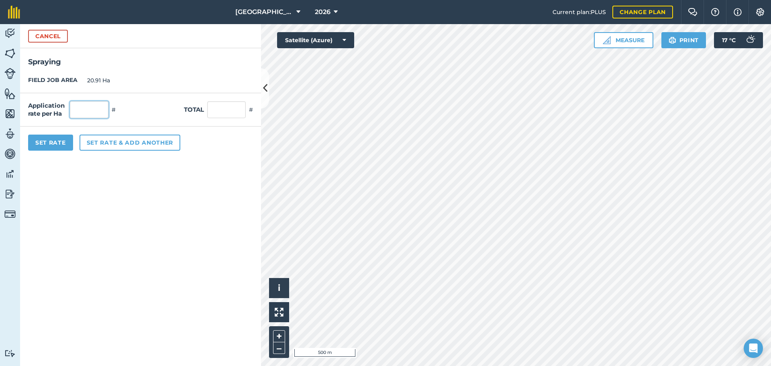
click at [86, 103] on input "text" at bounding box center [89, 109] width 39 height 17
type input "1"
type input "20.91"
click at [53, 148] on button "Set Rate" at bounding box center [50, 143] width 45 height 16
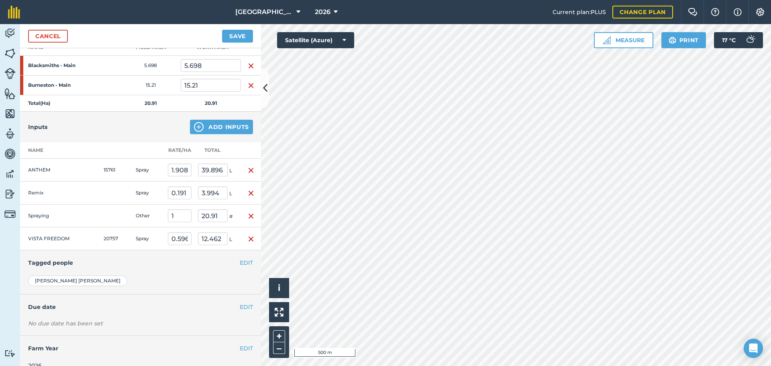
scroll to position [137, 0]
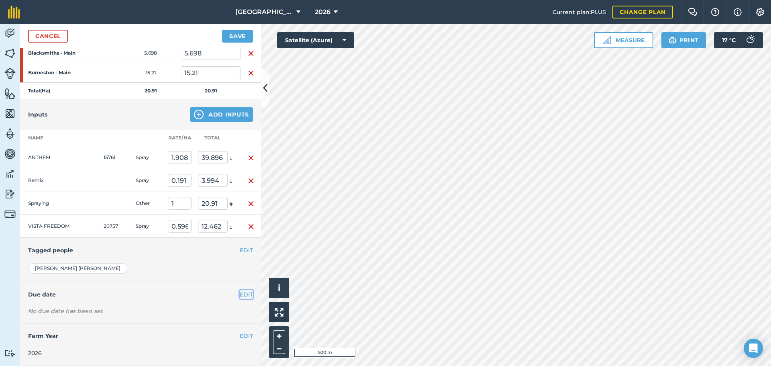
click at [240, 279] on button "EDIT" at bounding box center [246, 294] width 13 height 9
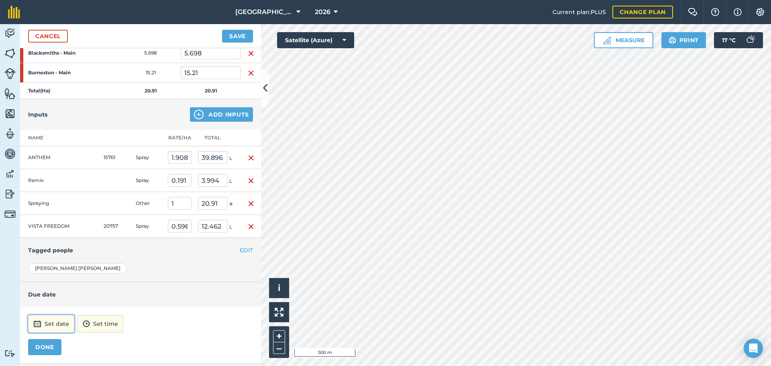
click at [64, 279] on button "Set date" at bounding box center [51, 324] width 46 height 18
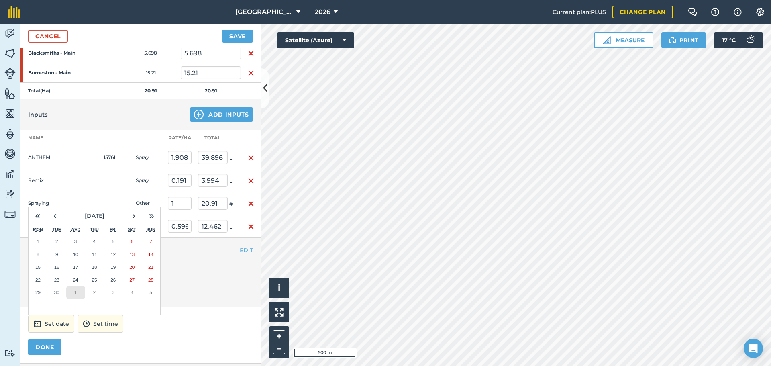
click at [77, 279] on abbr "1" at bounding box center [75, 291] width 2 height 5
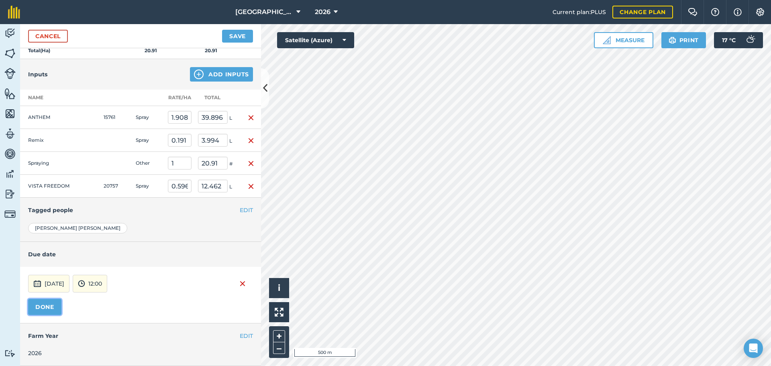
click at [48, 279] on button "DONE" at bounding box center [44, 307] width 33 height 16
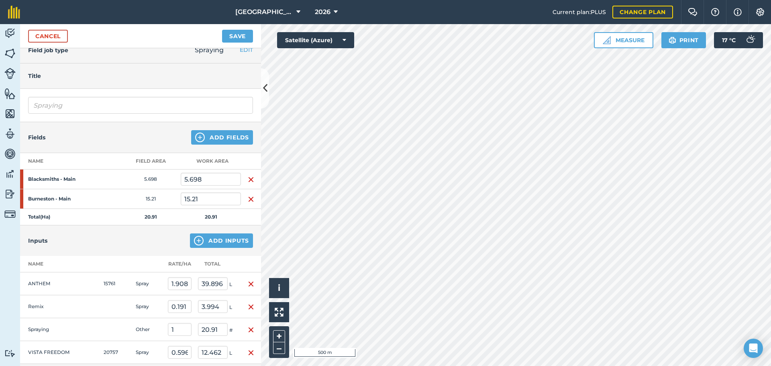
scroll to position [0, 0]
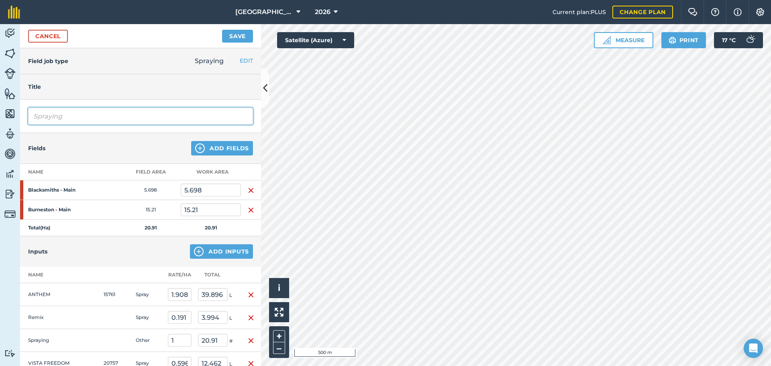
click at [88, 116] on input "Spraying" at bounding box center [140, 116] width 225 height 17
type input "Spraying Pre Em"
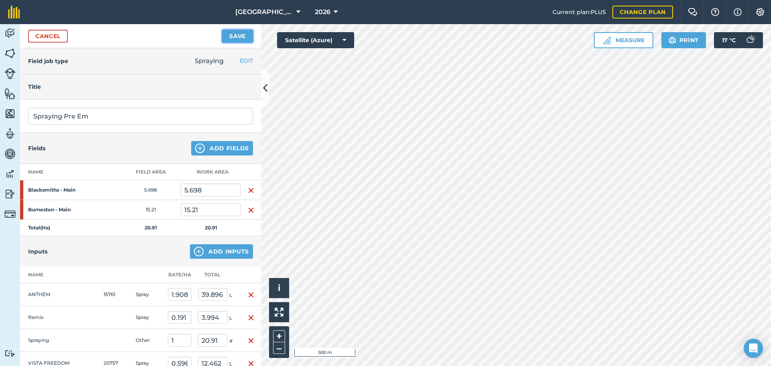
click at [247, 39] on button "Save" at bounding box center [237, 36] width 31 height 13
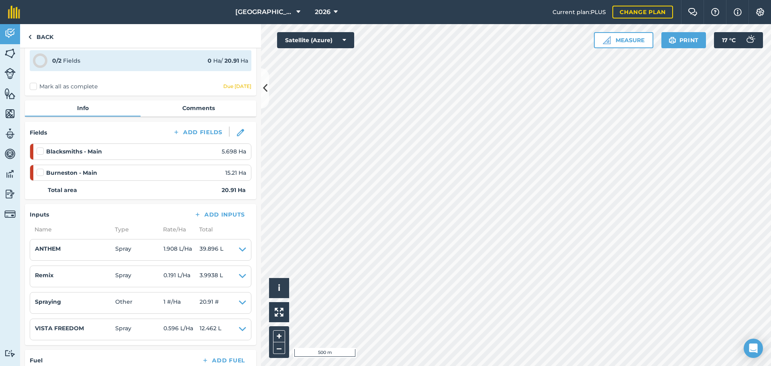
scroll to position [80, 0]
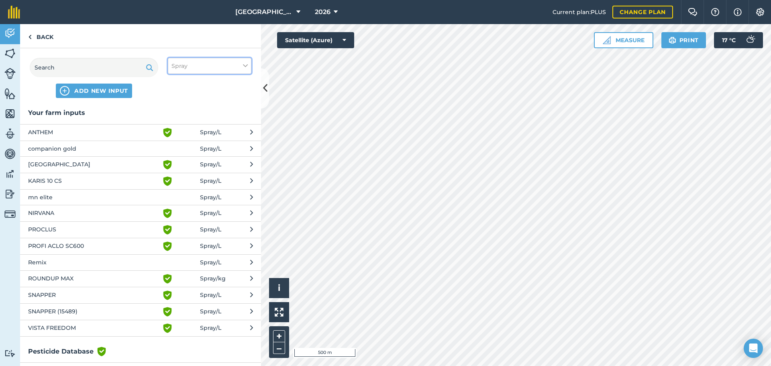
click at [178, 66] on span "Spray" at bounding box center [179, 65] width 16 height 9
click at [183, 142] on label "Other" at bounding box center [209, 143] width 76 height 8
click at [177, 142] on input "Other" at bounding box center [173, 141] width 5 height 5
checkbox input "true"
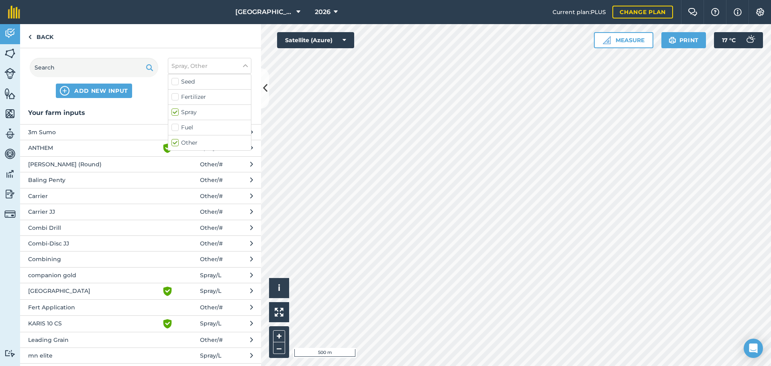
click at [178, 112] on label "Spray" at bounding box center [209, 112] width 76 height 8
click at [177, 112] on input "Spray" at bounding box center [173, 110] width 5 height 5
checkbox input "false"
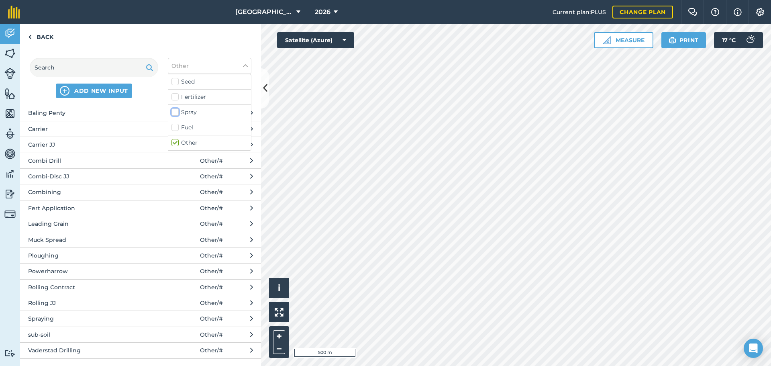
scroll to position [53, 0]
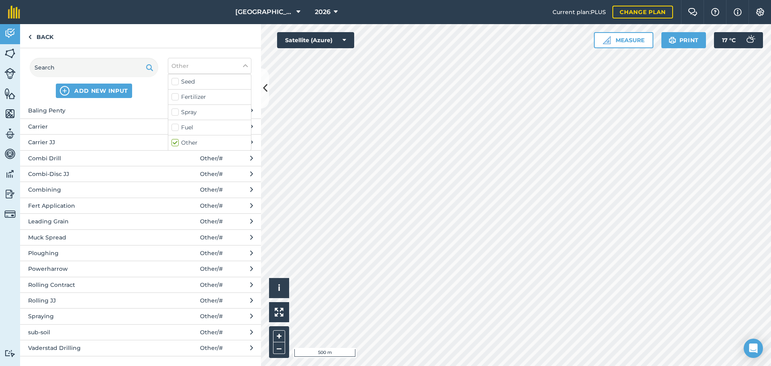
click at [67, 279] on span "Spraying" at bounding box center [93, 316] width 131 height 9
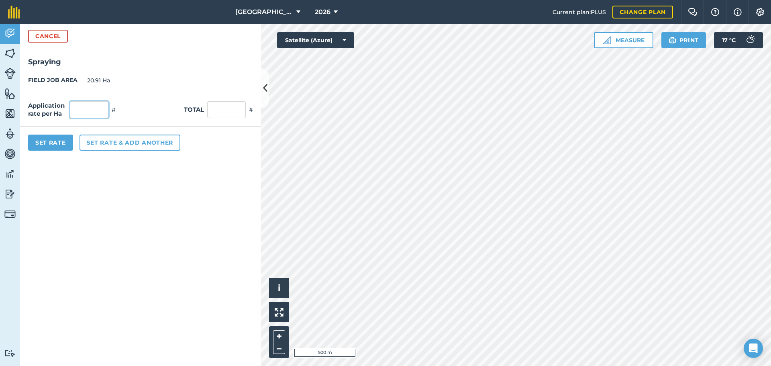
click at [86, 102] on input "text" at bounding box center [89, 109] width 39 height 17
type input "1"
type input "20.91"
click at [60, 149] on button "Set Rate" at bounding box center [50, 143] width 45 height 16
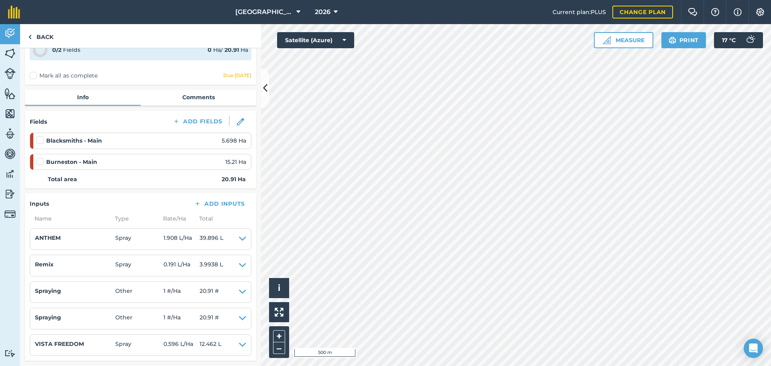
scroll to position [6, 0]
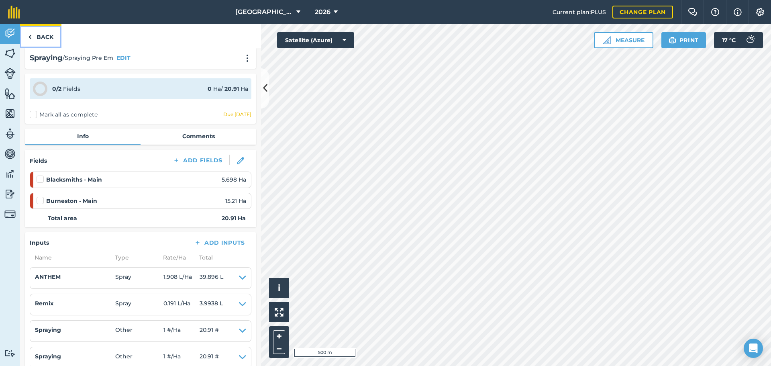
click at [41, 34] on link "Back" at bounding box center [40, 36] width 41 height 24
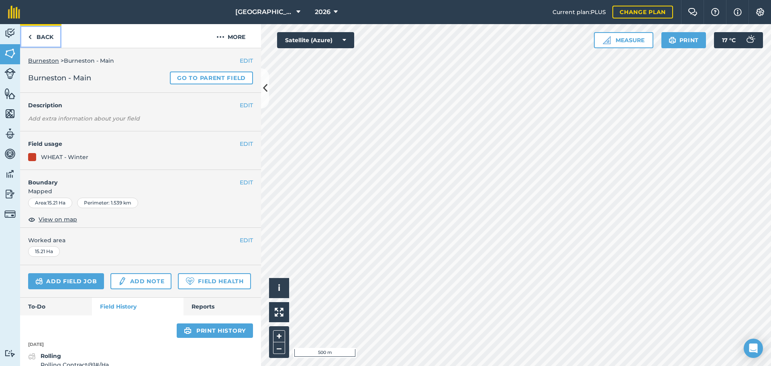
click at [37, 33] on link "Back" at bounding box center [40, 36] width 41 height 24
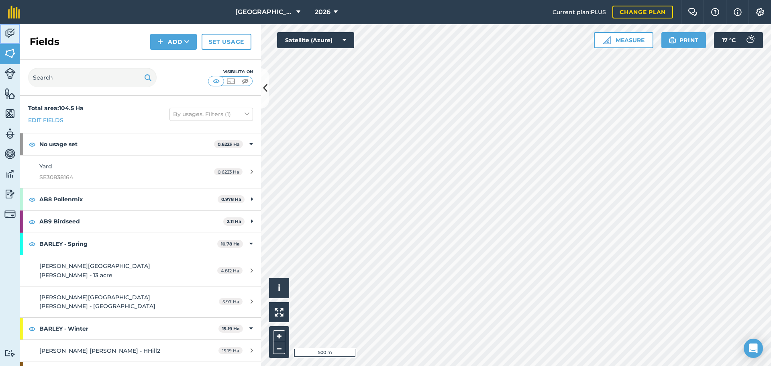
click at [11, 33] on img at bounding box center [9, 33] width 11 height 12
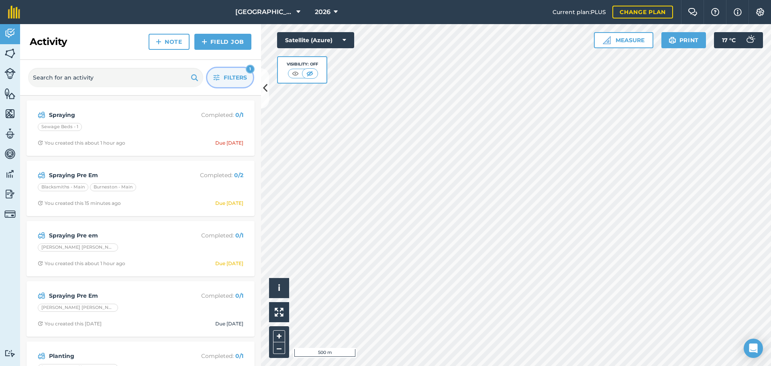
click at [217, 77] on icon "button" at bounding box center [216, 77] width 6 height 6
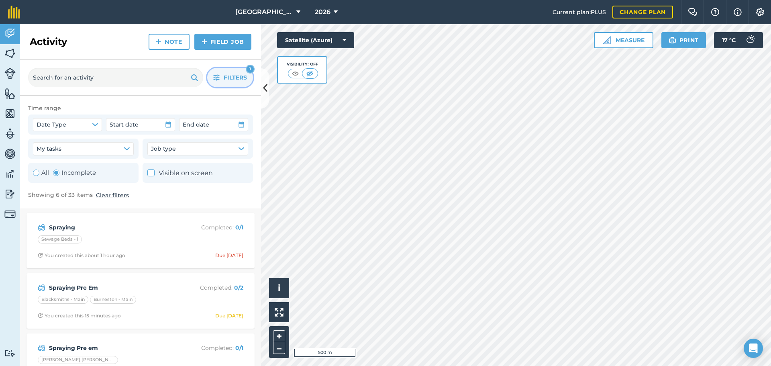
click at [151, 65] on div "Filters 1" at bounding box center [140, 78] width 241 height 36
click at [84, 228] on strong "Spraying" at bounding box center [112, 227] width 127 height 9
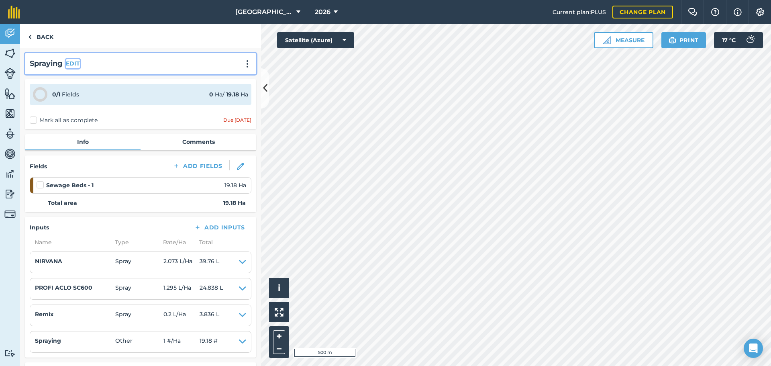
click at [77, 63] on button "EDIT" at bounding box center [73, 63] width 14 height 9
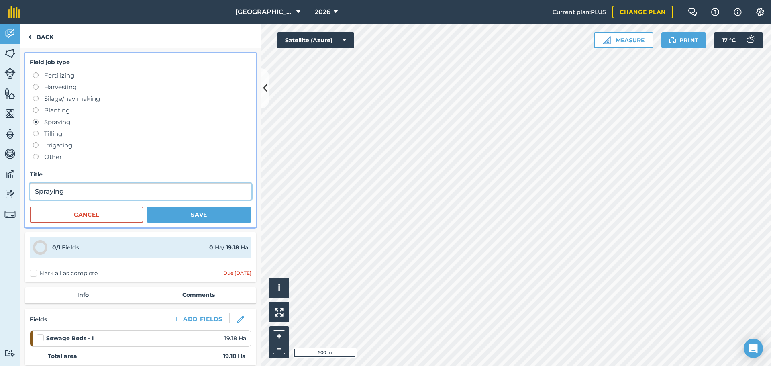
click at [75, 193] on input "Spraying" at bounding box center [141, 191] width 222 height 17
type input "Spraying Pre em"
click at [157, 213] on button "Save" at bounding box center [199, 214] width 105 height 16
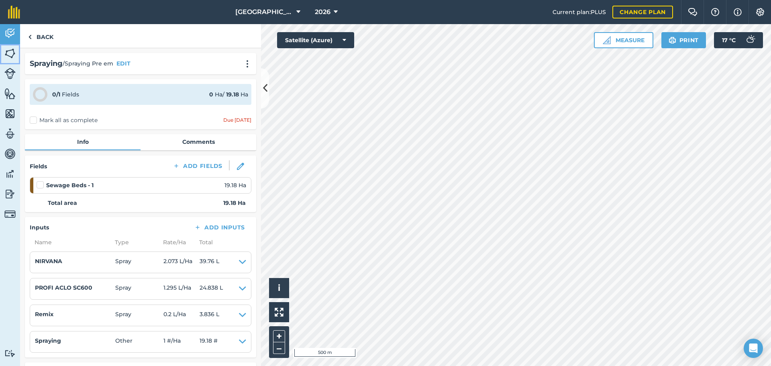
click at [10, 54] on img at bounding box center [9, 53] width 11 height 12
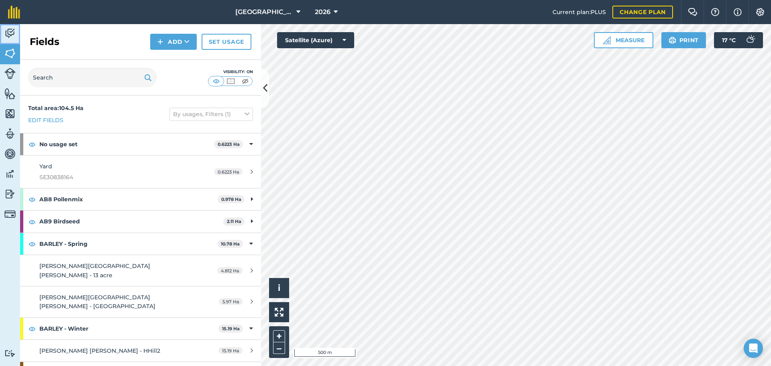
click at [11, 35] on img at bounding box center [9, 33] width 11 height 12
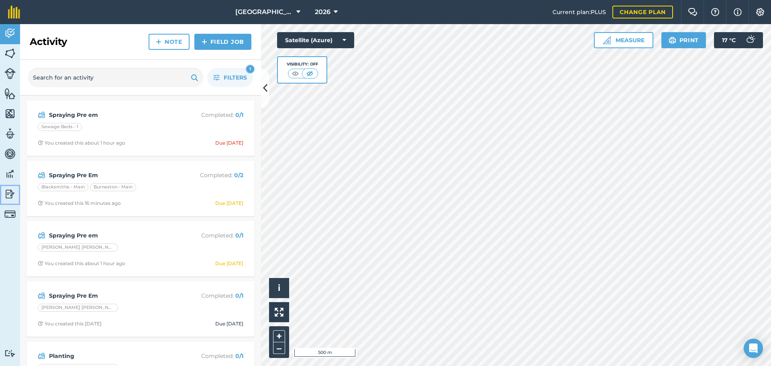
click at [9, 194] on img at bounding box center [9, 194] width 11 height 12
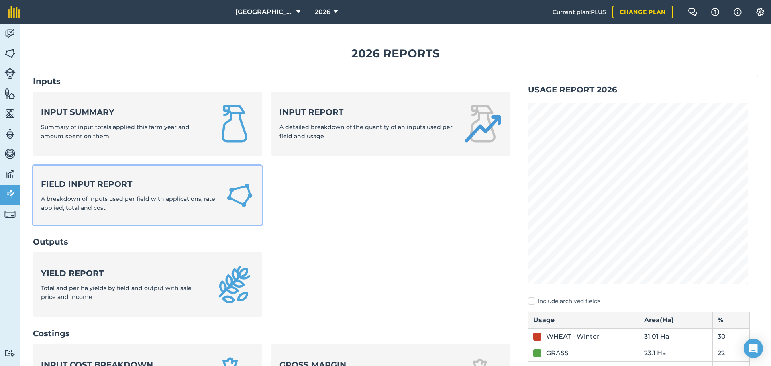
click at [97, 187] on strong "Field Input Report" at bounding box center [128, 183] width 175 height 11
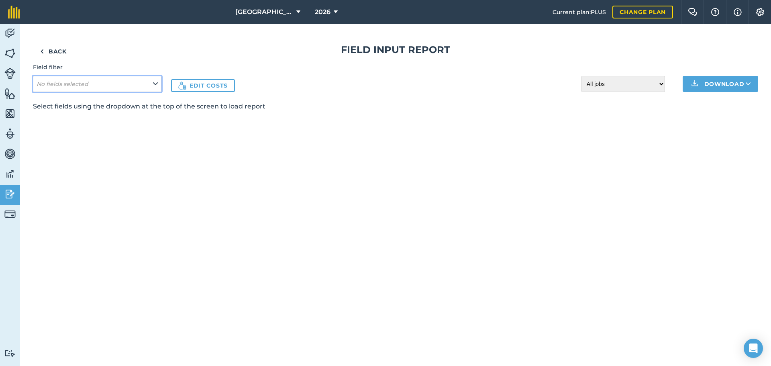
click at [72, 84] on em "No fields selected" at bounding box center [63, 83] width 52 height 7
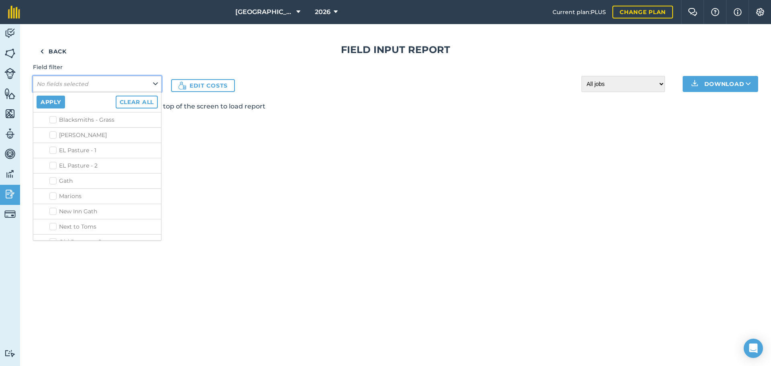
scroll to position [436, 0]
click at [56, 259] on label "Burneston - Main" at bounding box center [103, 263] width 108 height 8
click at [55, 259] on input "Burneston - Main" at bounding box center [51, 261] width 5 height 5
checkbox input "true"
click at [40, 102] on button "Apply" at bounding box center [51, 102] width 29 height 13
